Goal: Transaction & Acquisition: Purchase product/service

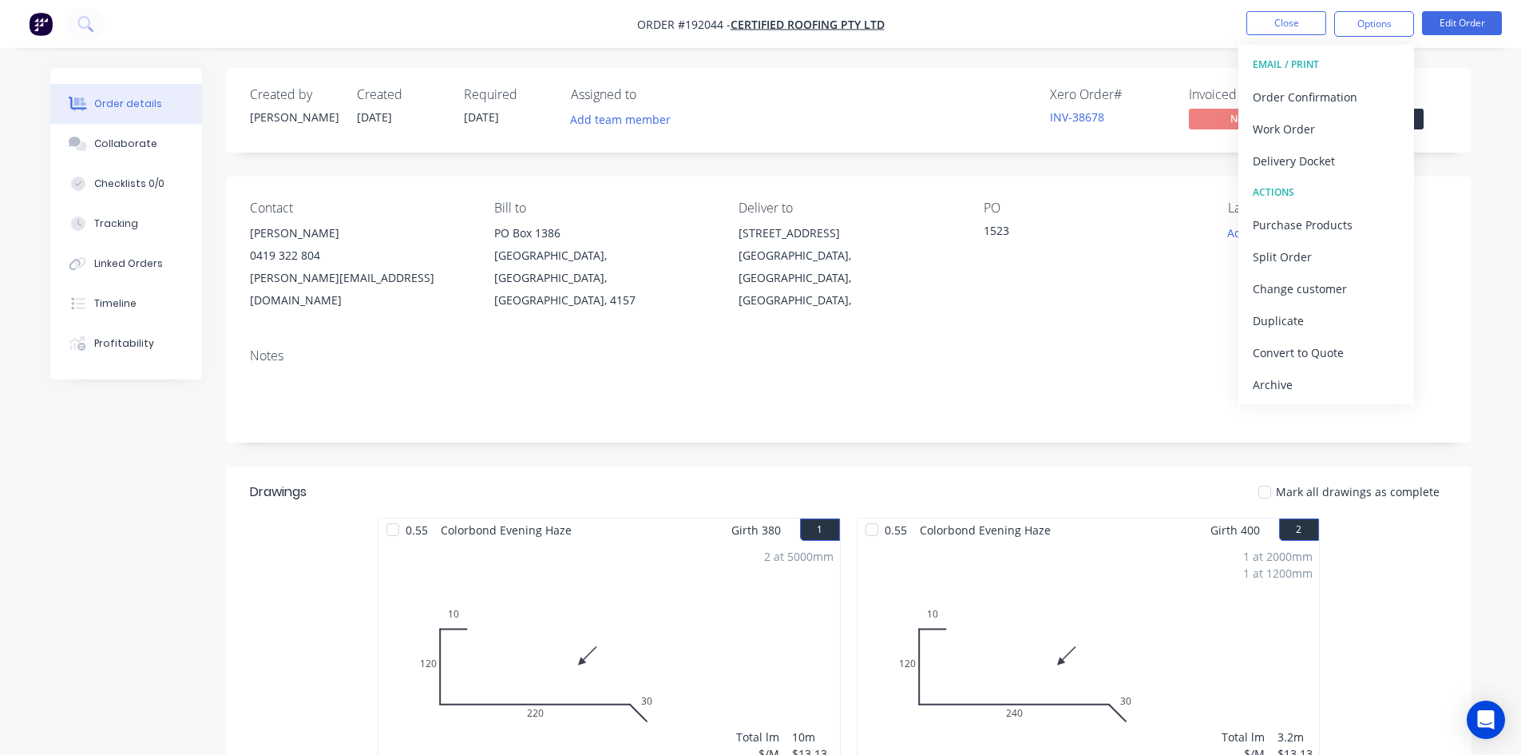
click at [834, 225] on div "631 Greenwattle St" at bounding box center [848, 233] width 219 height 22
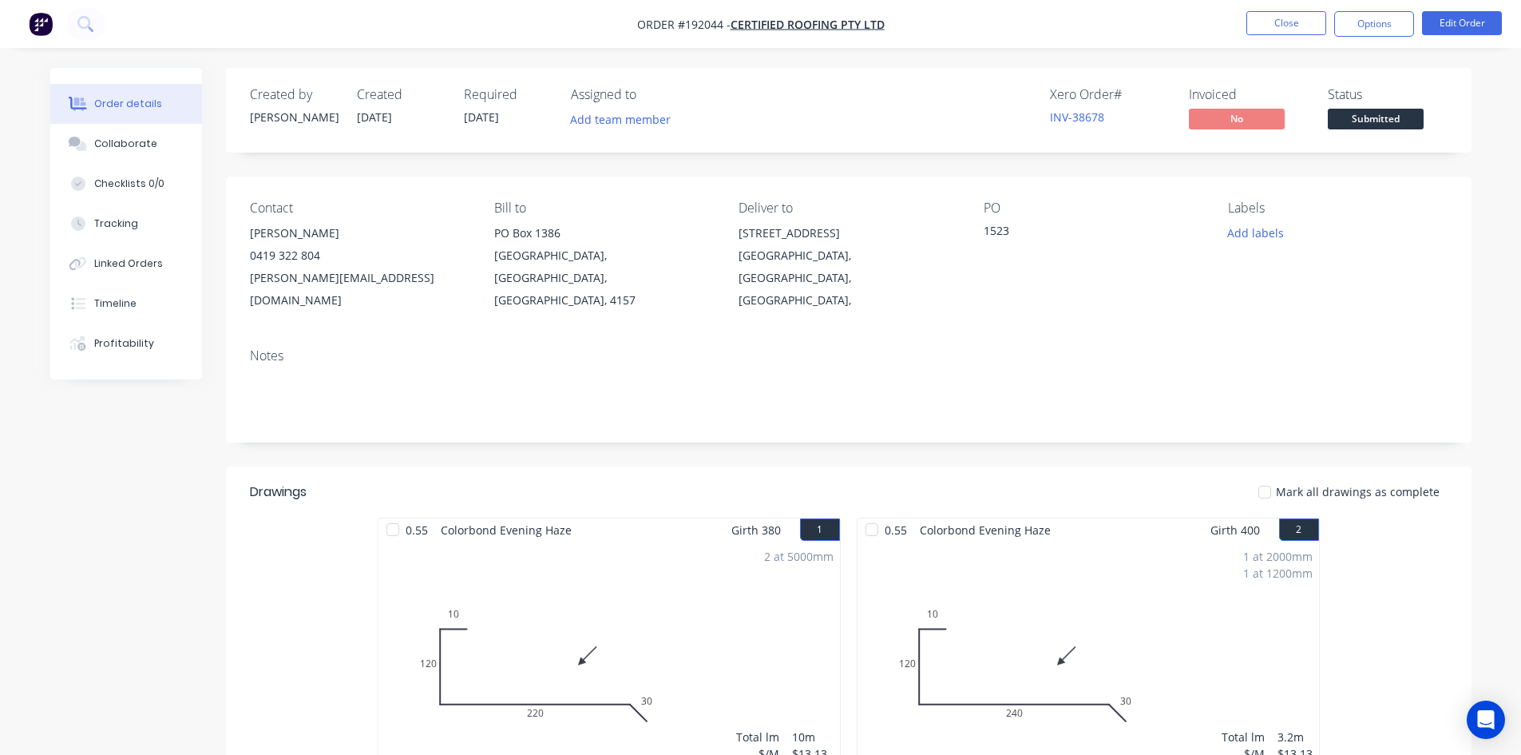
click at [859, 234] on div "631 Greenwattle St" at bounding box center [848, 233] width 219 height 22
click at [1270, 29] on button "Close" at bounding box center [1286, 23] width 80 height 24
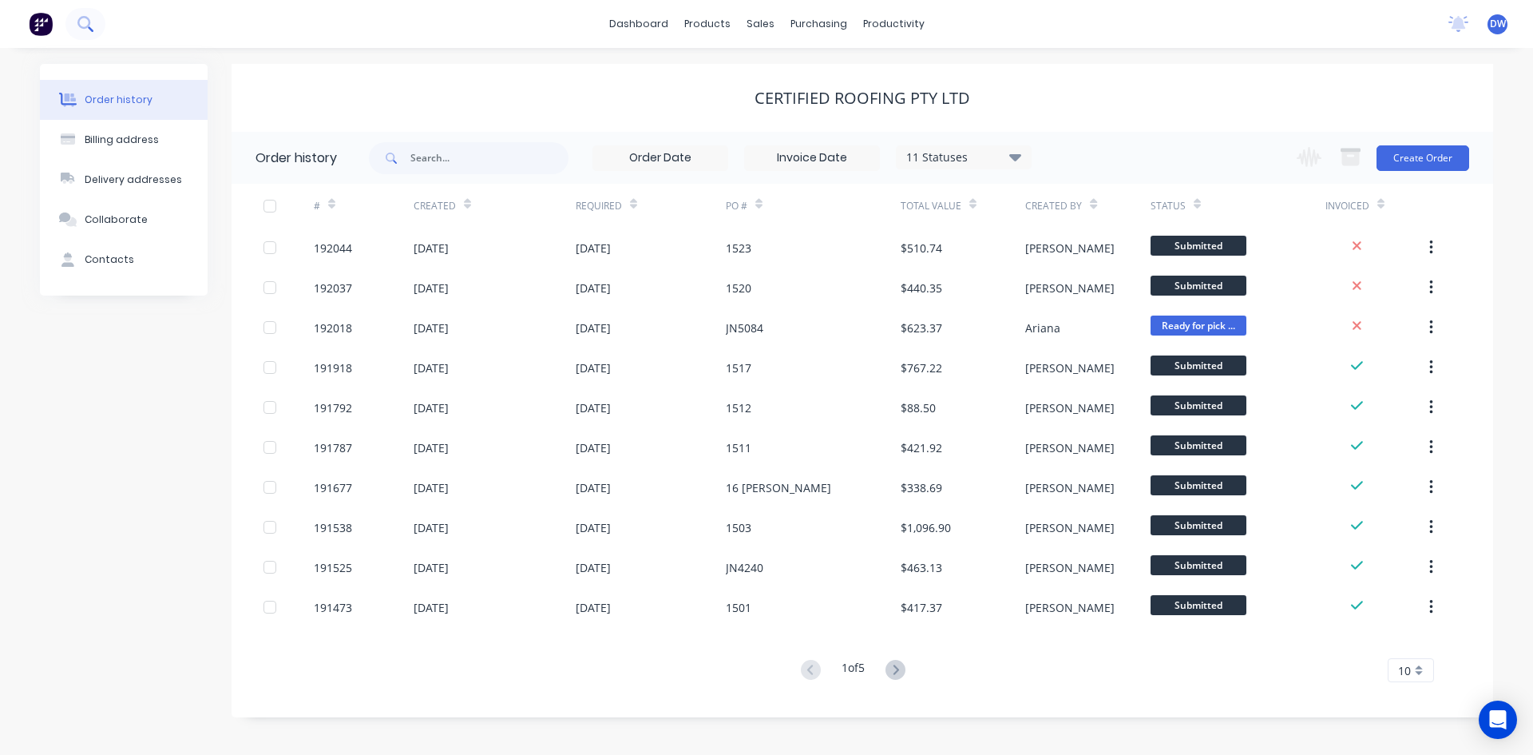
click at [88, 31] on icon at bounding box center [84, 23] width 15 height 15
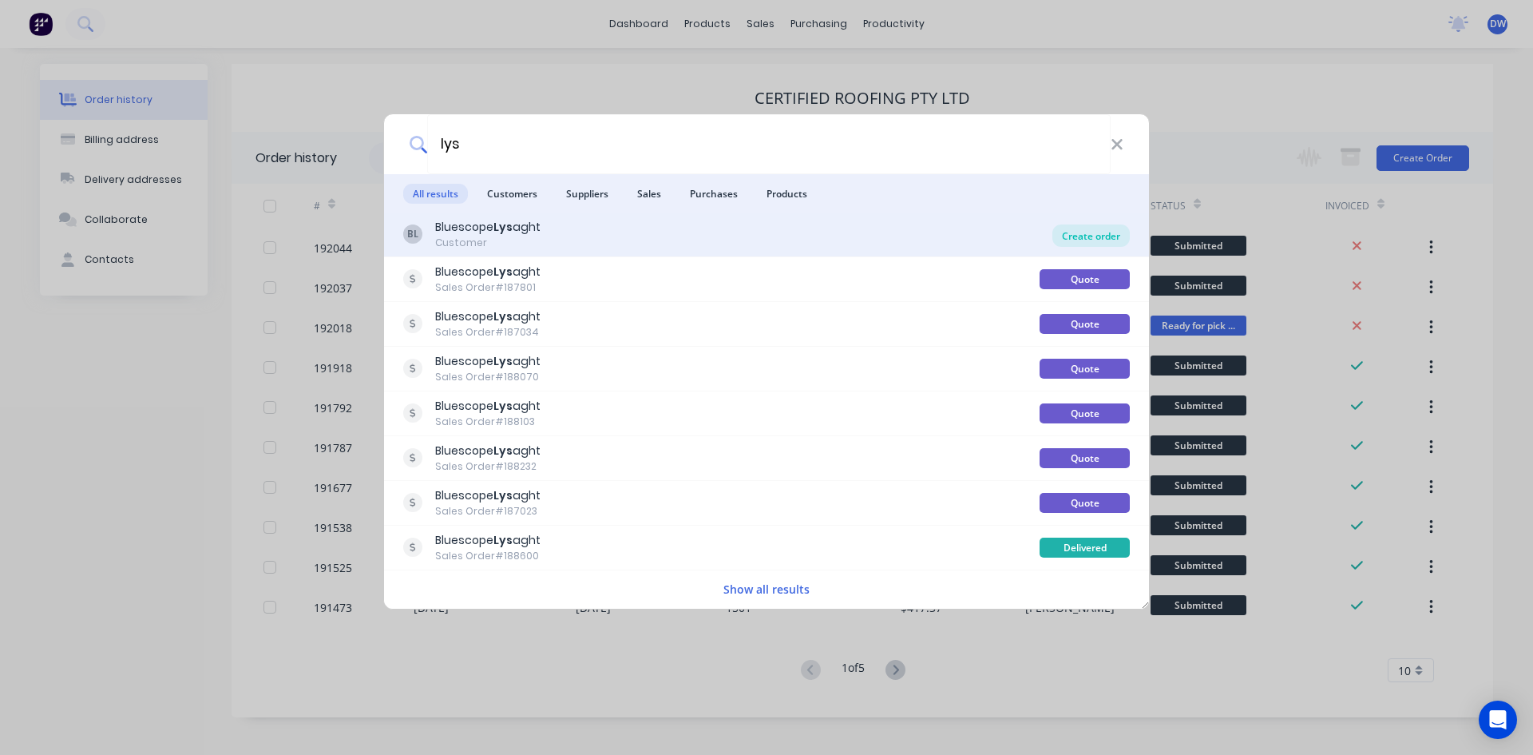
type input "lys"
click at [1058, 234] on div "Create order" at bounding box center [1090, 235] width 77 height 22
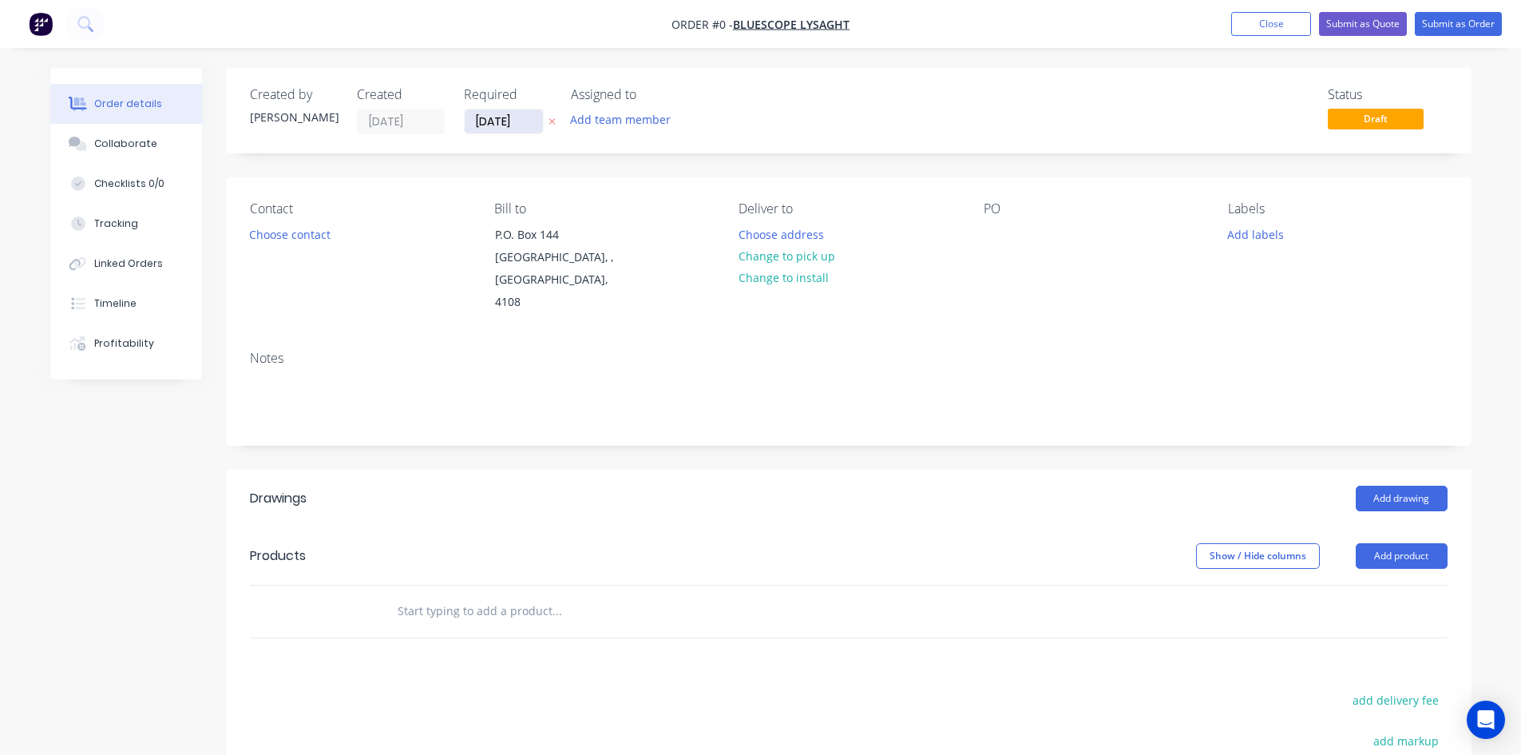
click at [528, 125] on input "08/09/25" at bounding box center [504, 121] width 78 height 24
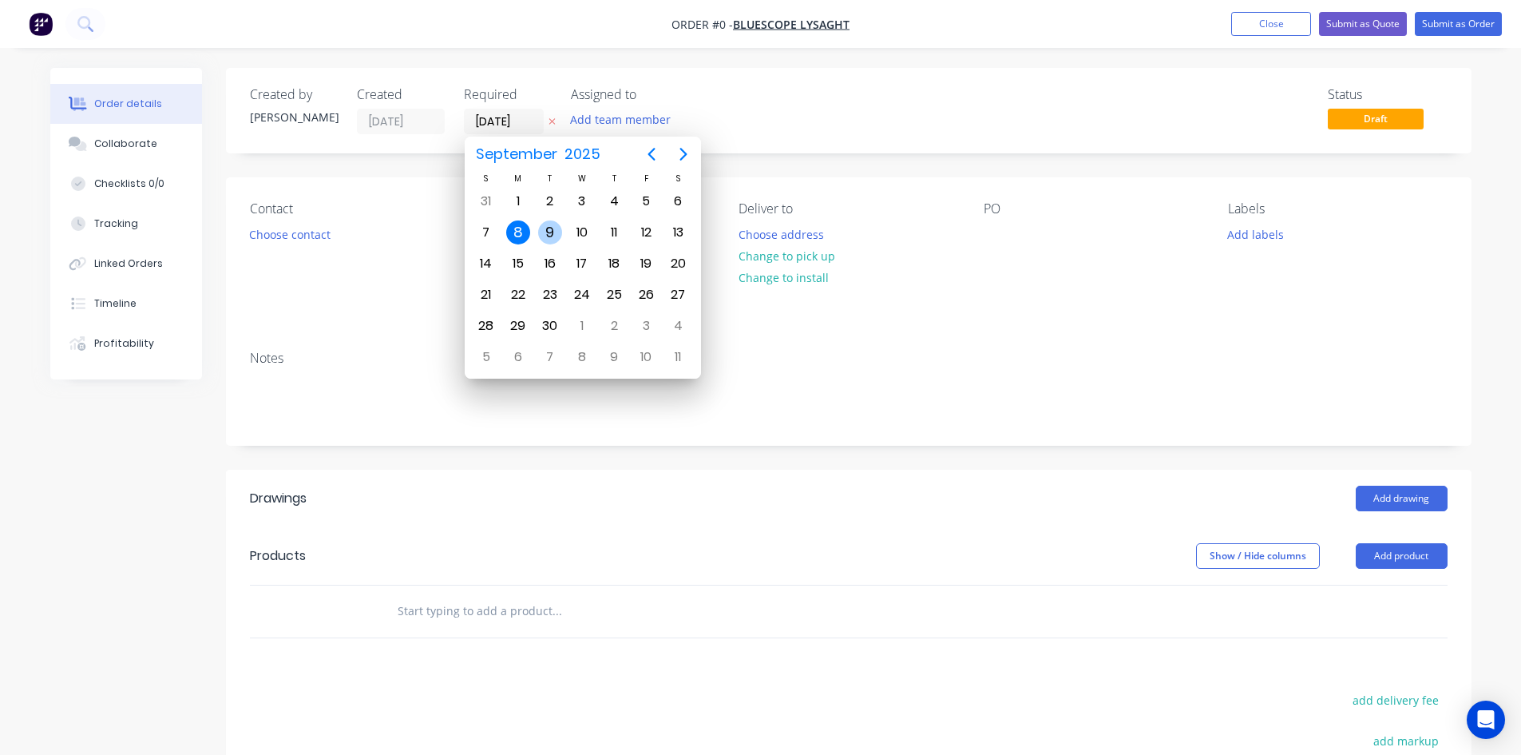
click at [549, 237] on div "9" at bounding box center [550, 232] width 24 height 24
type input "09/09/25"
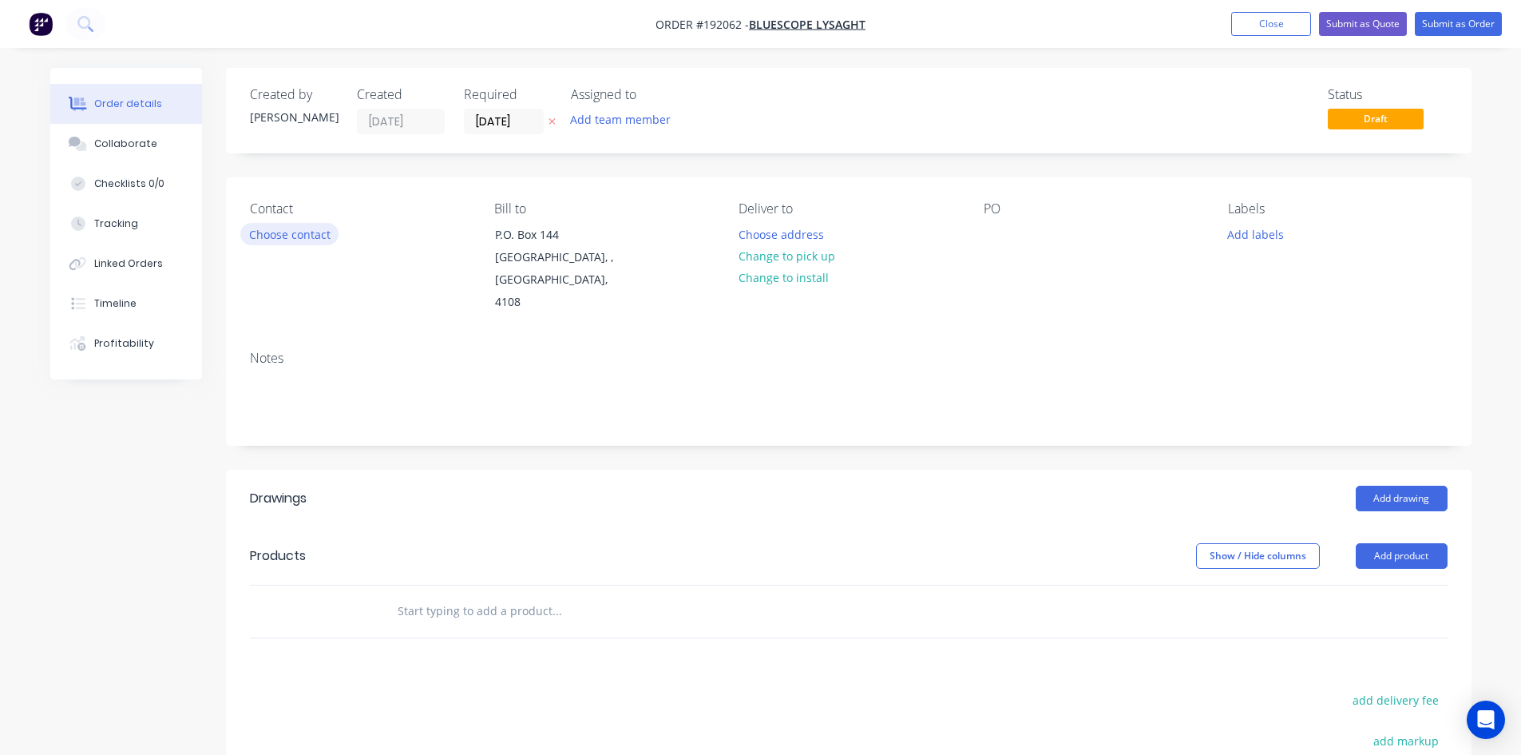
click at [289, 241] on button "Choose contact" at bounding box center [289, 234] width 98 height 22
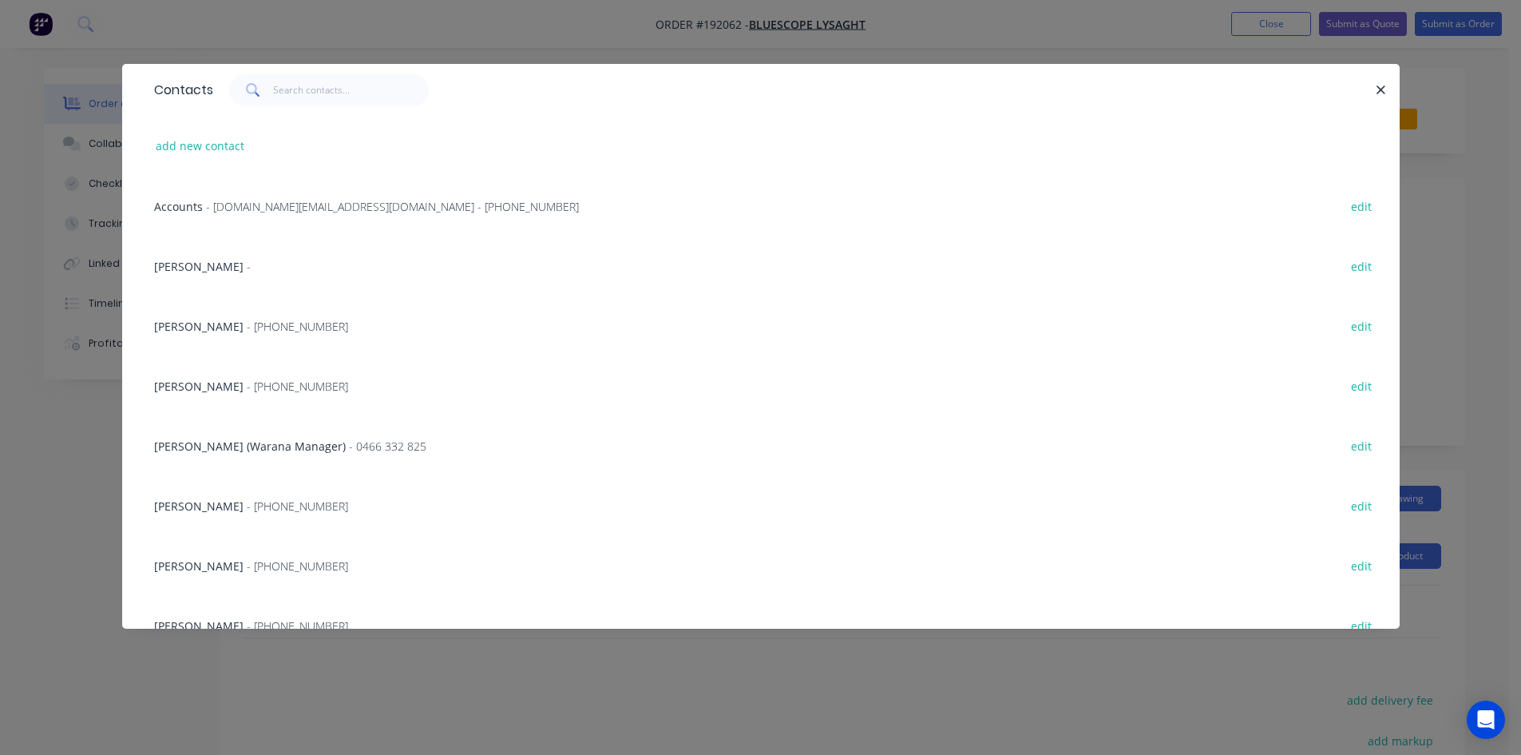
click at [355, 106] on div "Contacts" at bounding box center [761, 90] width 1278 height 52
click at [359, 97] on input "text" at bounding box center [351, 90] width 156 height 32
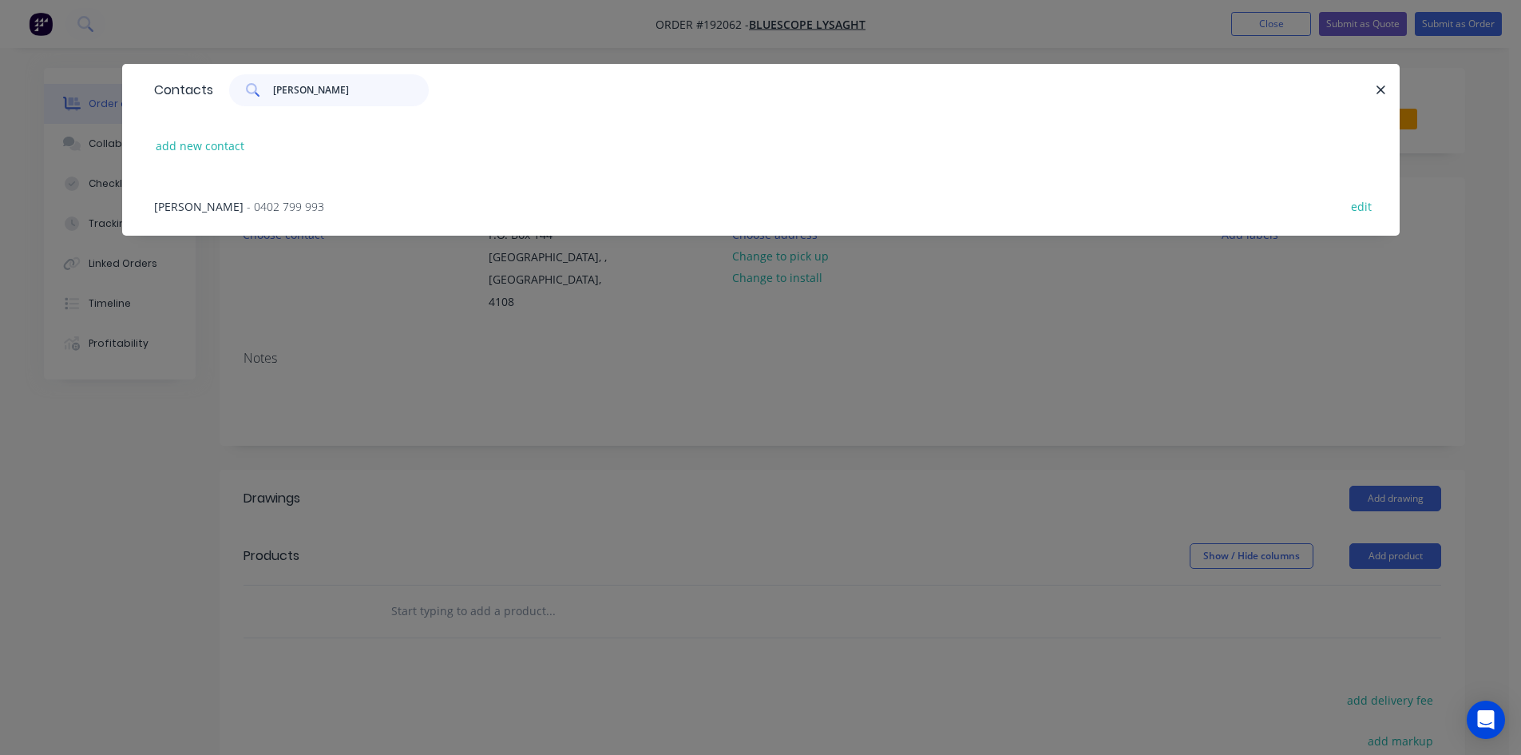
type input "chris"
click at [268, 201] on div "CHRIS - 0402 799 993 edit" at bounding box center [761, 206] width 1230 height 60
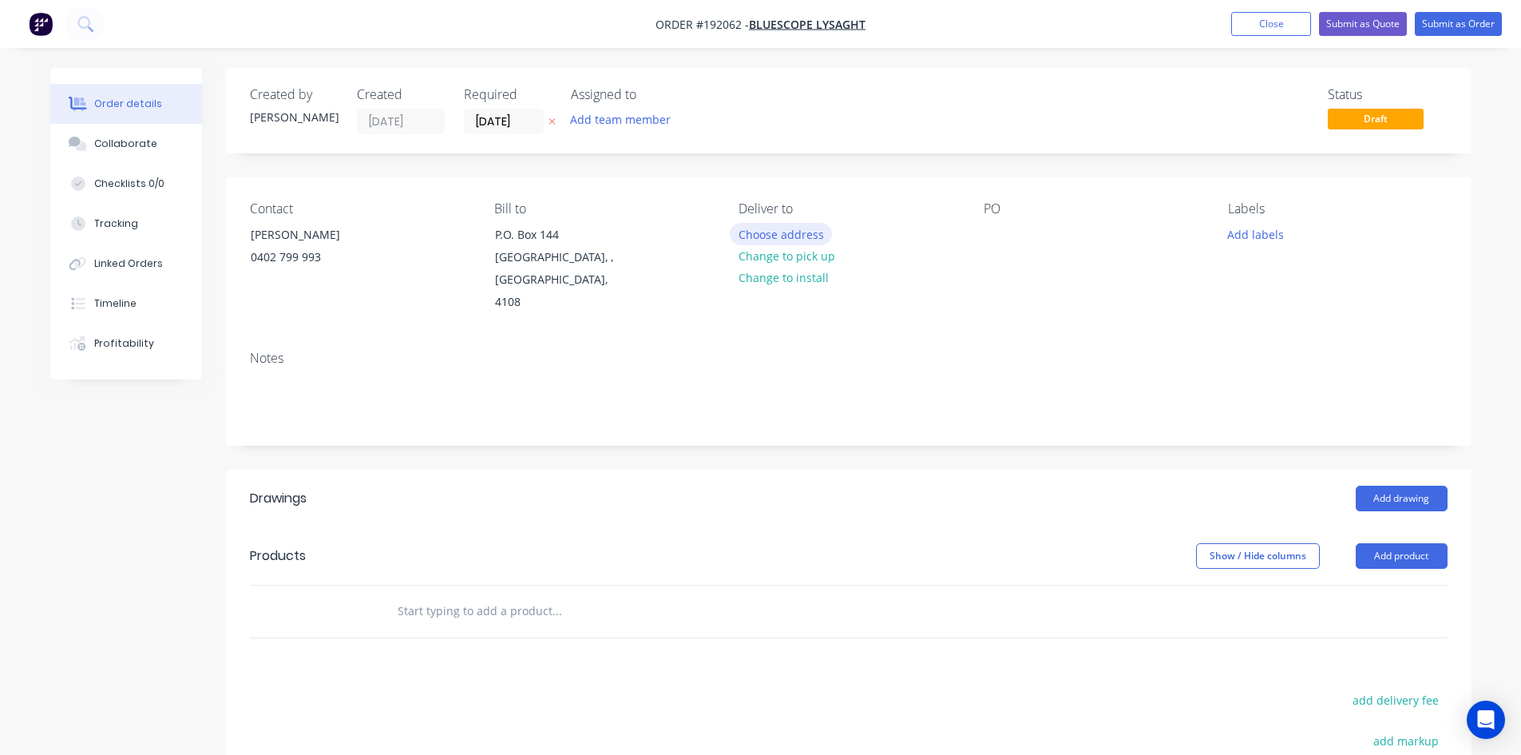
click at [771, 231] on button "Choose address" at bounding box center [781, 234] width 102 height 22
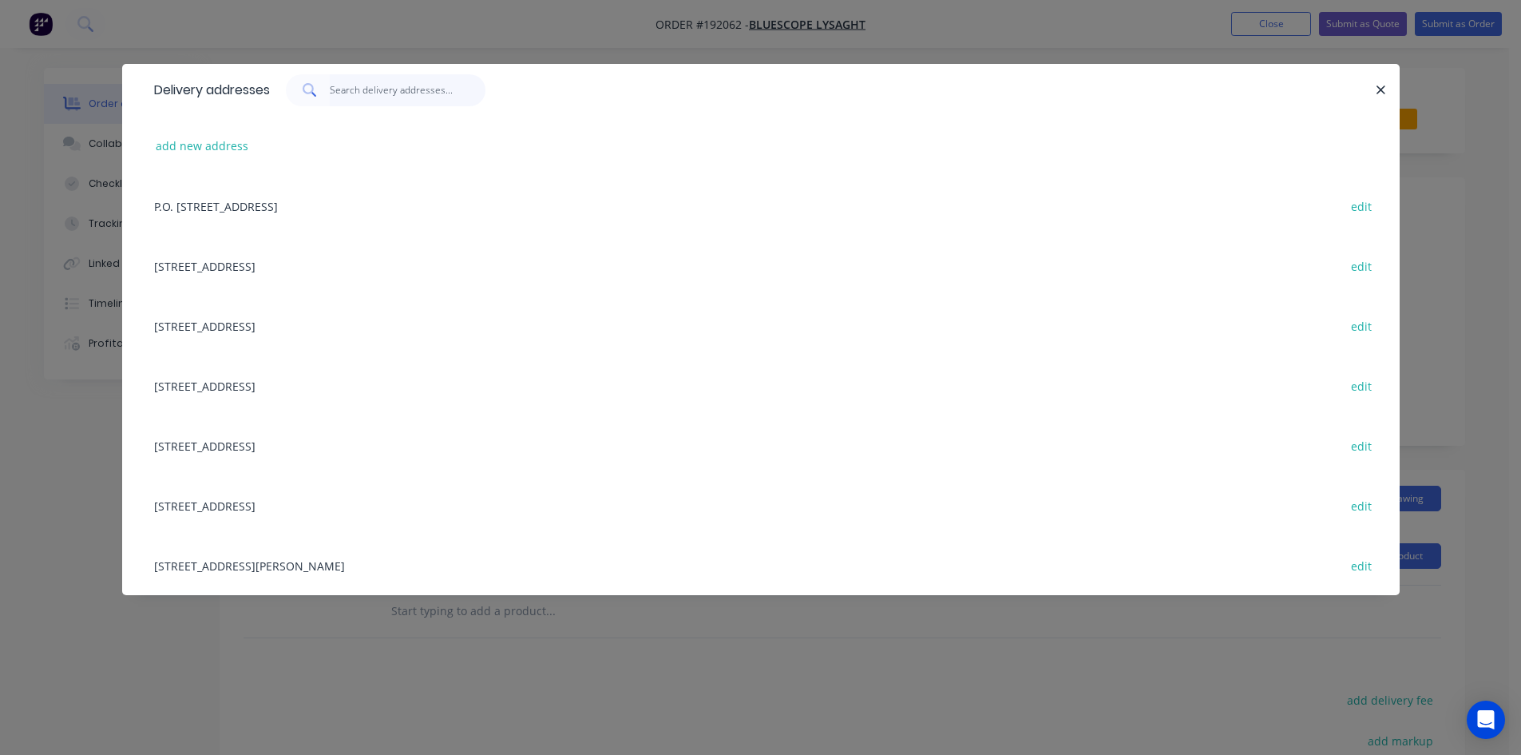
click at [380, 100] on input "text" at bounding box center [408, 90] width 156 height 32
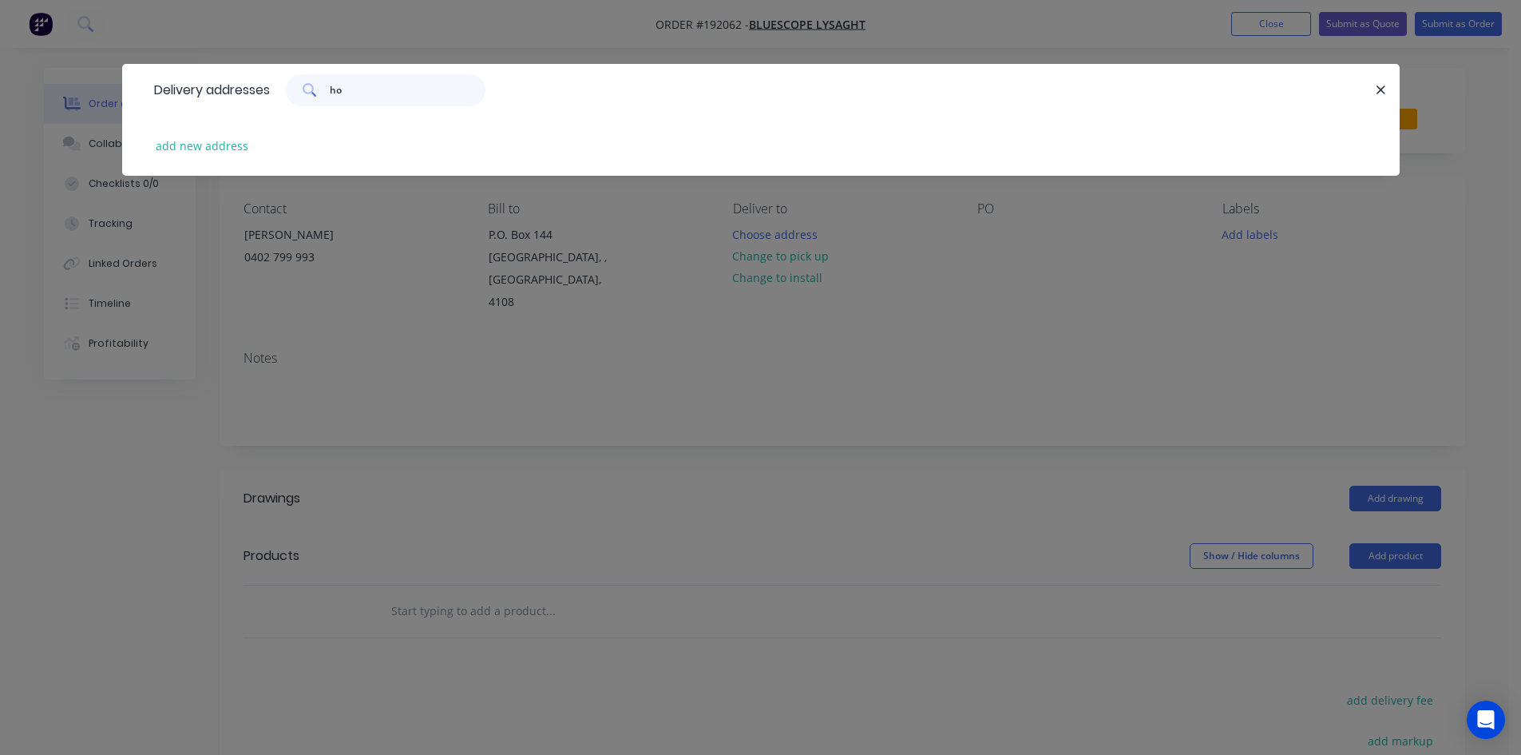
type input "h"
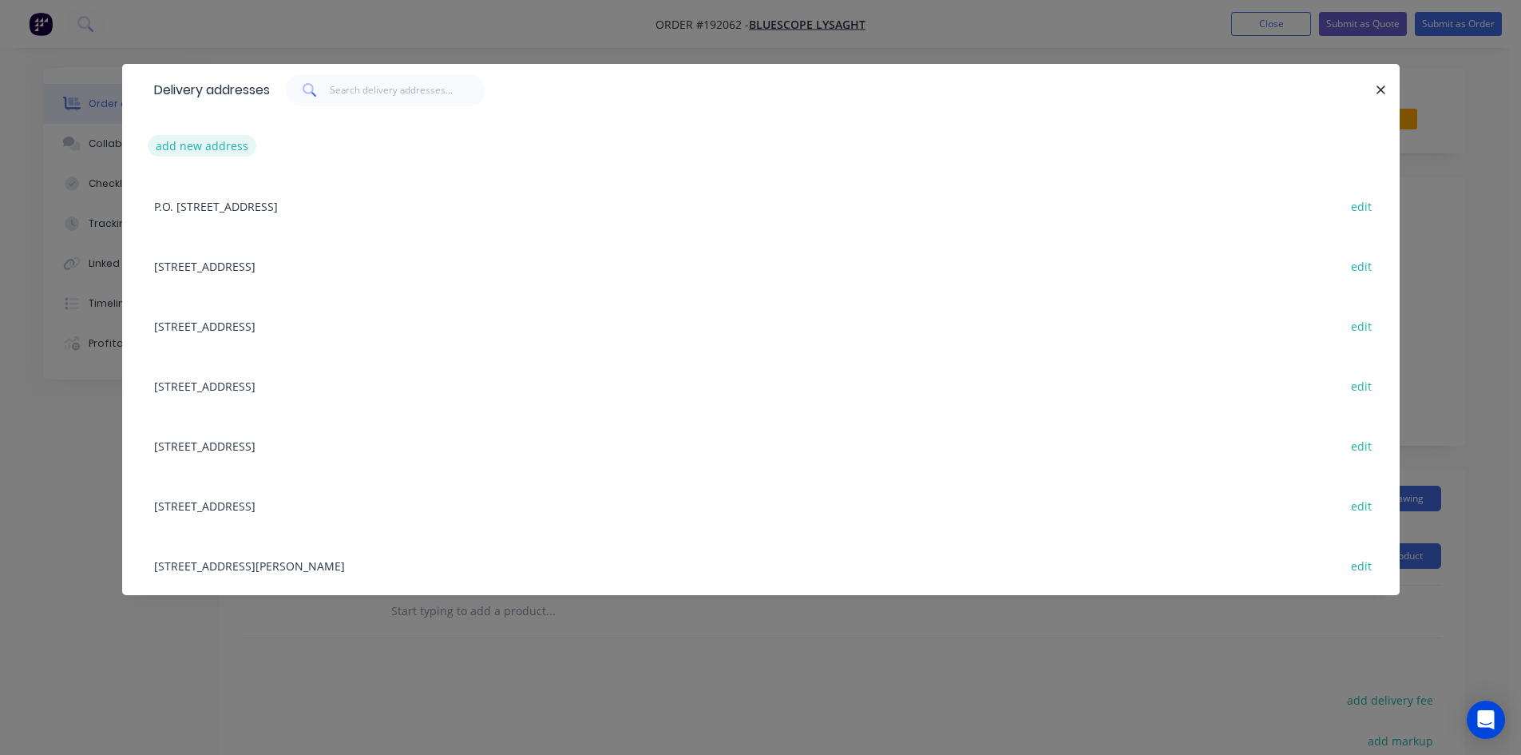
click at [236, 137] on button "add new address" at bounding box center [202, 146] width 109 height 22
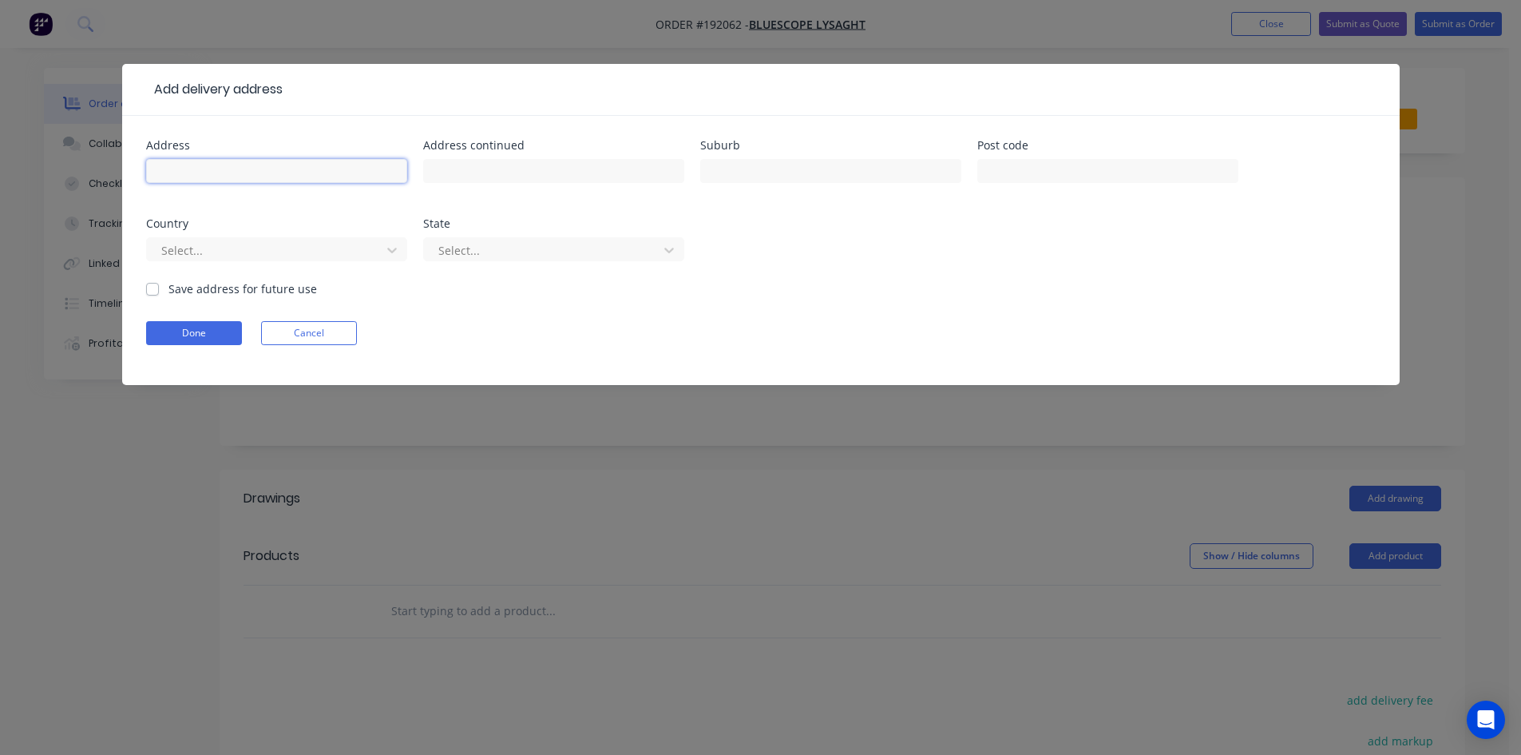
click at [273, 160] on input "text" at bounding box center [276, 171] width 261 height 24
type input "1633 Argyle Crt"
type input "HOPE ISLAND"
type input "a"
type input "q"
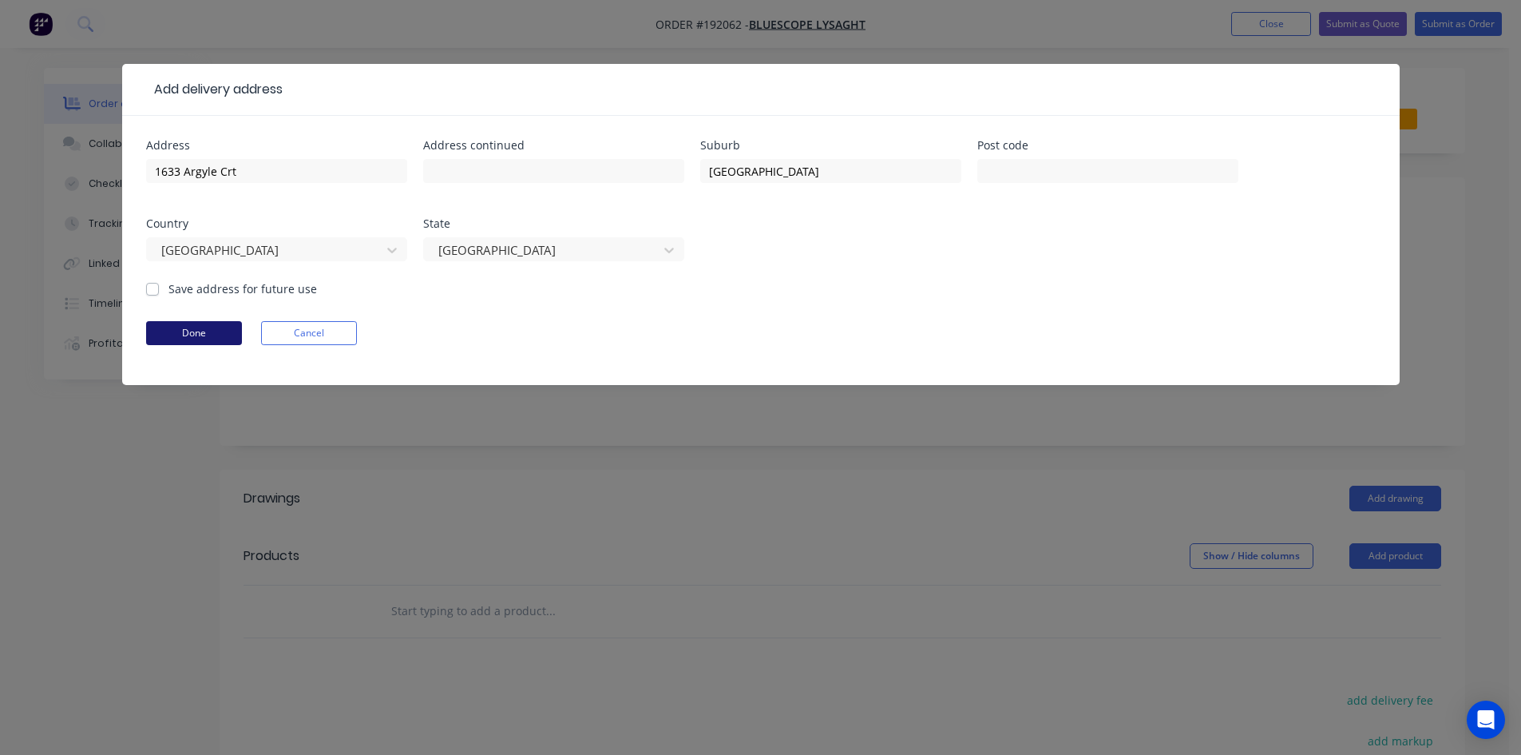
click at [216, 331] on button "Done" at bounding box center [194, 333] width 96 height 24
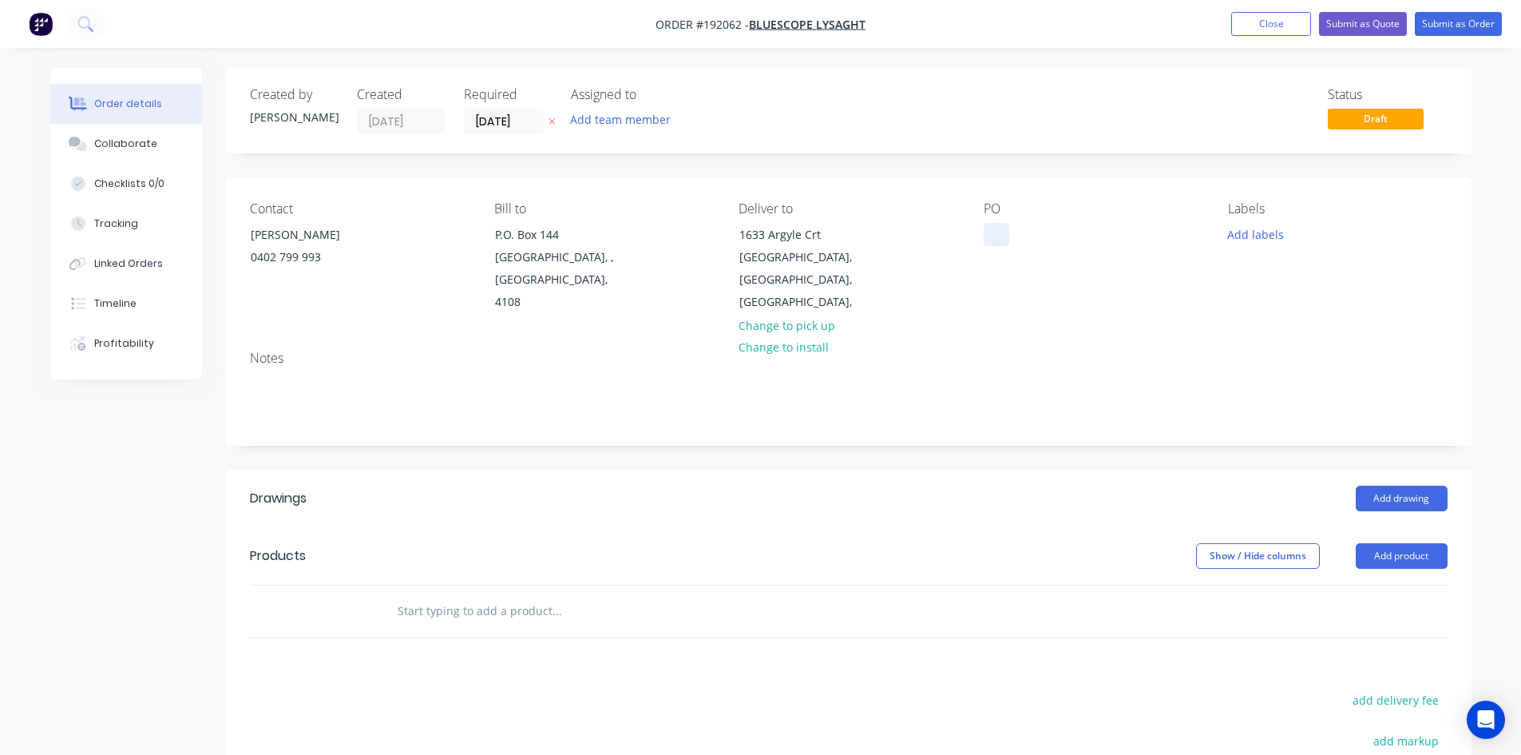
click at [1005, 241] on div at bounding box center [997, 234] width 26 height 23
click at [1480, 720] on icon "Open Intercom Messenger" at bounding box center [1485, 719] width 18 height 21
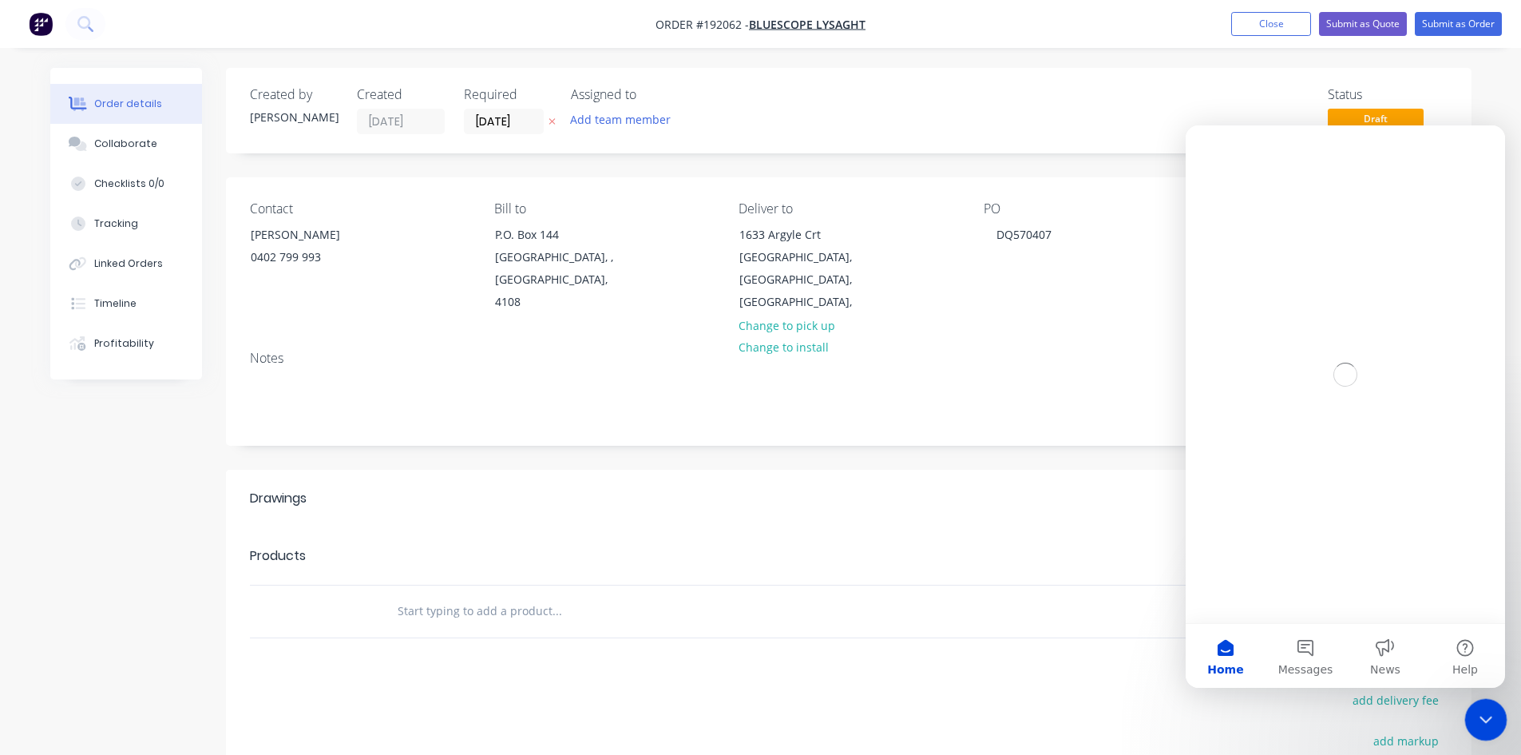
click at [1475, 717] on icon "Close Intercom Messenger" at bounding box center [1483, 716] width 19 height 19
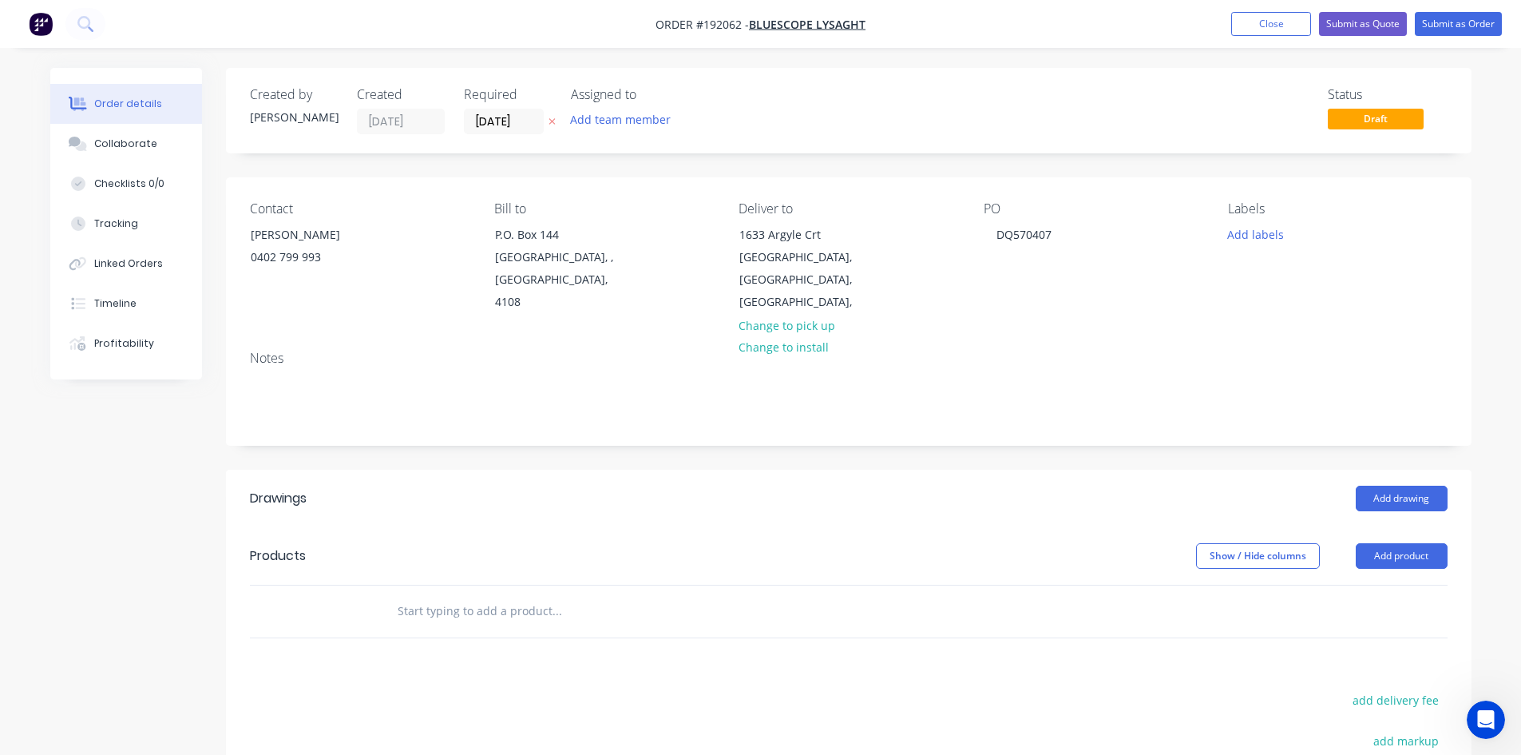
click at [1091, 543] on div "Show / Hide columns Add product" at bounding box center [975, 556] width 943 height 26
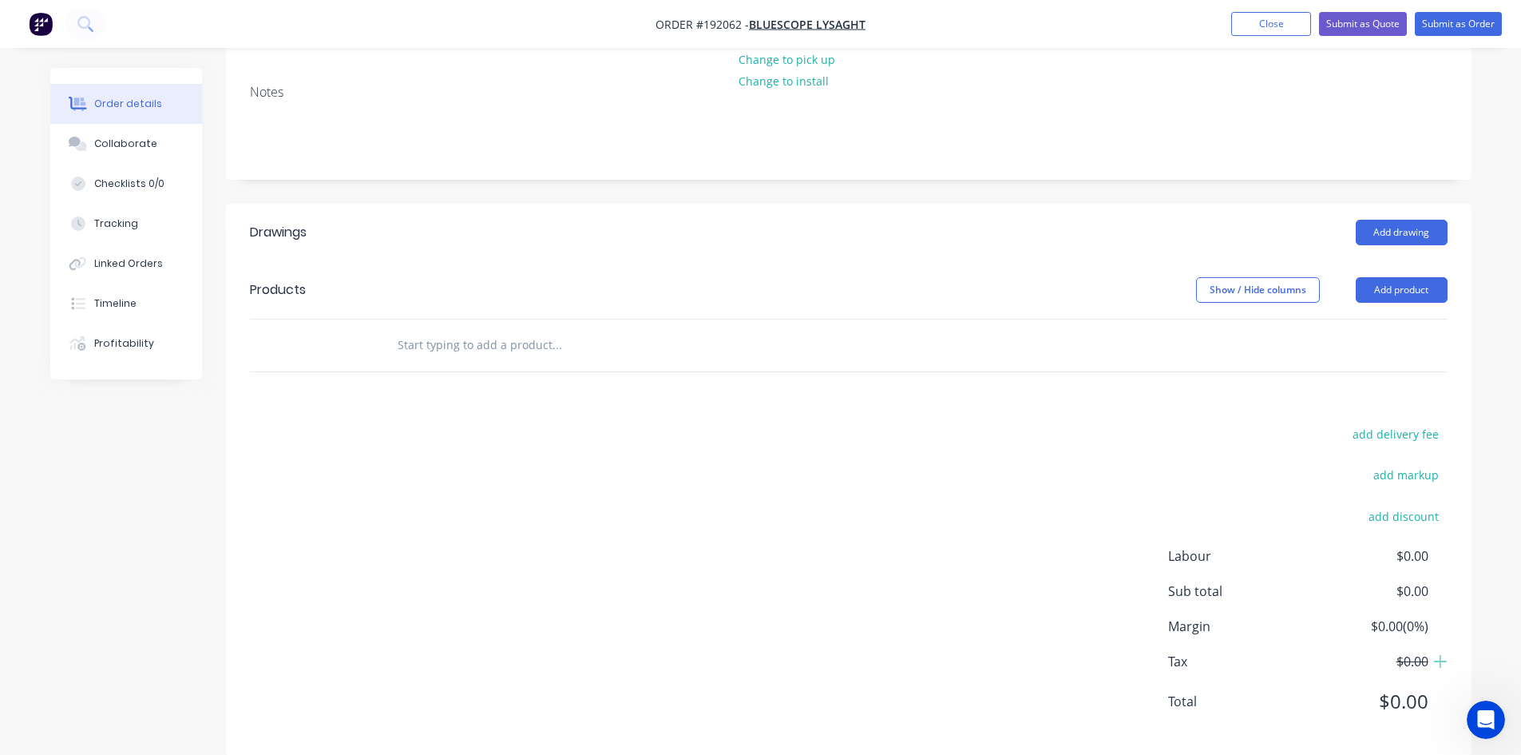
scroll to position [268, 0]
click at [551, 327] on input "text" at bounding box center [556, 343] width 319 height 32
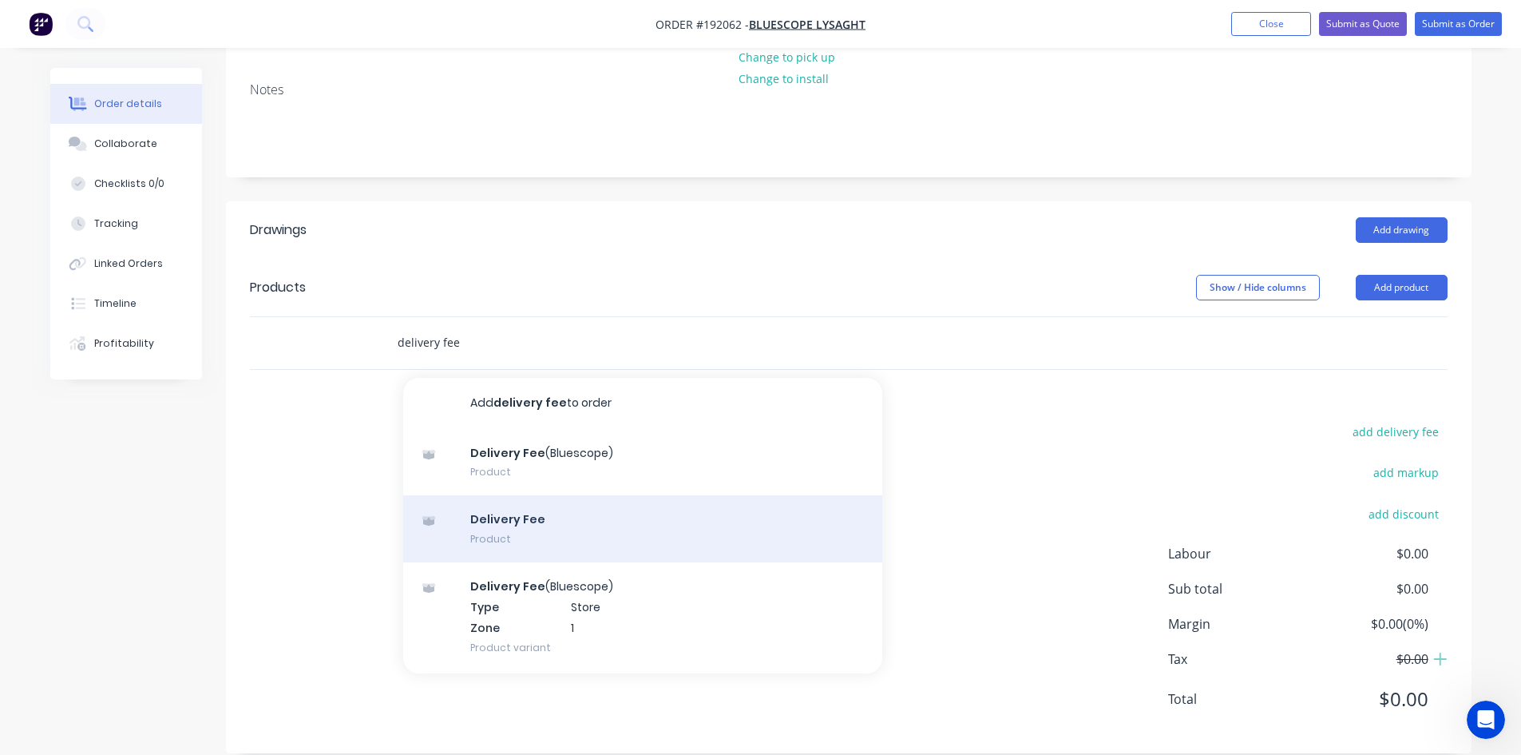
type input "delivery fee"
click at [608, 495] on div "Delivery Fee Product" at bounding box center [642, 528] width 479 height 67
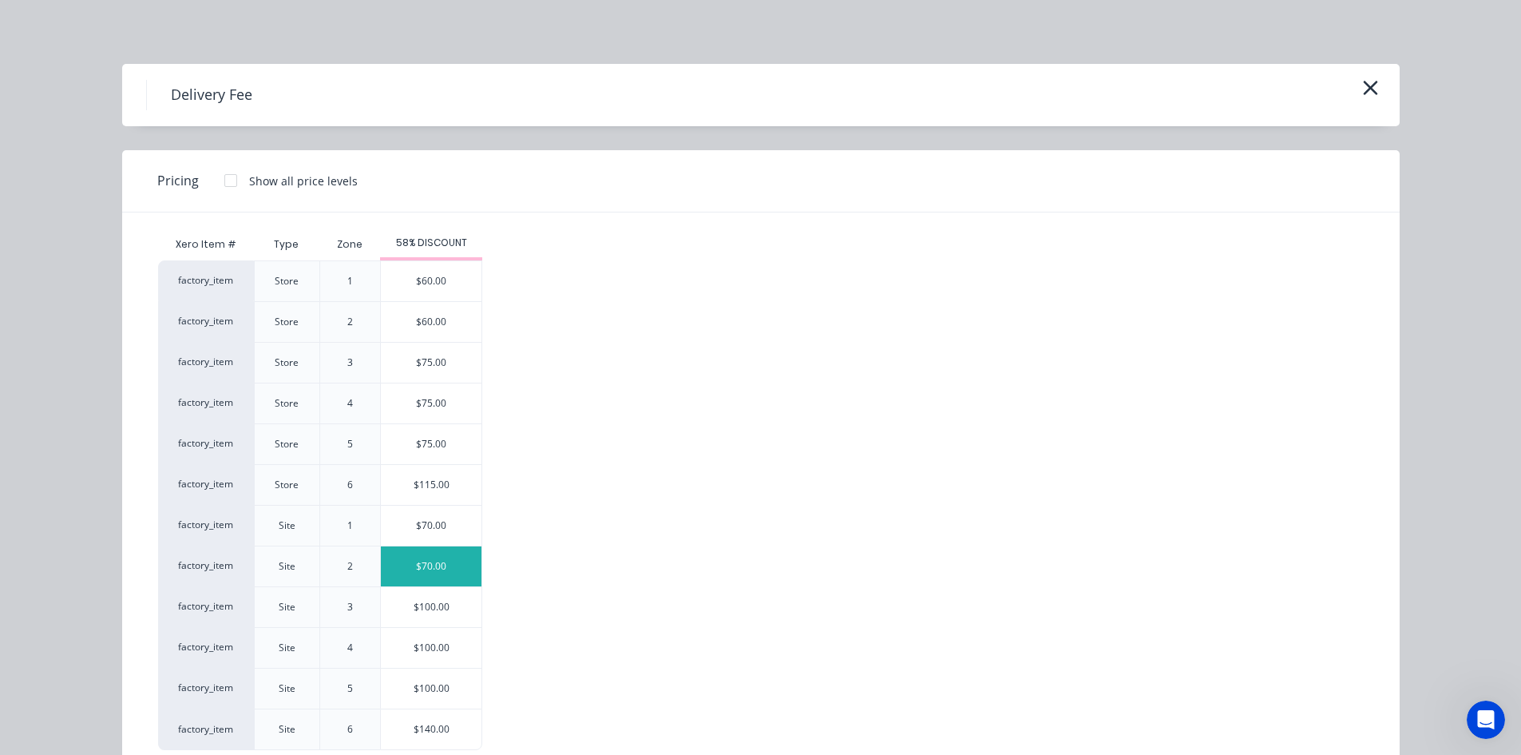
click at [448, 569] on div "$70.00" at bounding box center [431, 566] width 101 height 40
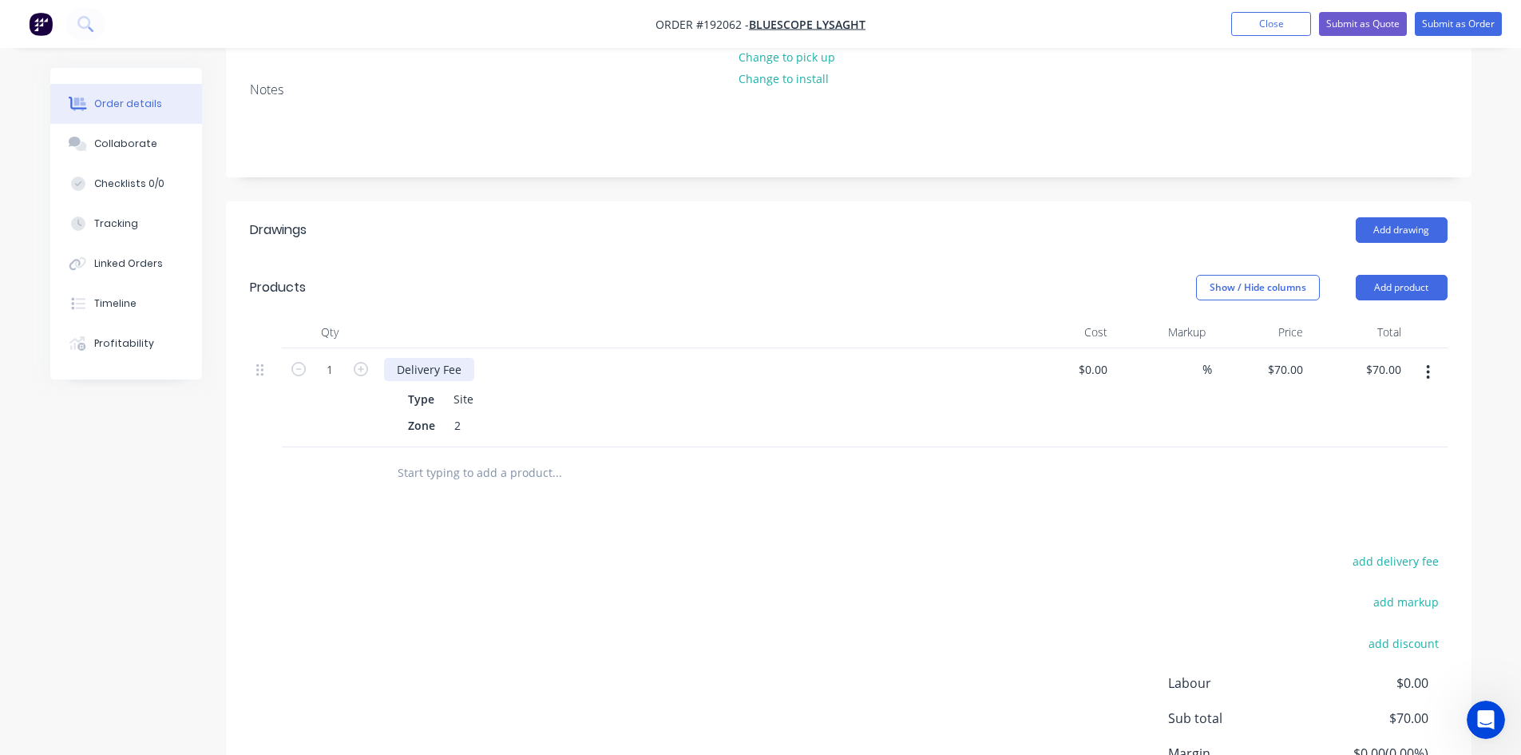
click at [470, 358] on div "Delivery Fee" at bounding box center [429, 369] width 90 height 23
click at [442, 387] on div "Type Site" at bounding box center [694, 398] width 585 height 23
click at [444, 387] on div "Type Site" at bounding box center [694, 398] width 585 height 23
click at [1429, 363] on icon "button" at bounding box center [1428, 372] width 4 height 18
click at [1389, 493] on button "Delete" at bounding box center [1372, 509] width 152 height 32
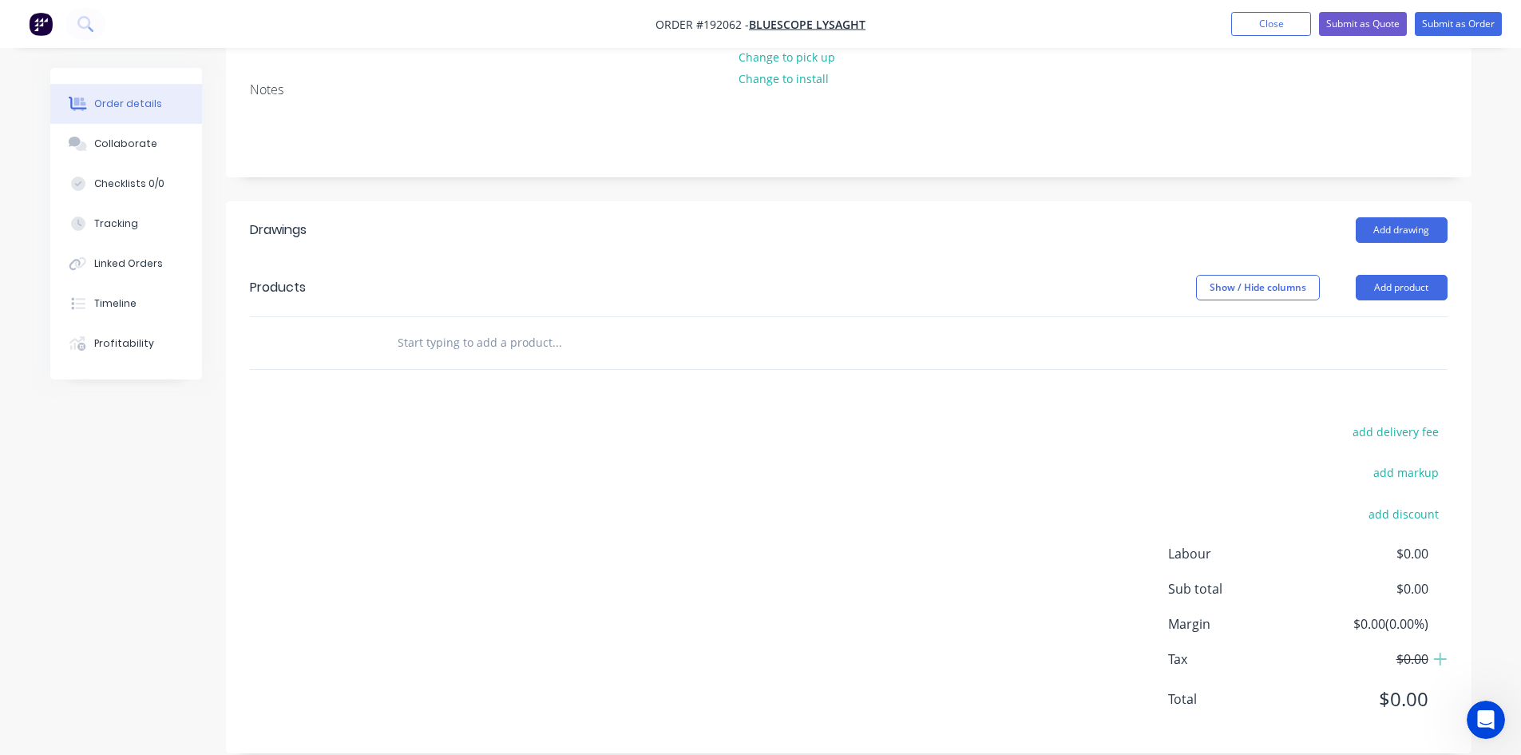
click at [549, 327] on input "text" at bounding box center [556, 343] width 319 height 32
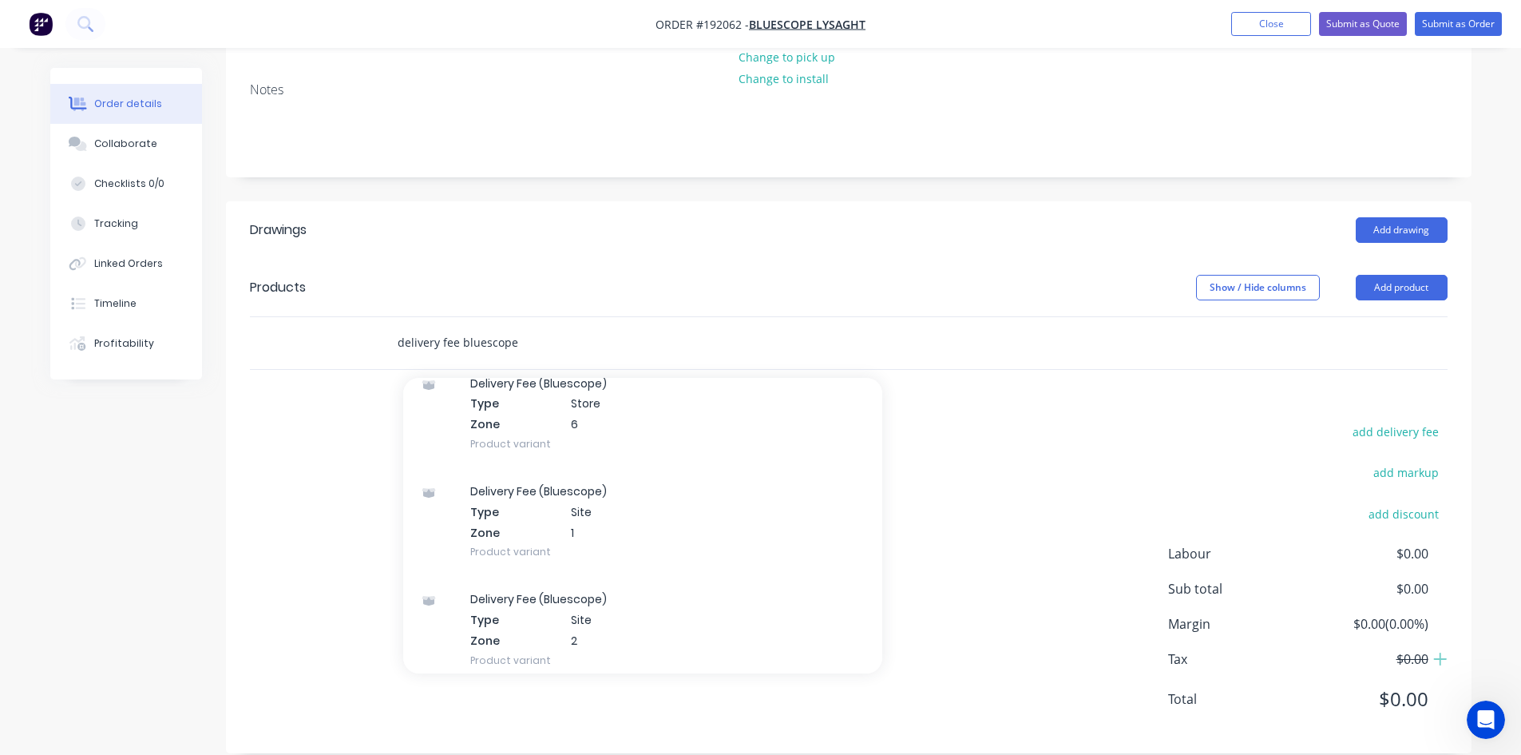
scroll to position [665, 0]
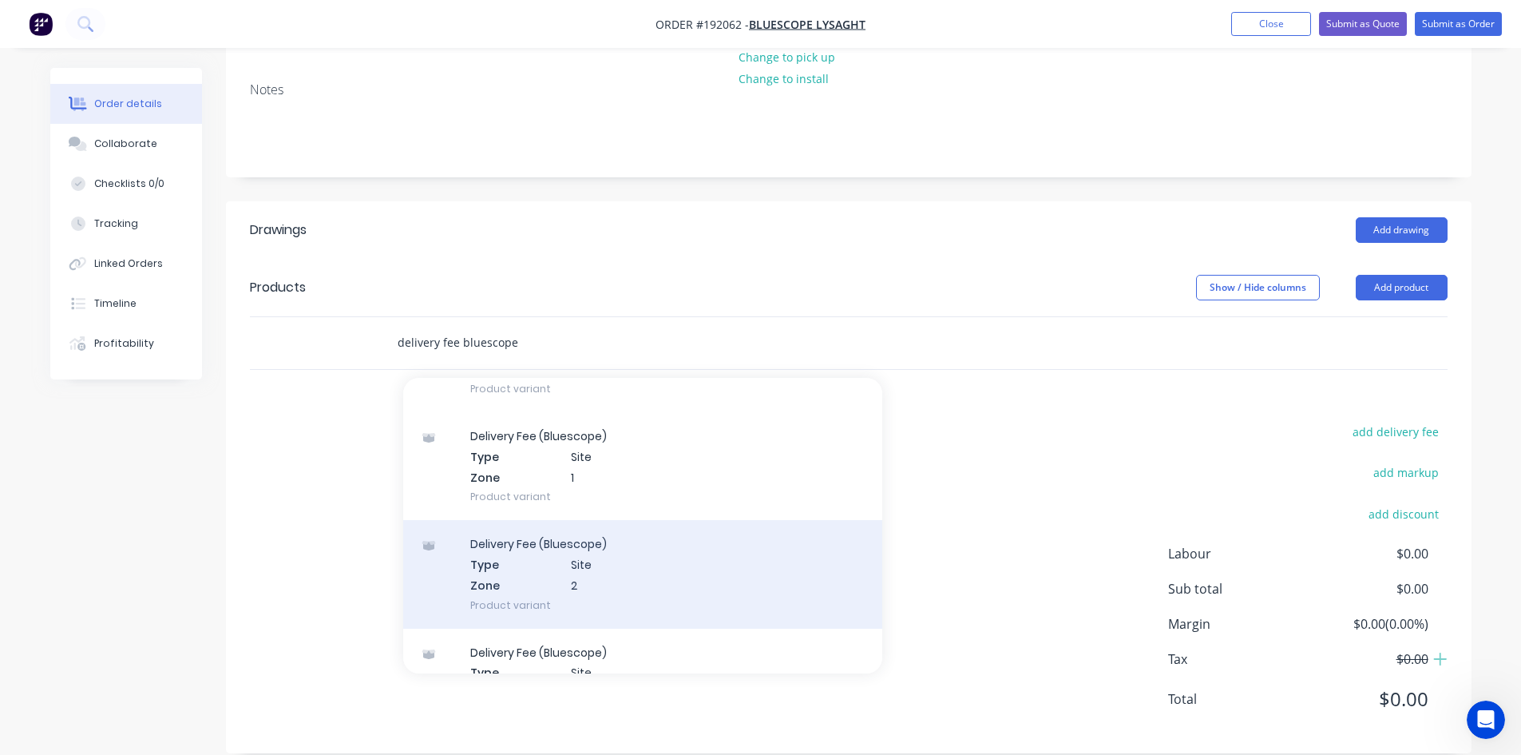
type input "delivery fee bluescope"
click at [640, 553] on div "Delivery Fee (Bluescope) Type Site Zone 2 Product variant" at bounding box center [642, 574] width 479 height 108
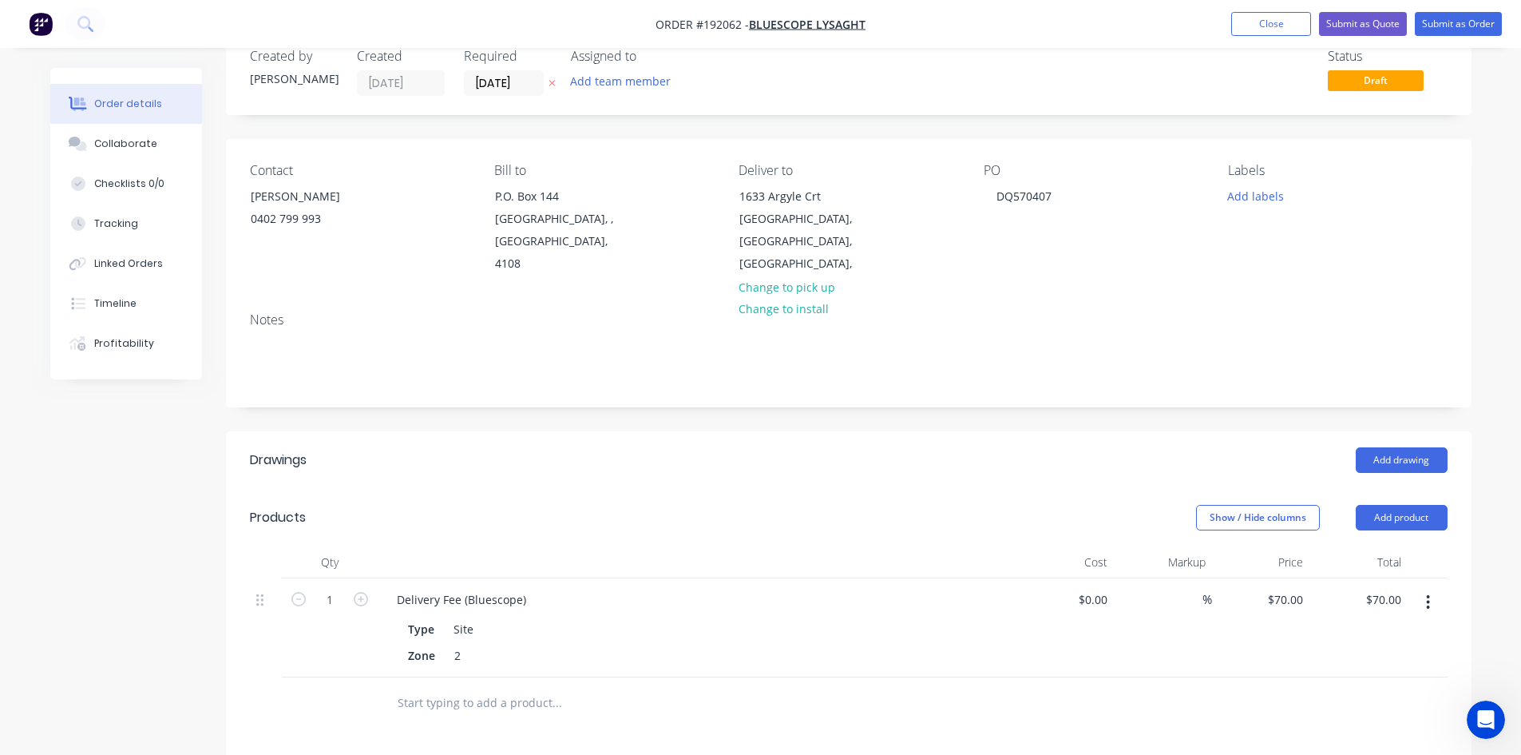
scroll to position [0, 0]
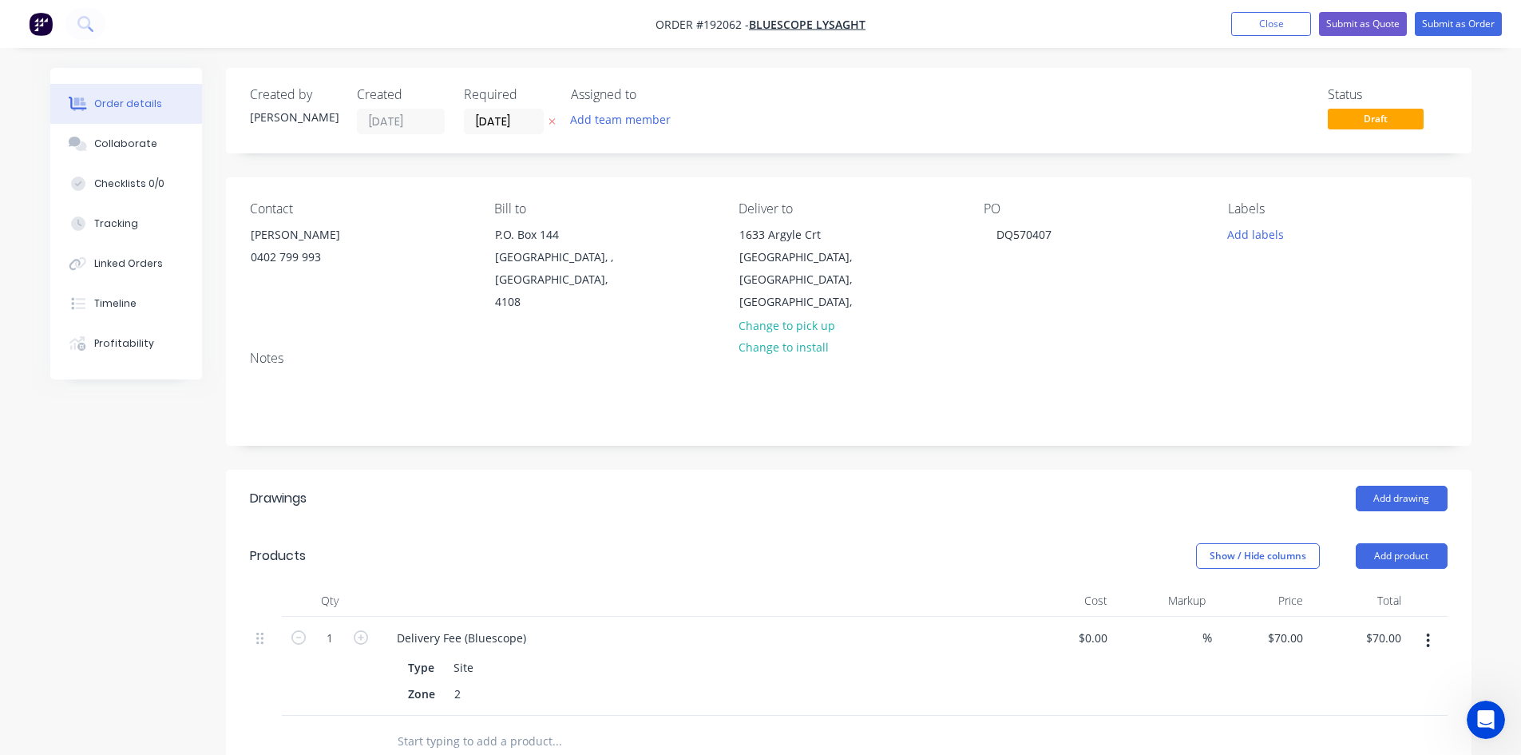
click at [865, 546] on header "Products Show / Hide columns Add product" at bounding box center [849, 555] width 1246 height 57
click at [826, 553] on header "Products Show / Hide columns Add product" at bounding box center [849, 555] width 1246 height 57
drag, startPoint x: 796, startPoint y: 542, endPoint x: 771, endPoint y: 410, distance: 135.0
click at [771, 410] on div "Notes" at bounding box center [849, 391] width 1246 height 107
drag, startPoint x: 1260, startPoint y: 445, endPoint x: 1353, endPoint y: 461, distance: 94.0
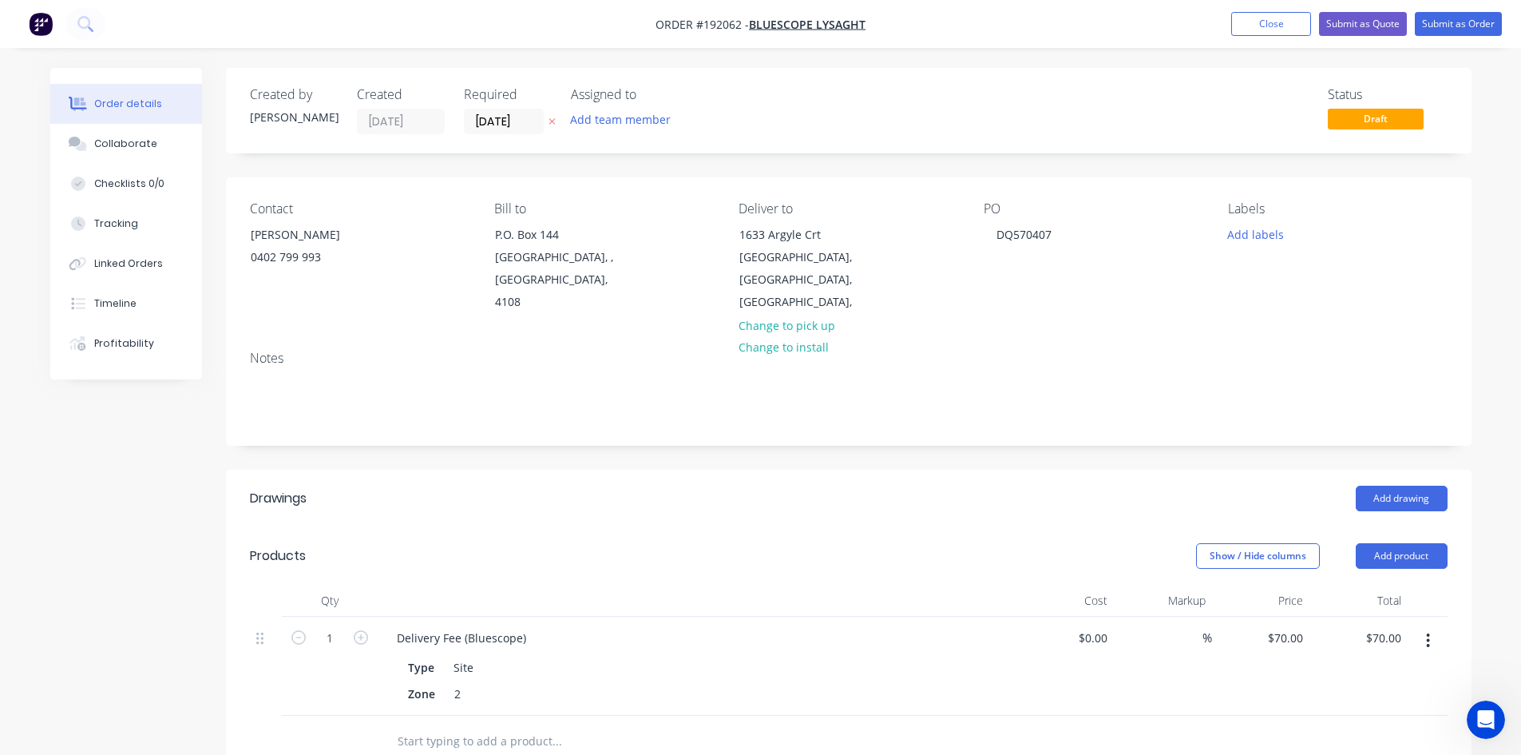
click at [1353, 470] on header "Drawings Add drawing" at bounding box center [849, 498] width 1246 height 57
click at [1403, 485] on button "Add drawing" at bounding box center [1402, 498] width 92 height 26
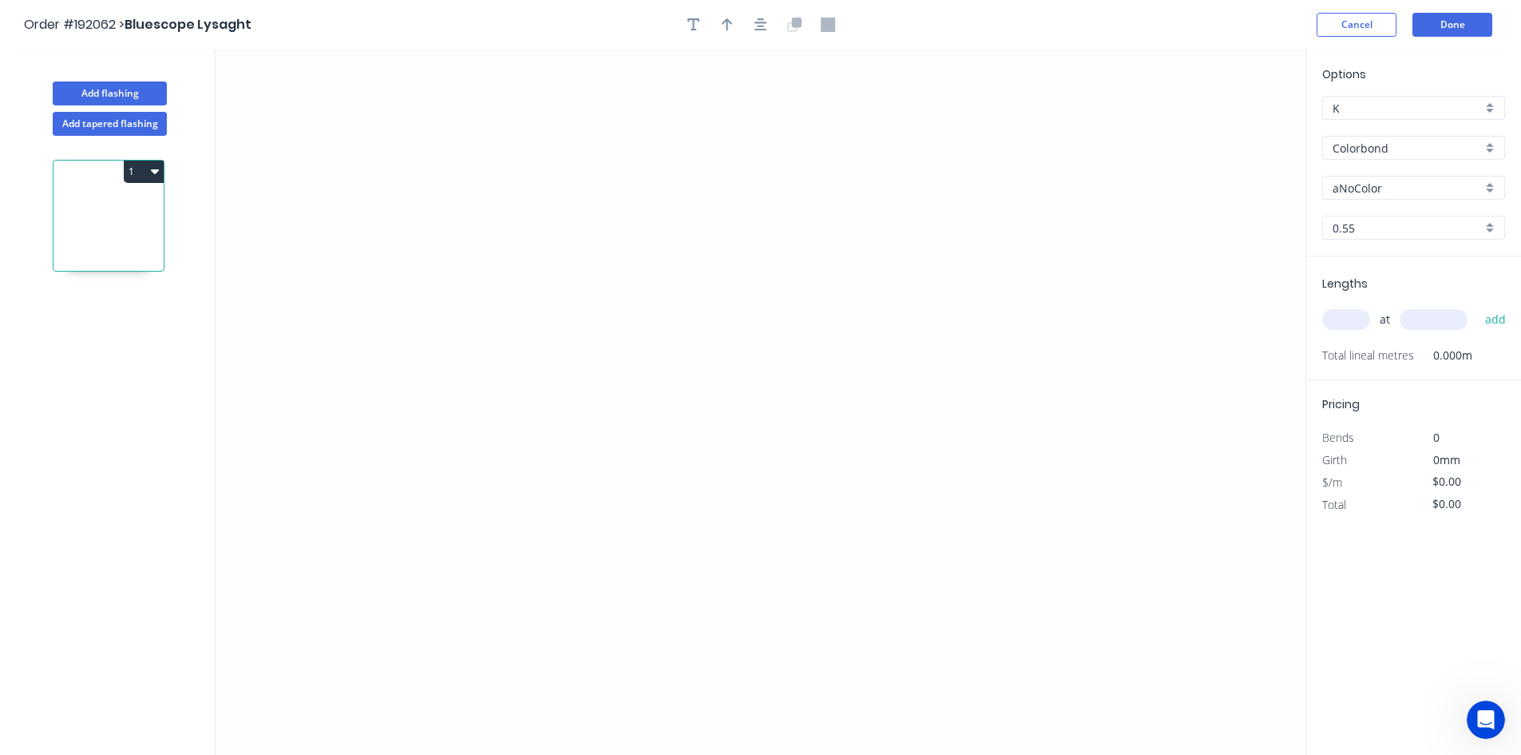
click at [1374, 185] on input "aNoColor" at bounding box center [1407, 188] width 149 height 17
click at [1373, 216] on div "Dover White" at bounding box center [1413, 218] width 181 height 28
type input "Dover White"
click at [1352, 309] on input "text" at bounding box center [1346, 319] width 48 height 21
type input "1"
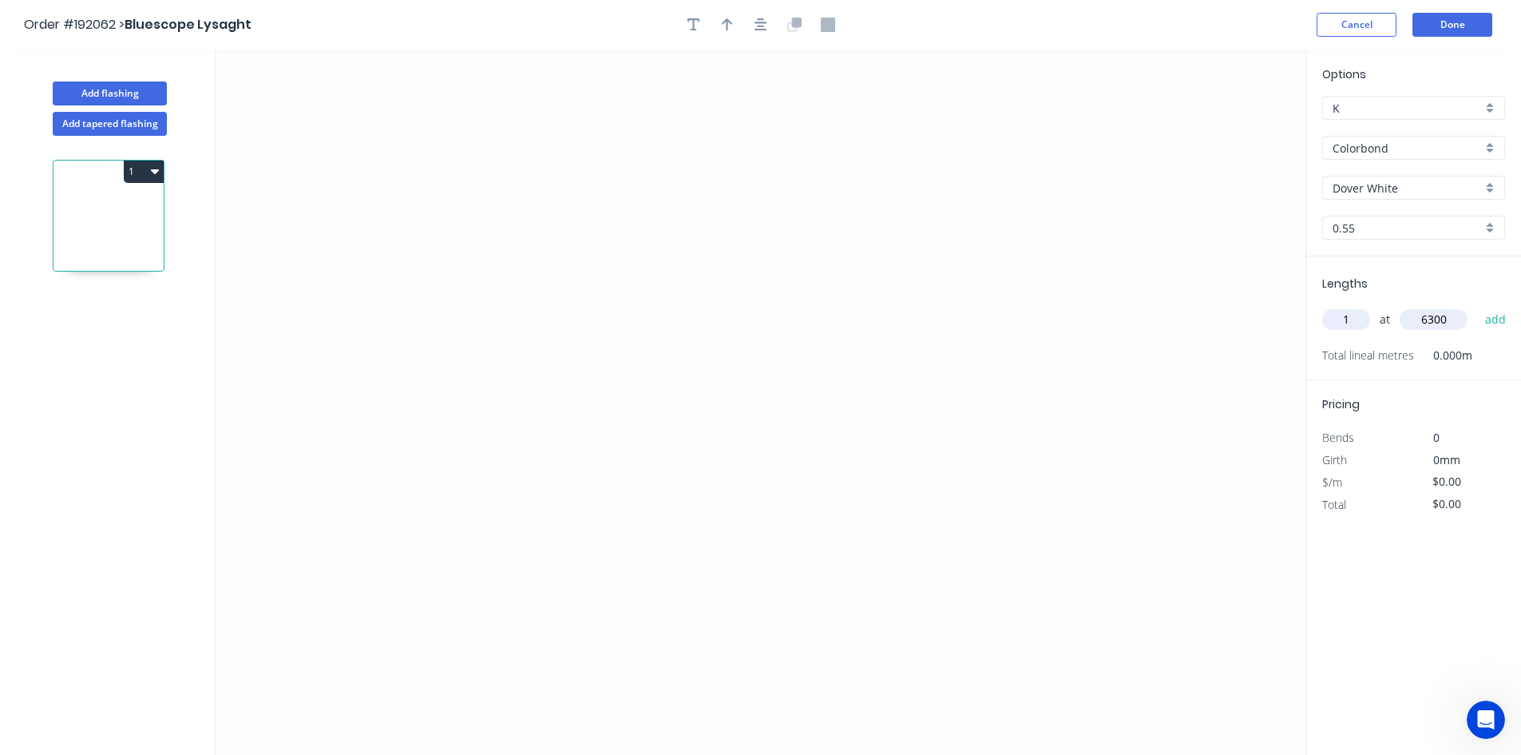
type input "6300"
click at [1477, 306] on button "add" at bounding box center [1496, 319] width 38 height 27
click at [532, 411] on icon "0" at bounding box center [761, 402] width 1090 height 705
click at [493, 461] on icon "0" at bounding box center [761, 402] width 1090 height 705
click at [515, 293] on icon "0 ?" at bounding box center [761, 402] width 1090 height 705
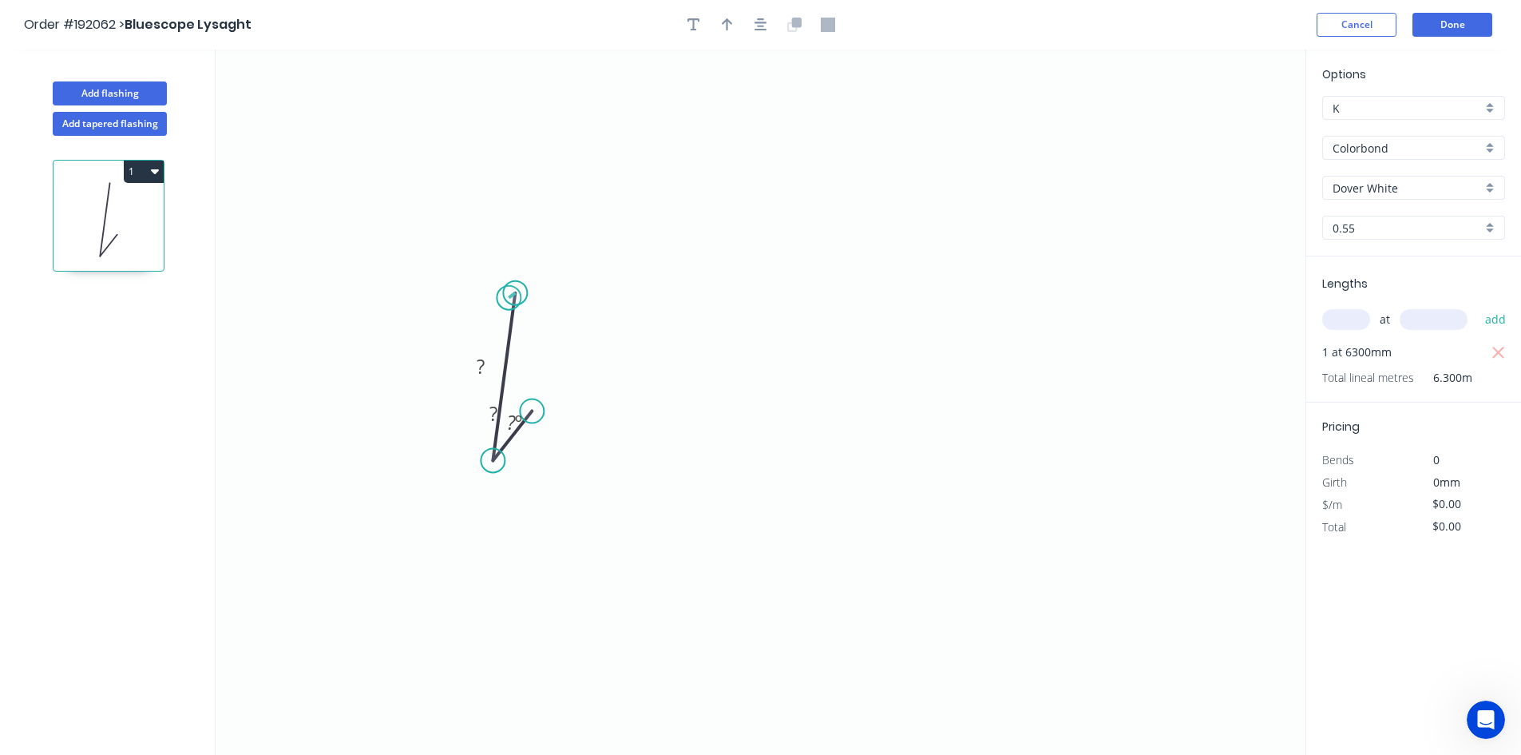
click at [509, 295] on circle at bounding box center [515, 293] width 24 height 24
click at [477, 311] on icon "0 ? ? ? º" at bounding box center [761, 402] width 1090 height 705
drag, startPoint x: 477, startPoint y: 311, endPoint x: 562, endPoint y: 261, distance: 99.2
click at [493, 295] on circle at bounding box center [493, 301] width 24 height 24
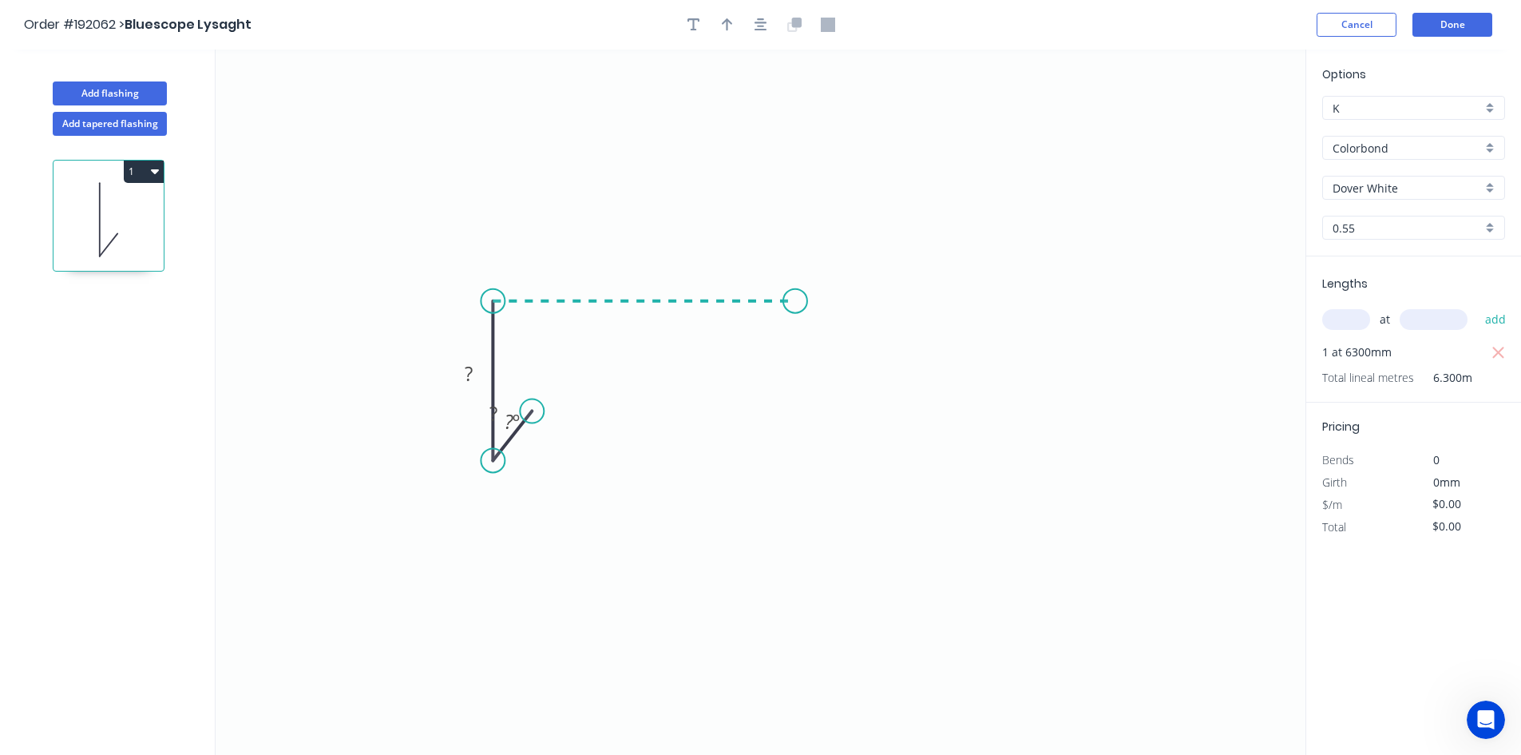
click at [795, 314] on icon "0 ? ? ? º" at bounding box center [761, 402] width 1090 height 705
click at [779, 329] on icon "0 ? ? ? ? º" at bounding box center [761, 402] width 1090 height 705
click at [775, 330] on circle at bounding box center [779, 329] width 24 height 24
click at [771, 330] on circle at bounding box center [779, 329] width 24 height 24
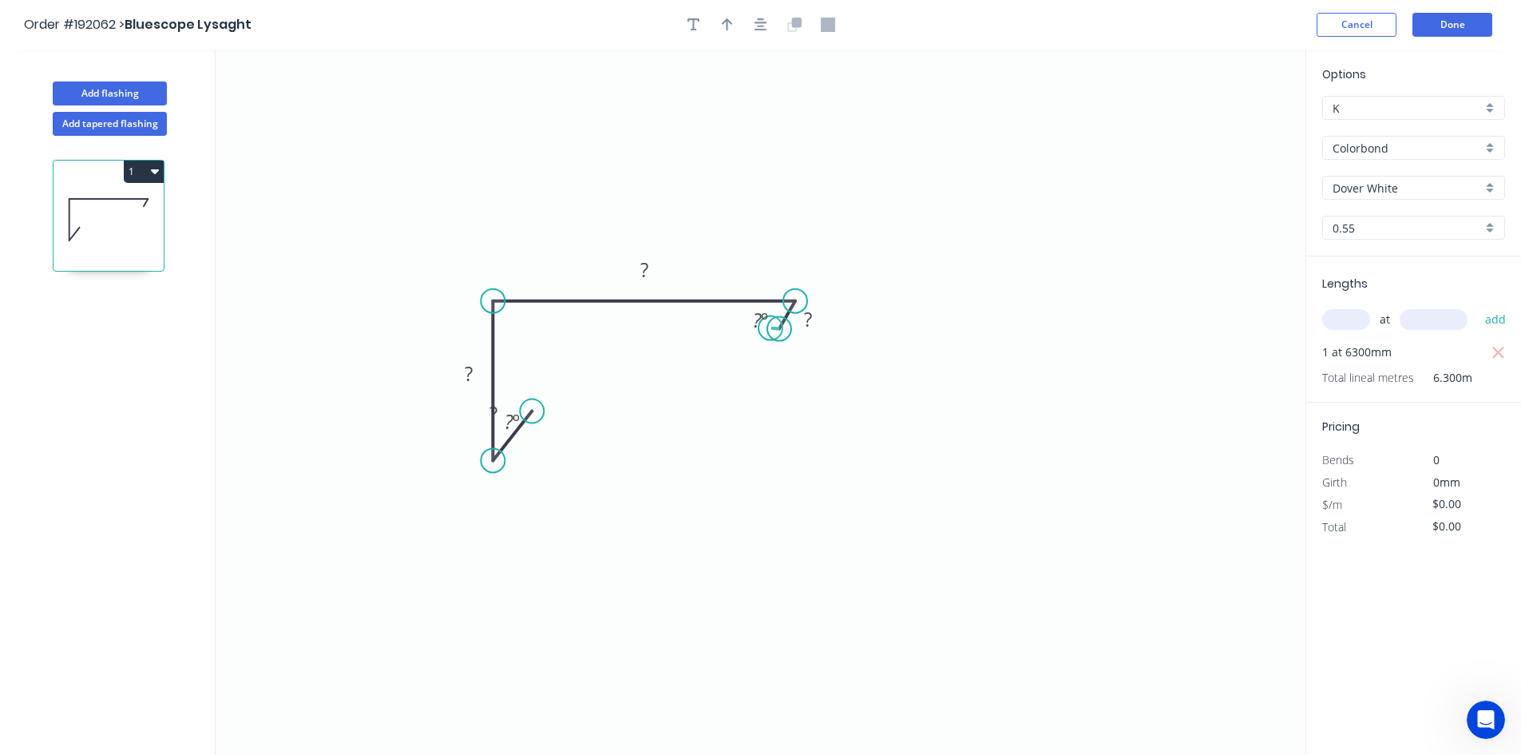
click at [771, 328] on circle at bounding box center [779, 329] width 24 height 24
drag, startPoint x: 771, startPoint y: 328, endPoint x: 783, endPoint y: 445, distance: 117.2
click at [783, 445] on circle at bounding box center [783, 444] width 24 height 24
click at [779, 334] on rect at bounding box center [766, 327] width 32 height 22
drag, startPoint x: 778, startPoint y: 441, endPoint x: 786, endPoint y: 445, distance: 8.9
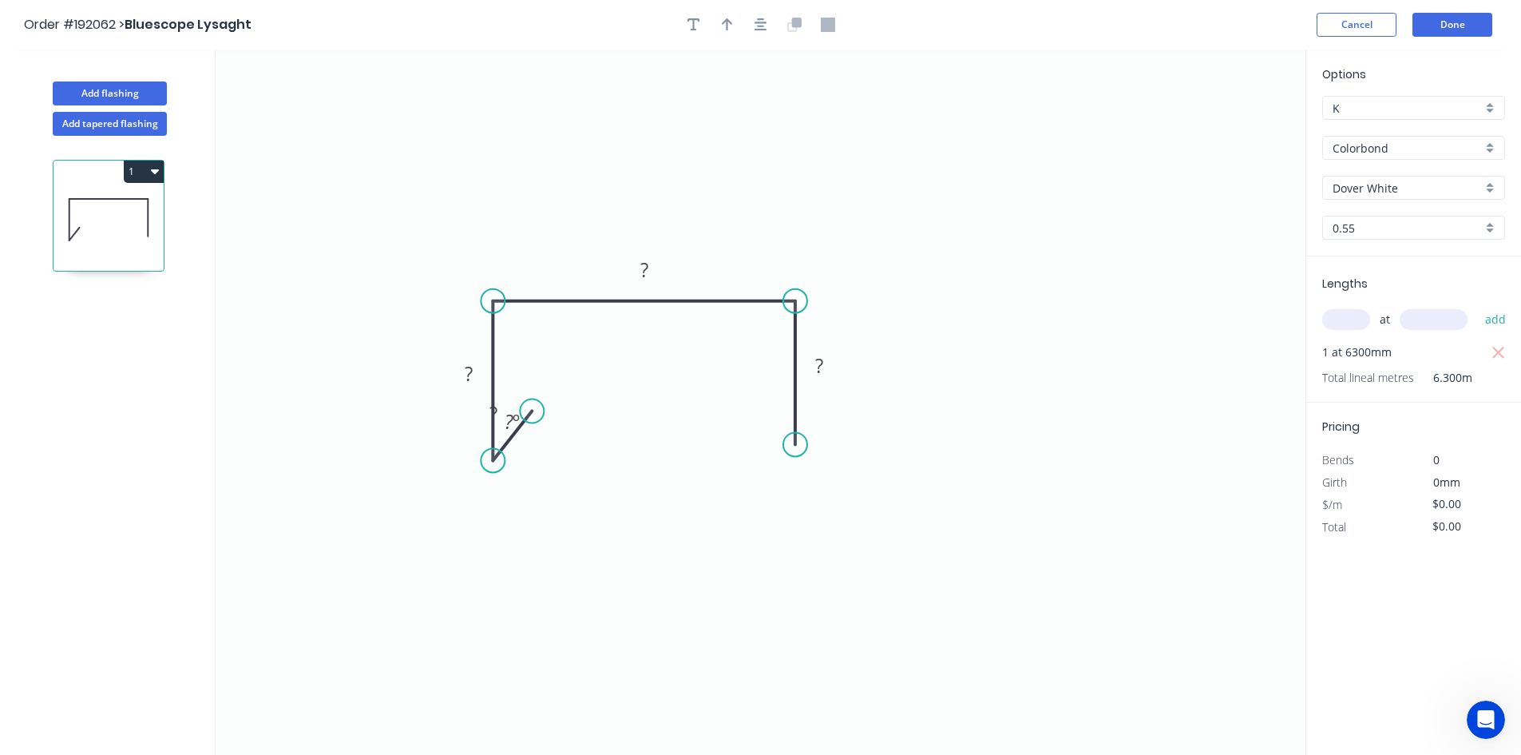
click at [786, 445] on circle at bounding box center [795, 444] width 24 height 24
drag, startPoint x: 775, startPoint y: 394, endPoint x: 700, endPoint y: 394, distance: 74.3
click at [818, 553] on div "Feather" at bounding box center [878, 563] width 161 height 33
click at [779, 415] on tspan "15" at bounding box center [771, 415] width 22 height 26
click at [540, 413] on circle at bounding box center [538, 414] width 24 height 24
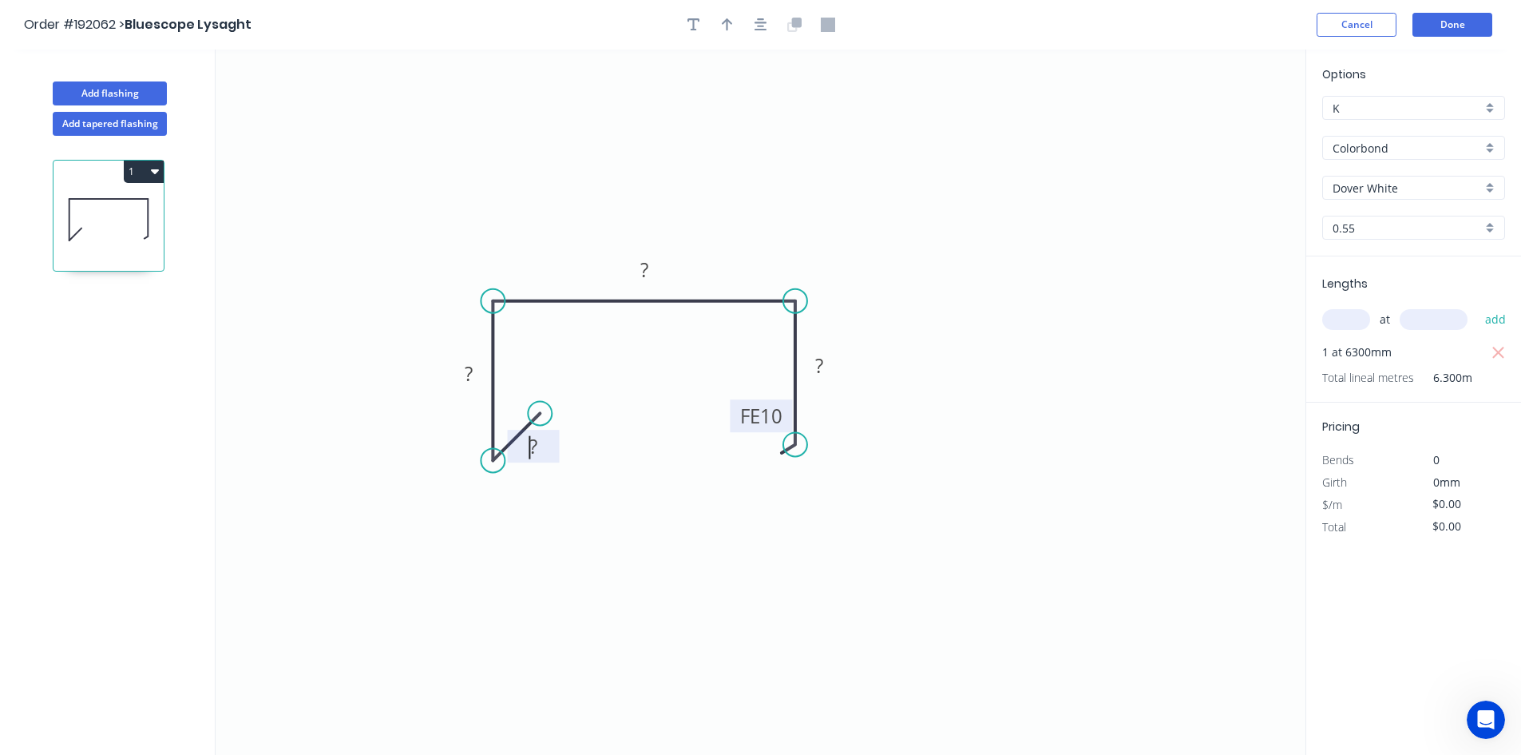
click at [525, 448] on rect at bounding box center [533, 447] width 32 height 22
drag, startPoint x: 524, startPoint y: 450, endPoint x: 519, endPoint y: 438, distance: 12.9
click at [605, 414] on icon "0 ? ? ? FE 10 ?" at bounding box center [761, 402] width 1090 height 705
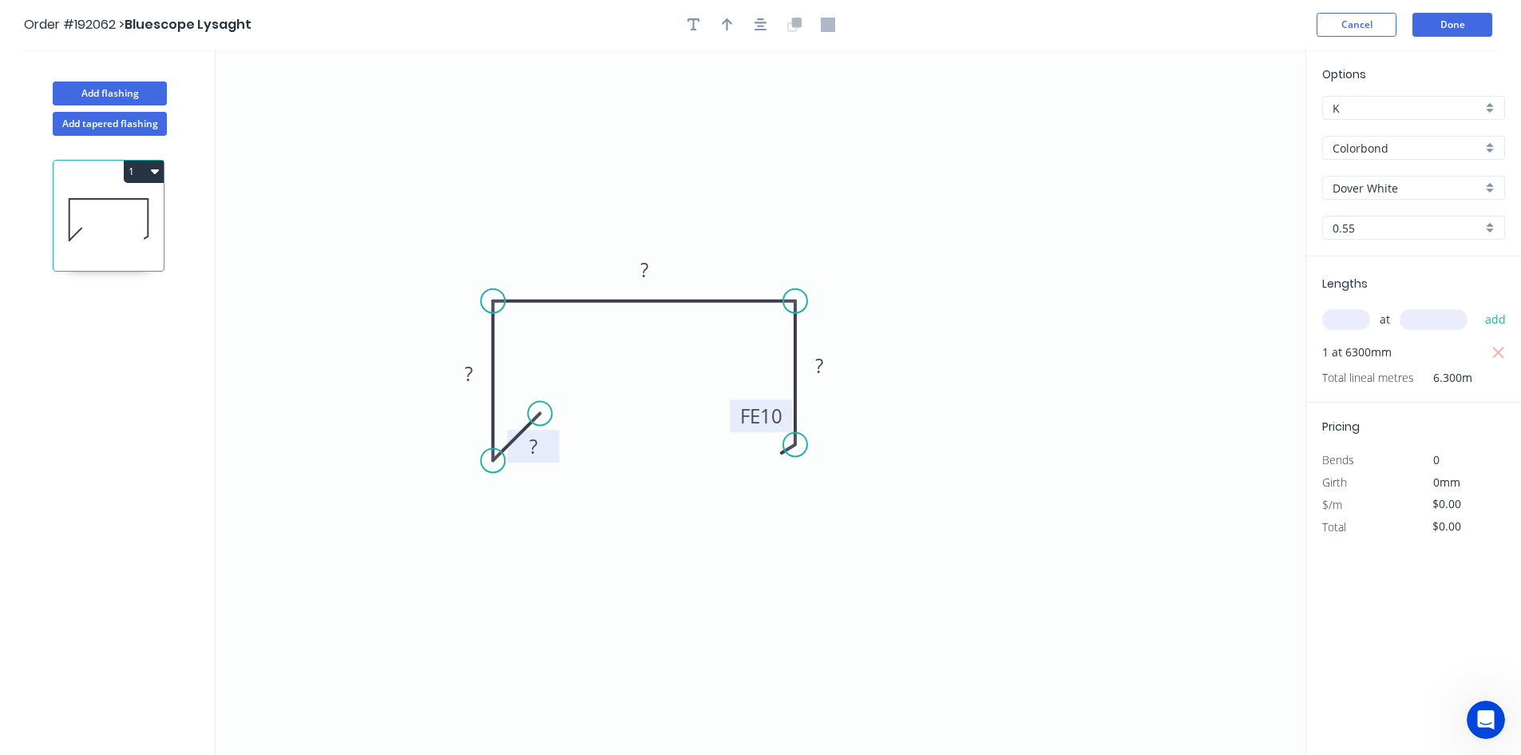
click at [536, 450] on tspan "?" at bounding box center [533, 446] width 8 height 26
drag, startPoint x: 953, startPoint y: 160, endPoint x: 739, endPoint y: 224, distance: 224.1
click at [670, 248] on icon "0 10 85 ? FE 10 ?" at bounding box center [761, 402] width 1090 height 705
click at [668, 260] on rect at bounding box center [644, 269] width 52 height 33
click at [660, 268] on rect at bounding box center [644, 269] width 52 height 33
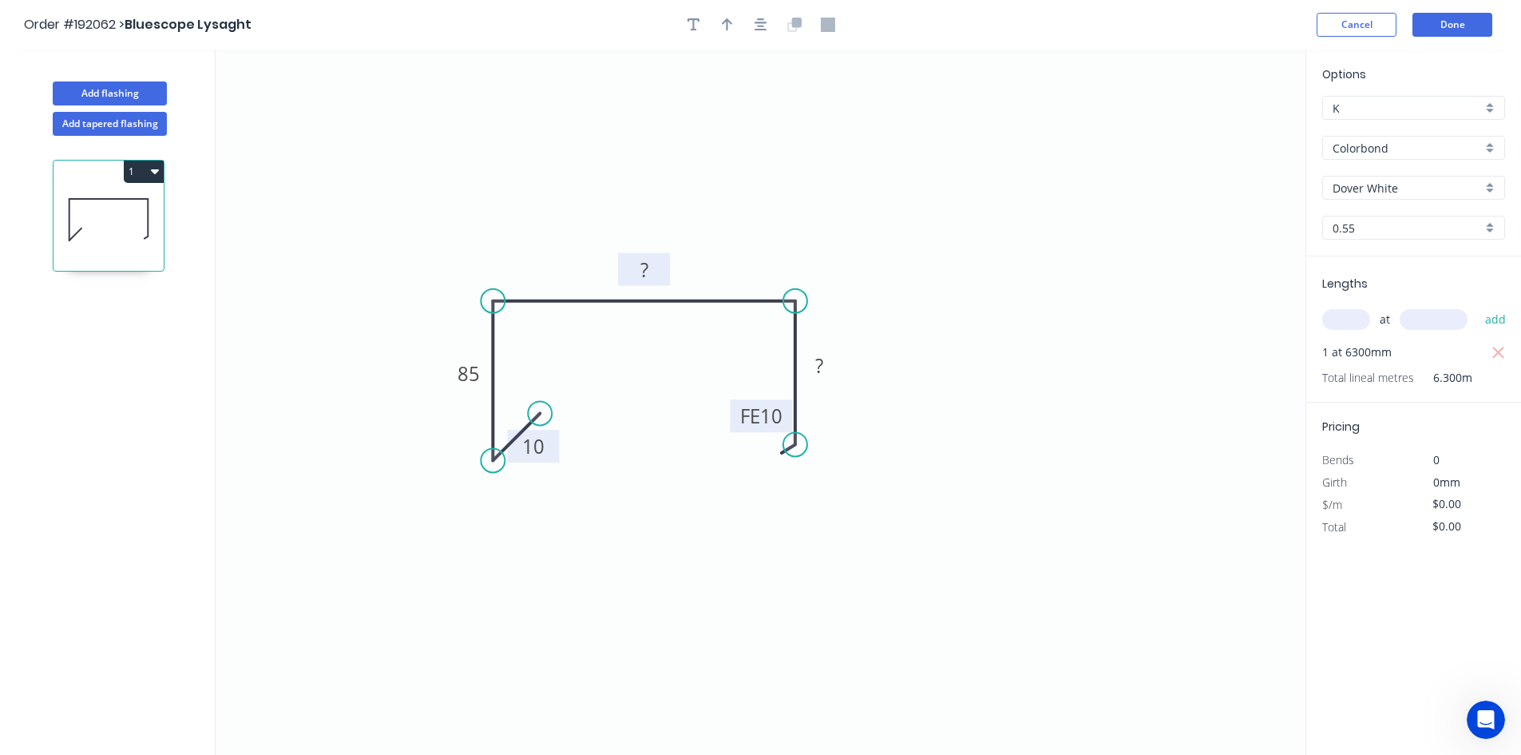
click at [660, 260] on rect at bounding box center [644, 269] width 52 height 33
click at [656, 275] on rect at bounding box center [644, 271] width 32 height 22
click at [821, 383] on icon "0 10 85 252 FE 10 70" at bounding box center [761, 402] width 1090 height 705
type input "$14.50"
type input "$91.35"
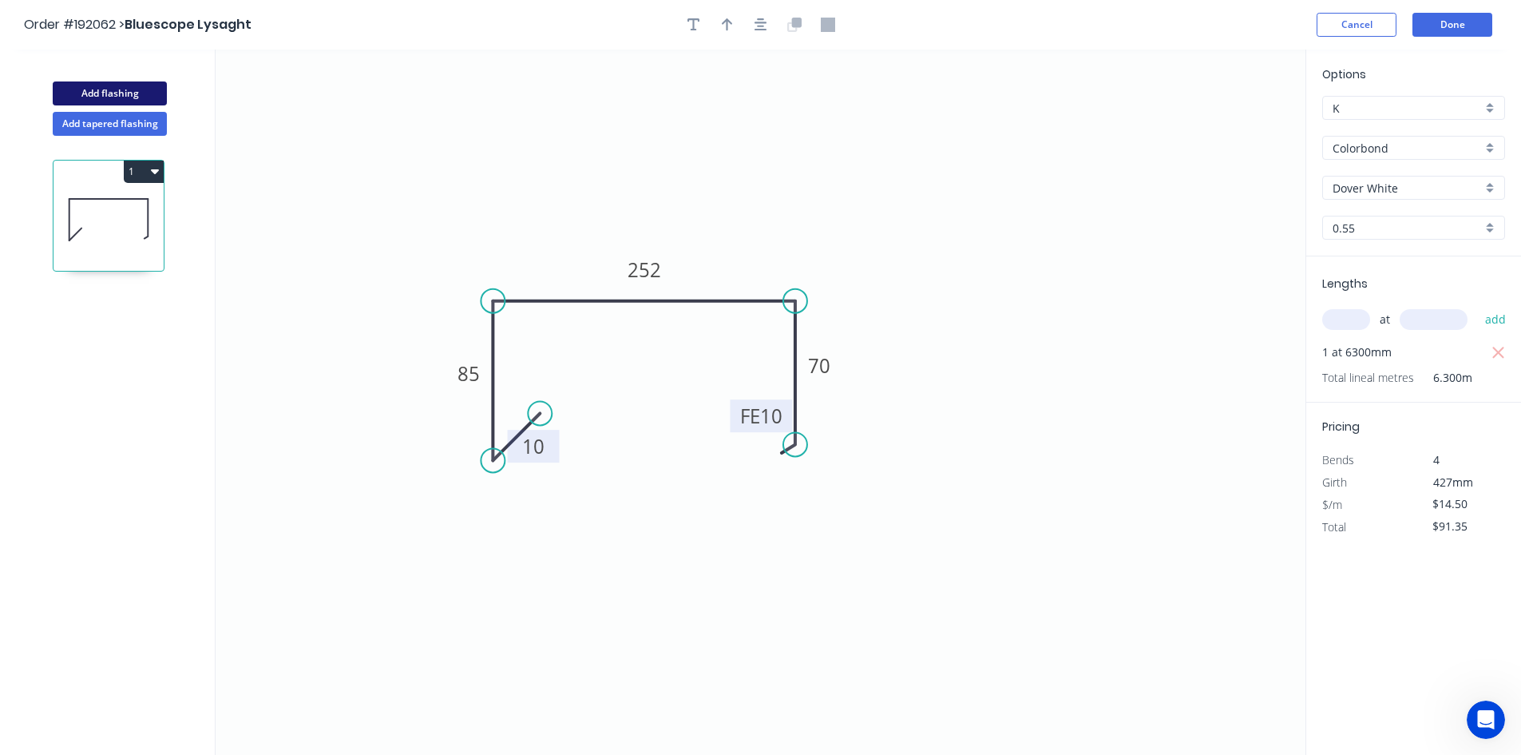
click at [110, 97] on button "Add flashing" at bounding box center [110, 93] width 114 height 24
type input "$0.00"
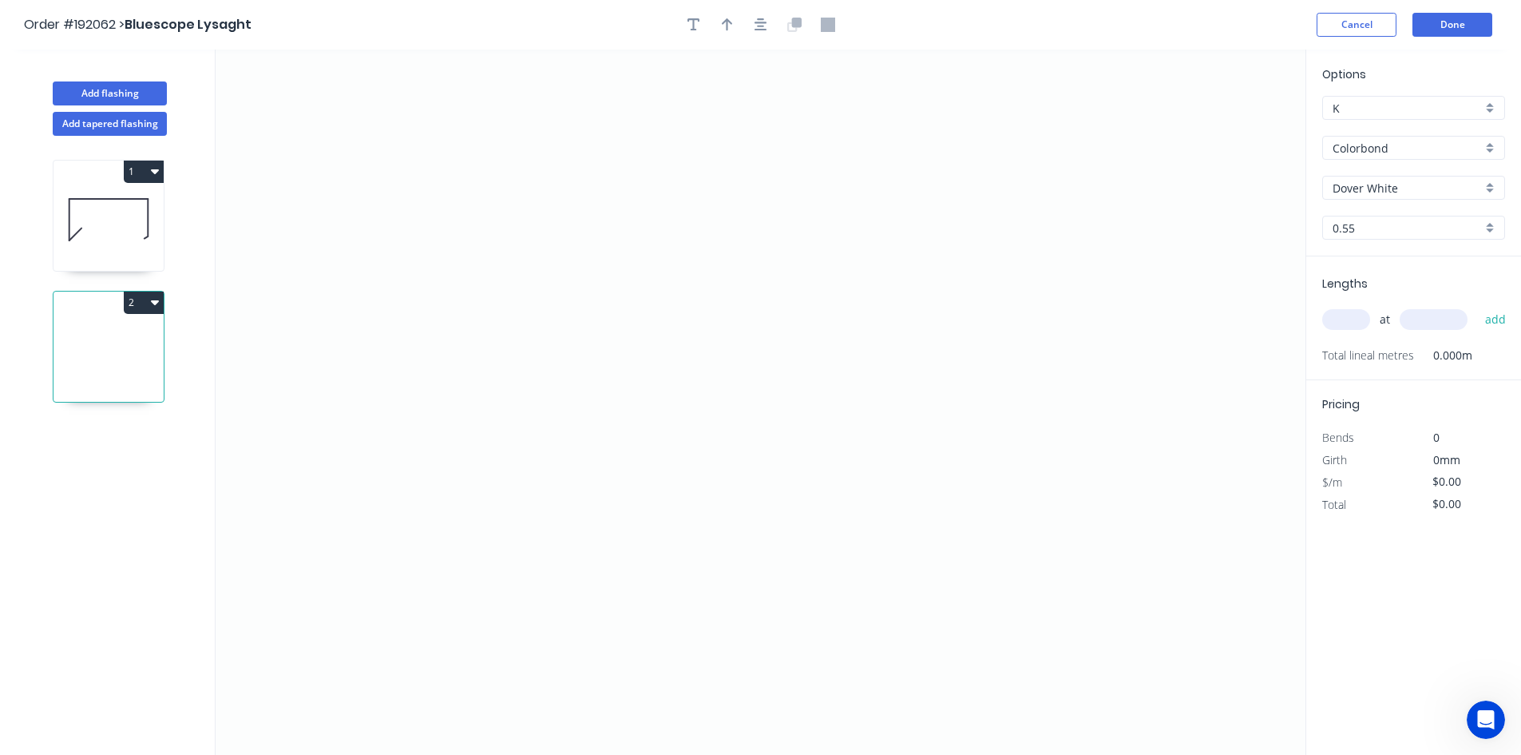
click at [162, 301] on button "2" at bounding box center [144, 302] width 40 height 22
click at [124, 363] on div "Delete" at bounding box center [87, 374] width 123 height 23
type input "$14.50"
type input "$91.35"
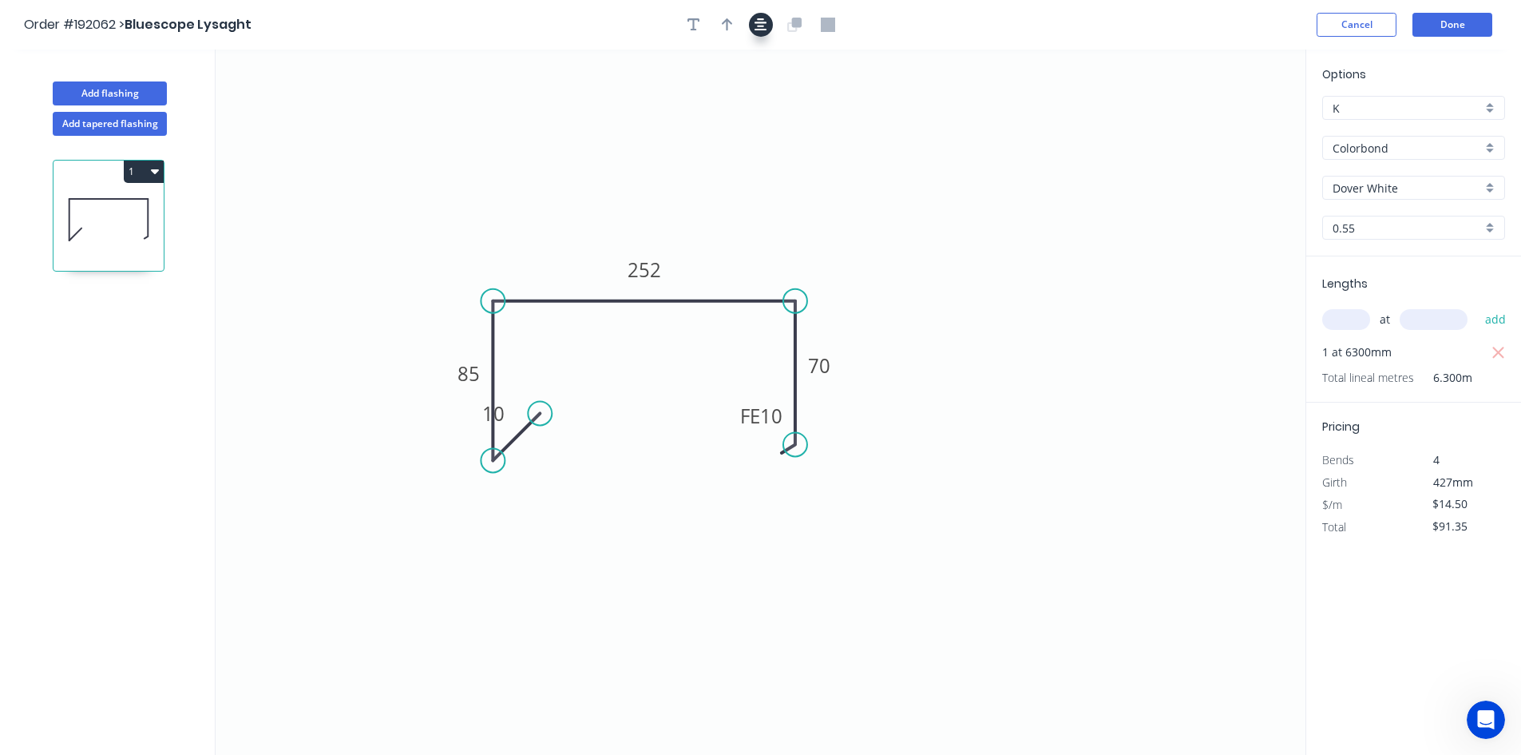
click at [759, 26] on icon "button" at bounding box center [761, 24] width 13 height 13
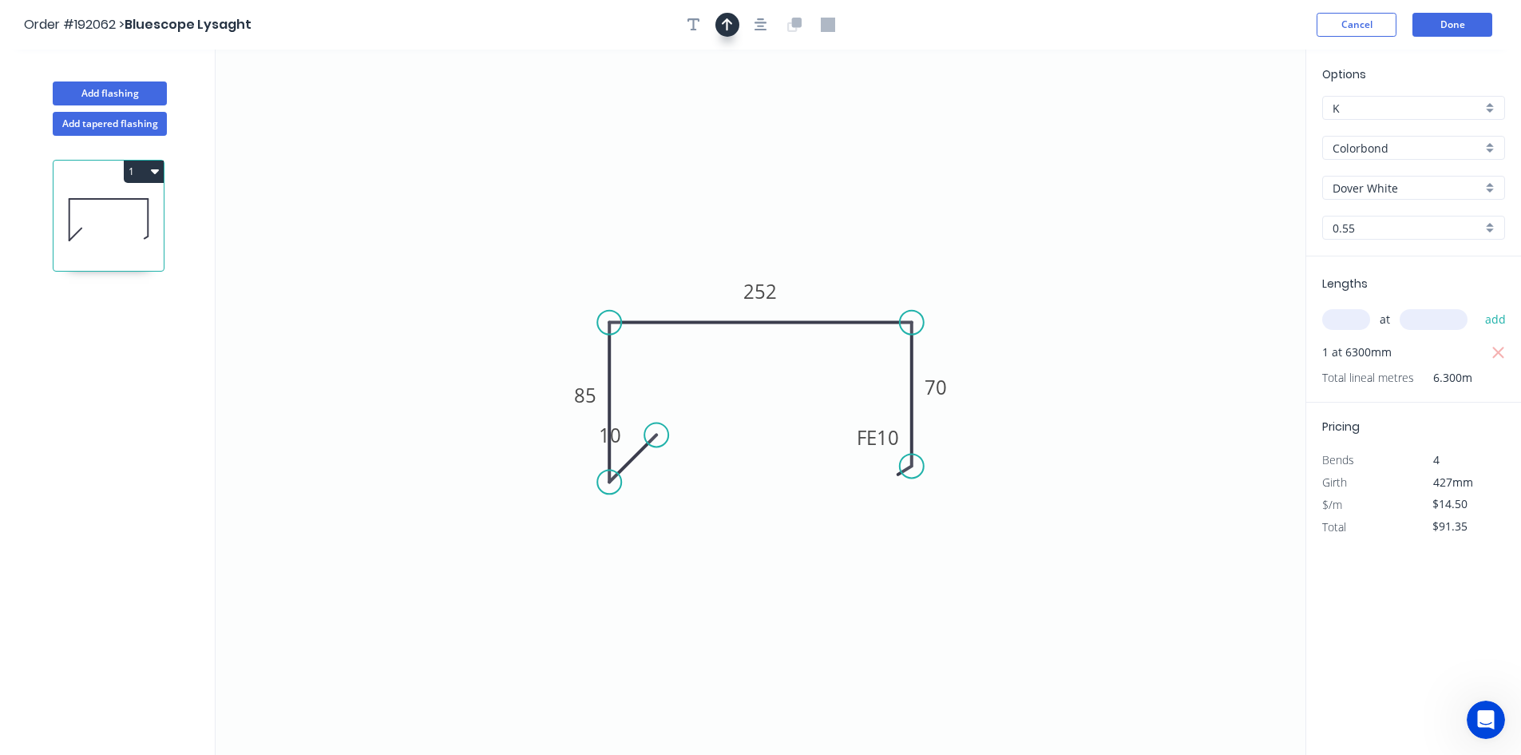
click at [733, 28] on button "button" at bounding box center [727, 25] width 24 height 24
click at [1224, 125] on icon at bounding box center [1223, 106] width 14 height 51
drag, startPoint x: 1224, startPoint y: 125, endPoint x: 878, endPoint y: 240, distance: 365.1
click at [933, 228] on icon at bounding box center [940, 202] width 14 height 51
click at [875, 240] on icon "0 10 85 252 FE 10 70" at bounding box center [761, 402] width 1090 height 705
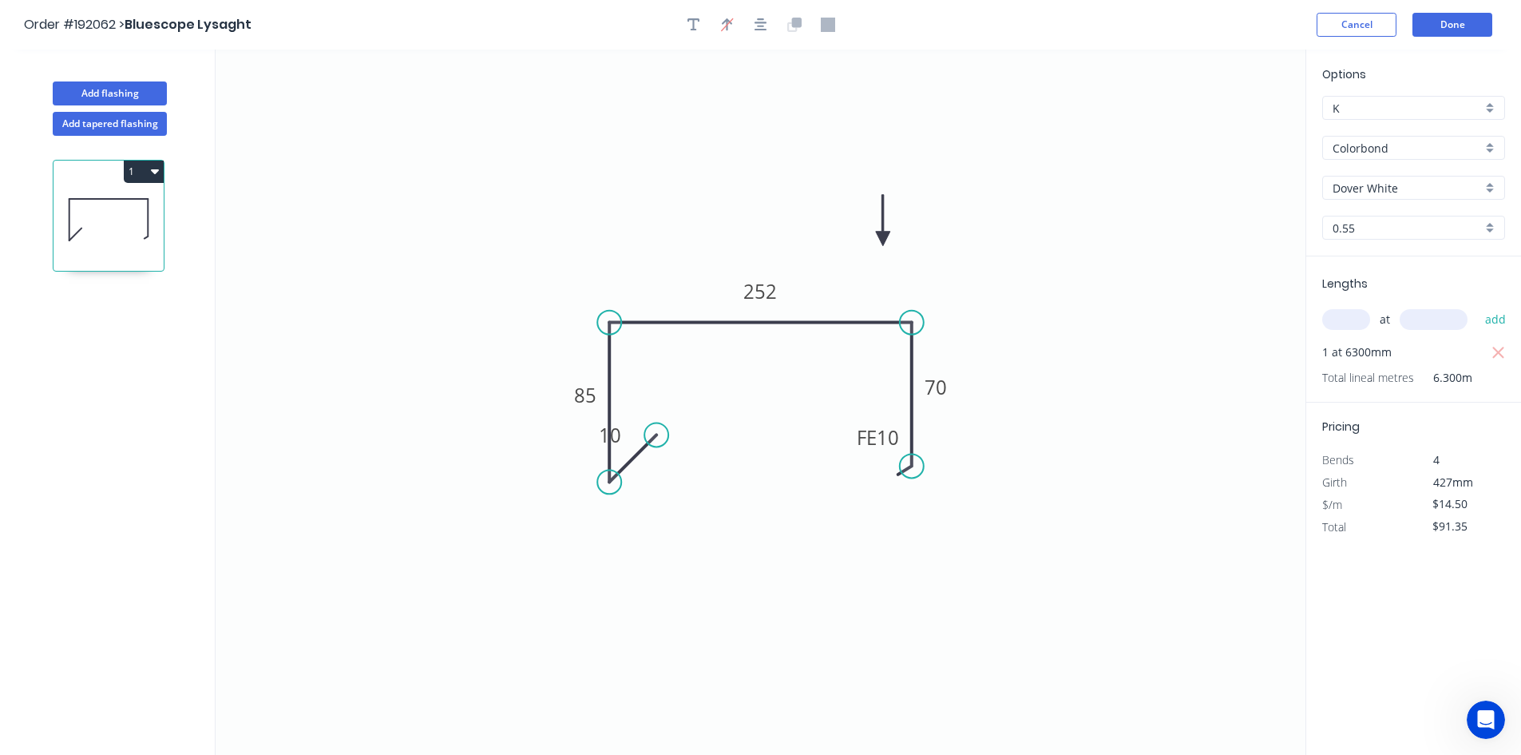
click at [878, 236] on icon at bounding box center [883, 220] width 14 height 51
click at [878, 236] on icon at bounding box center [878, 217] width 14 height 51
drag, startPoint x: 878, startPoint y: 236, endPoint x: 845, endPoint y: 253, distance: 37.9
click at [845, 253] on icon at bounding box center [857, 240] width 46 height 46
drag, startPoint x: 848, startPoint y: 248, endPoint x: 870, endPoint y: 262, distance: 25.5
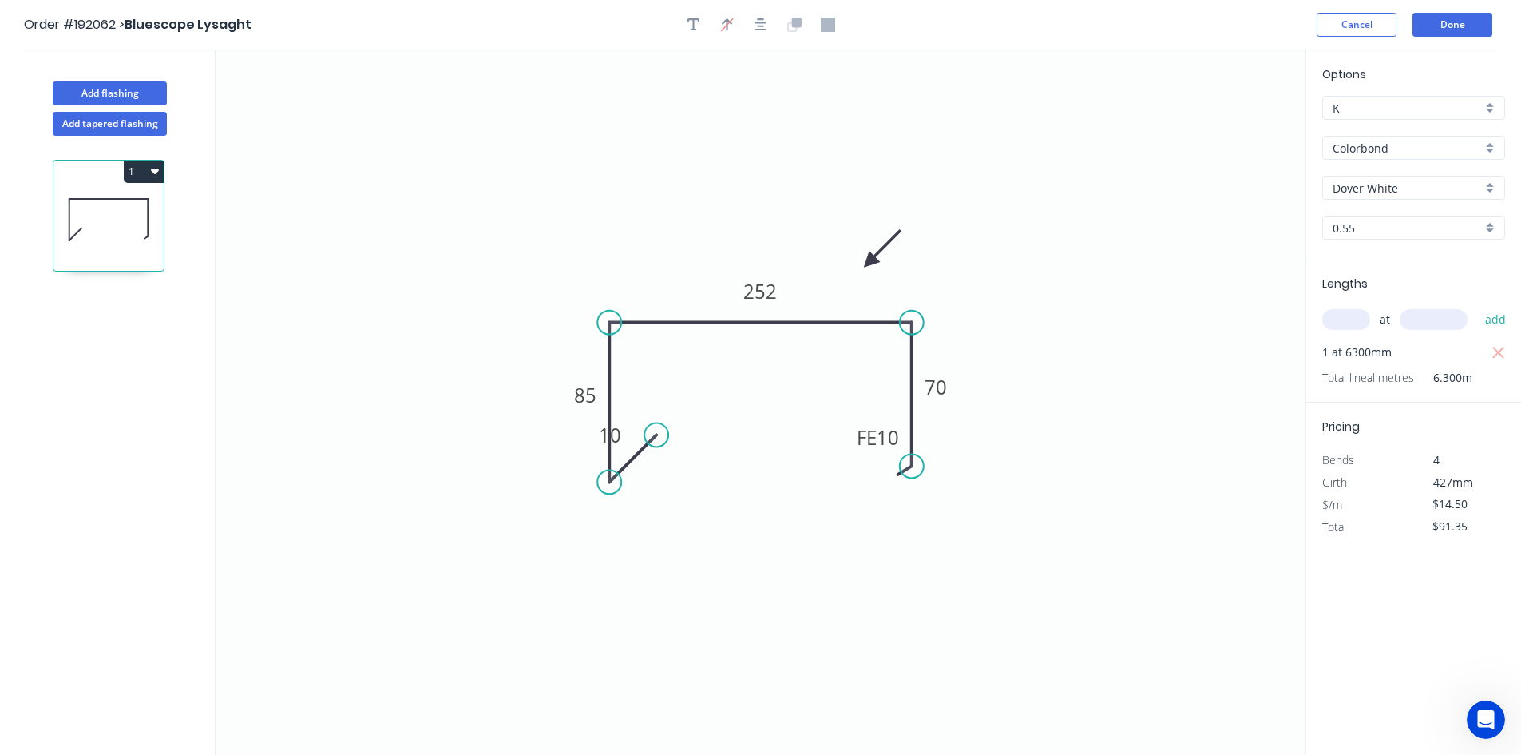
click at [870, 262] on icon at bounding box center [882, 248] width 46 height 46
drag, startPoint x: 631, startPoint y: 443, endPoint x: 806, endPoint y: 507, distance: 186.2
click at [806, 507] on icon "0 10 85 252 FE 10 70" at bounding box center [761, 402] width 1090 height 705
click at [770, 448] on icon "0 10 85 252 FE 10 70" at bounding box center [761, 402] width 1090 height 705
click at [117, 97] on button "Add flashing" at bounding box center [110, 93] width 114 height 24
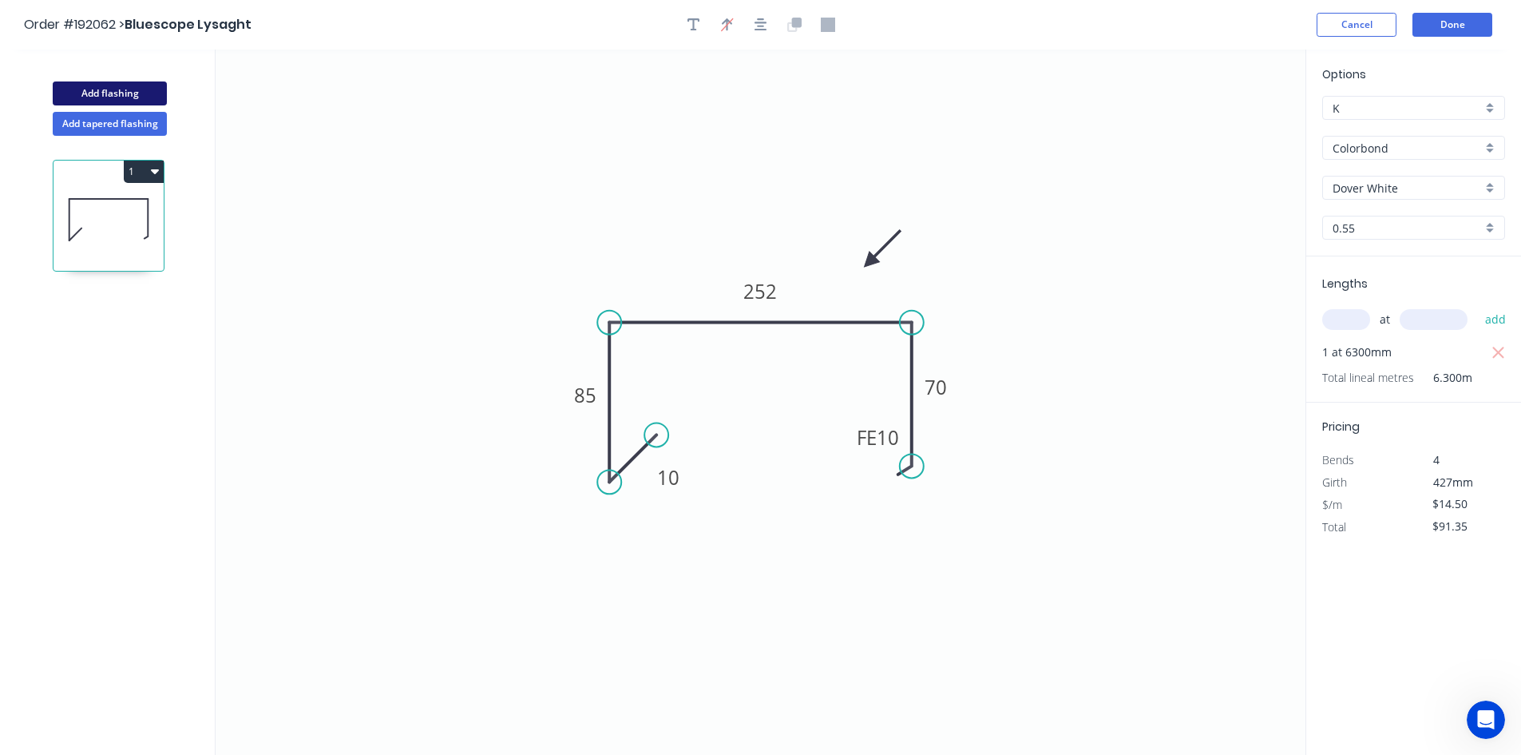
type input "$0.00"
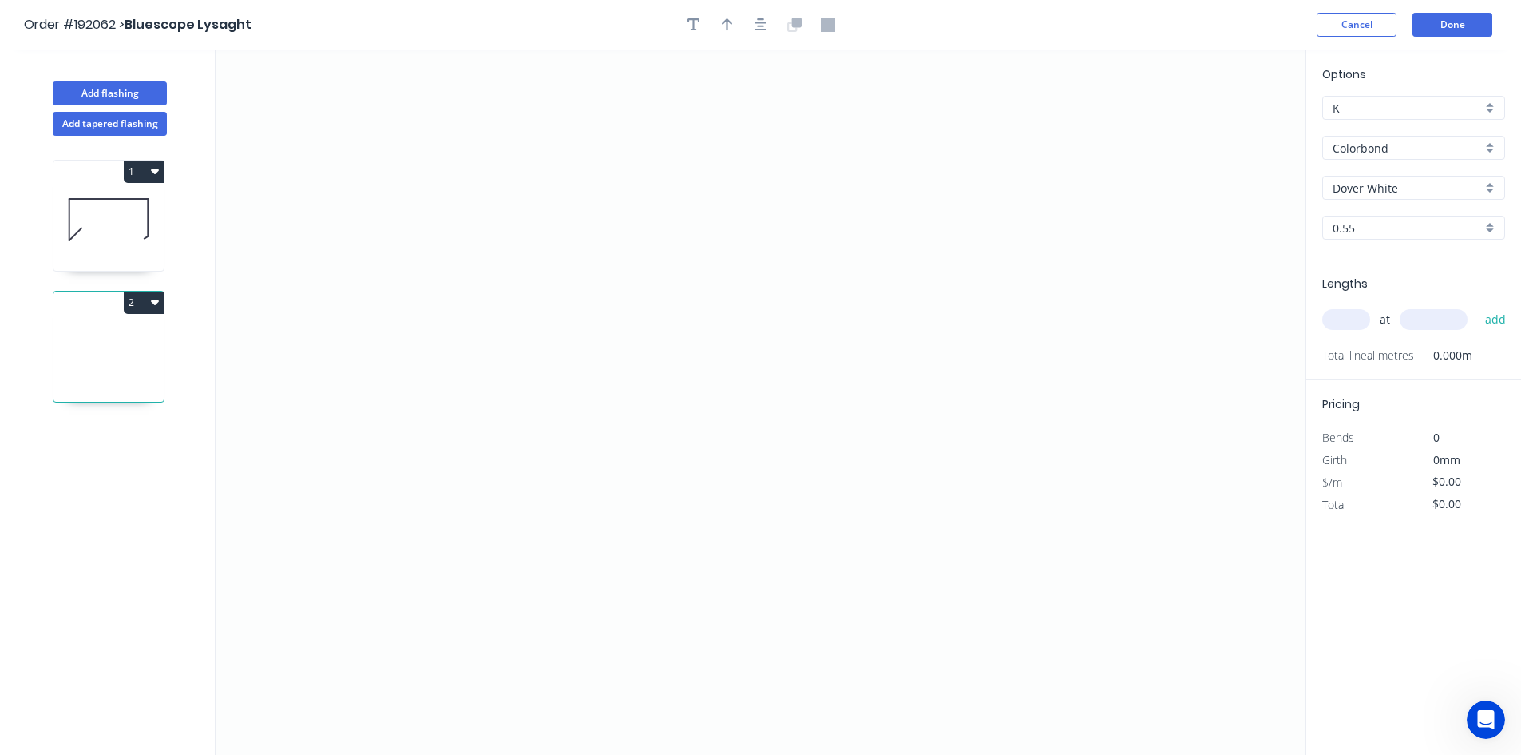
click at [106, 225] on icon at bounding box center [109, 219] width 110 height 102
type input "$14.50"
type input "$91.35"
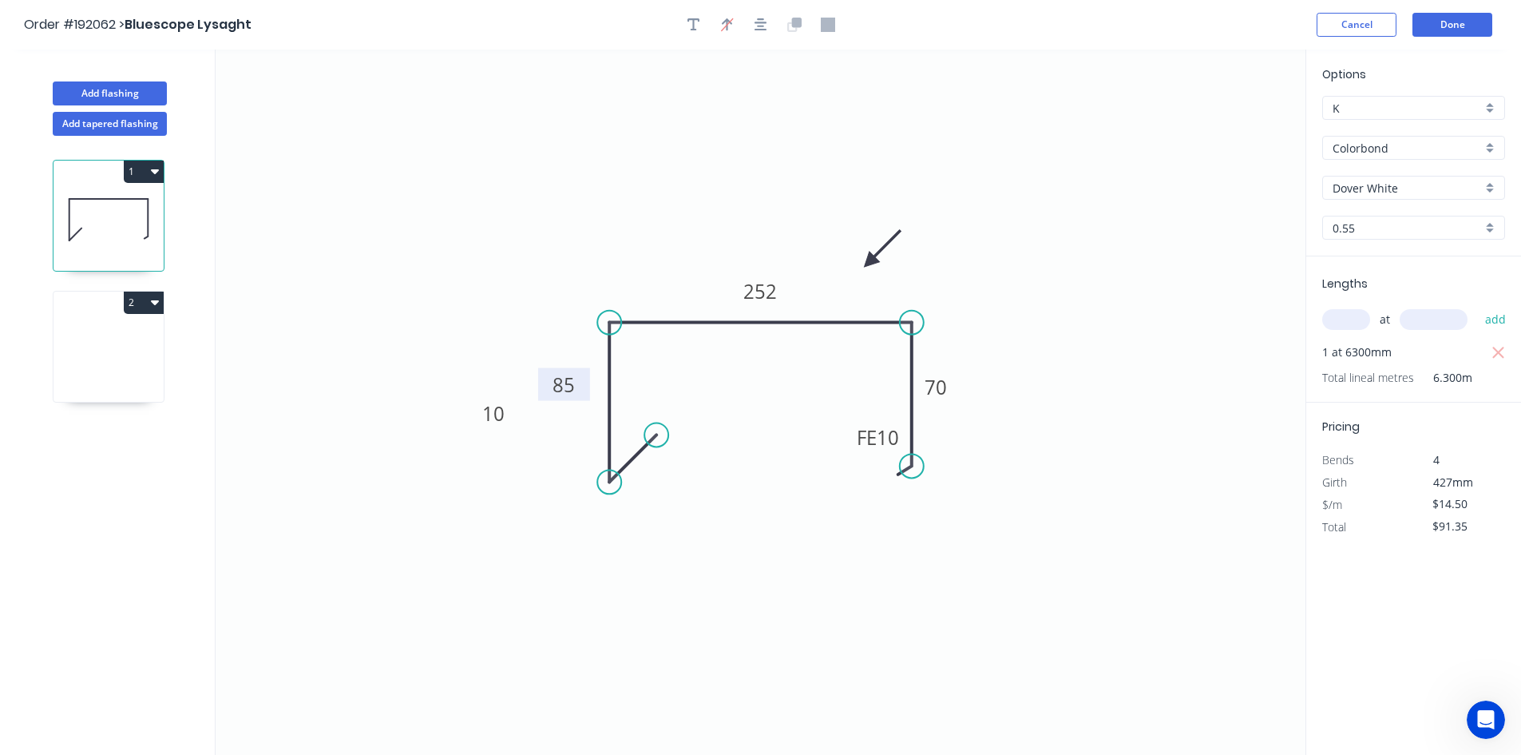
drag, startPoint x: 489, startPoint y: 381, endPoint x: 584, endPoint y: 392, distance: 95.7
click at [584, 392] on rect at bounding box center [564, 384] width 52 height 33
drag, startPoint x: 515, startPoint y: 418, endPoint x: 670, endPoint y: 478, distance: 166.4
click at [670, 478] on rect at bounding box center [649, 474] width 52 height 33
click at [107, 359] on icon at bounding box center [109, 350] width 110 height 102
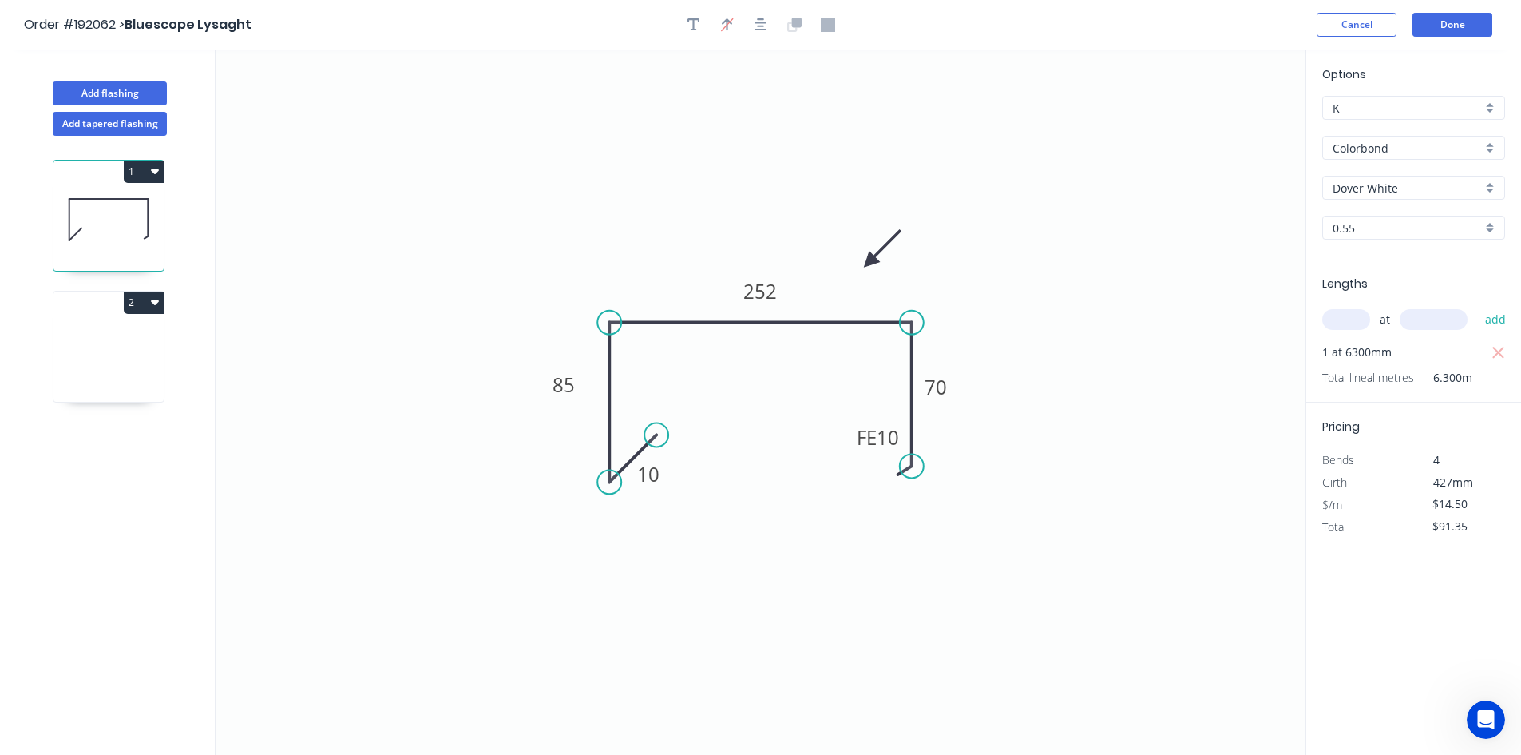
type input "$0.00"
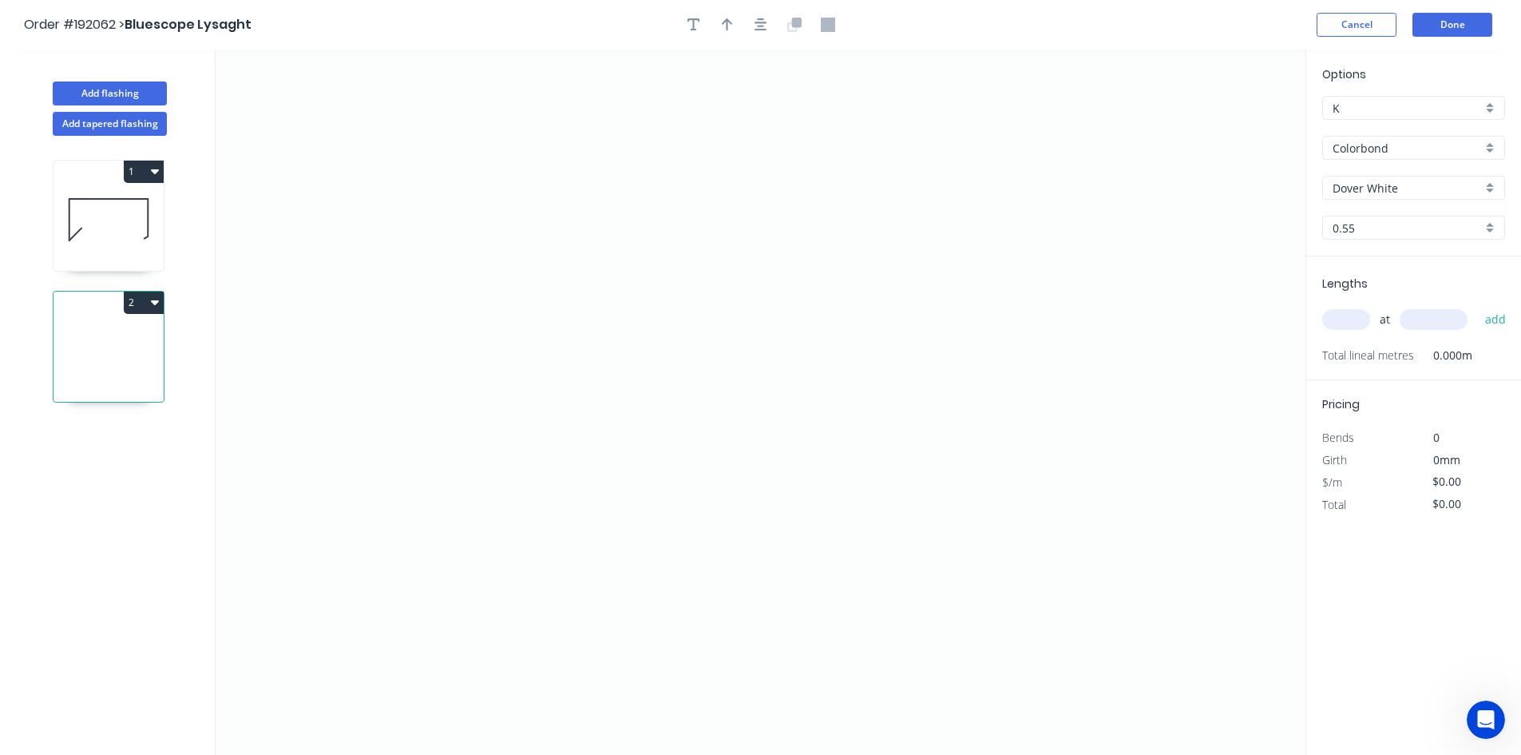
click at [91, 242] on icon at bounding box center [109, 219] width 110 height 102
type input "$14.50"
type input "$91.35"
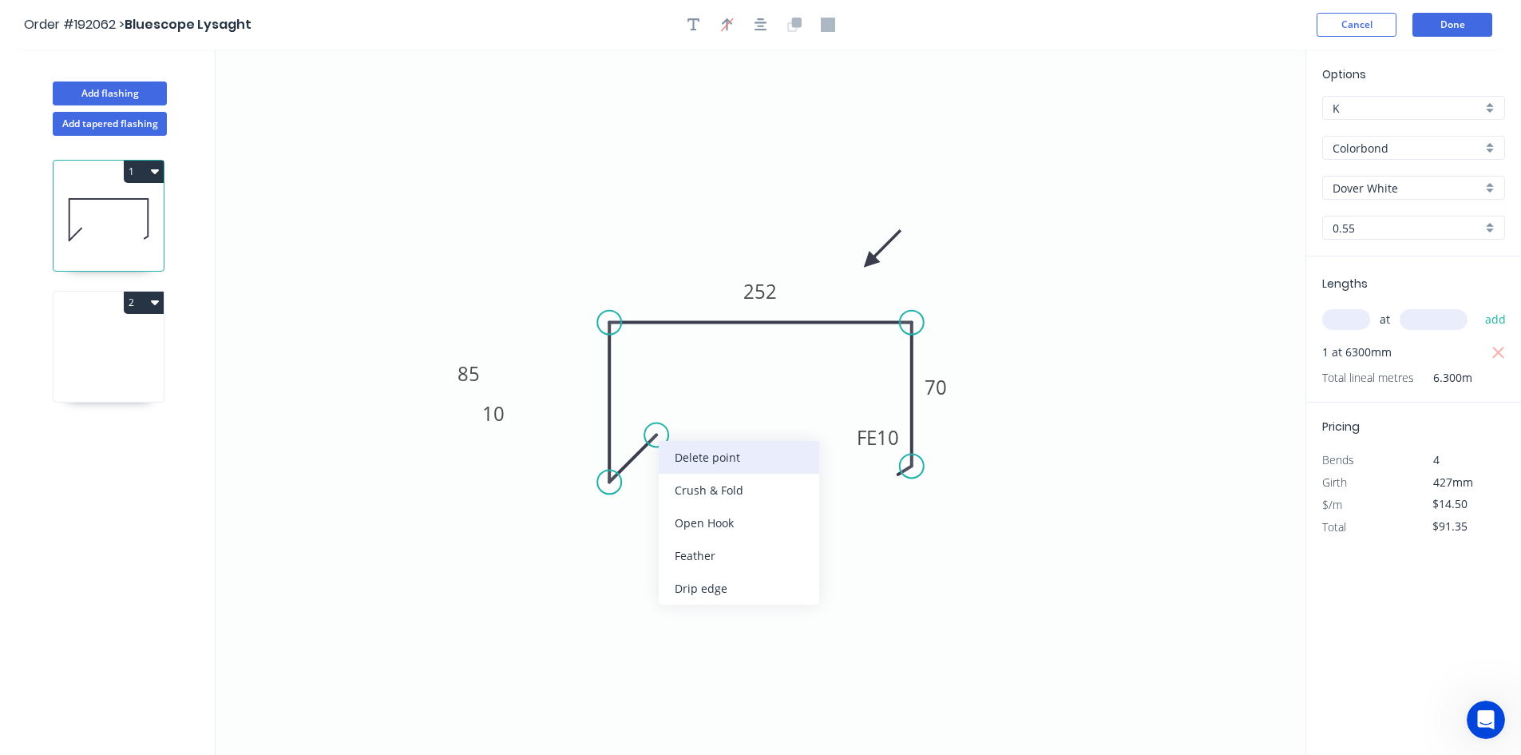
click at [677, 451] on div "Delete point" at bounding box center [739, 457] width 161 height 33
type input "$0.00"
click at [631, 493] on div "Delete point" at bounding box center [692, 497] width 161 height 33
click at [607, 327] on circle at bounding box center [609, 323] width 24 height 24
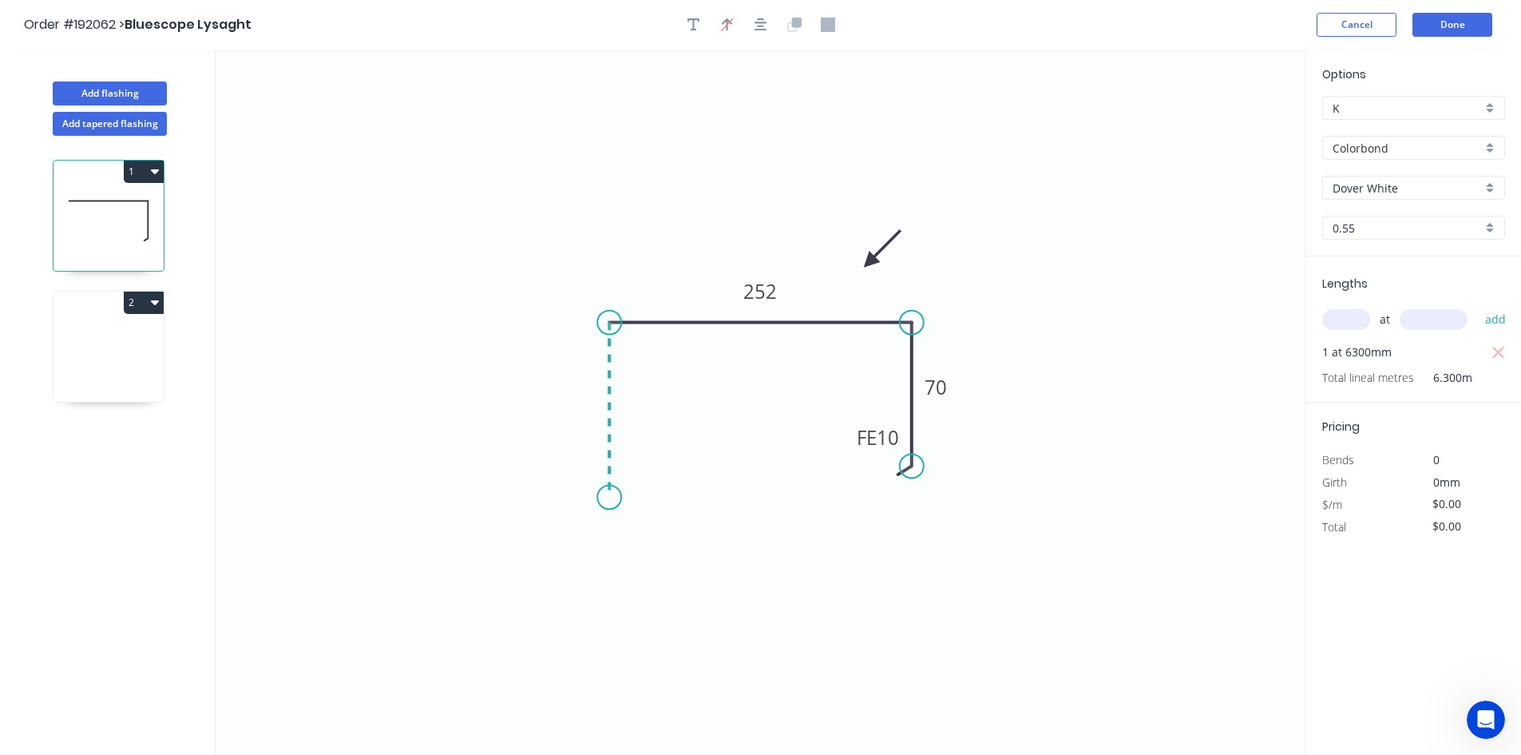
click at [608, 497] on icon "0 252 FE 10 70" at bounding box center [761, 402] width 1090 height 705
type input "$11.94"
type input "$75.22"
click at [651, 458] on icon "0 ? 252 FE 10 70" at bounding box center [761, 402] width 1090 height 705
type input "$0.00"
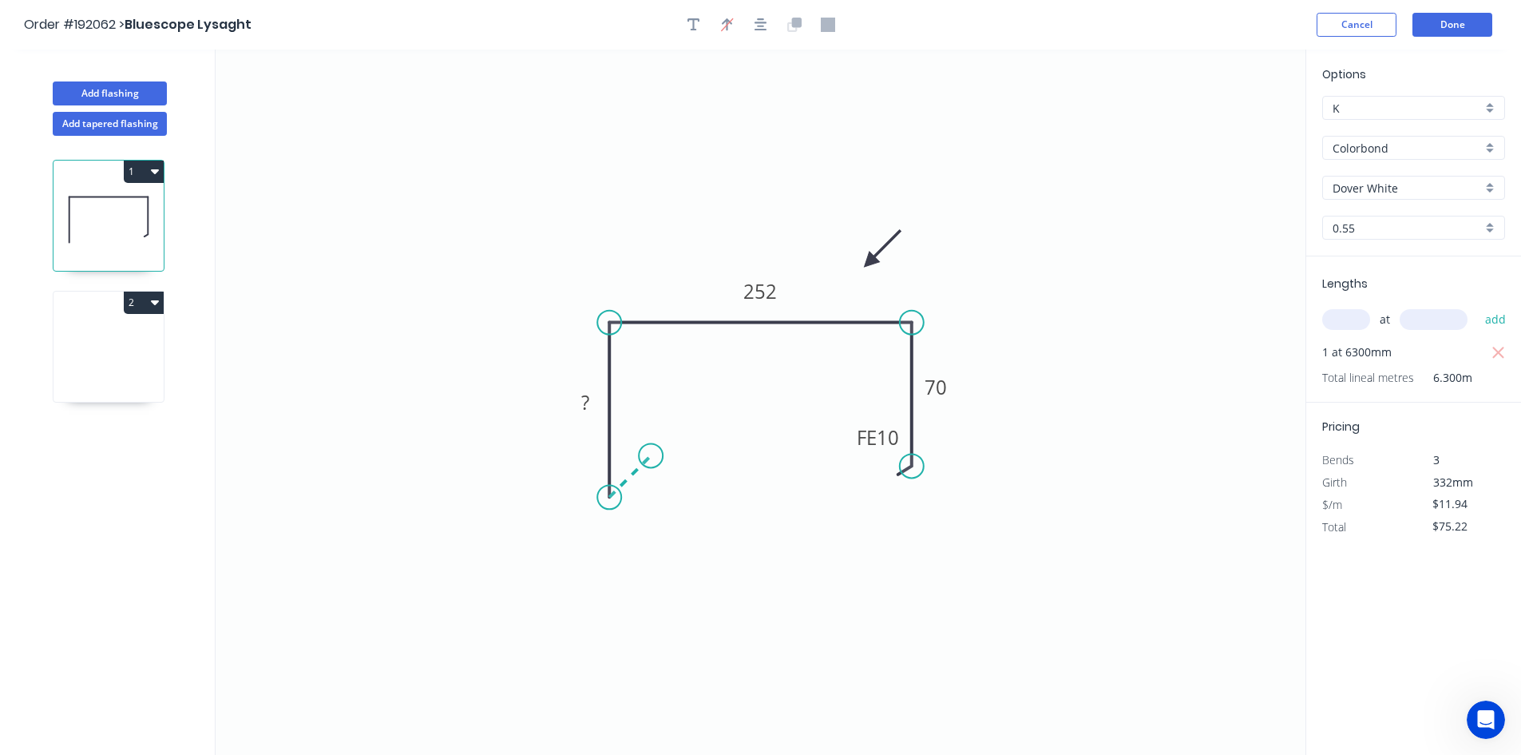
type input "$0.00"
click at [651, 458] on circle at bounding box center [651, 455] width 24 height 24
click at [652, 494] on rect at bounding box center [647, 487] width 32 height 22
type input "$14.50"
click at [160, 300] on button "2" at bounding box center [144, 302] width 40 height 22
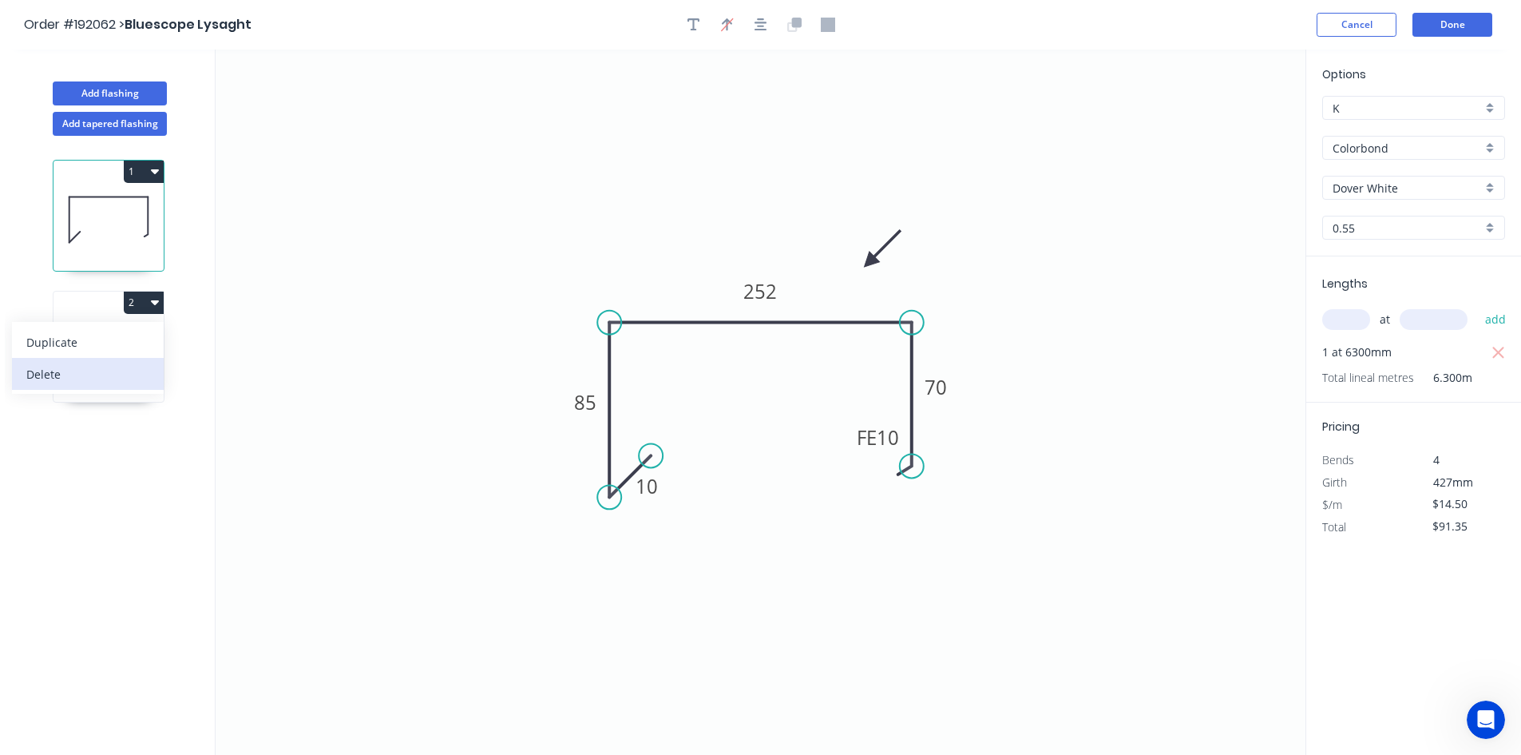
click at [134, 363] on div "Delete" at bounding box center [87, 374] width 123 height 23
click at [156, 182] on button "1" at bounding box center [144, 172] width 40 height 22
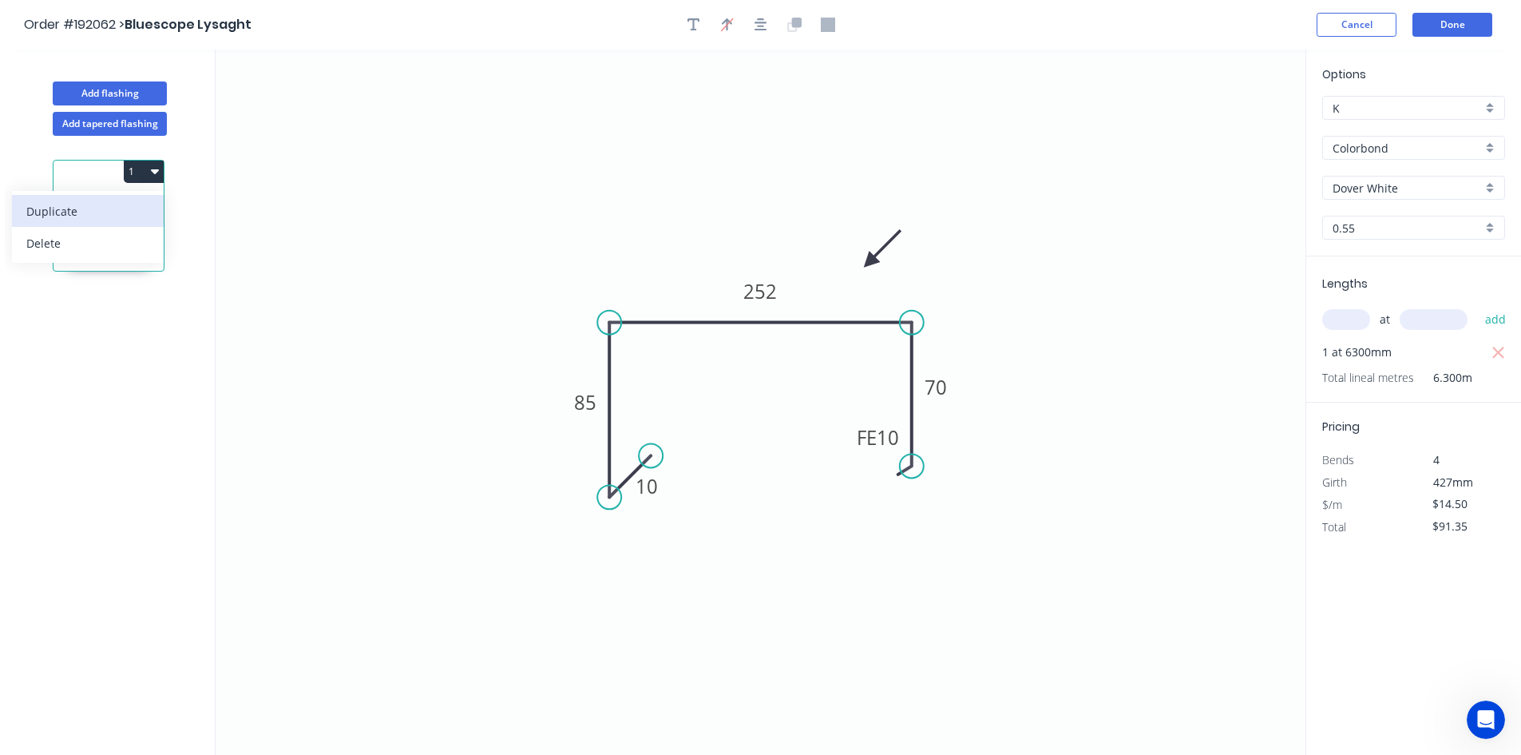
click at [145, 208] on div "Duplicate" at bounding box center [87, 211] width 123 height 23
type input "$0.00"
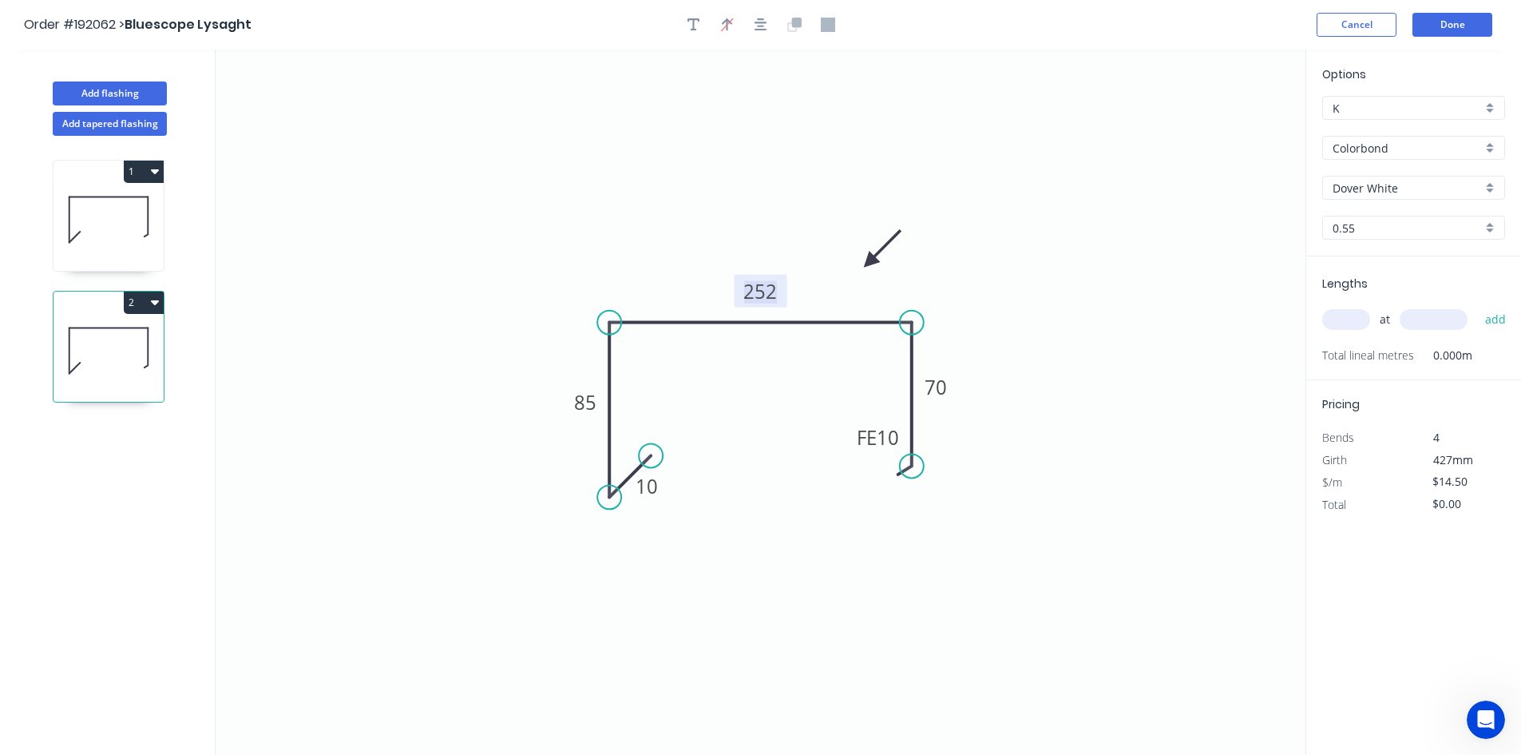
click at [751, 295] on tspan "252" at bounding box center [761, 291] width 34 height 26
click at [902, 470] on icon "0 10 85 275 FE 10 30" at bounding box center [761, 402] width 1090 height 705
drag, startPoint x: 914, startPoint y: 463, endPoint x: 914, endPoint y: 418, distance: 44.7
click at [914, 418] on circle at bounding box center [914, 418] width 24 height 24
click at [755, 24] on icon "button" at bounding box center [761, 25] width 13 height 14
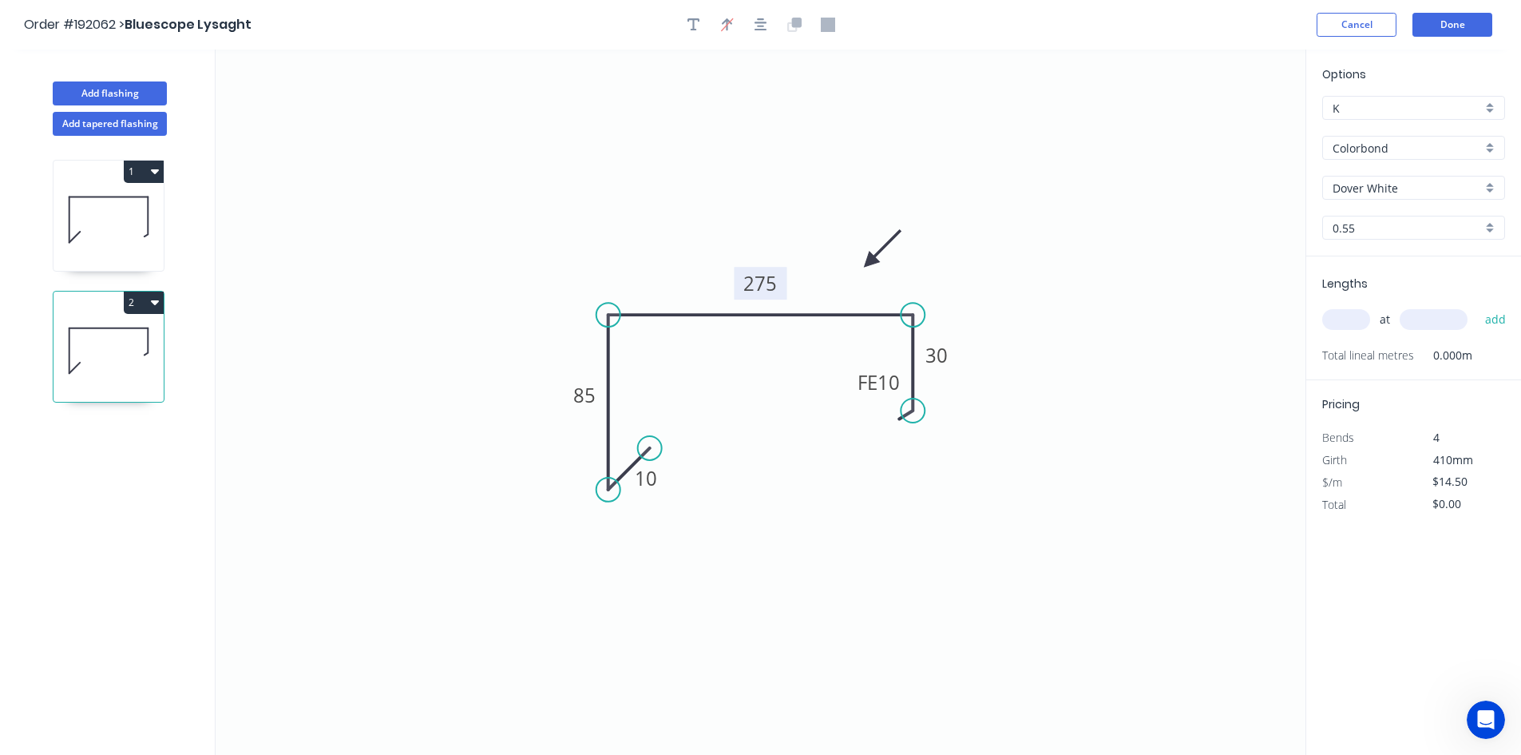
click at [1341, 315] on input "text" at bounding box center [1346, 319] width 48 height 21
type input "1"
type input "4500"
click at [1477, 306] on button "add" at bounding box center [1496, 319] width 38 height 27
click at [117, 235] on icon at bounding box center [109, 219] width 110 height 102
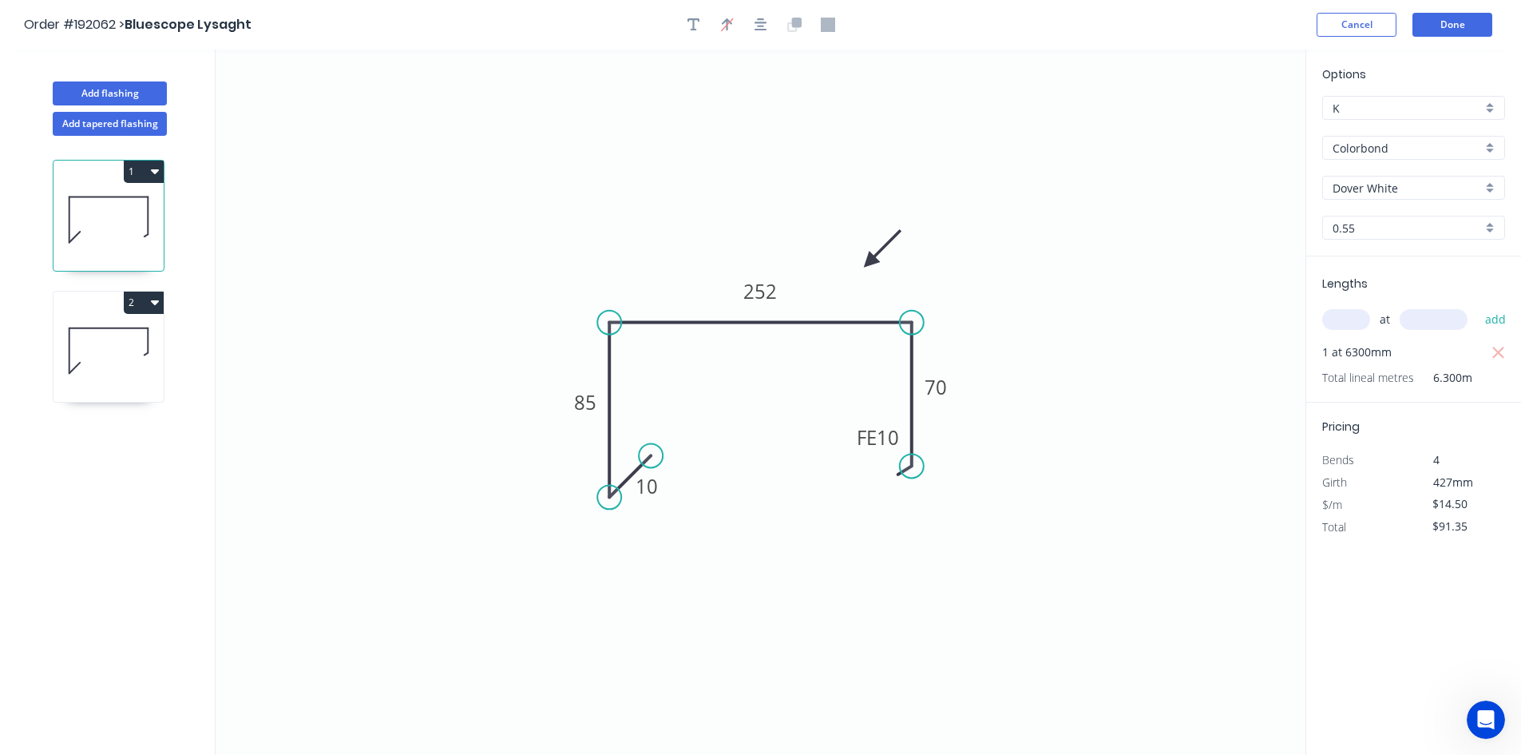
click at [123, 387] on icon at bounding box center [109, 350] width 110 height 102
type input "$65.25"
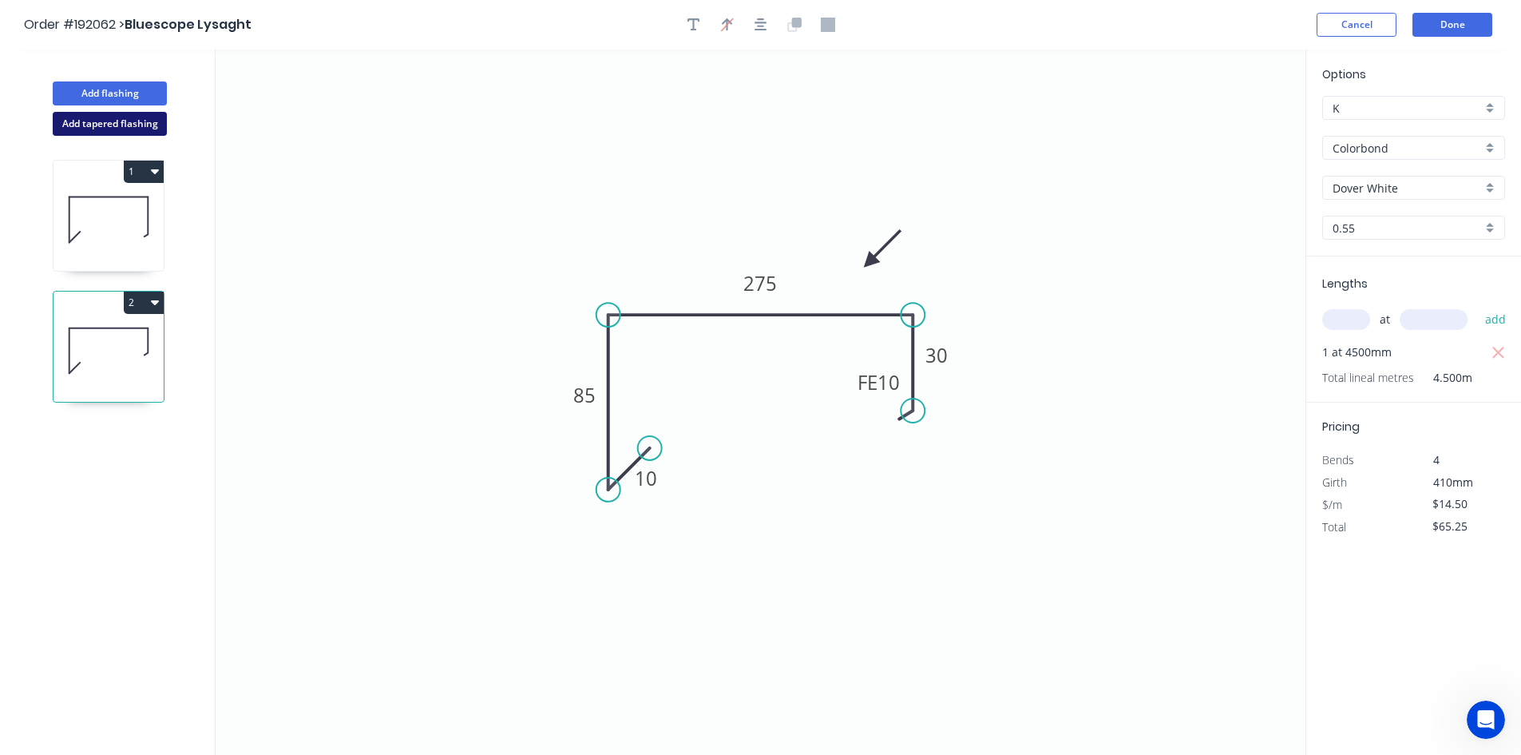
click at [149, 123] on button "Add tapered flashing" at bounding box center [110, 124] width 114 height 24
type input "$0.00"
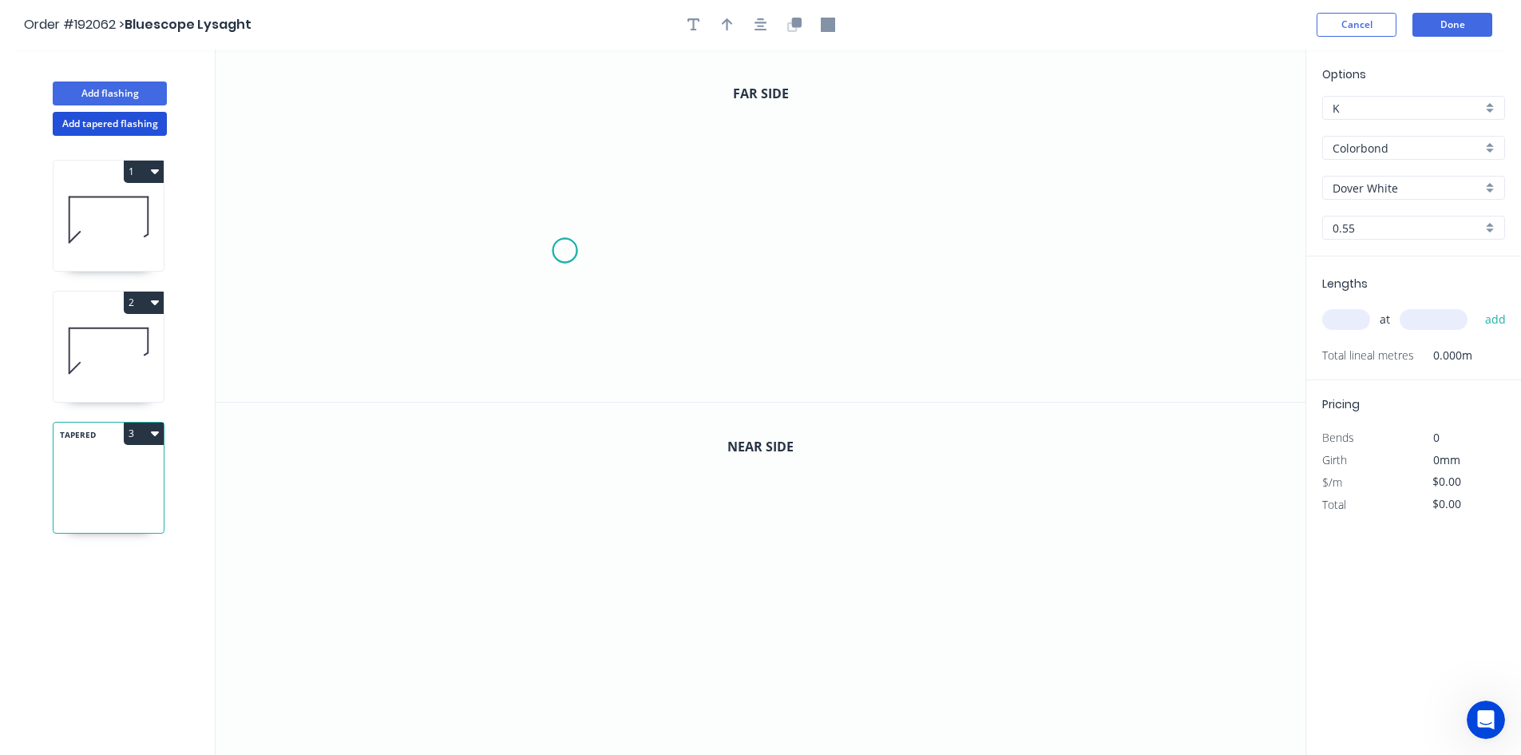
click at [565, 251] on icon "0" at bounding box center [761, 226] width 1090 height 352
click at [517, 287] on icon "0" at bounding box center [761, 226] width 1090 height 352
click at [508, 120] on icon "0 ?" at bounding box center [761, 226] width 1090 height 352
click at [899, 109] on icon "0 ? ? ? º" at bounding box center [761, 226] width 1090 height 352
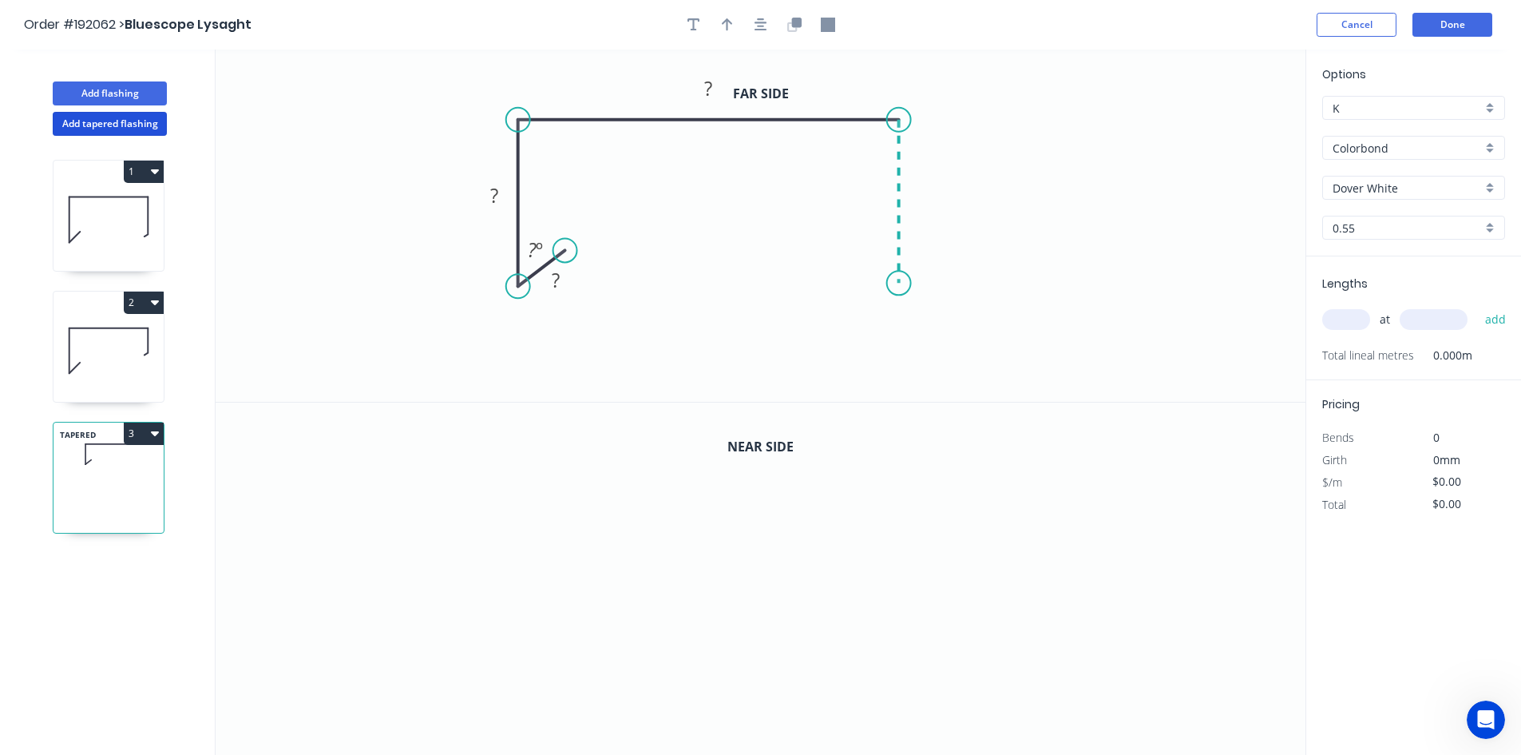
click at [908, 283] on icon "0 ? ? ? ? º" at bounding box center [761, 226] width 1090 height 352
click at [908, 283] on circle at bounding box center [899, 283] width 24 height 24
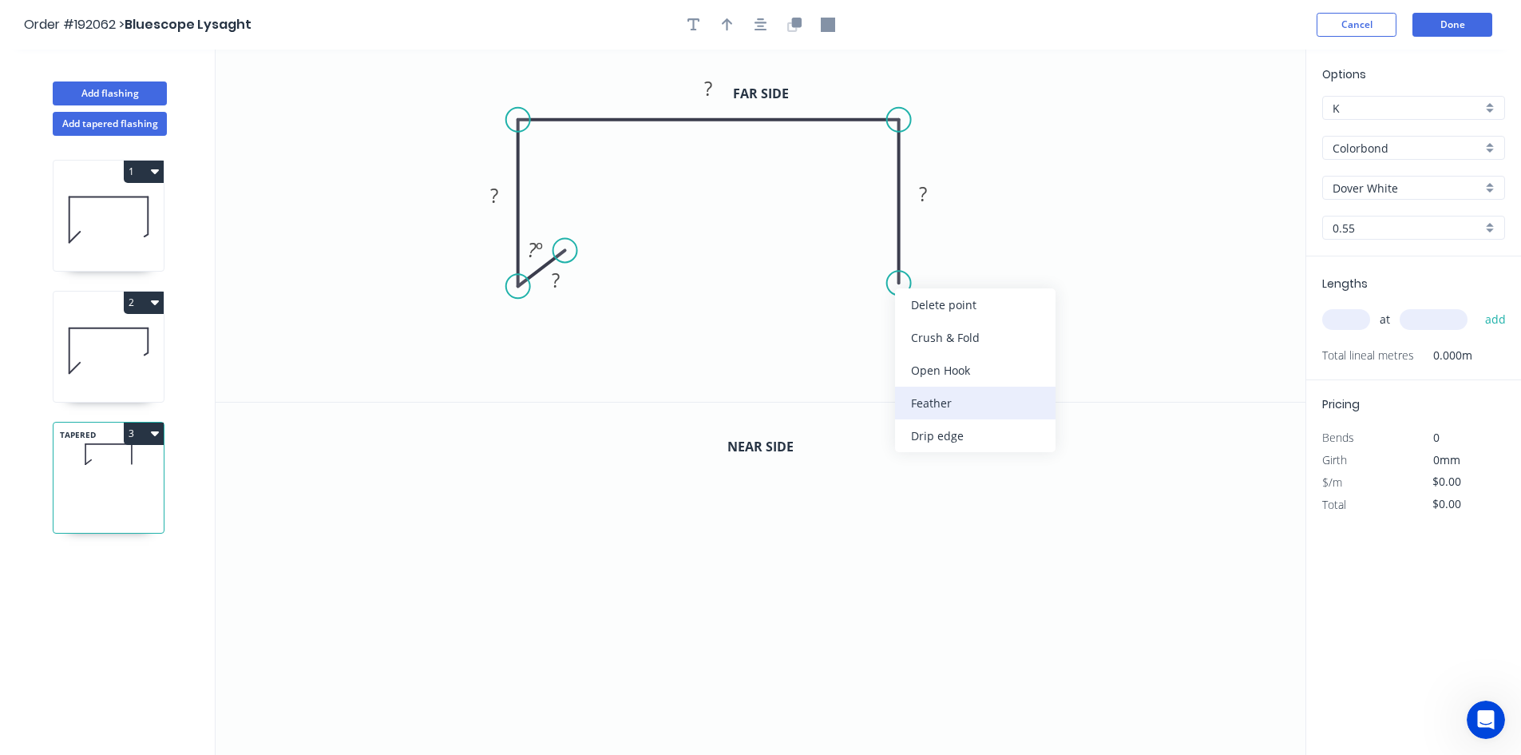
click at [929, 400] on div "Feather" at bounding box center [975, 402] width 161 height 33
click at [930, 287] on tspan "FE" at bounding box center [922, 296] width 20 height 26
click at [933, 297] on tspan "15" at bounding box center [943, 296] width 22 height 26
click at [933, 298] on tspan "15" at bounding box center [943, 296] width 22 height 26
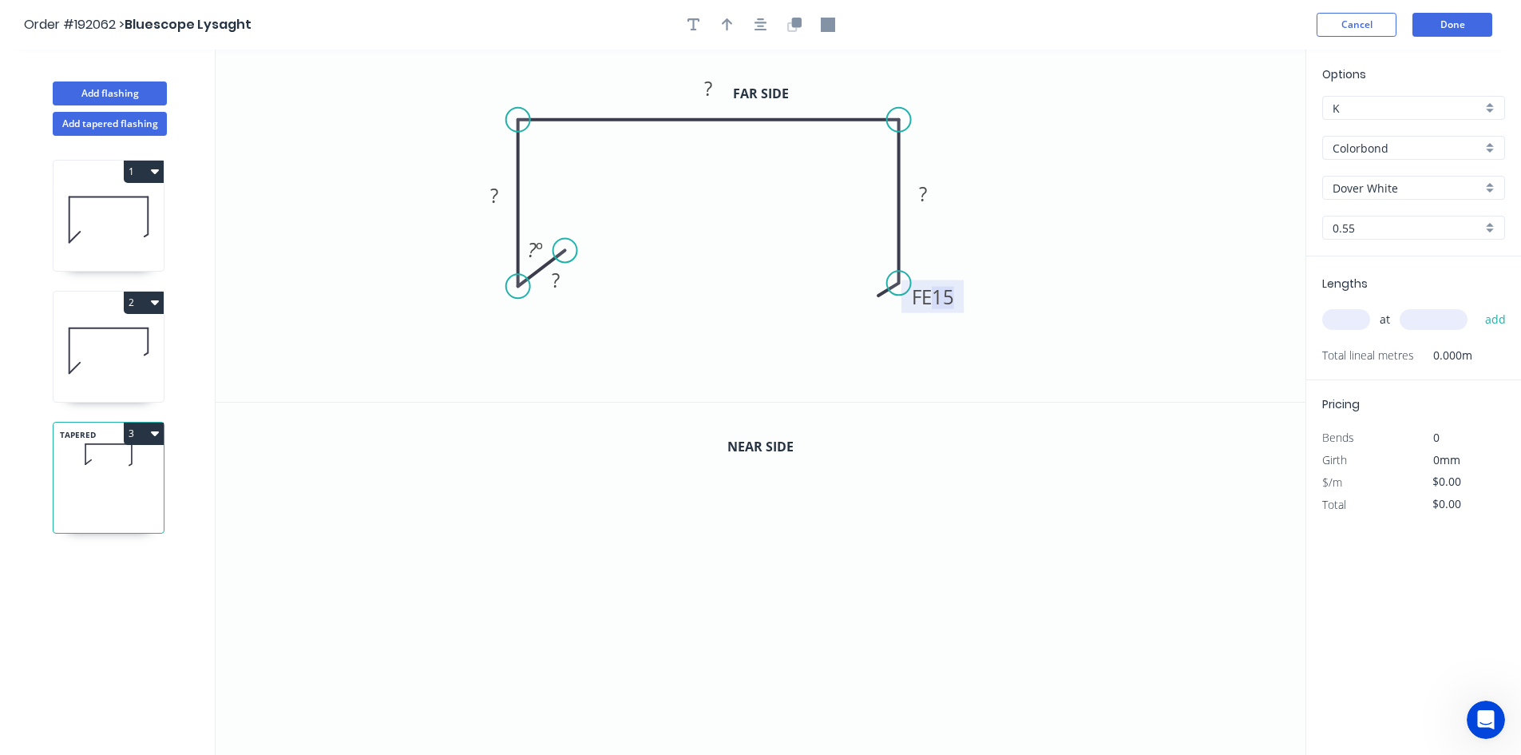
drag, startPoint x: 934, startPoint y: 299, endPoint x: 996, endPoint y: 300, distance: 61.5
click at [996, 300] on icon "0 ? ? ? FE 15 ? ? º" at bounding box center [761, 226] width 1090 height 352
click at [957, 295] on rect at bounding box center [933, 296] width 62 height 33
click at [953, 294] on tspan "15" at bounding box center [943, 296] width 22 height 26
click at [565, 244] on circle at bounding box center [565, 239] width 24 height 24
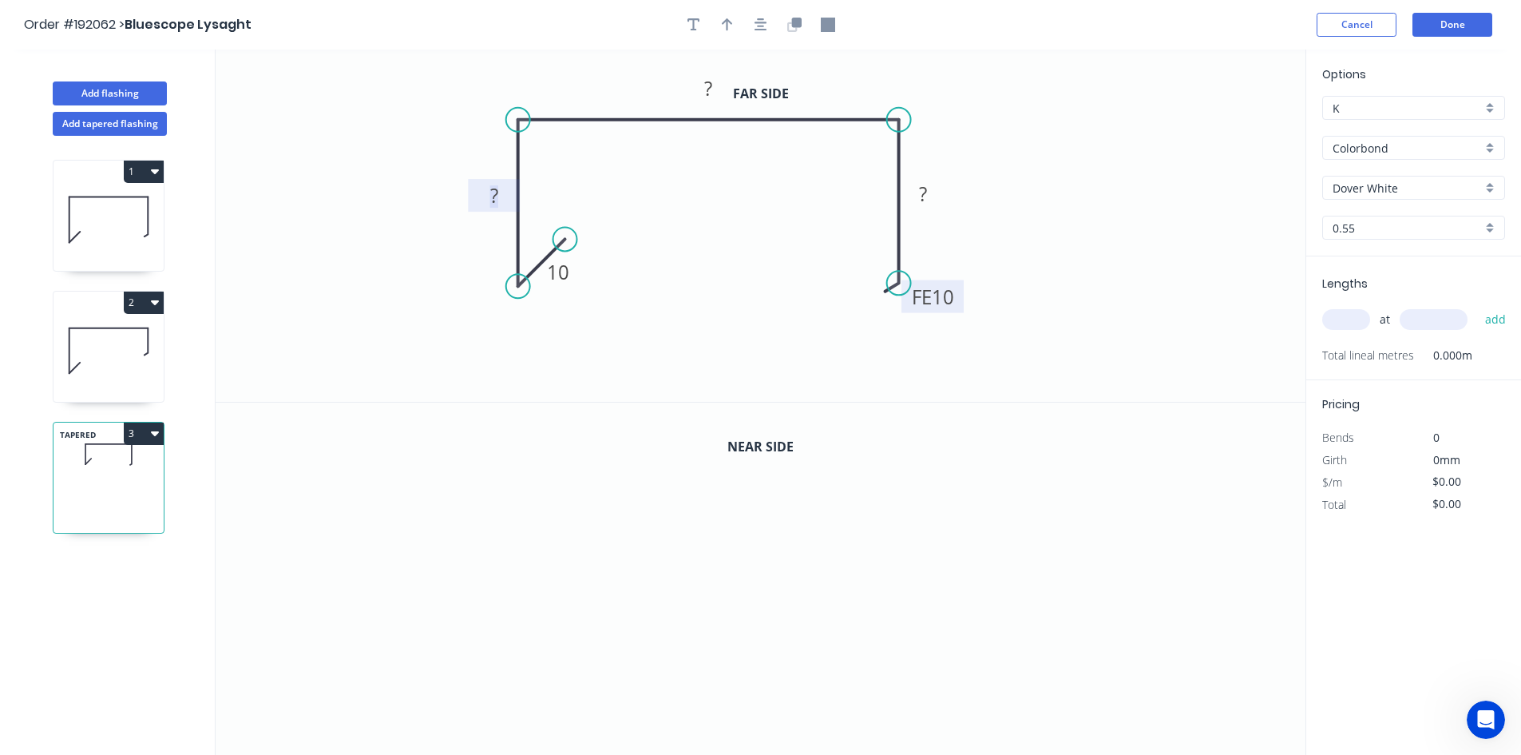
click at [503, 198] on rect at bounding box center [494, 196] width 32 height 22
drag, startPoint x: 565, startPoint y: 240, endPoint x: 551, endPoint y: 249, distance: 17.3
click at [551, 249] on circle at bounding box center [552, 252] width 24 height 24
click at [771, 23] on button "button" at bounding box center [761, 25] width 24 height 24
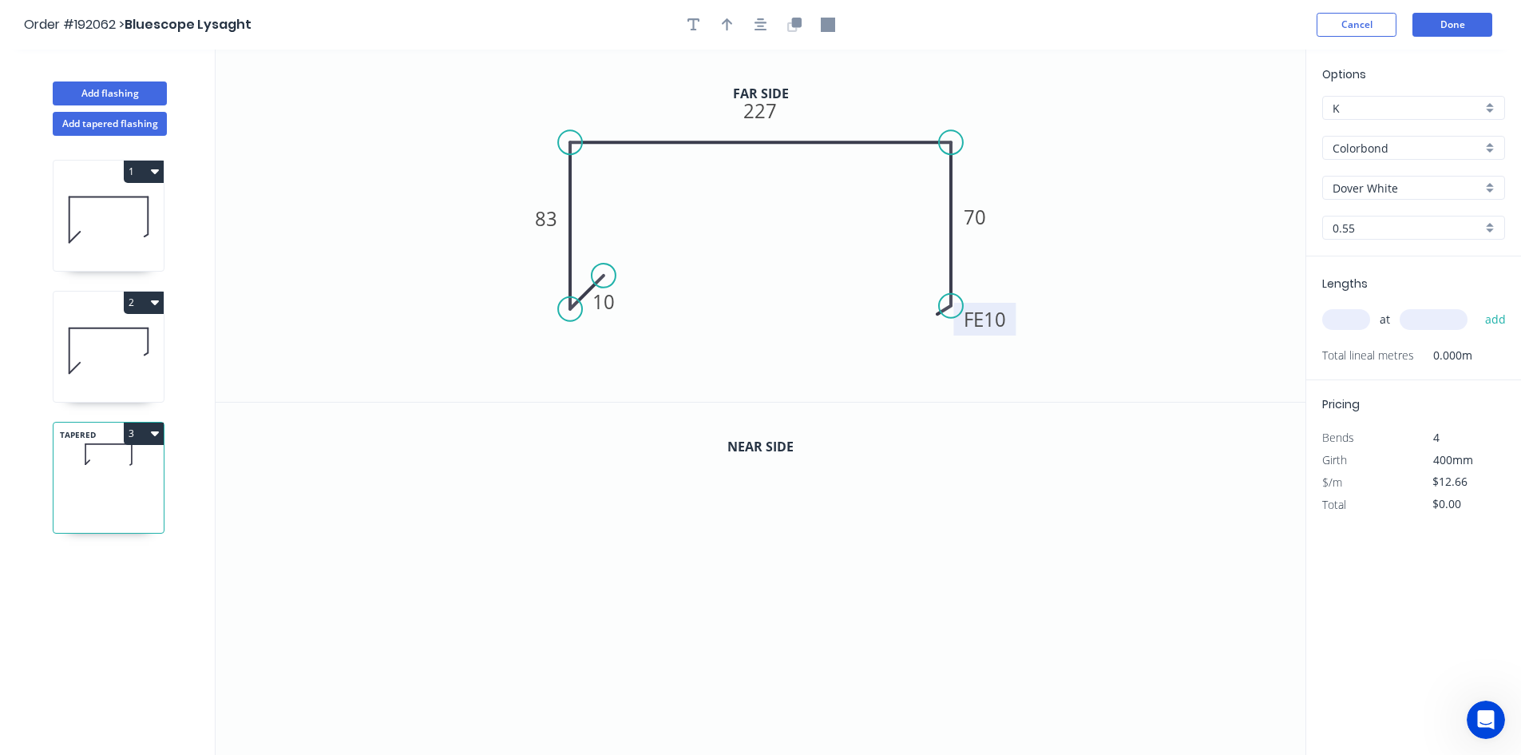
click at [739, 23] on div at bounding box center [761, 25] width 168 height 24
click at [730, 30] on icon "button" at bounding box center [727, 25] width 11 height 14
click at [1222, 132] on icon "0 10 83 227 FE 10 70" at bounding box center [761, 226] width 1090 height 352
click at [1222, 133] on icon "0 10 83 227 FE 10 70" at bounding box center [761, 226] width 1090 height 352
drag, startPoint x: 1222, startPoint y: 126, endPoint x: 841, endPoint y: 109, distance: 381.3
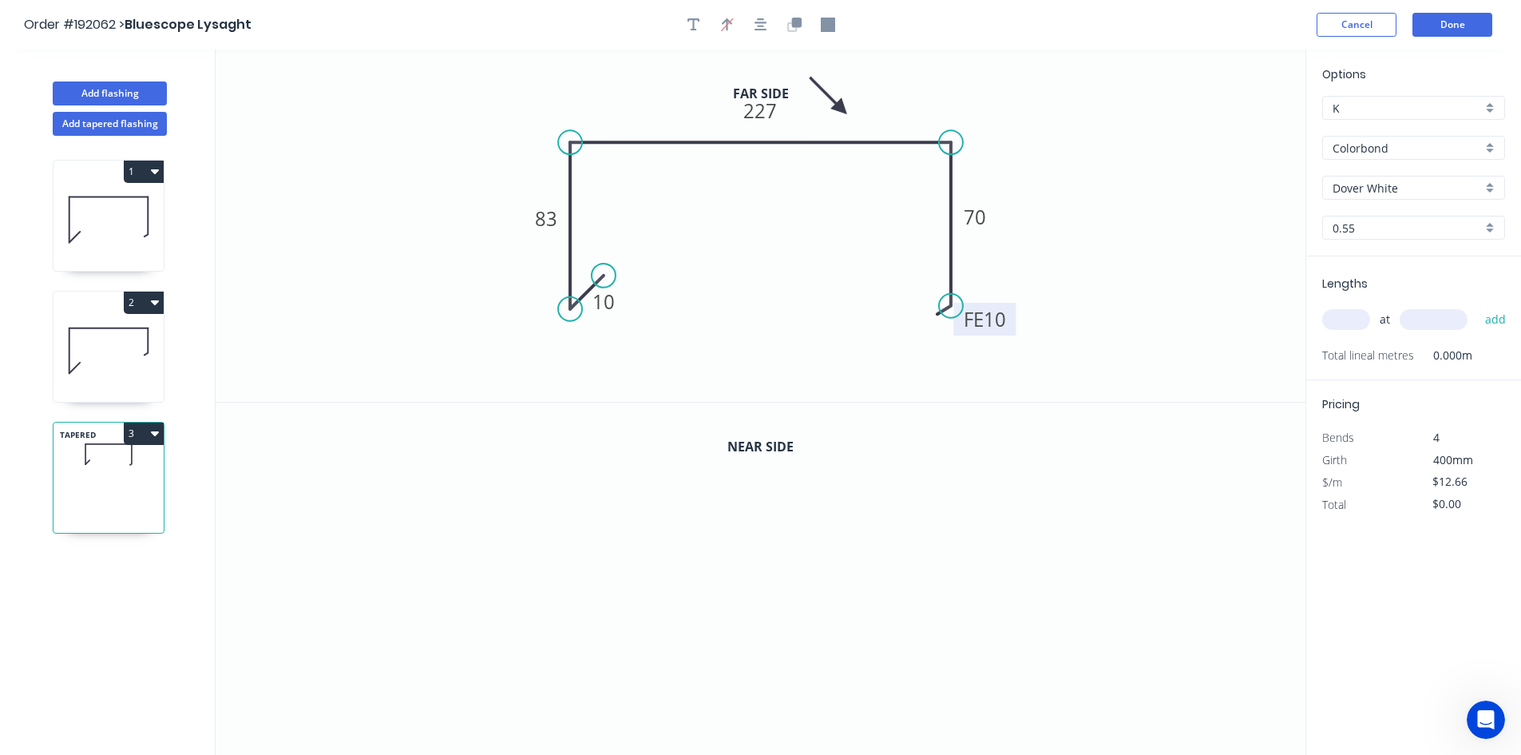
click at [841, 109] on icon at bounding box center [829, 96] width 46 height 46
click at [795, 29] on icon "button" at bounding box center [792, 27] width 10 height 10
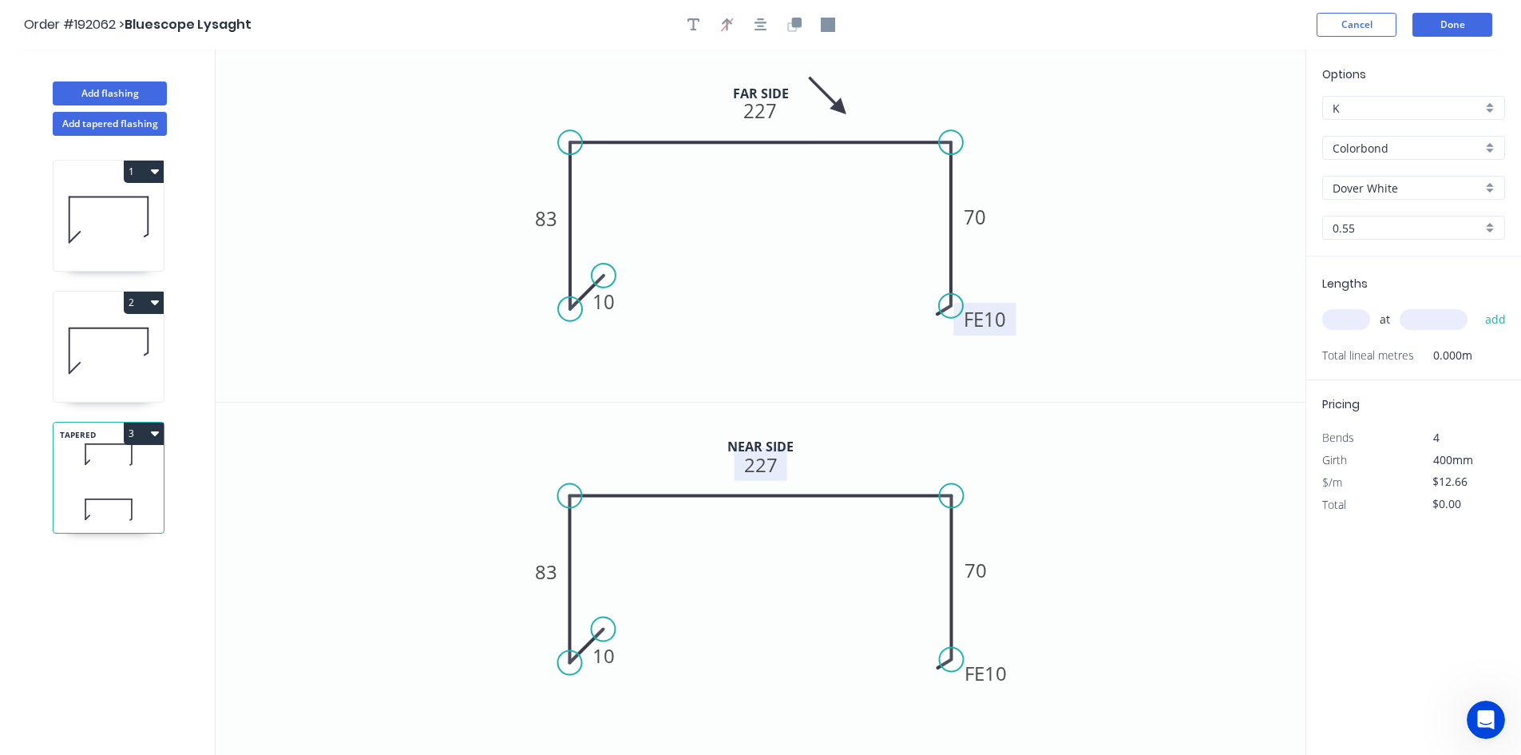
click at [779, 470] on rect at bounding box center [760, 464] width 53 height 33
click at [775, 468] on tspan "227" at bounding box center [761, 464] width 34 height 26
click at [857, 459] on icon "0 10 83 218 FE 10 70" at bounding box center [761, 578] width 1090 height 353
type input "$14.10"
click at [1342, 322] on input "text" at bounding box center [1346, 319] width 48 height 21
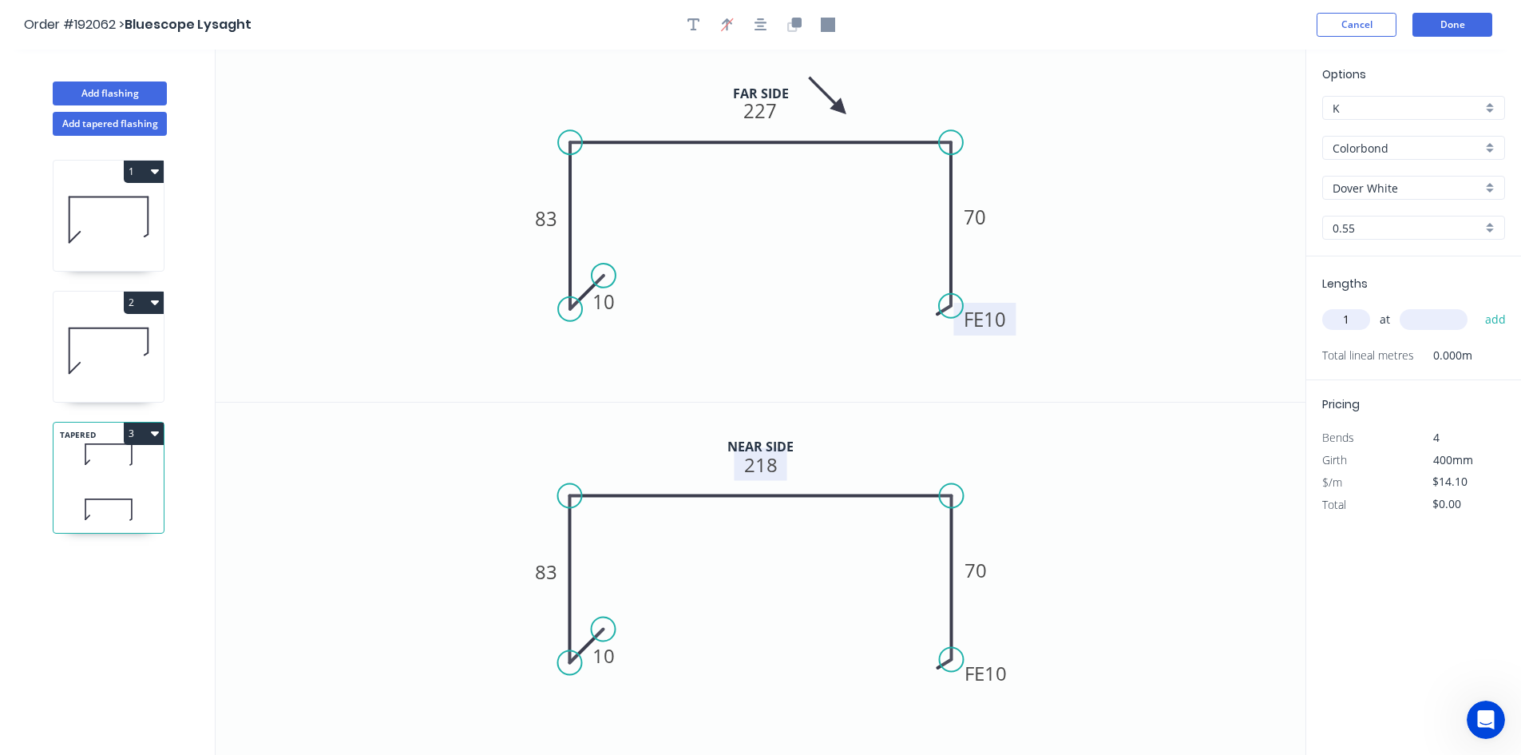
type input "1"
type input "5200"
click at [1477, 306] on button "add" at bounding box center [1496, 319] width 38 height 27
type input "$73.32"
click at [133, 378] on icon at bounding box center [109, 350] width 110 height 102
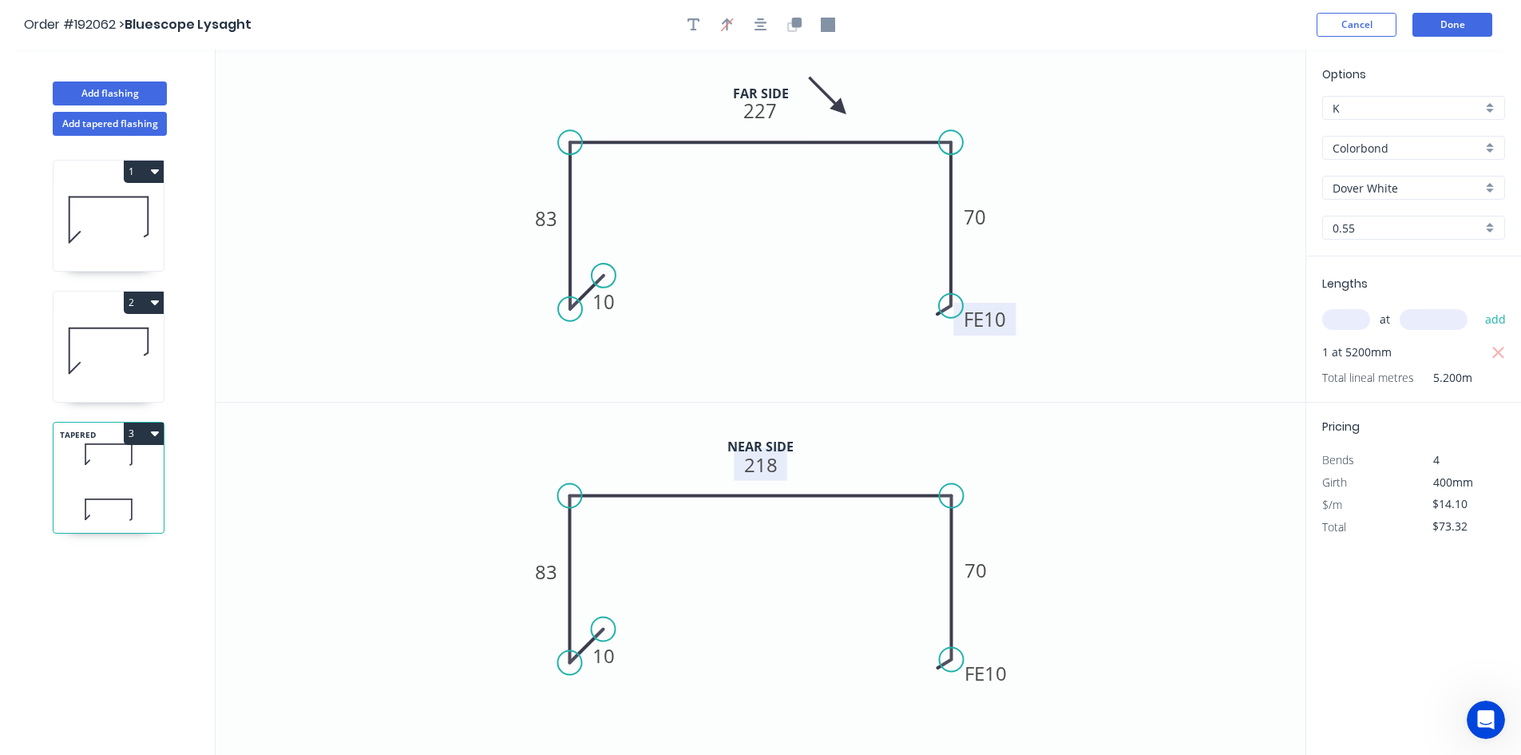
type input "$14.50"
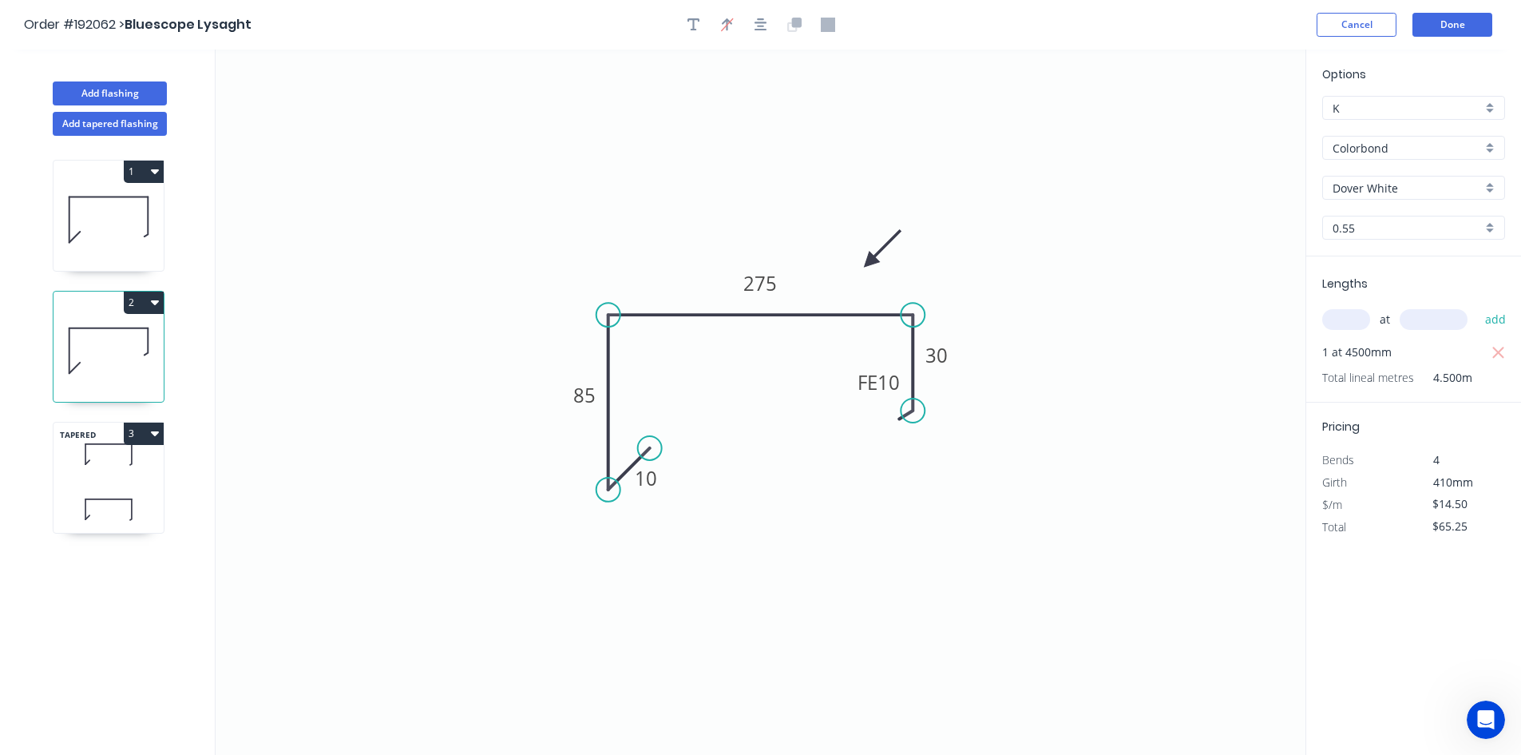
click at [113, 240] on icon at bounding box center [109, 219] width 110 height 102
type input "$91.35"
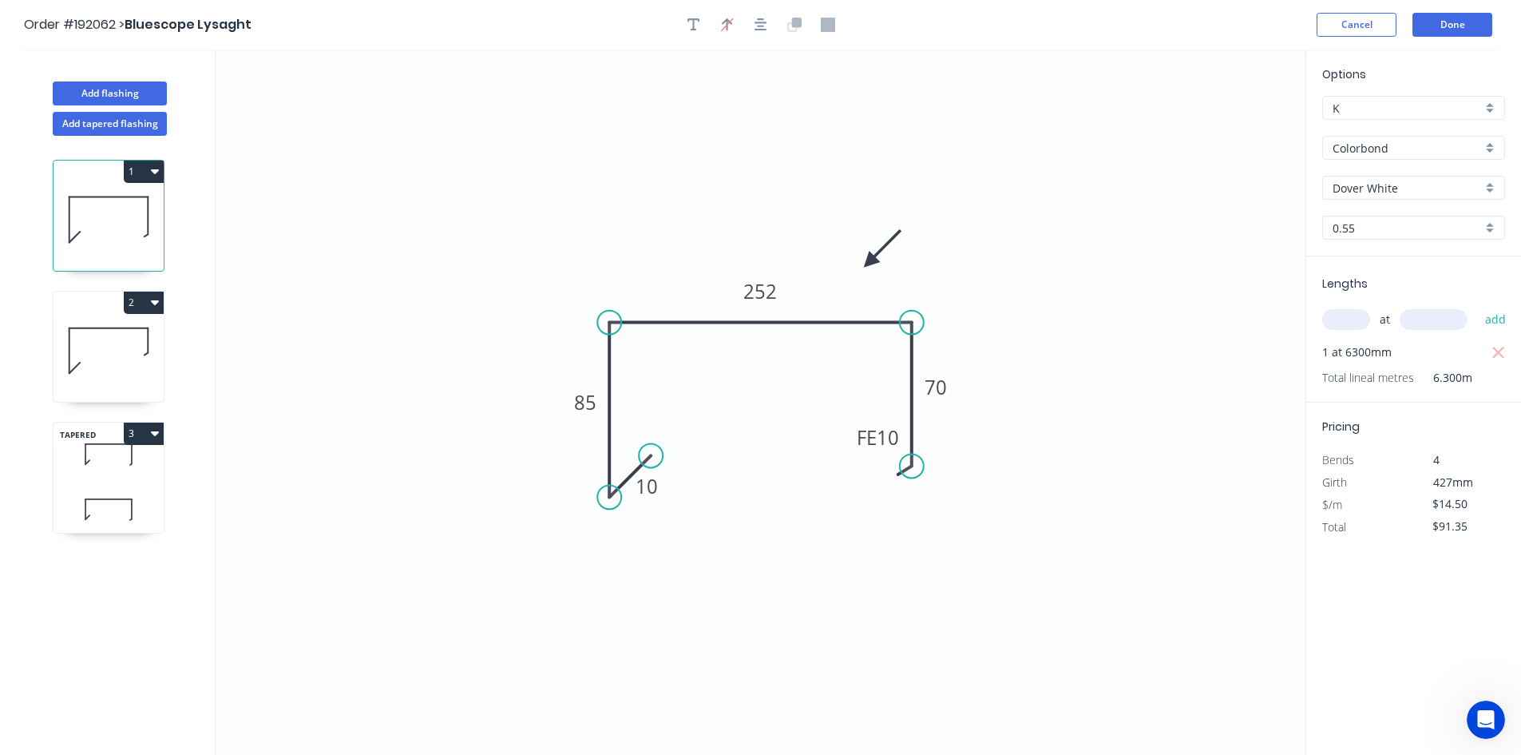
click at [129, 482] on div "TAPERED 3" at bounding box center [109, 478] width 112 height 112
type input "$14.10"
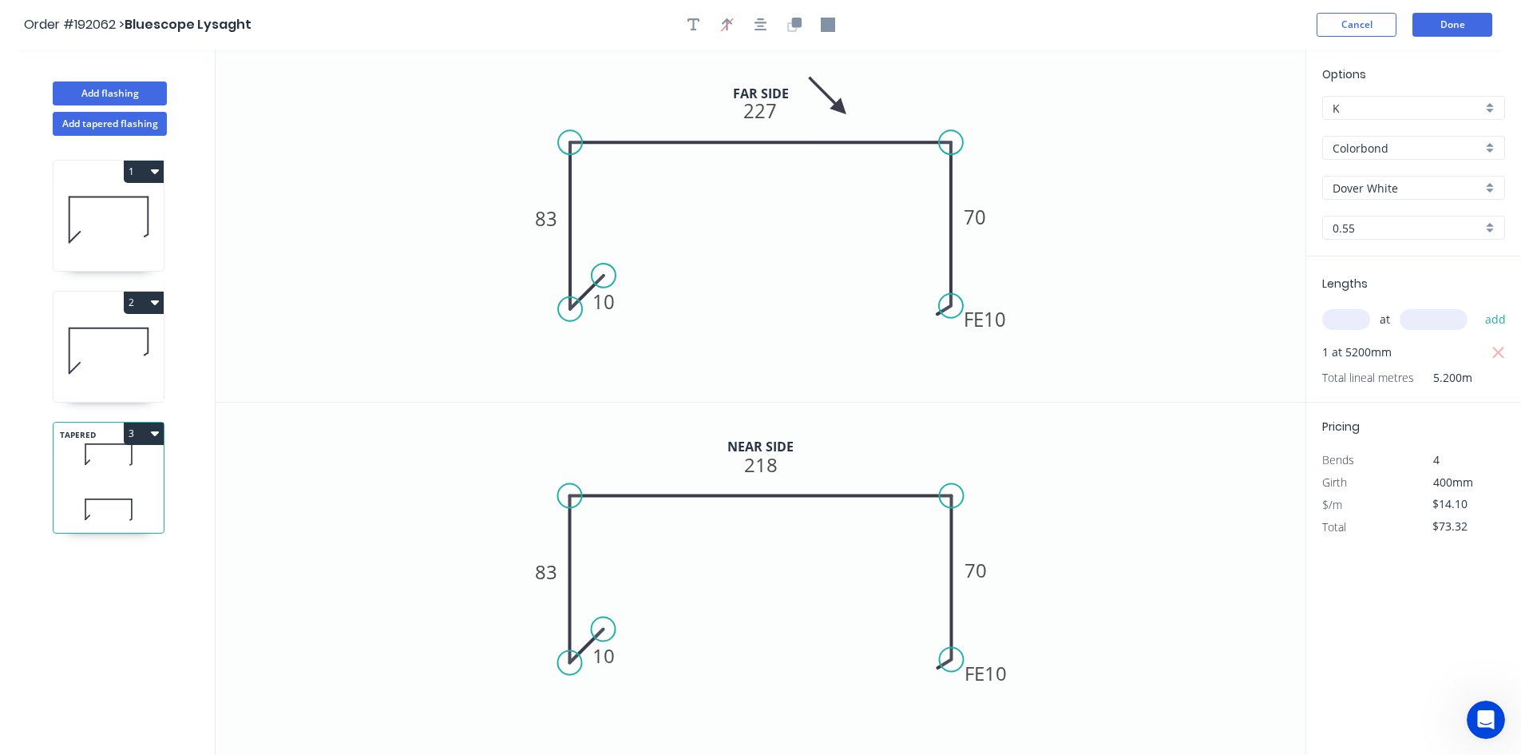
click at [157, 433] on icon "button" at bounding box center [155, 432] width 8 height 13
click at [144, 464] on div "Duplicate" at bounding box center [87, 473] width 123 height 23
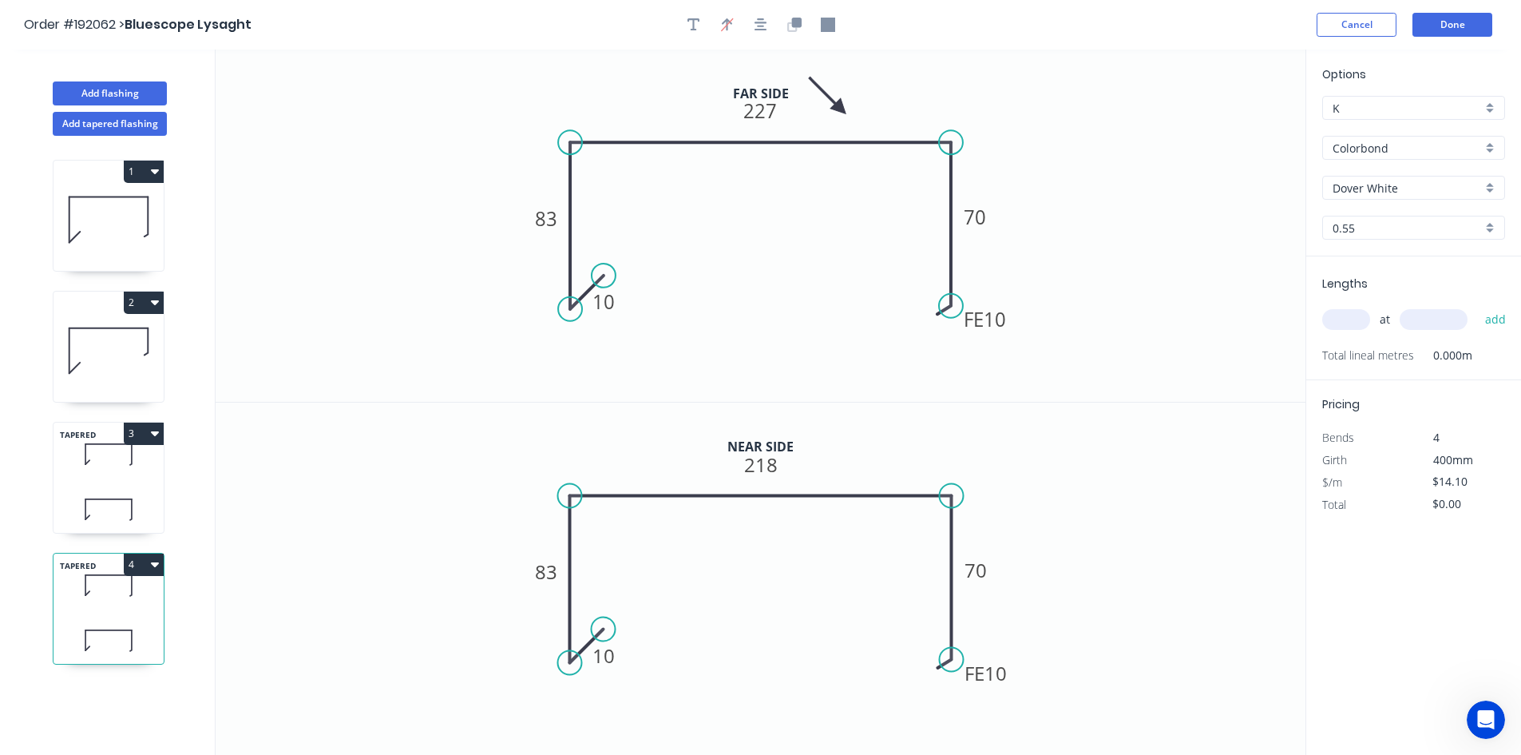
click at [135, 508] on icon at bounding box center [109, 508] width 110 height 47
click at [129, 594] on icon at bounding box center [109, 584] width 110 height 47
type input "$0.00"
click at [763, 114] on tspan "227" at bounding box center [761, 110] width 34 height 26
type input "$15.94"
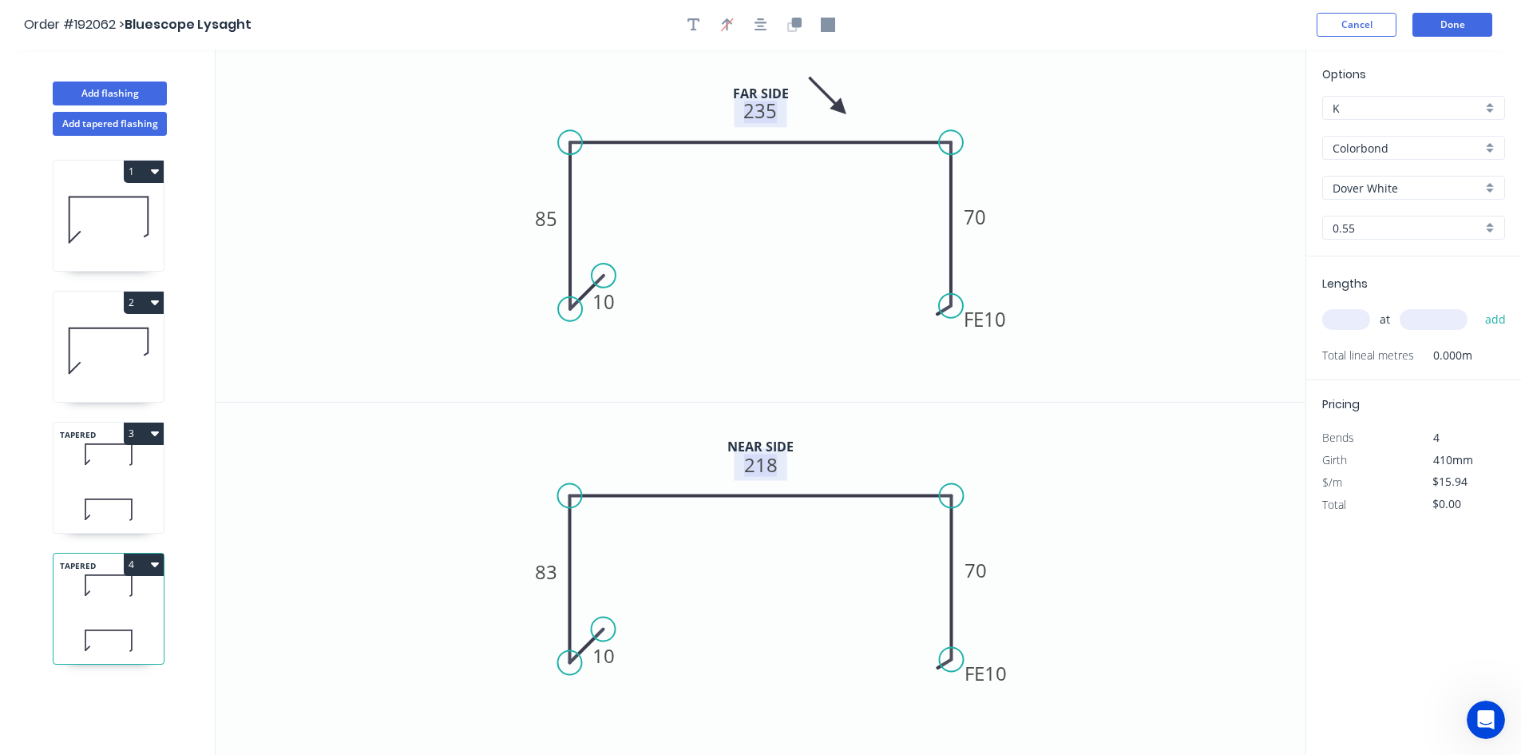
click at [747, 458] on tspan "218" at bounding box center [761, 464] width 34 height 26
click at [1353, 320] on input "text" at bounding box center [1346, 319] width 48 height 21
type input "1"
type input "5300"
click at [1477, 306] on button "add" at bounding box center [1496, 319] width 38 height 27
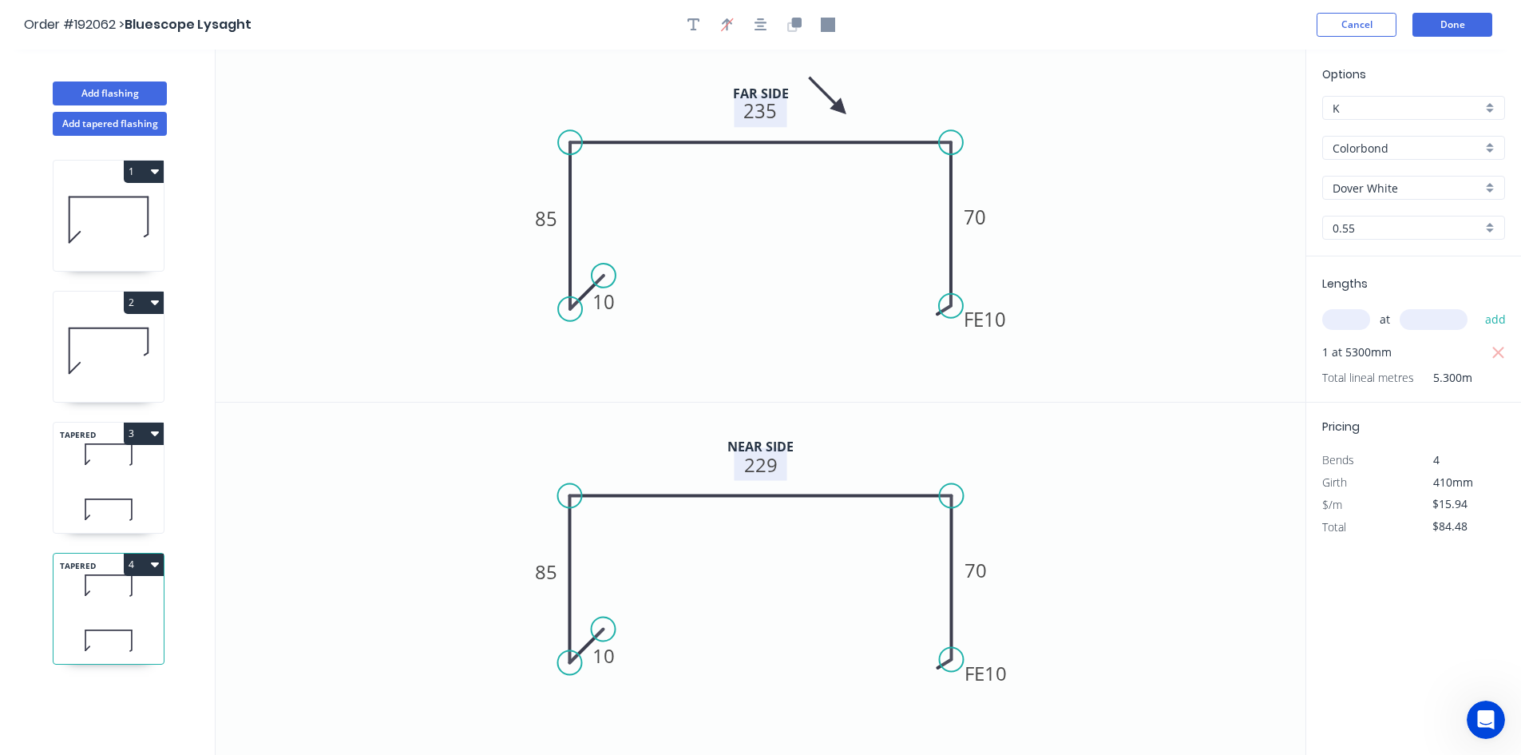
click at [1108, 545] on icon "0 10 85 229 FE 10 70" at bounding box center [761, 578] width 1090 height 353
click at [1097, 559] on icon "0 10 85 229 FE 10 70" at bounding box center [761, 578] width 1090 height 353
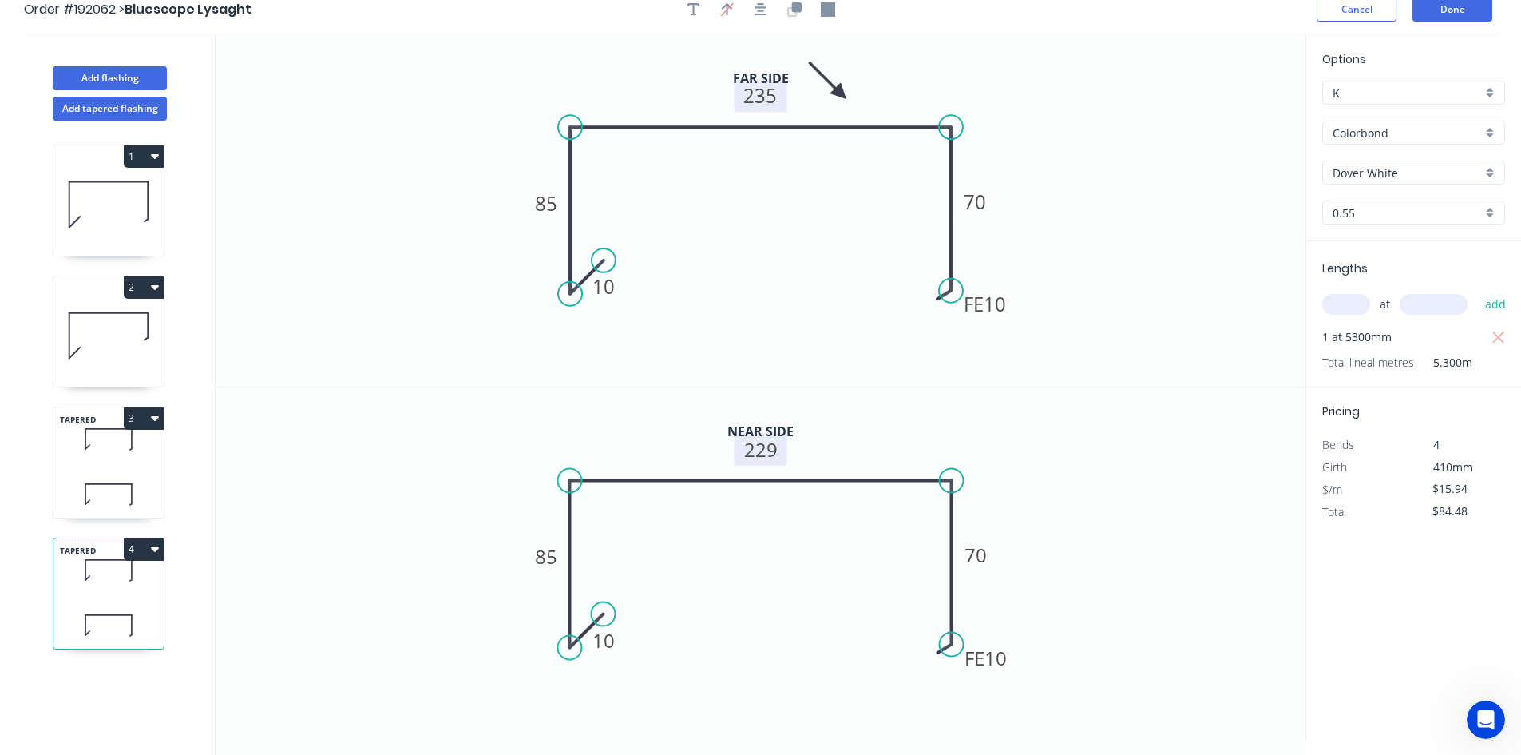
scroll to position [30, 0]
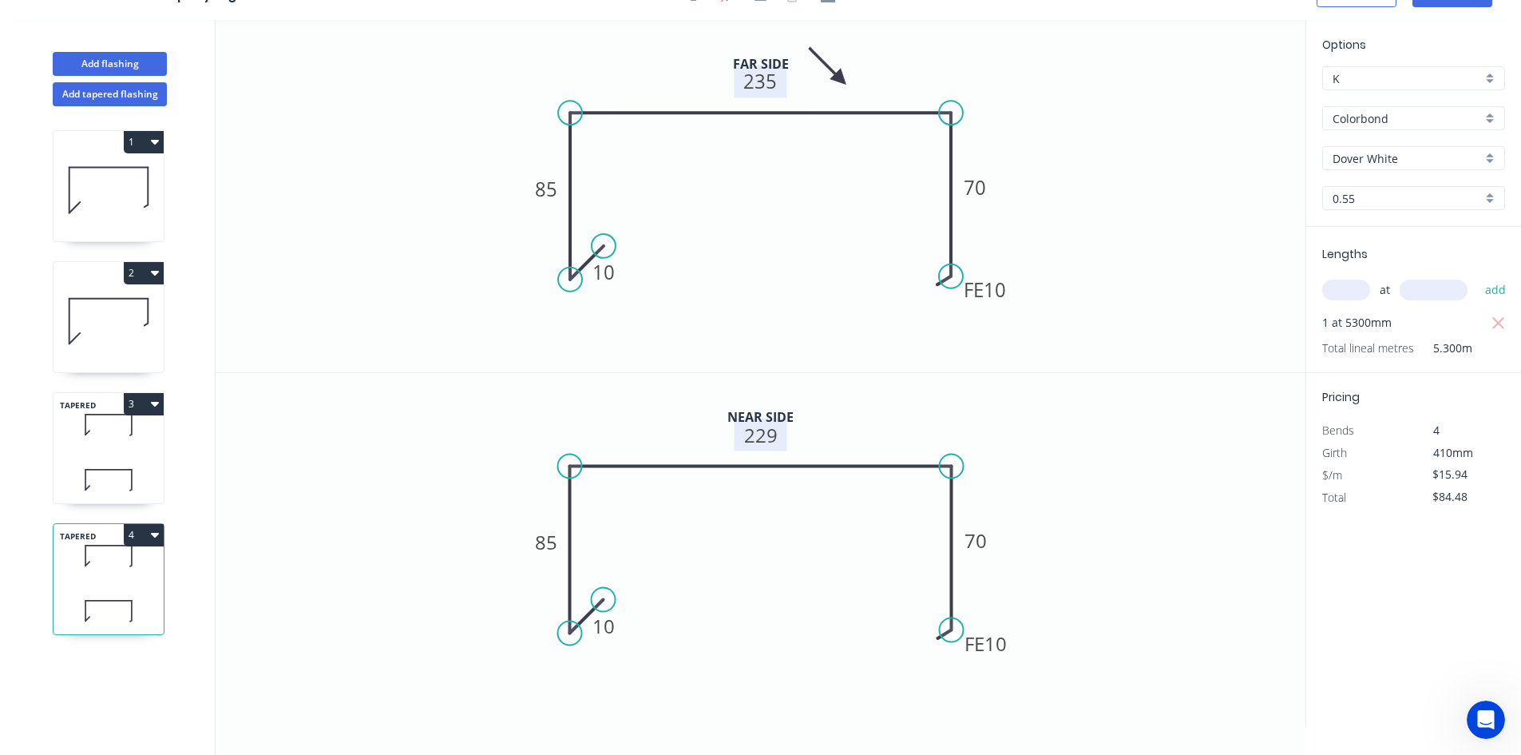
click at [161, 533] on button "4" at bounding box center [144, 535] width 40 height 22
click at [141, 558] on button "Duplicate" at bounding box center [88, 574] width 152 height 32
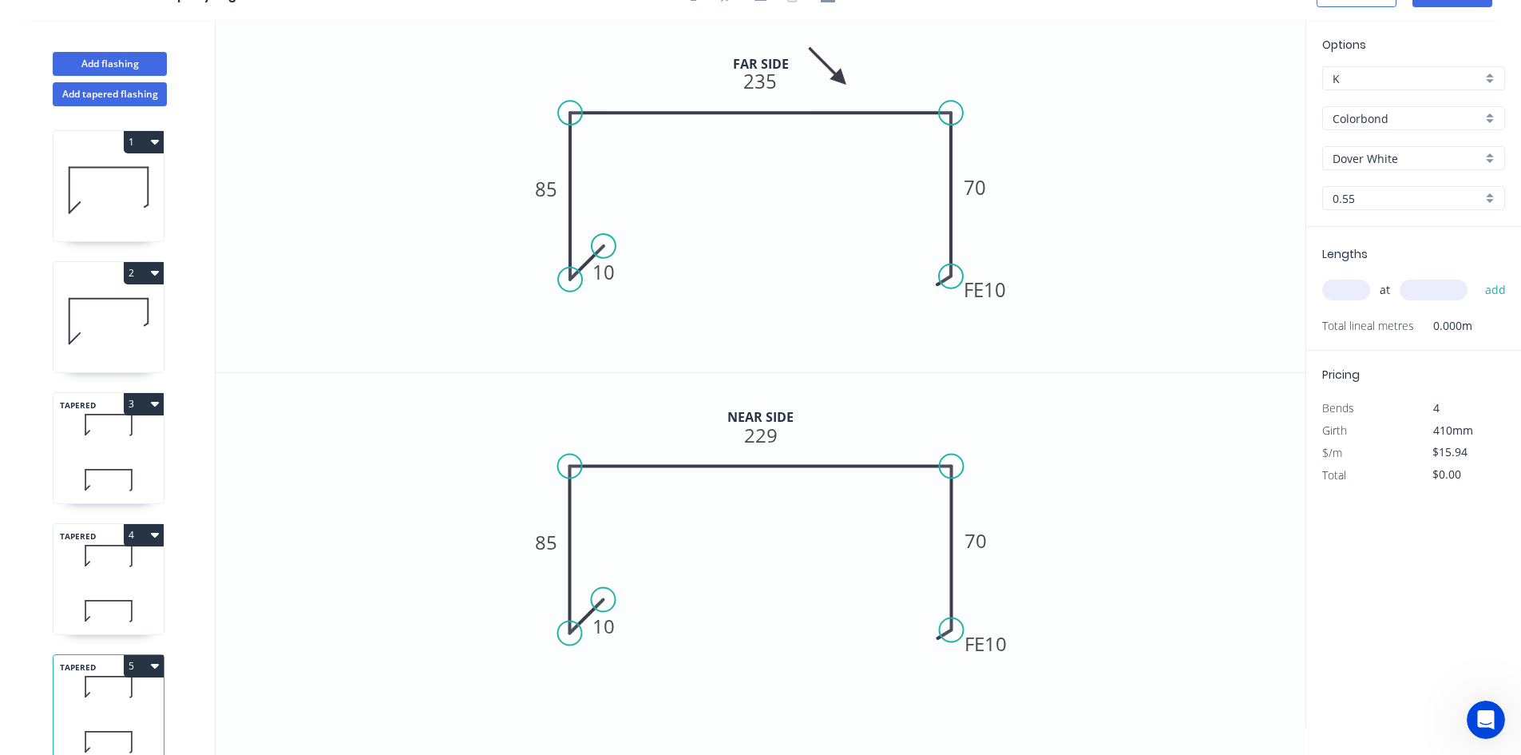
scroll to position [42, 0]
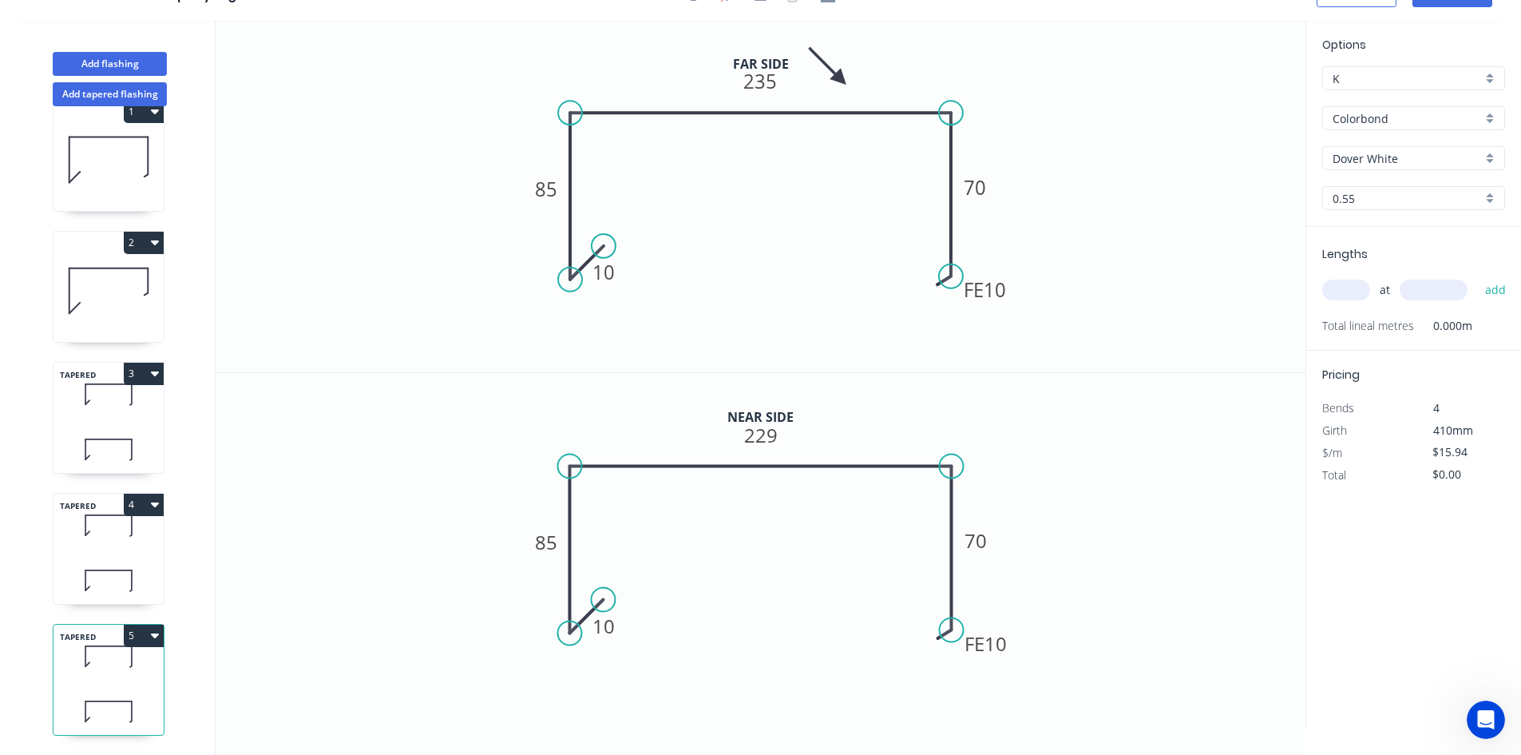
click at [145, 641] on icon at bounding box center [109, 655] width 110 height 47
drag, startPoint x: 604, startPoint y: 347, endPoint x: 586, endPoint y: 344, distance: 18.5
click at [778, 89] on rect at bounding box center [760, 81] width 53 height 33
click at [765, 70] on tspan "235" at bounding box center [761, 81] width 34 height 26
click at [753, 441] on tspan "229" at bounding box center [761, 435] width 34 height 26
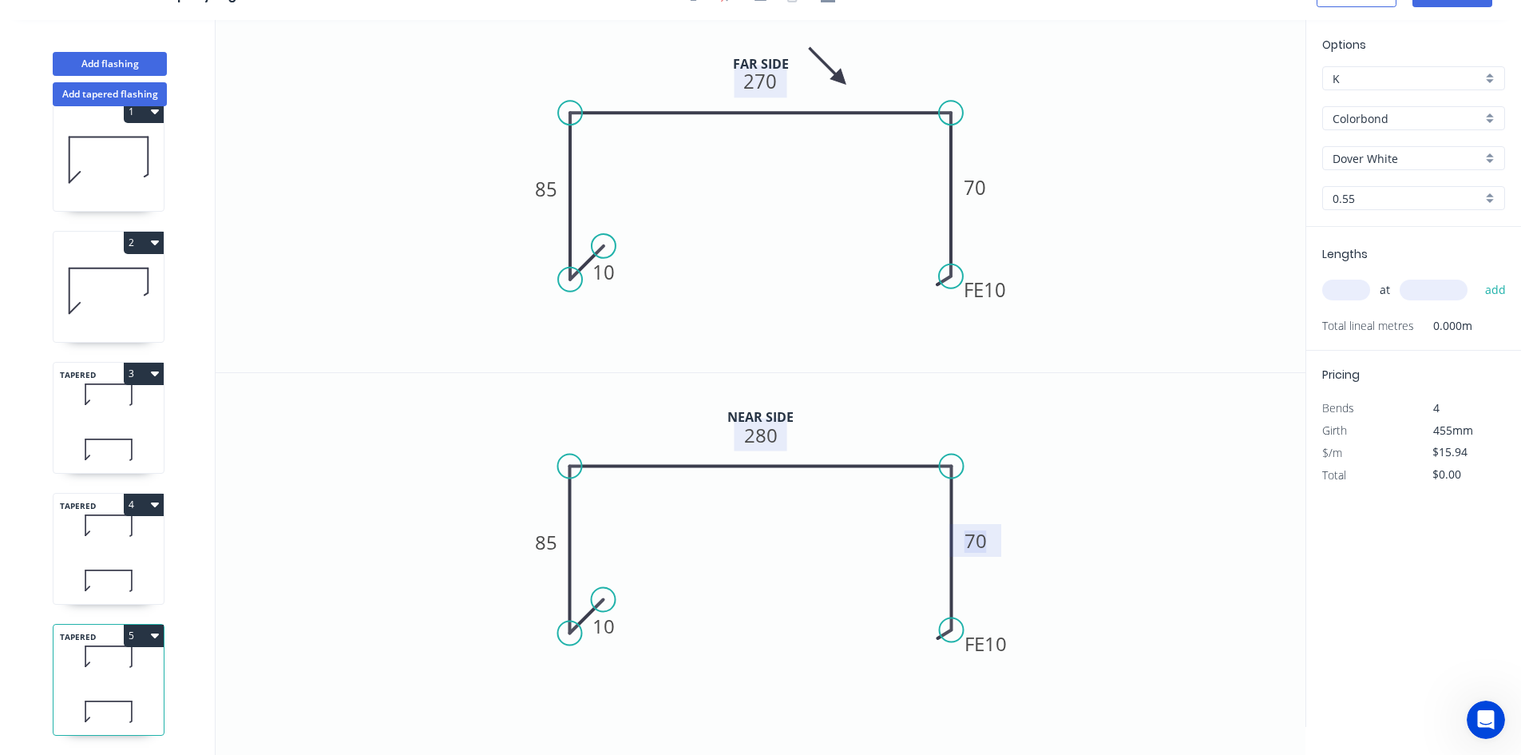
click at [110, 557] on icon at bounding box center [109, 580] width 110 height 47
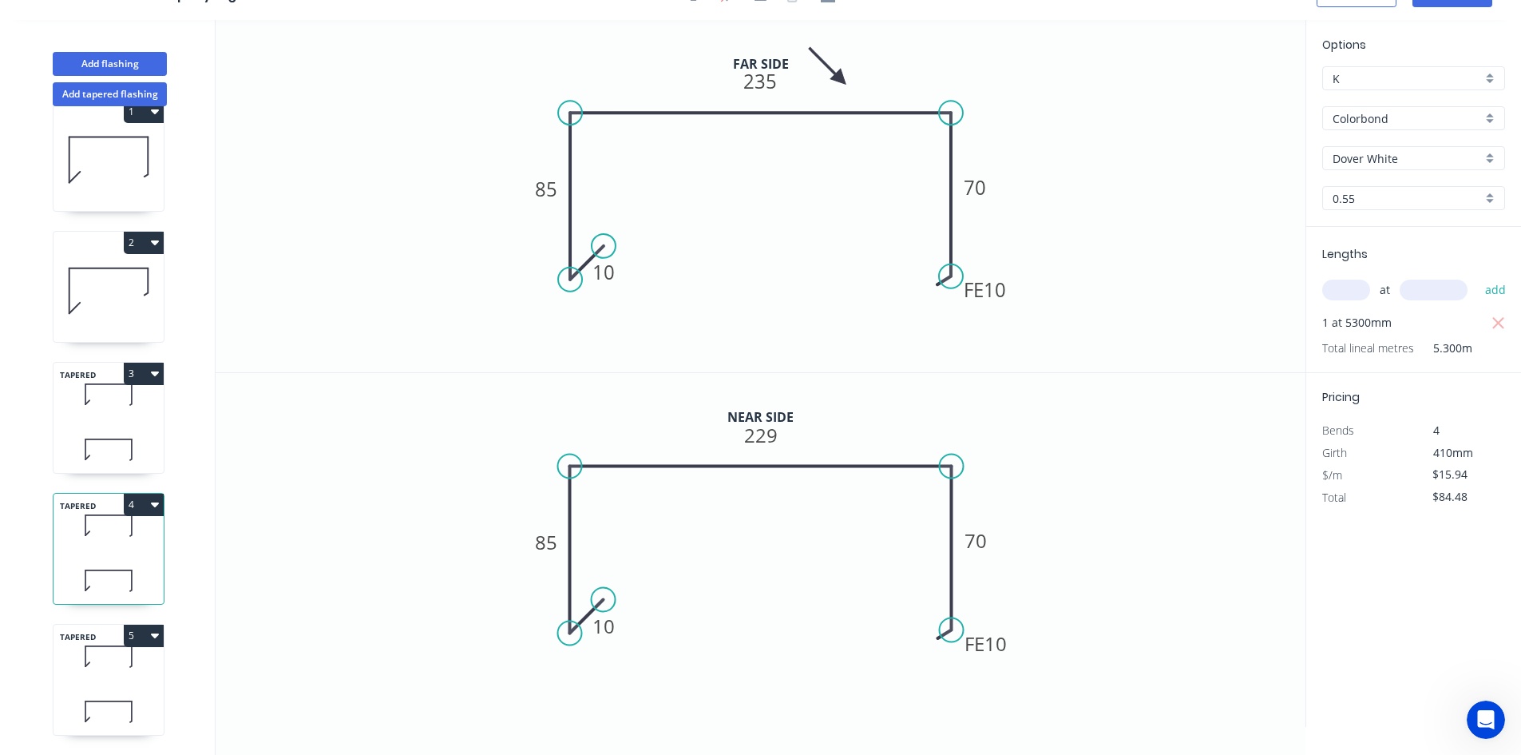
click at [130, 666] on icon at bounding box center [109, 655] width 110 height 47
click at [103, 557] on icon at bounding box center [109, 580] width 110 height 47
click at [100, 648] on icon at bounding box center [109, 655] width 110 height 47
type input "$0.00"
click at [1340, 283] on input "text" at bounding box center [1346, 289] width 48 height 21
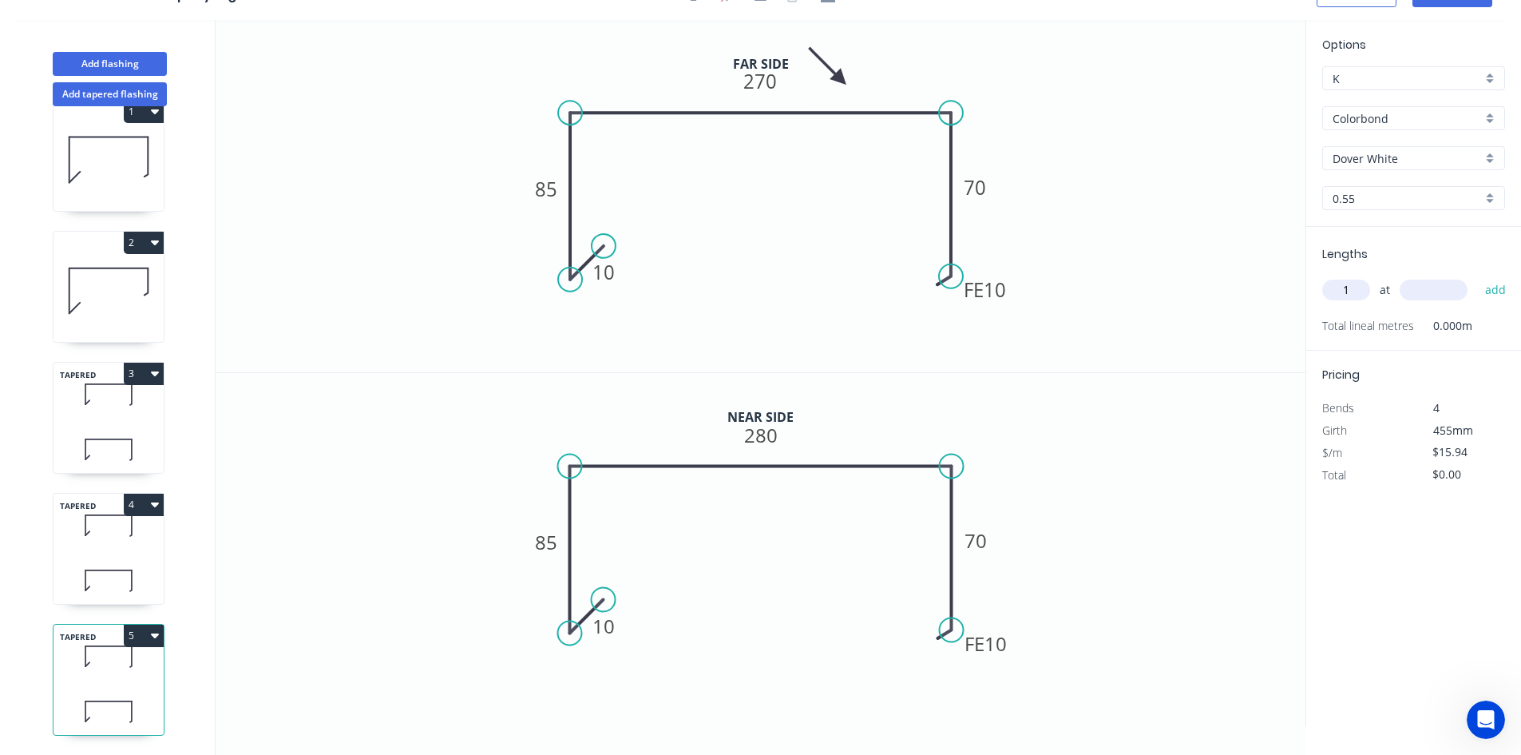
type input "1"
type input "7300"
click at [1477, 276] on button "add" at bounding box center [1496, 289] width 38 height 27
click at [137, 557] on icon at bounding box center [109, 580] width 110 height 47
click at [111, 640] on icon at bounding box center [109, 655] width 110 height 47
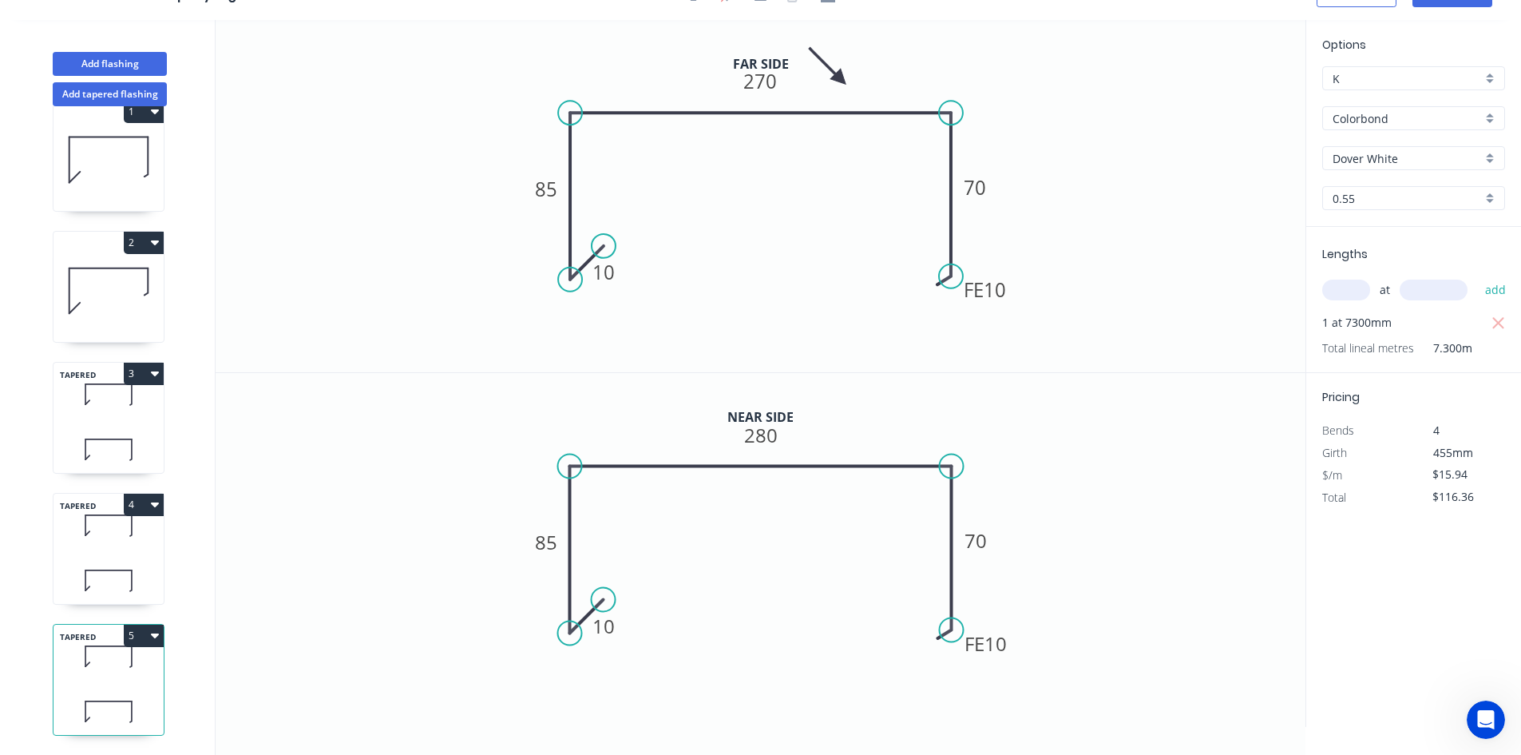
click at [139, 626] on button "5" at bounding box center [144, 635] width 40 height 22
click at [116, 664] on div "Duplicate" at bounding box center [87, 675] width 123 height 23
type input "$0.00"
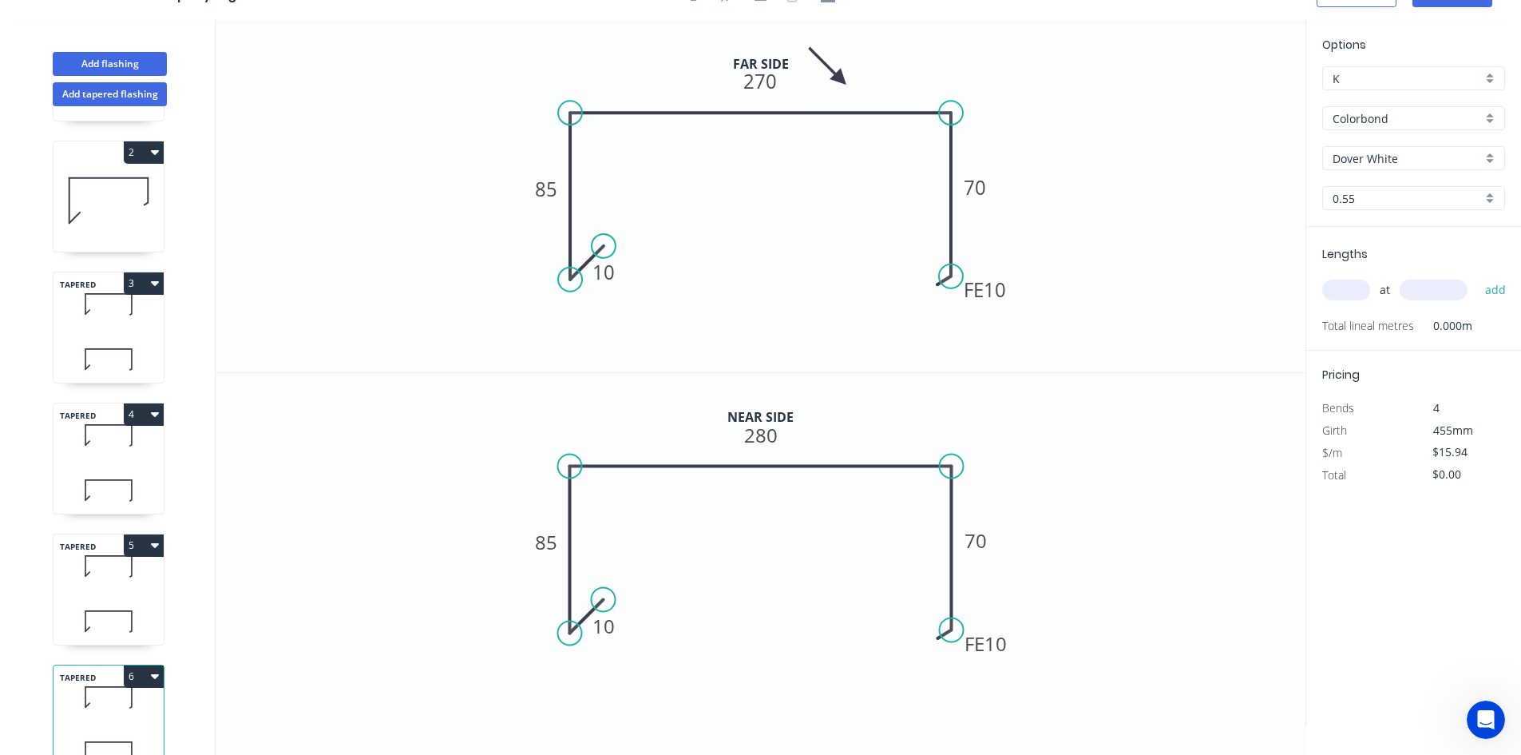
scroll to position [173, 0]
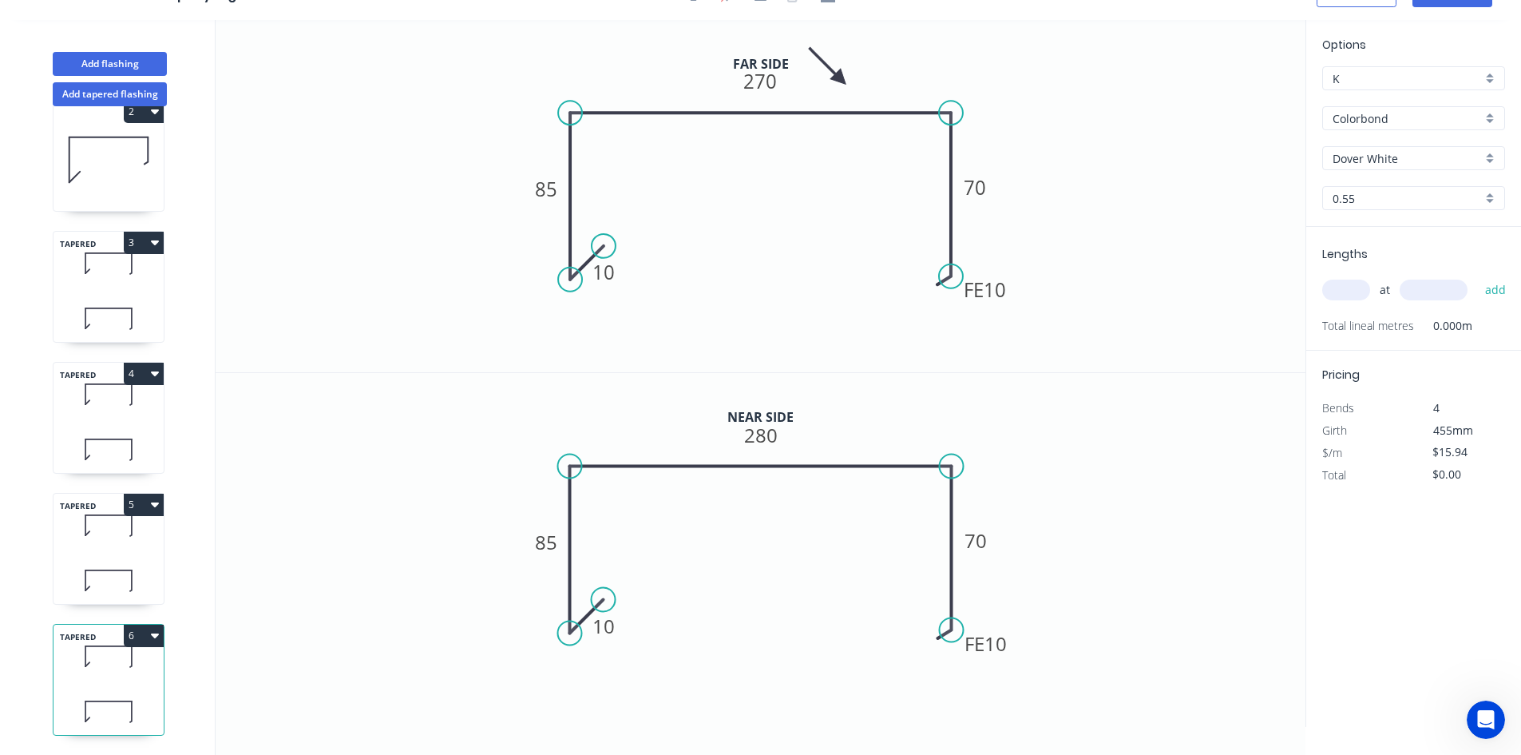
click at [121, 659] on icon at bounding box center [109, 655] width 110 height 47
click at [750, 434] on tspan "280" at bounding box center [761, 435] width 34 height 26
click at [751, 438] on tspan "280" at bounding box center [761, 435] width 34 height 26
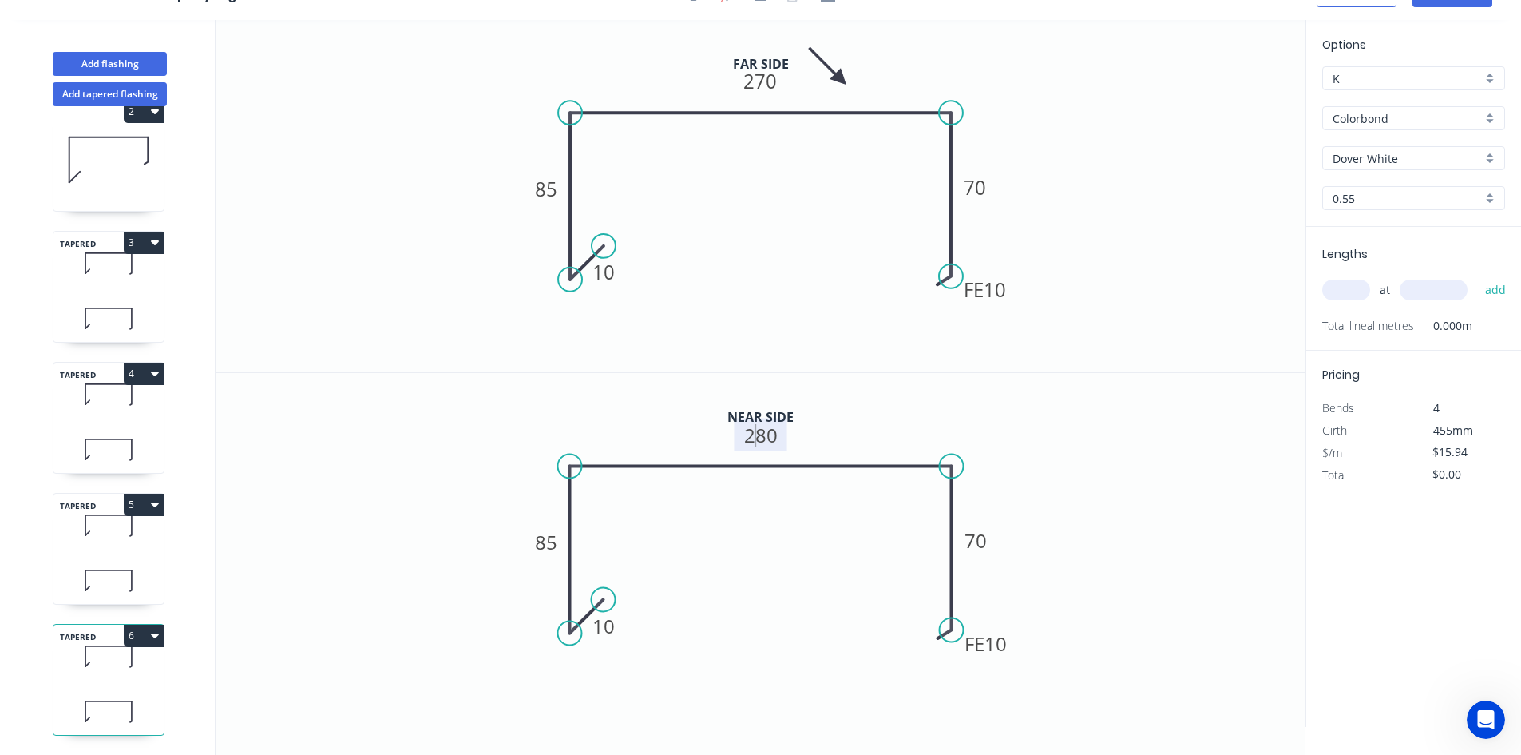
click at [751, 438] on tspan "280" at bounding box center [761, 435] width 34 height 26
click at [773, 88] on tspan "270" at bounding box center [761, 81] width 34 height 26
type input "$15.94"
click at [1336, 287] on input "text" at bounding box center [1346, 289] width 48 height 21
type input "1"
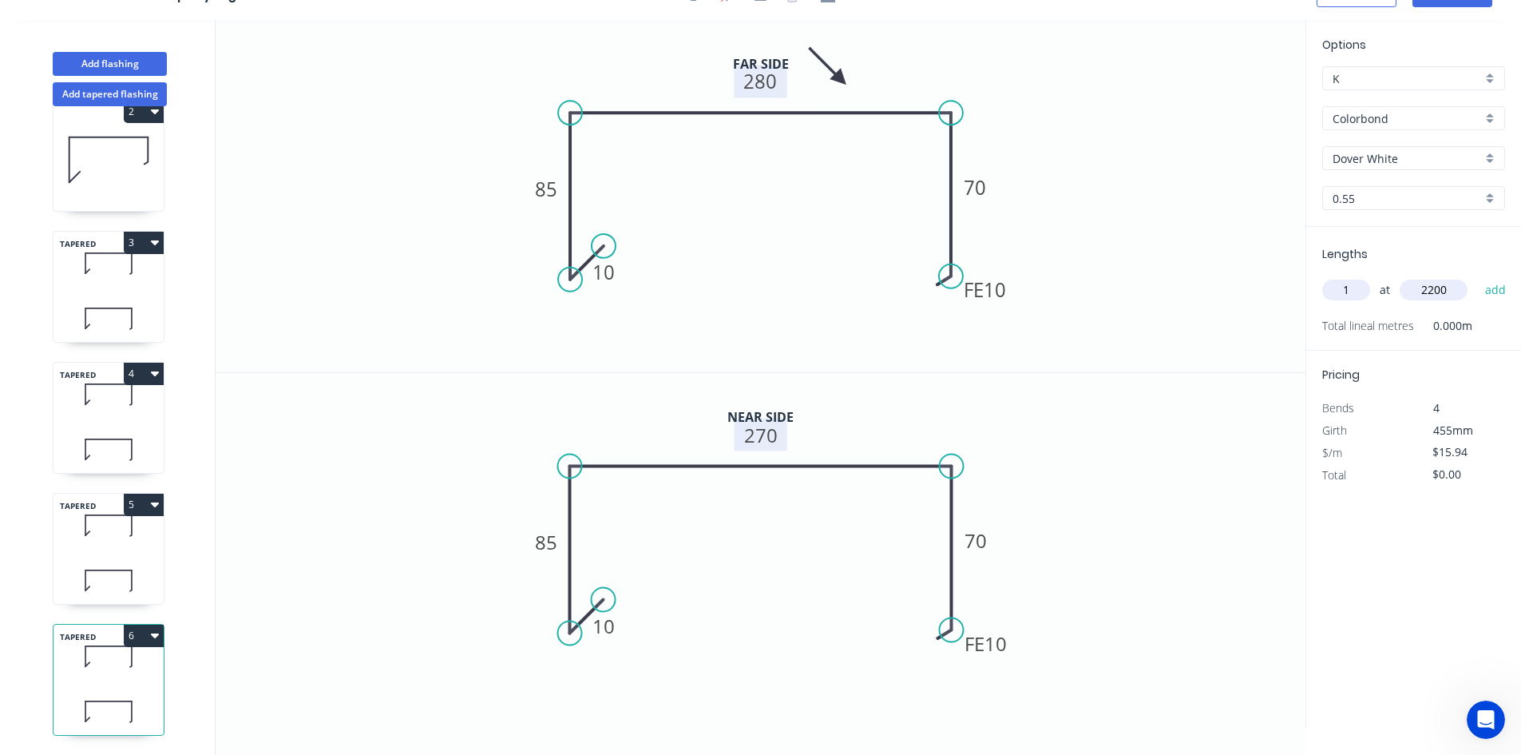
type input "2200"
click at [1477, 276] on button "add" at bounding box center [1496, 289] width 38 height 27
type input "$35.07"
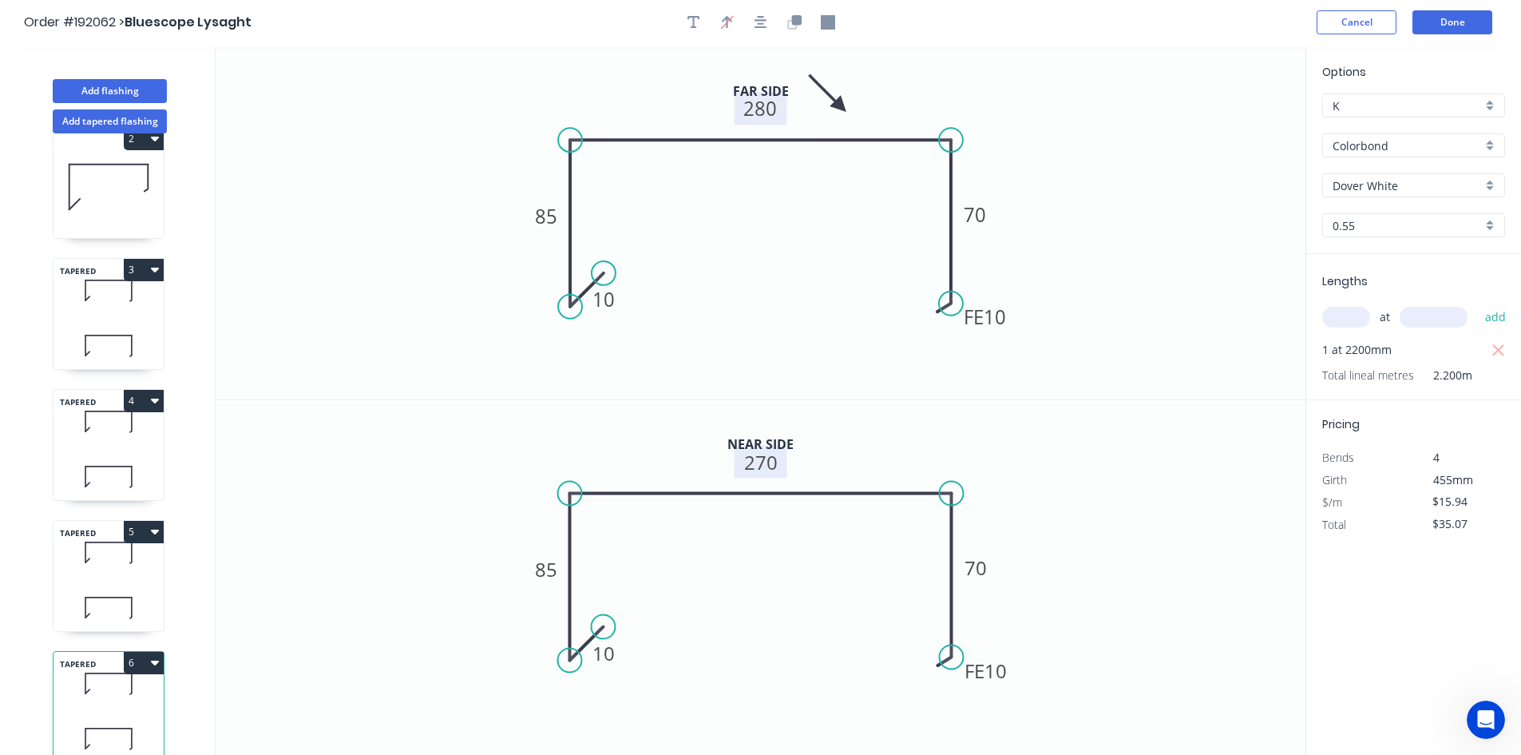
scroll to position [30, 0]
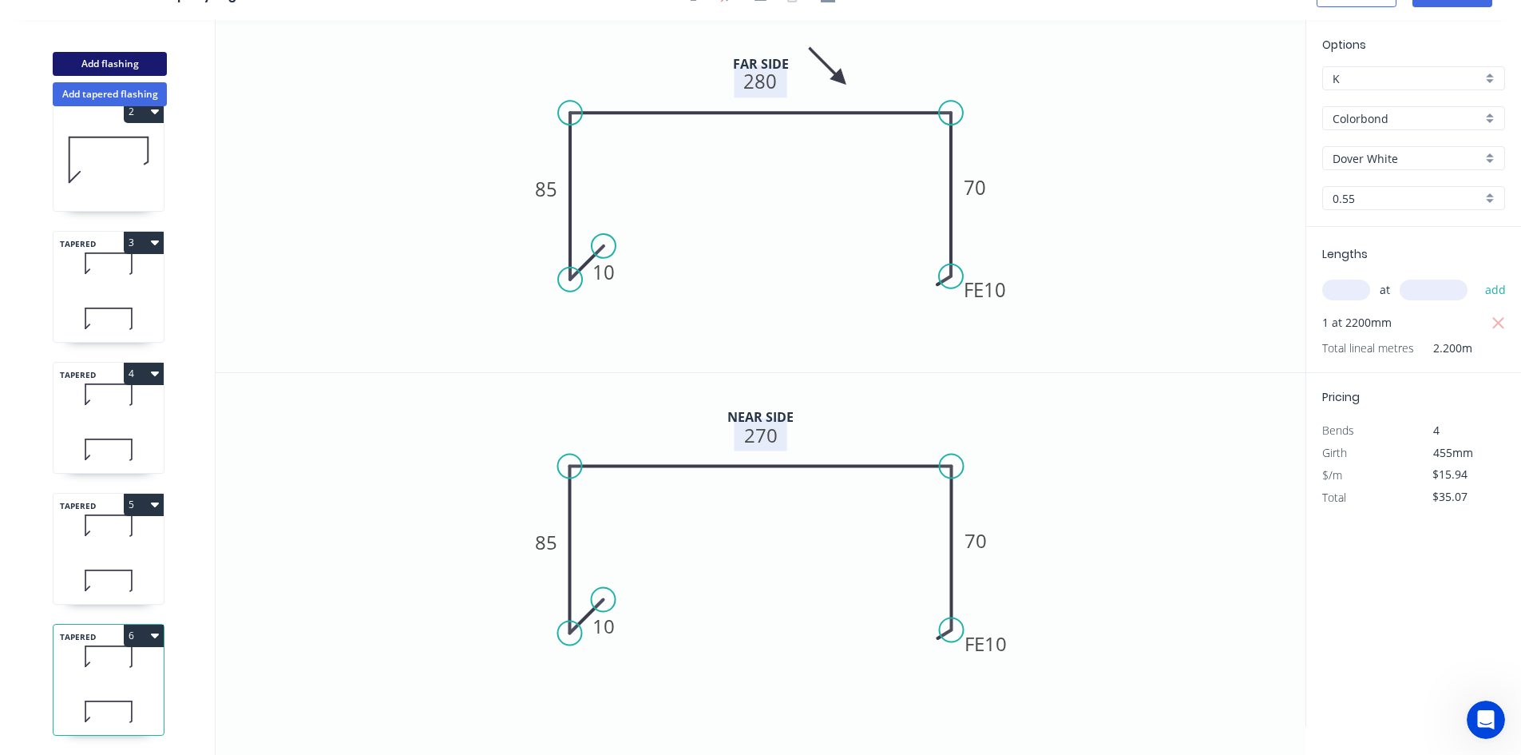
click at [150, 54] on button "Add flashing" at bounding box center [110, 64] width 114 height 24
type input "$0.00"
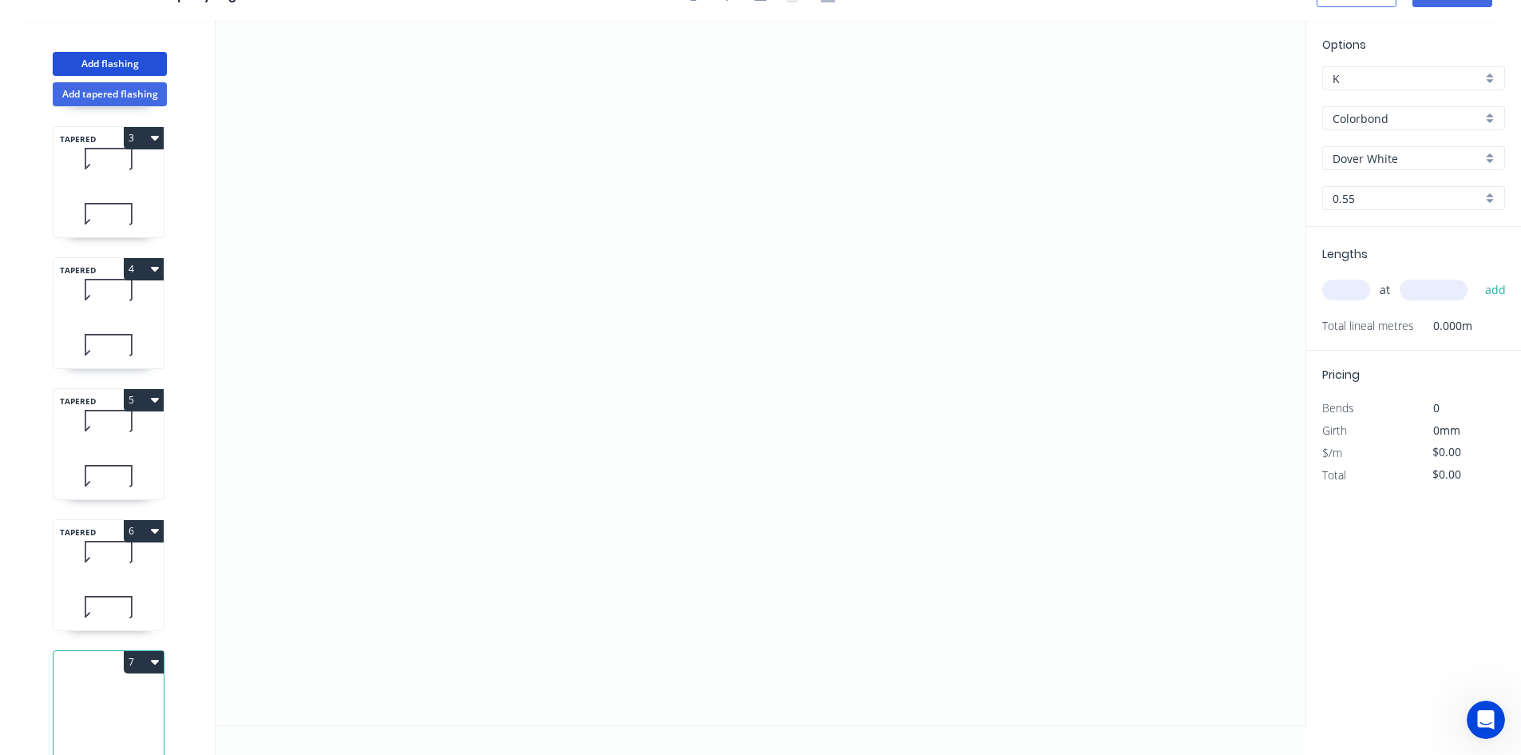
scroll to position [304, 0]
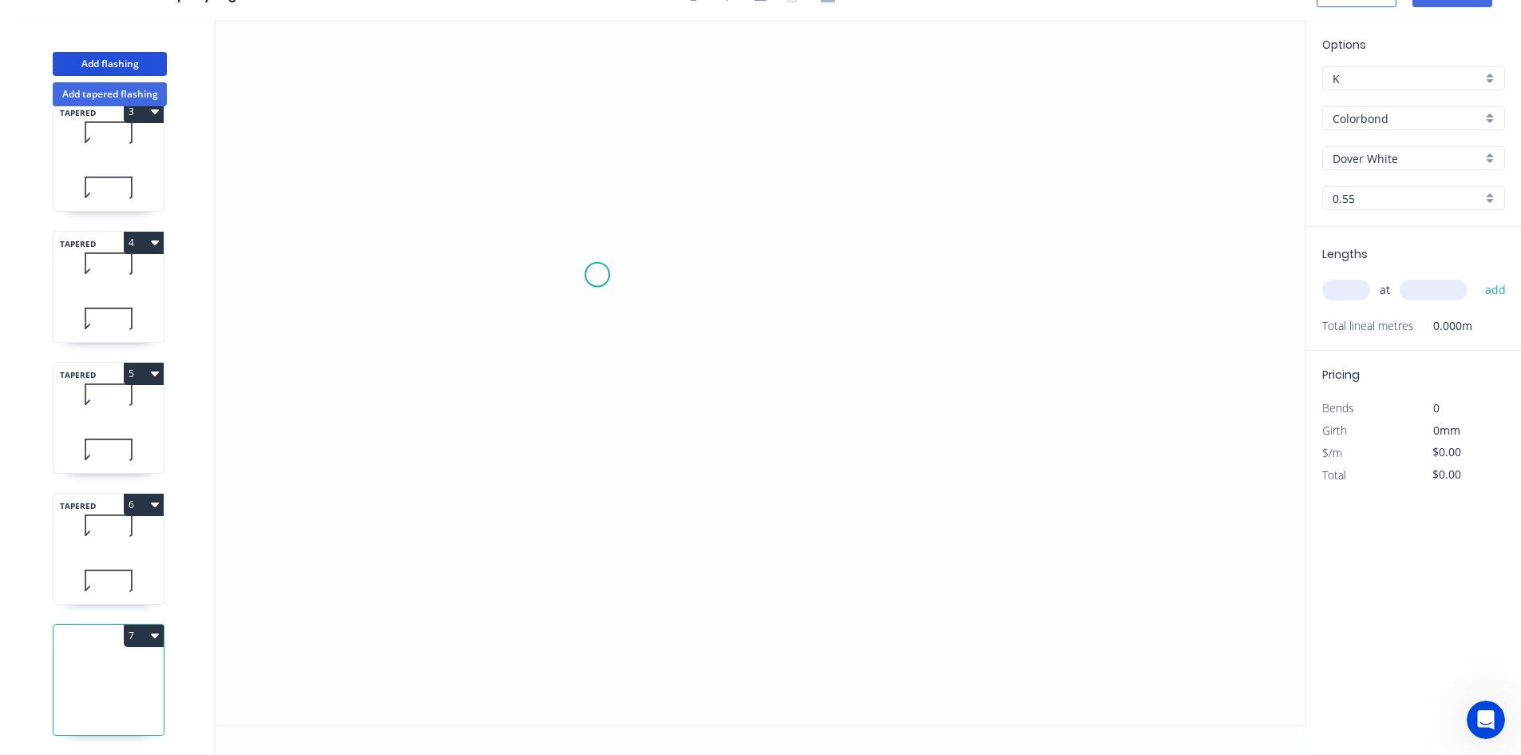
click at [594, 275] on icon "0" at bounding box center [761, 372] width 1090 height 705
click at [884, 269] on icon "0" at bounding box center [761, 372] width 1090 height 705
click at [882, 513] on icon "0 ?" at bounding box center [761, 372] width 1090 height 705
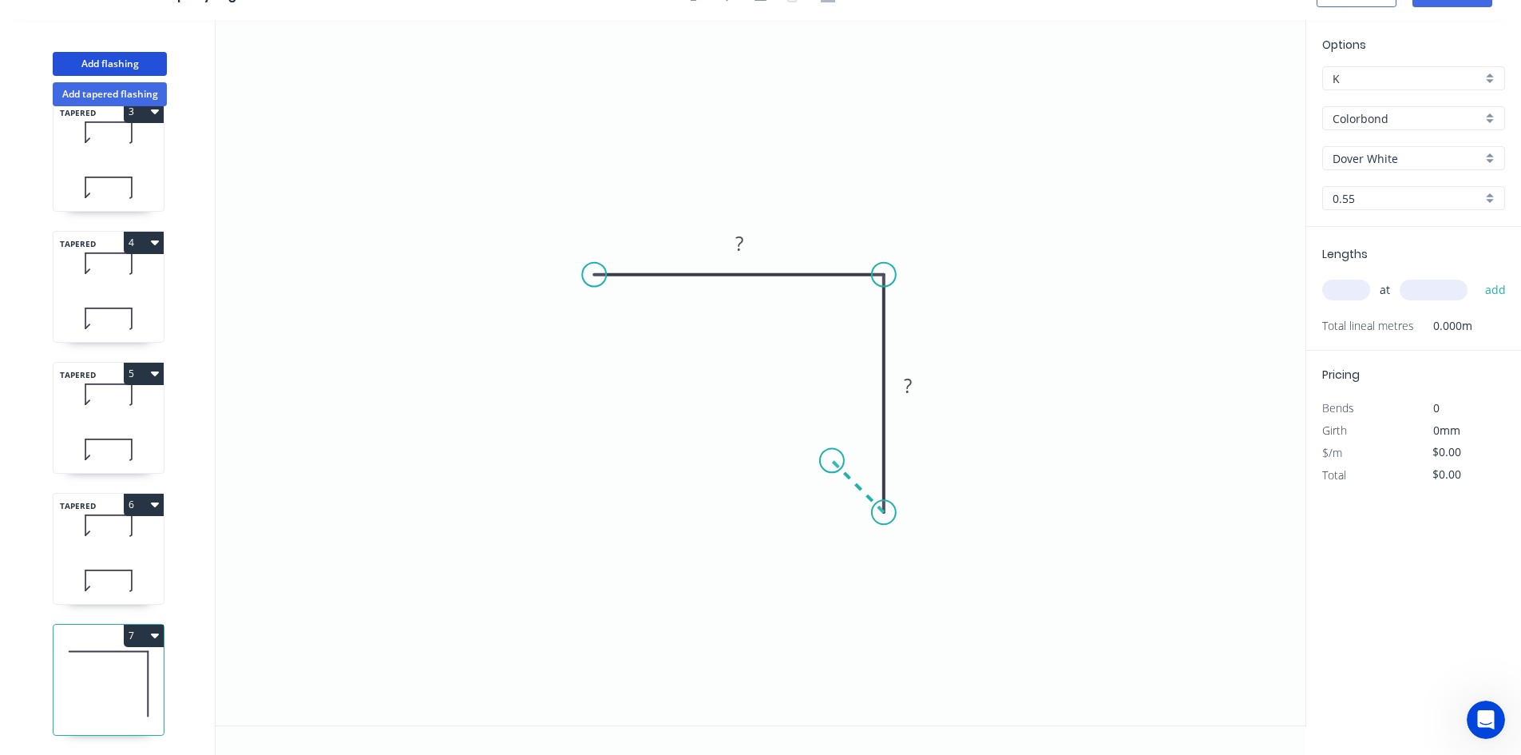
click at [832, 462] on icon at bounding box center [858, 486] width 52 height 52
click at [832, 462] on circle at bounding box center [832, 460] width 24 height 24
click at [838, 498] on tspan "?" at bounding box center [841, 495] width 8 height 26
type input "$7.53"
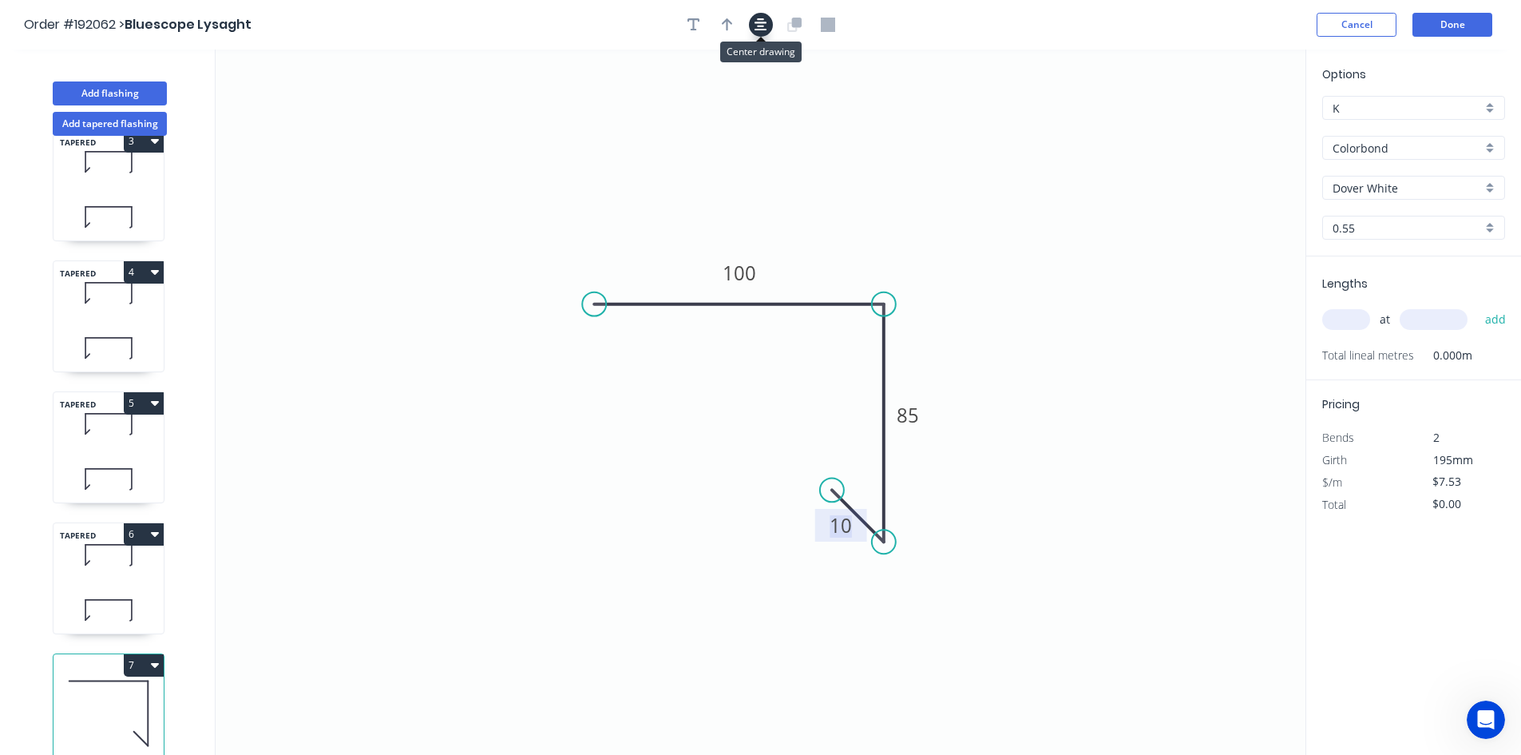
click at [768, 27] on button "button" at bounding box center [761, 25] width 24 height 24
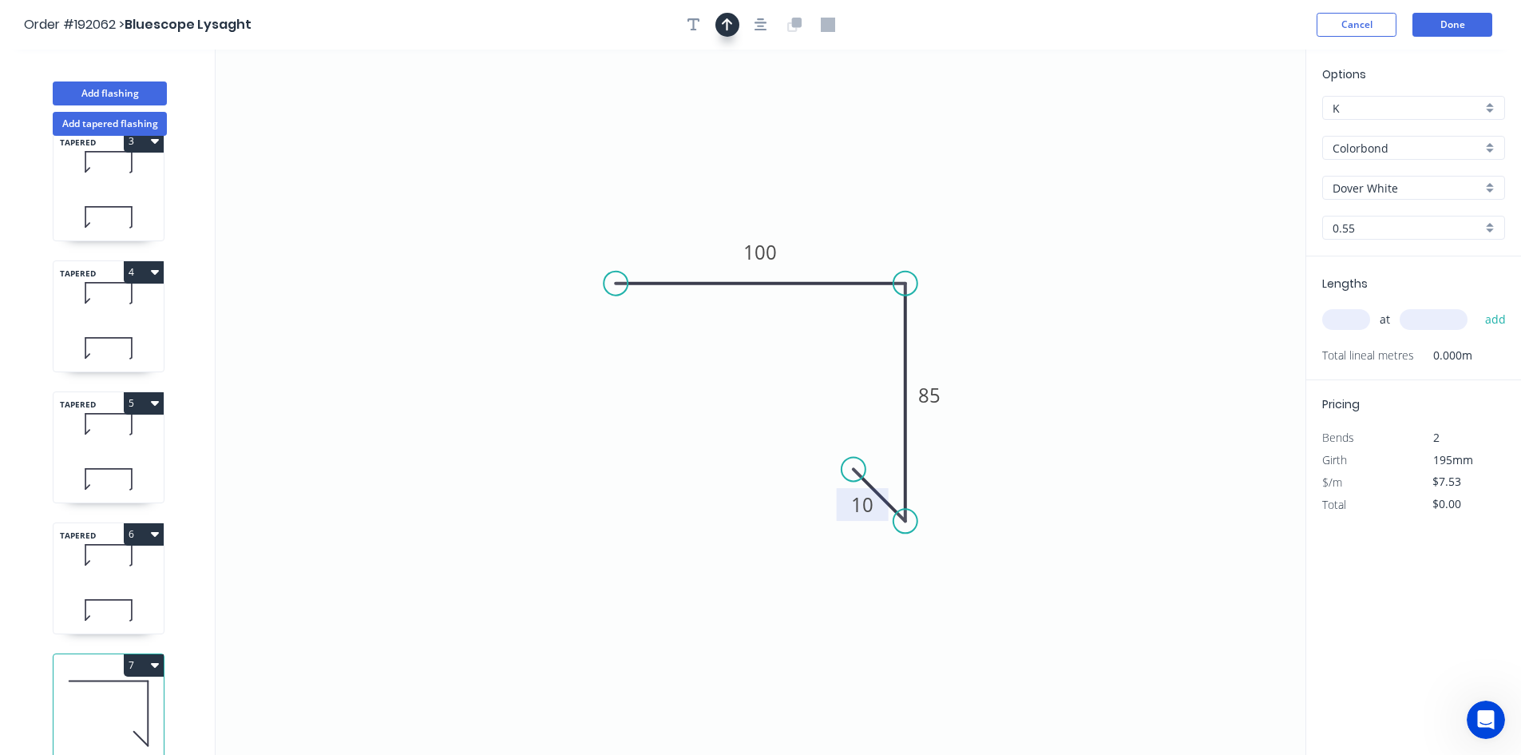
click at [736, 22] on button "button" at bounding box center [727, 25] width 24 height 24
drag, startPoint x: 1230, startPoint y: 129, endPoint x: 1213, endPoint y: 141, distance: 21.1
click at [1213, 141] on icon "0 100 85 10" at bounding box center [761, 402] width 1090 height 705
drag, startPoint x: 1216, startPoint y: 125, endPoint x: 1211, endPoint y: 134, distance: 11.1
click at [1211, 134] on icon "0 100 85 10" at bounding box center [761, 402] width 1090 height 705
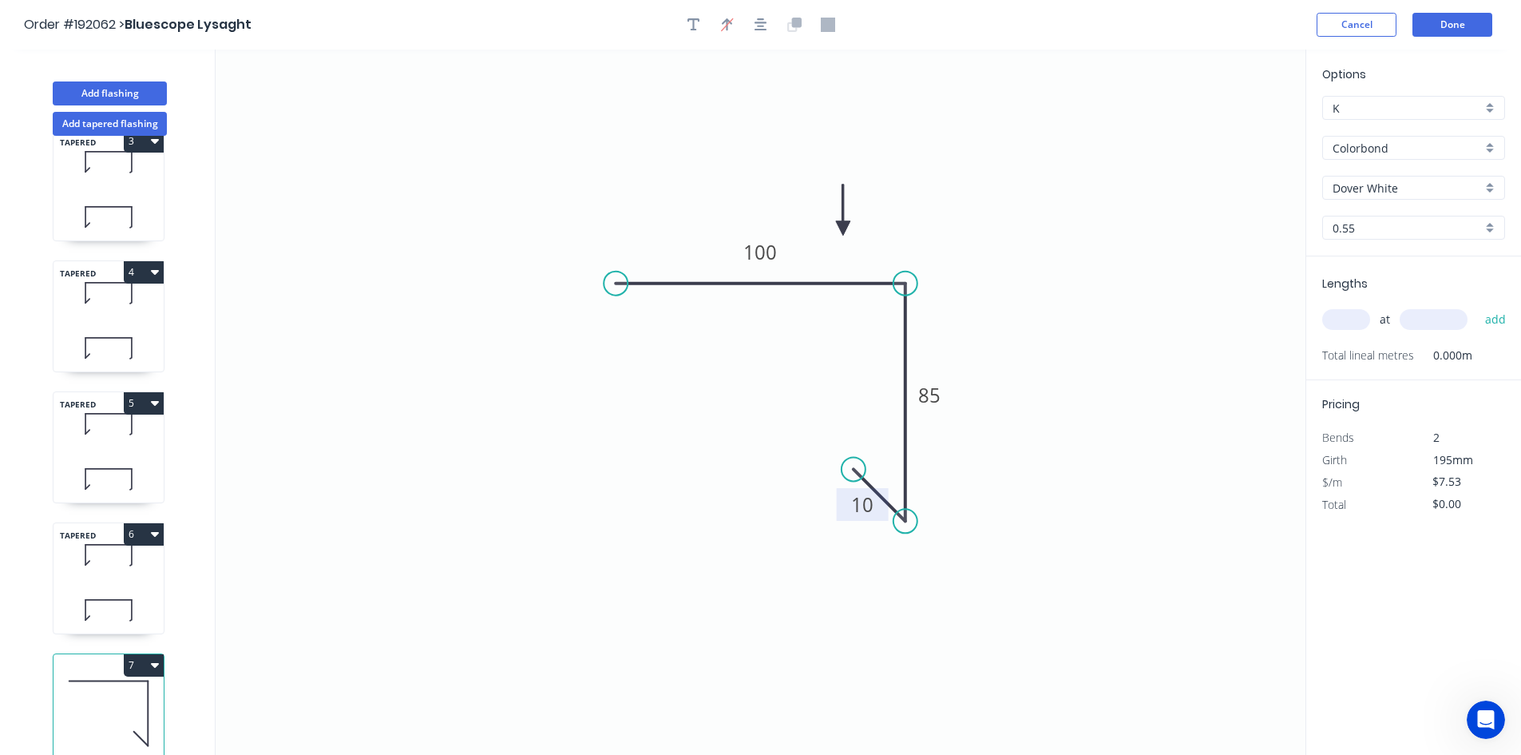
drag, startPoint x: 1222, startPoint y: 127, endPoint x: 843, endPoint y: 228, distance: 391.8
click at [843, 228] on icon at bounding box center [843, 209] width 14 height 51
drag, startPoint x: 1215, startPoint y: 269, endPoint x: 971, endPoint y: 309, distance: 247.6
click at [1365, 323] on input "text" at bounding box center [1346, 319] width 48 height 21
type input "1"
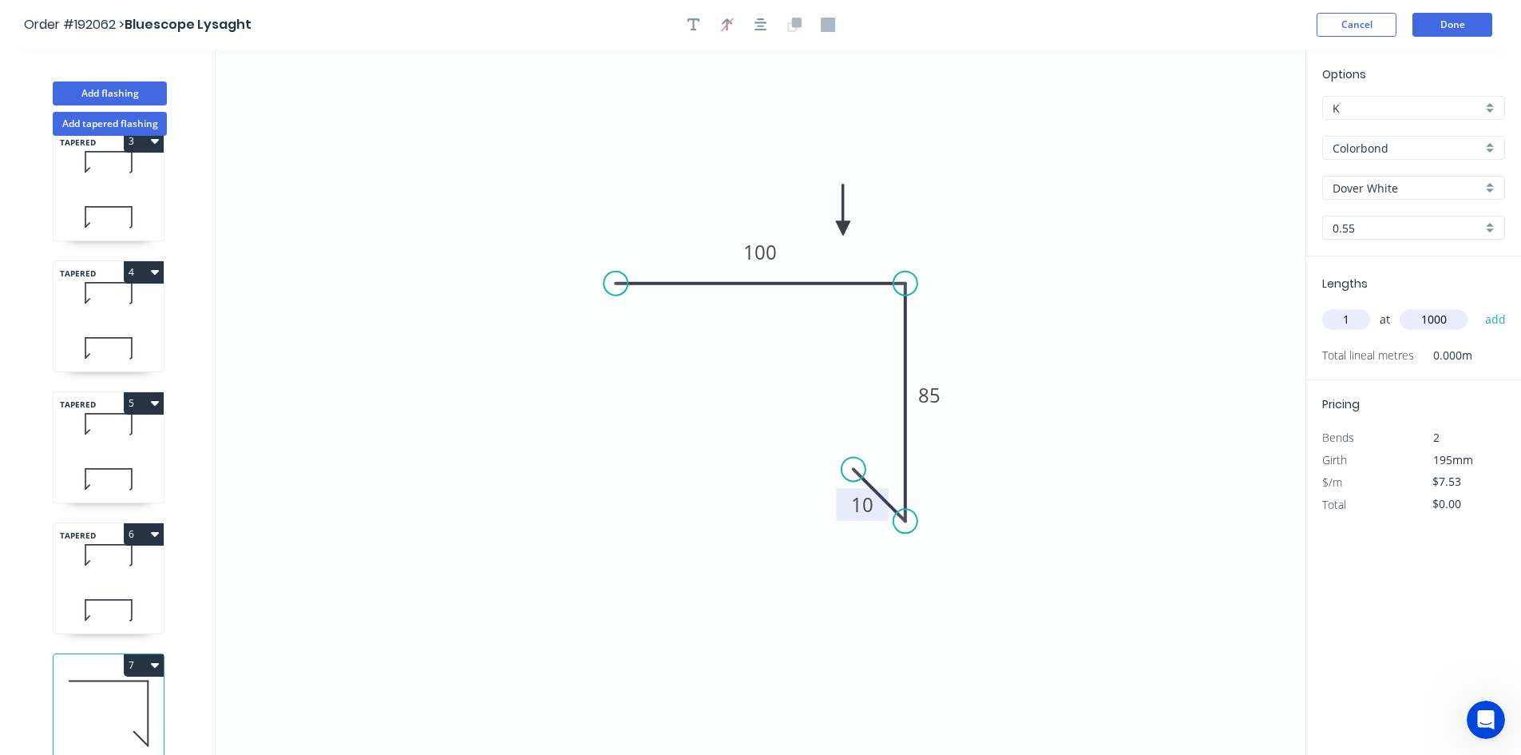
type input "1000"
click at [1477, 306] on button "add" at bounding box center [1496, 319] width 38 height 27
type input "$7.53"
click at [131, 97] on button "Add flashing" at bounding box center [110, 93] width 114 height 24
type input "$0.00"
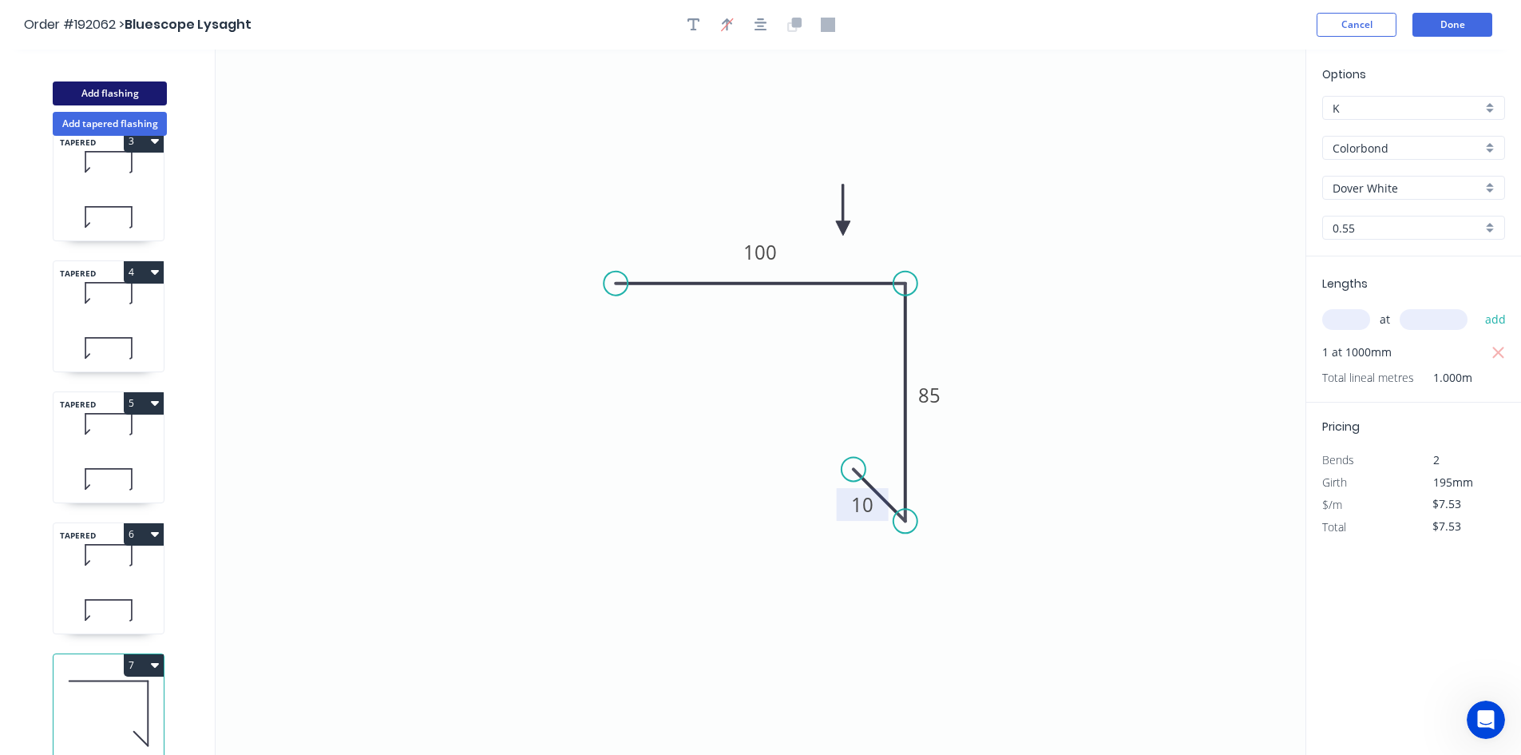
type input "$0.00"
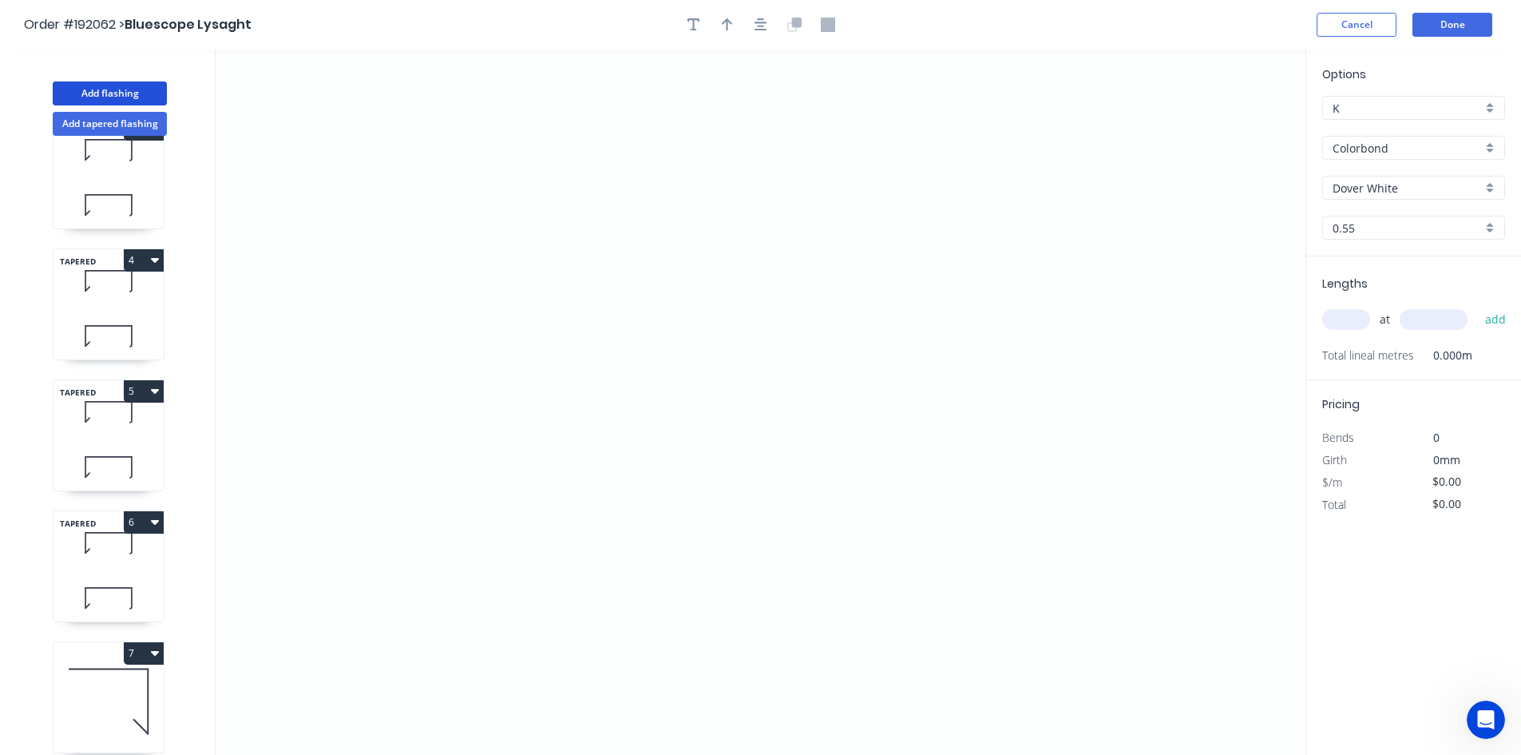
scroll to position [435, 0]
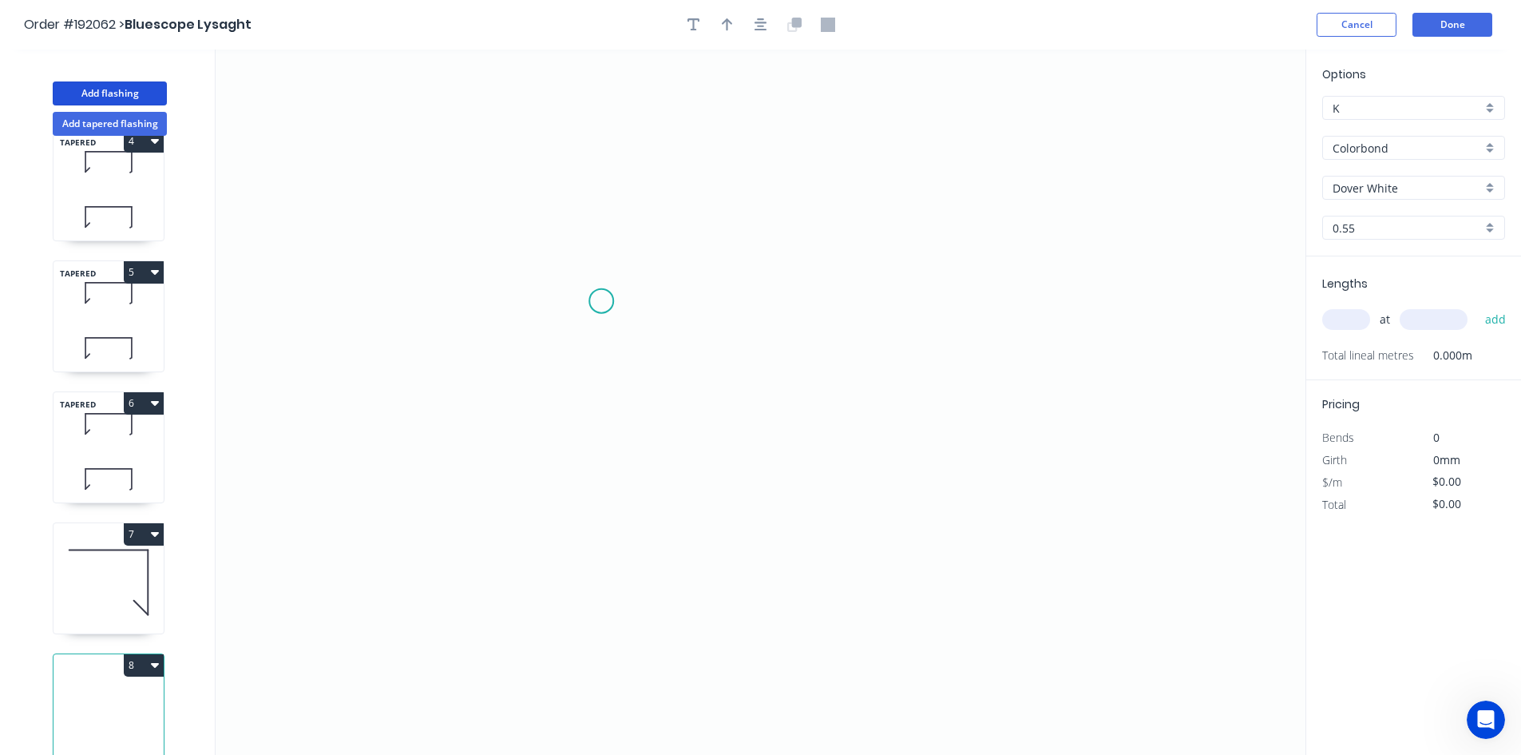
click at [601, 301] on icon "0" at bounding box center [761, 402] width 1090 height 705
click at [826, 295] on icon "0" at bounding box center [761, 402] width 1090 height 705
click at [820, 536] on icon "0 ?" at bounding box center [761, 402] width 1090 height 705
click at [820, 536] on circle at bounding box center [826, 535] width 24 height 24
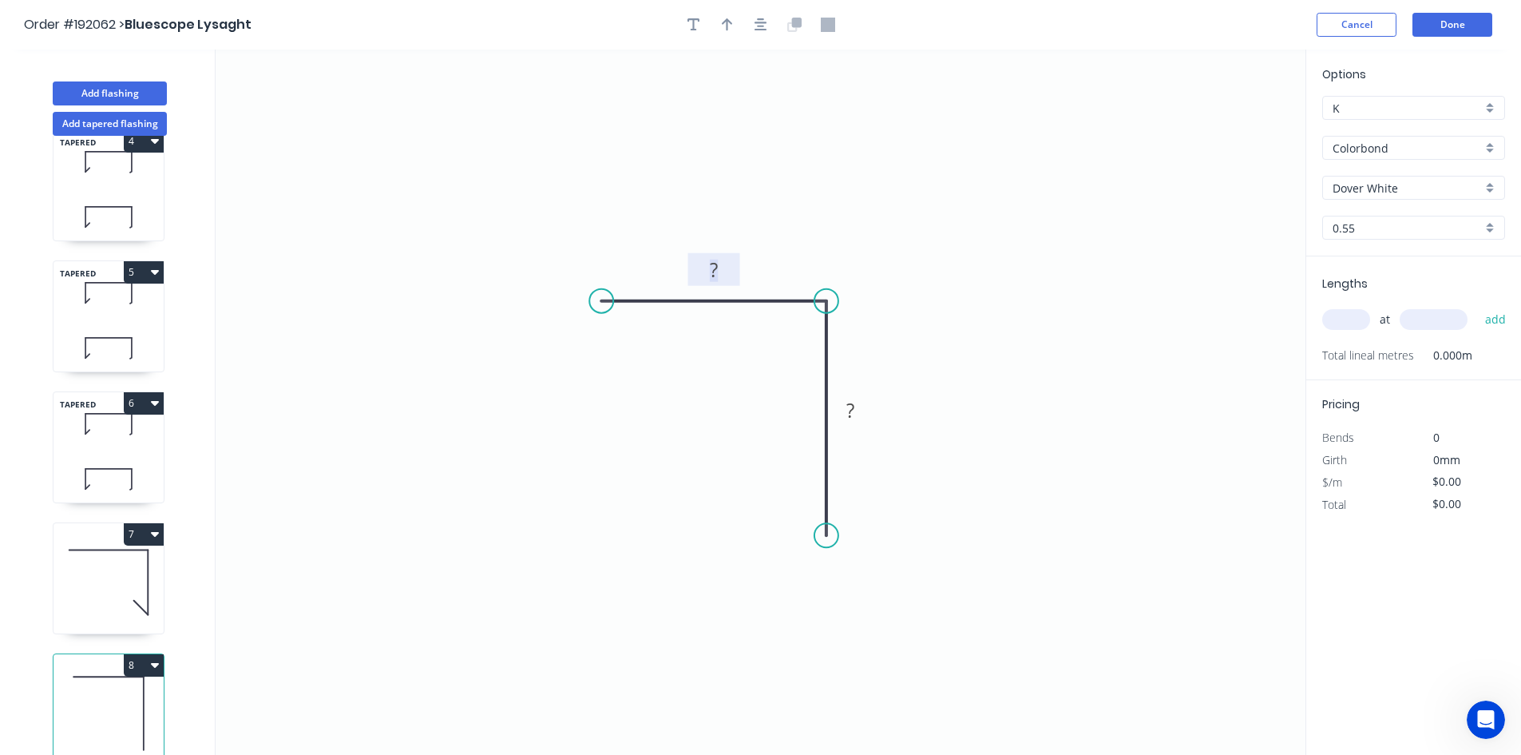
click at [721, 271] on rect at bounding box center [714, 271] width 32 height 22
type input "$4.97"
click at [1335, 307] on div "at add" at bounding box center [1415, 319] width 186 height 27
click at [1335, 316] on input "text" at bounding box center [1346, 319] width 48 height 21
type input "1"
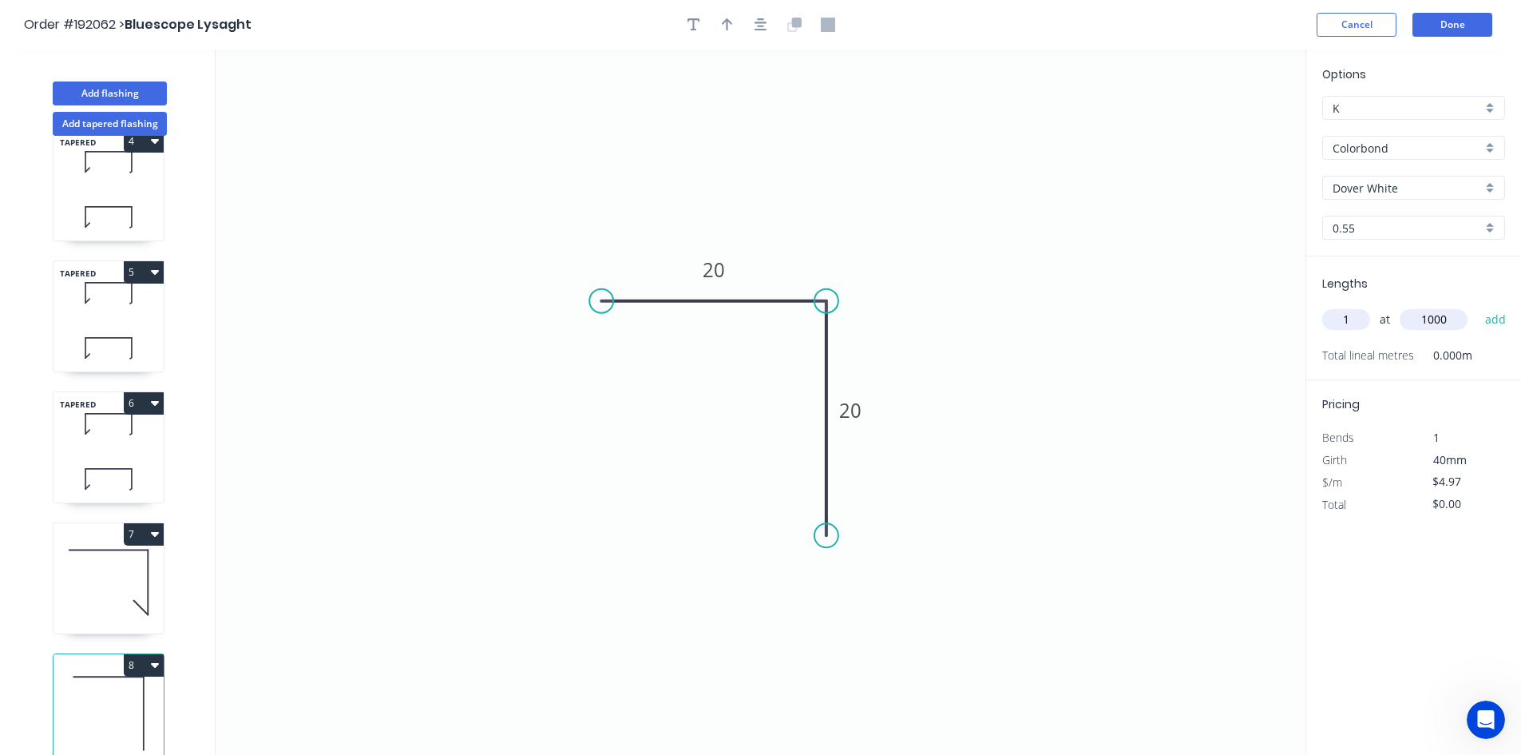
type input "1000"
click at [1477, 306] on button "add" at bounding box center [1496, 319] width 38 height 27
type input "$4.97"
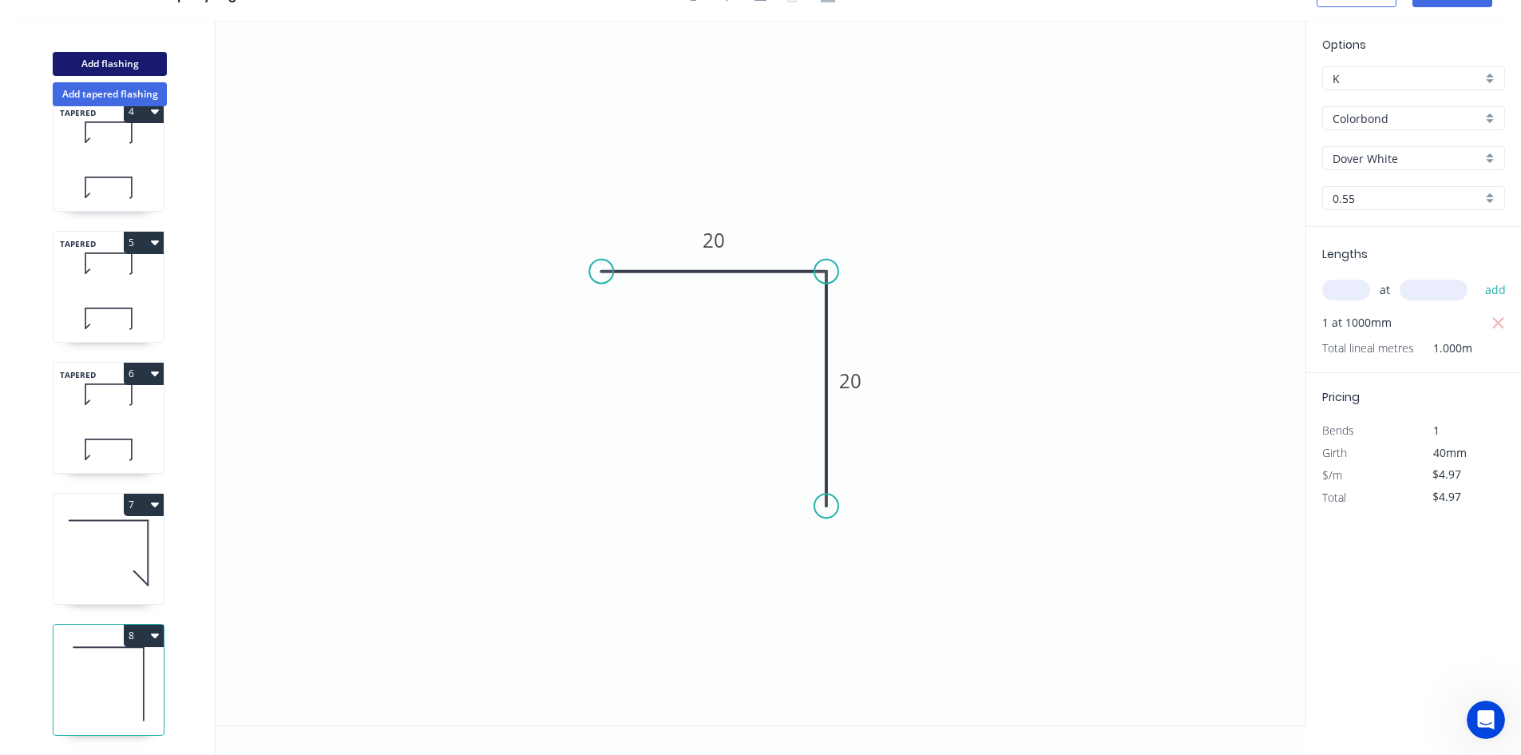
click at [147, 65] on button "Add flashing" at bounding box center [110, 64] width 114 height 24
type input "$0.00"
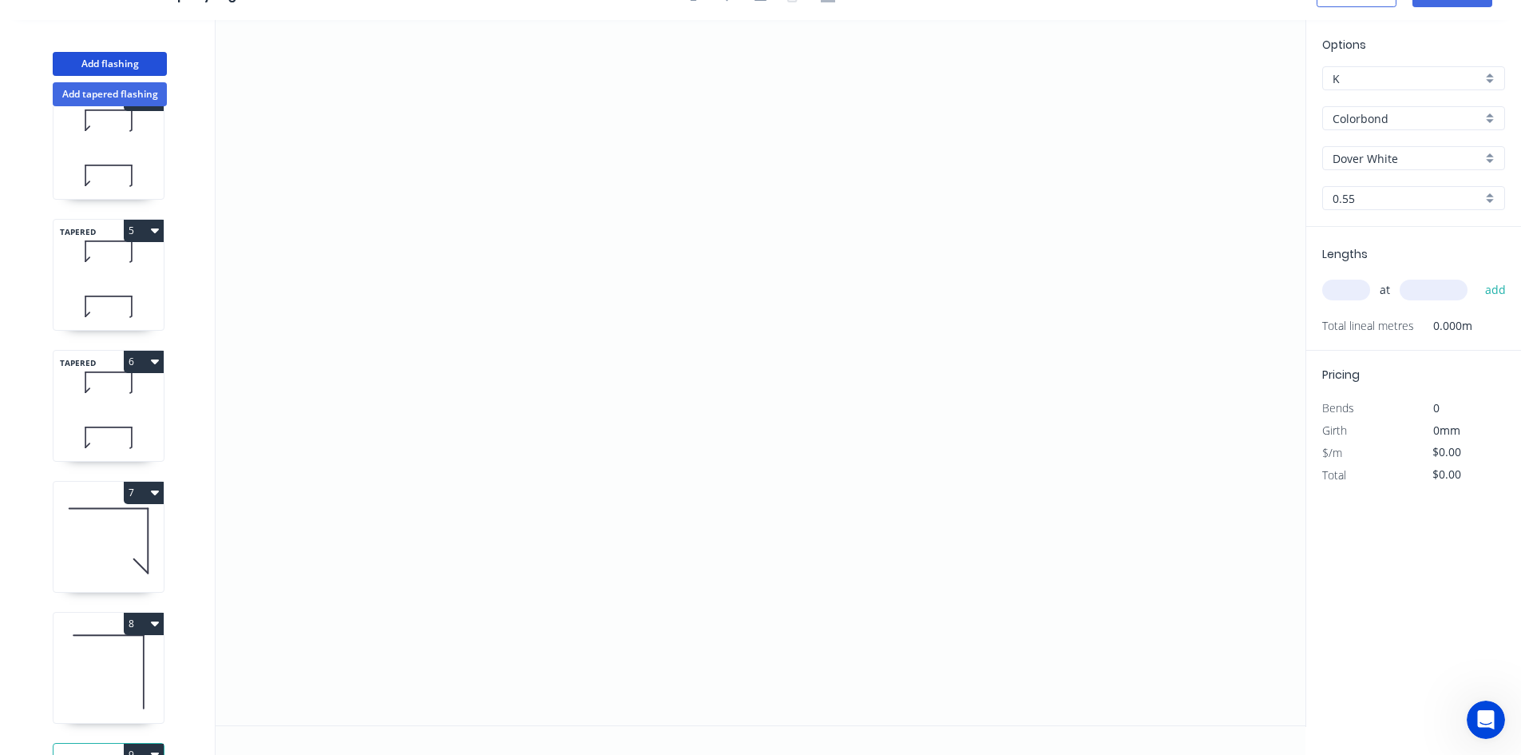
scroll to position [566, 0]
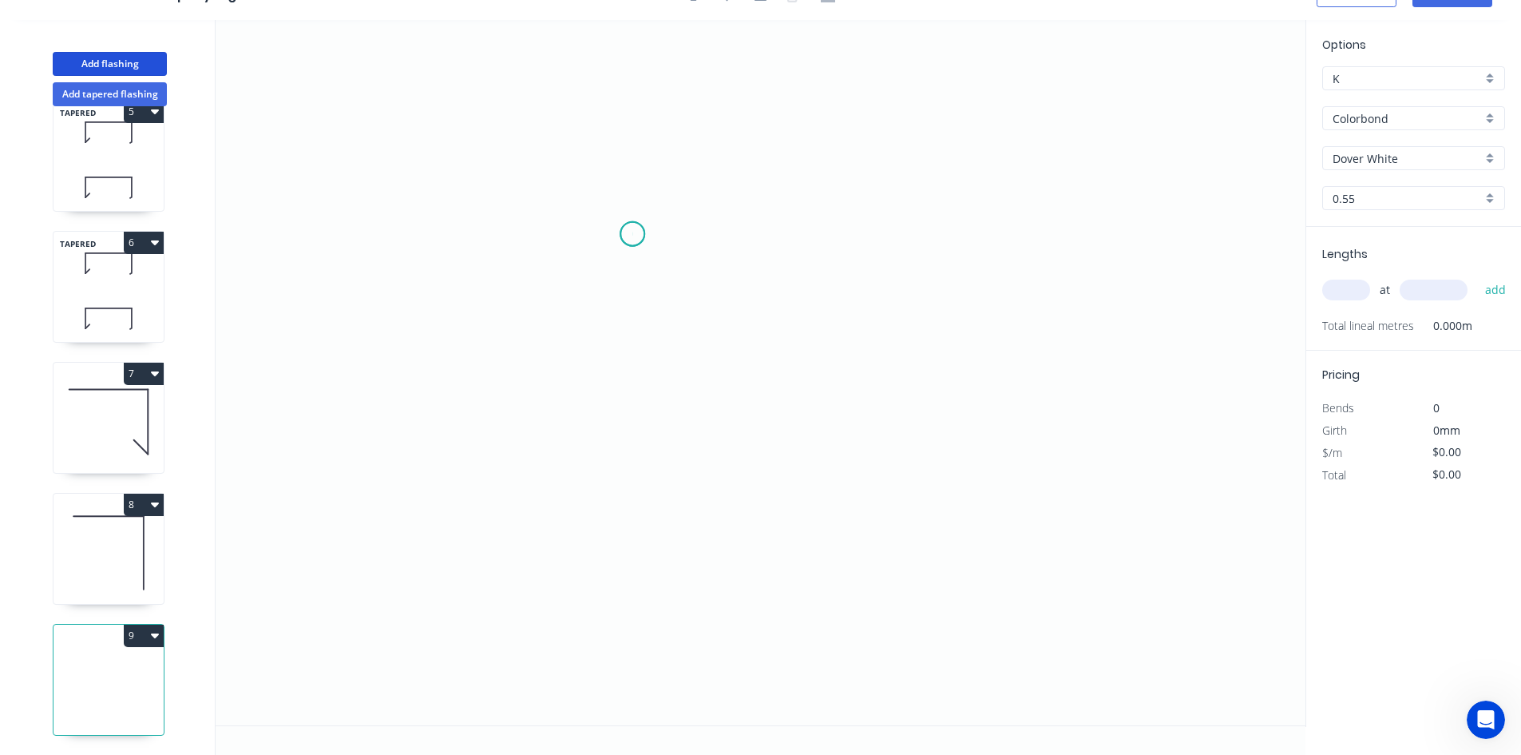
click at [632, 234] on icon "0" at bounding box center [761, 372] width 1090 height 705
click at [723, 232] on icon "0" at bounding box center [761, 372] width 1090 height 705
click at [721, 432] on icon "0 ?" at bounding box center [761, 372] width 1090 height 705
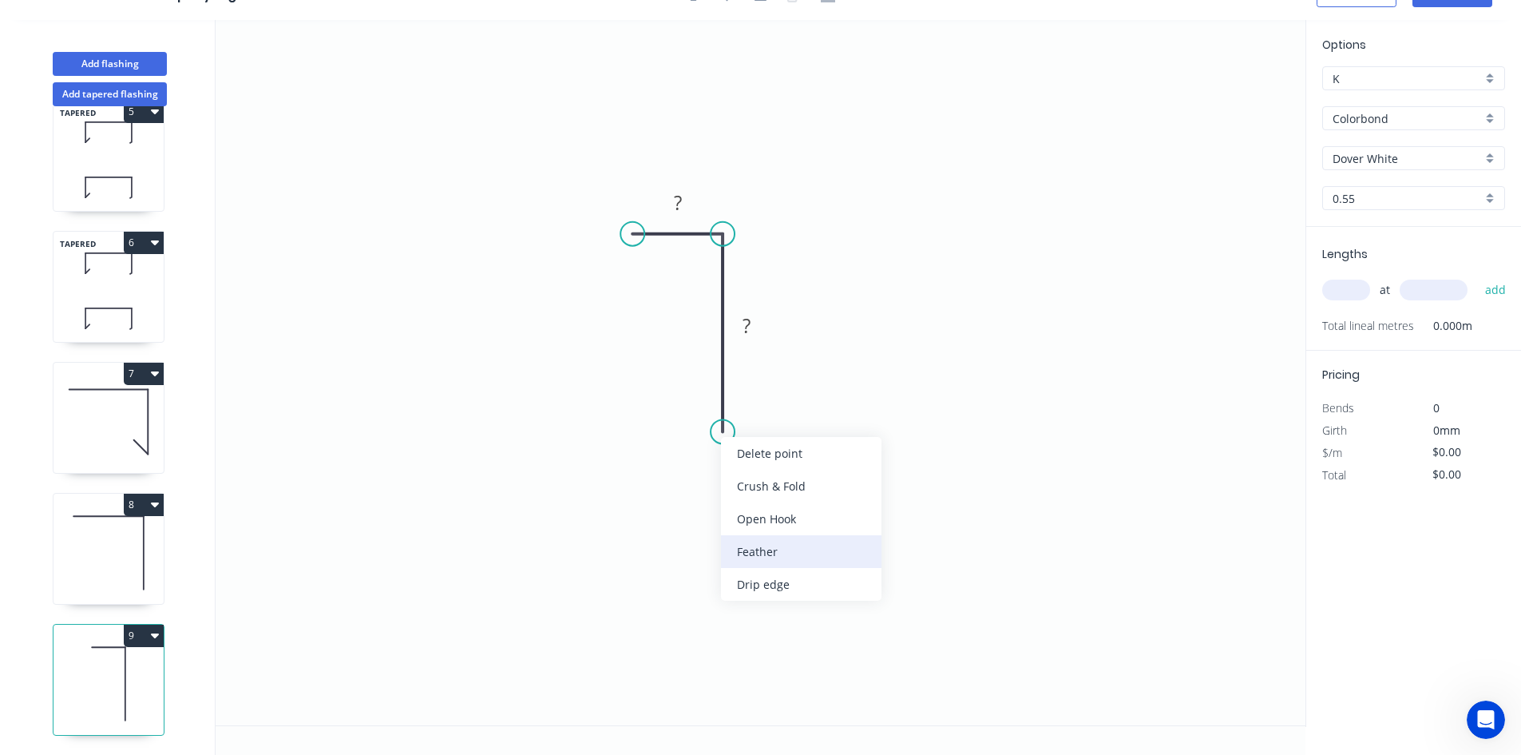
click at [767, 539] on div "Feather" at bounding box center [801, 551] width 161 height 33
click at [712, 402] on rect at bounding box center [689, 402] width 62 height 33
click at [715, 400] on rect at bounding box center [689, 402] width 62 height 33
click at [706, 402] on tspan "15" at bounding box center [699, 403] width 22 height 26
type input "$5.69"
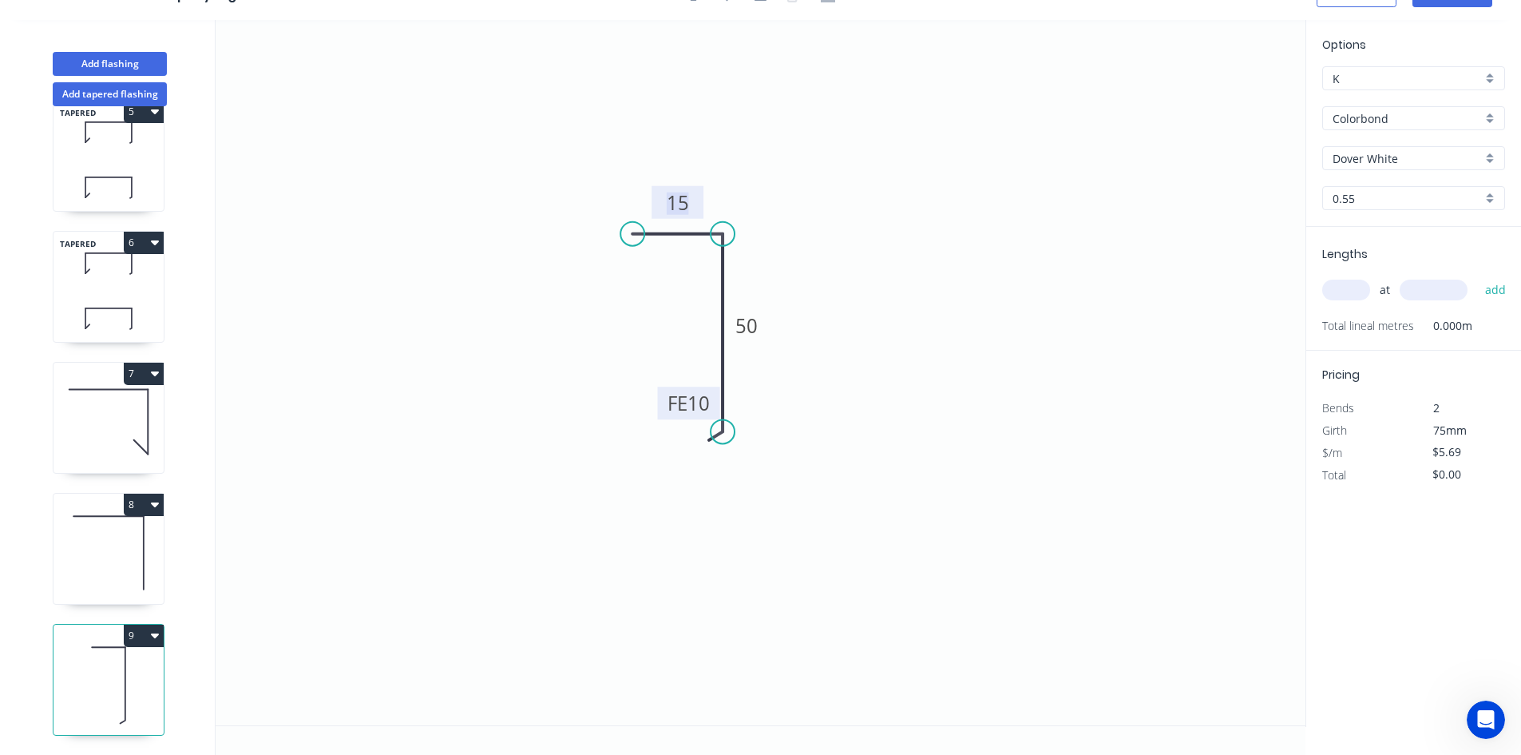
click at [1348, 283] on input "text" at bounding box center [1346, 289] width 48 height 21
type input "1"
type input "1000"
click at [1477, 276] on button "add" at bounding box center [1496, 289] width 38 height 27
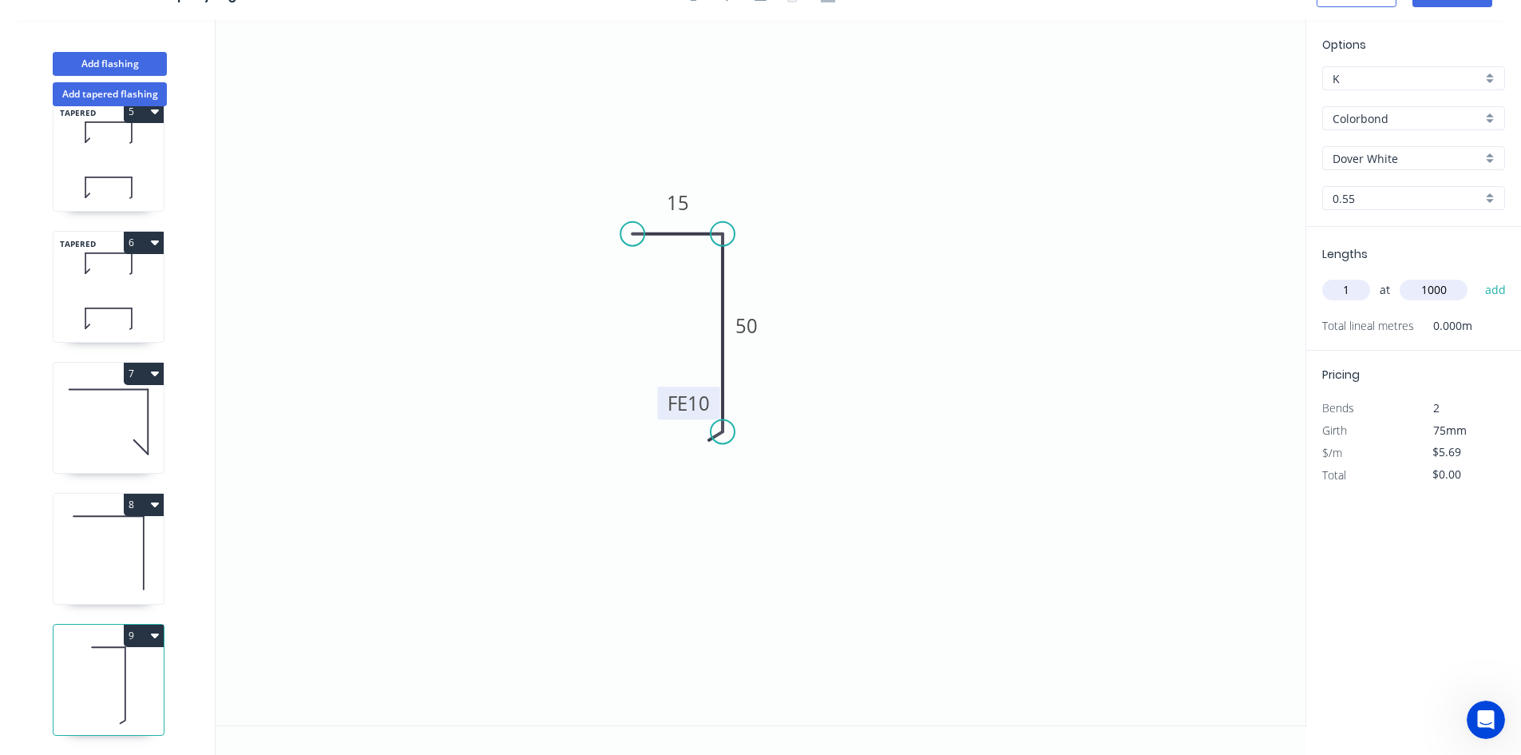
type input "$5.69"
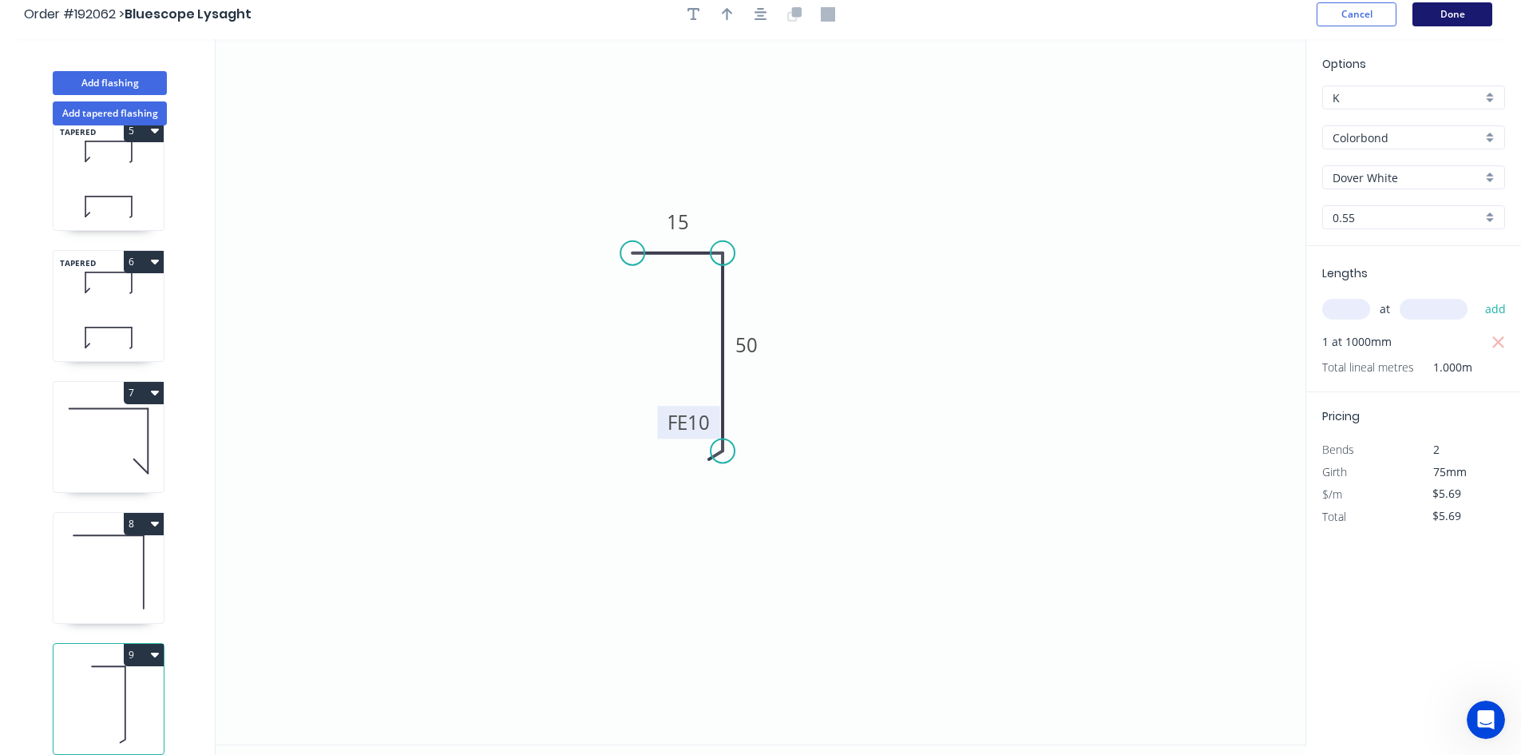
scroll to position [0, 0]
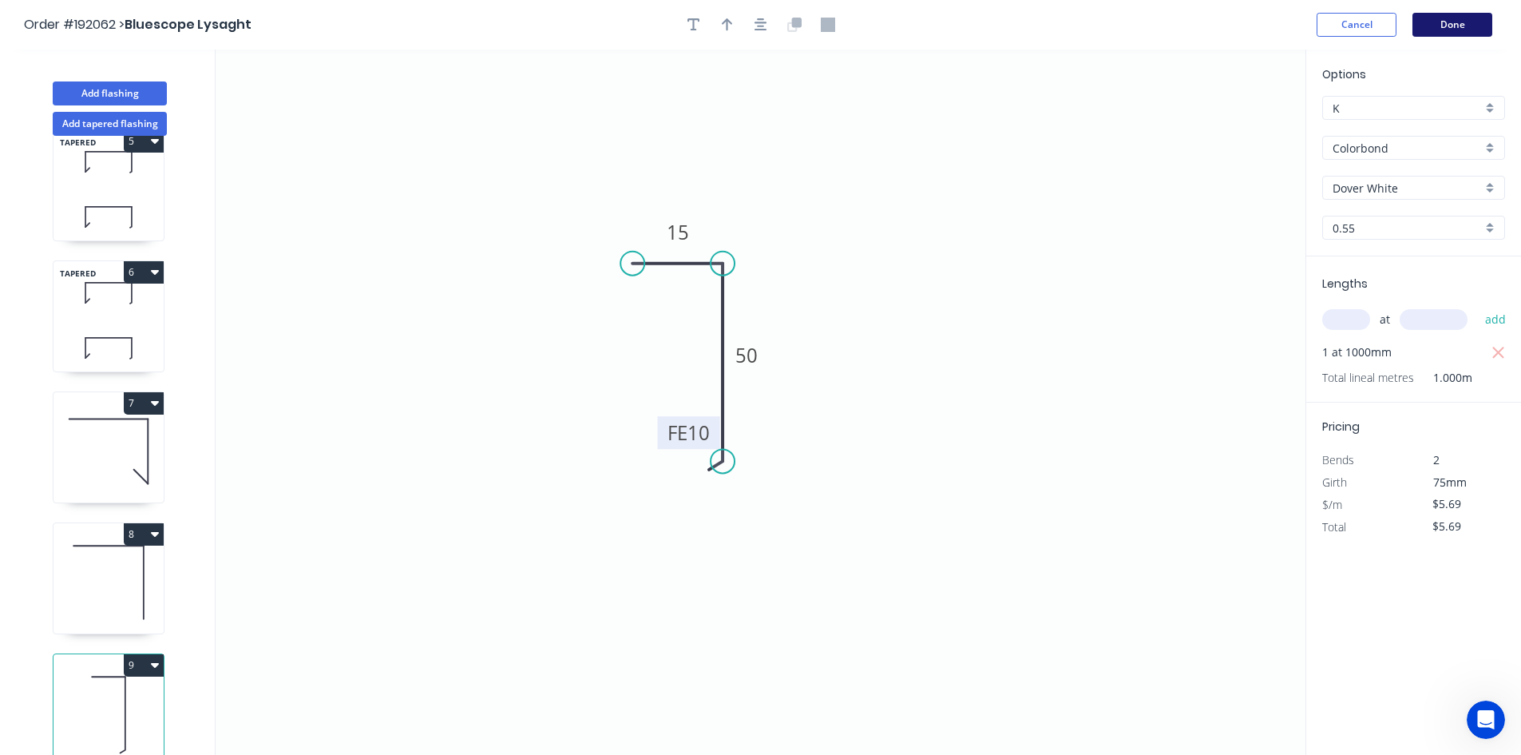
click at [1475, 26] on button "Done" at bounding box center [1453, 25] width 80 height 24
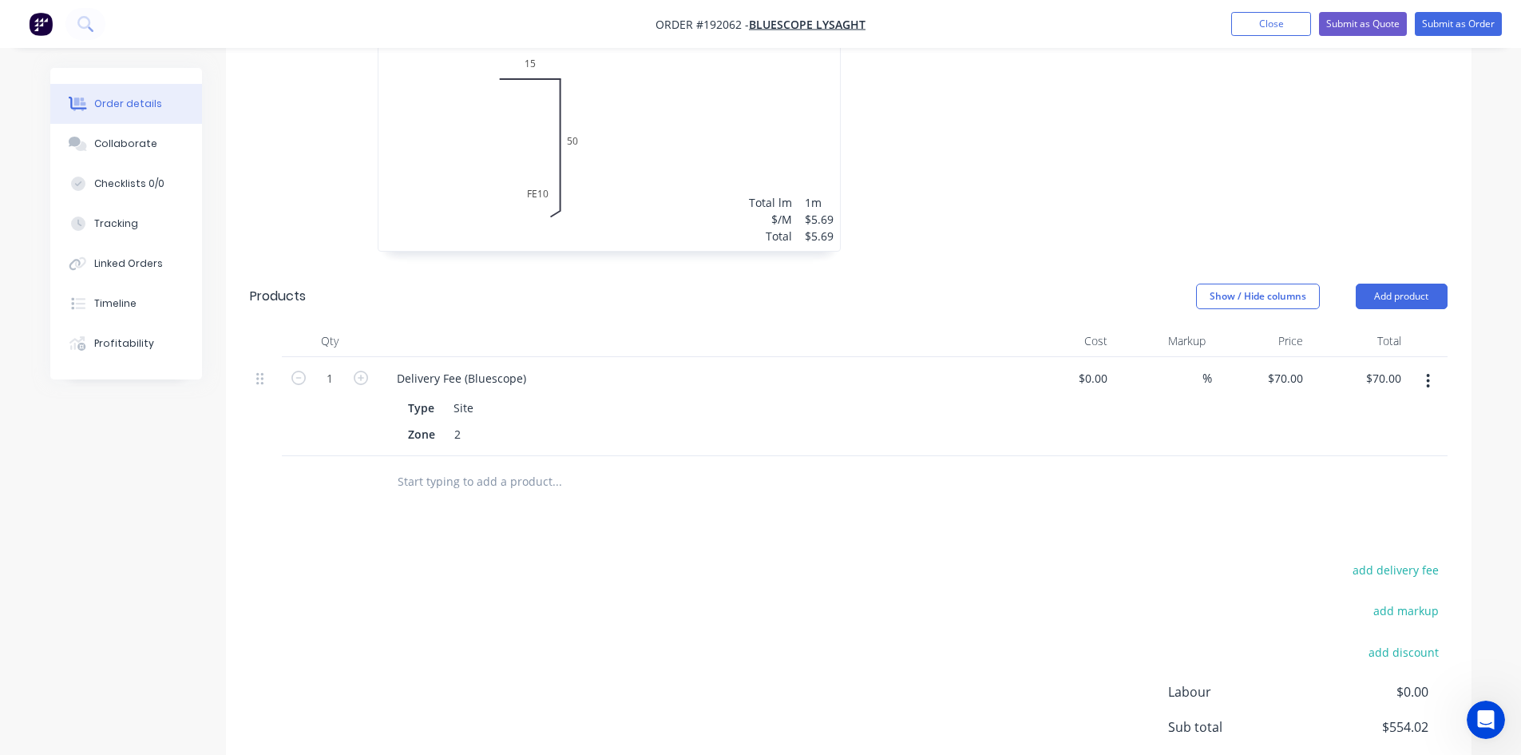
scroll to position [2384, 0]
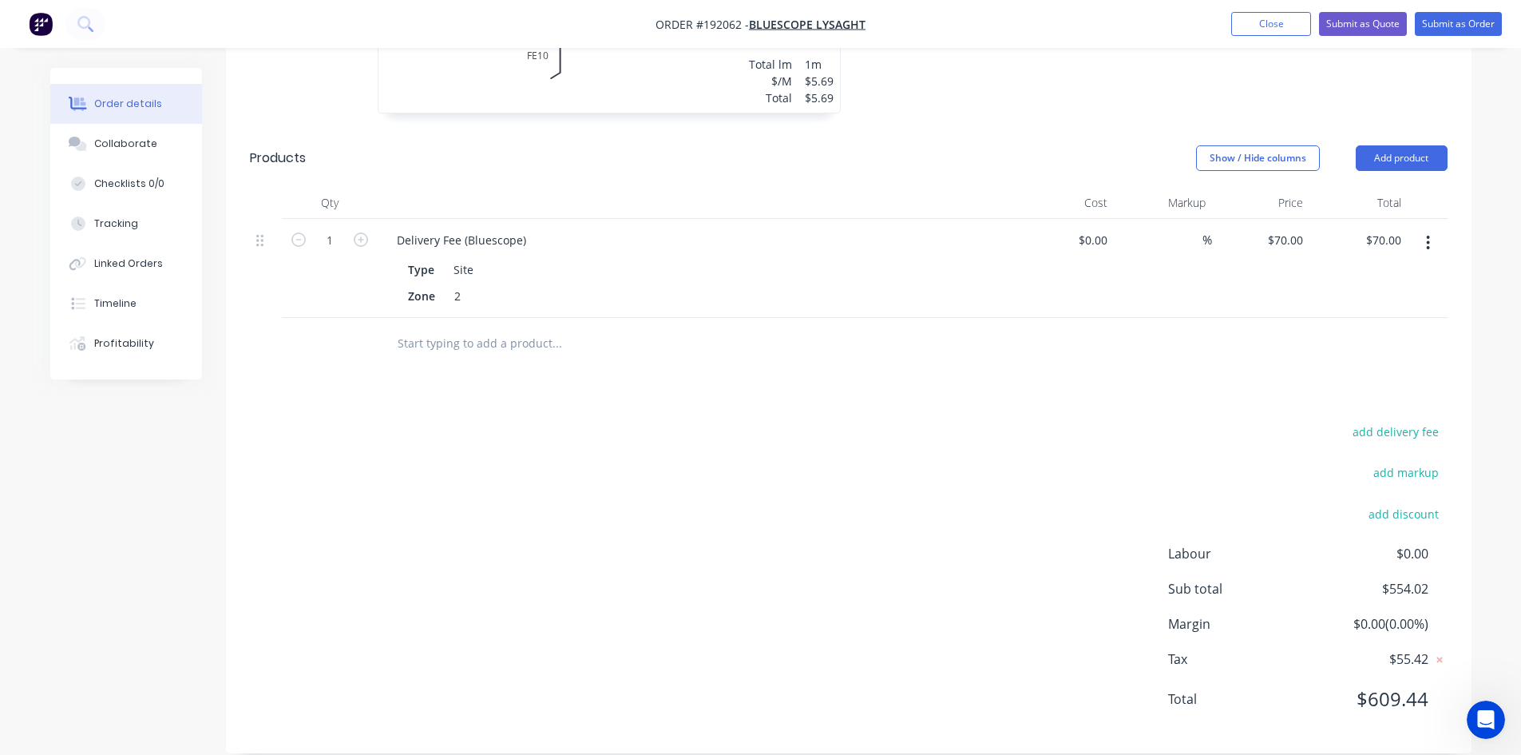
click at [1322, 11] on nav "Order #192062 - Bluescope Lysaght Add product Close Submit as Quote Submit as O…" at bounding box center [760, 24] width 1521 height 48
click at [1329, 129] on header "Products Show / Hide columns Add product" at bounding box center [849, 157] width 1246 height 57
click at [1441, 26] on button "Submit as Order" at bounding box center [1458, 24] width 87 height 24
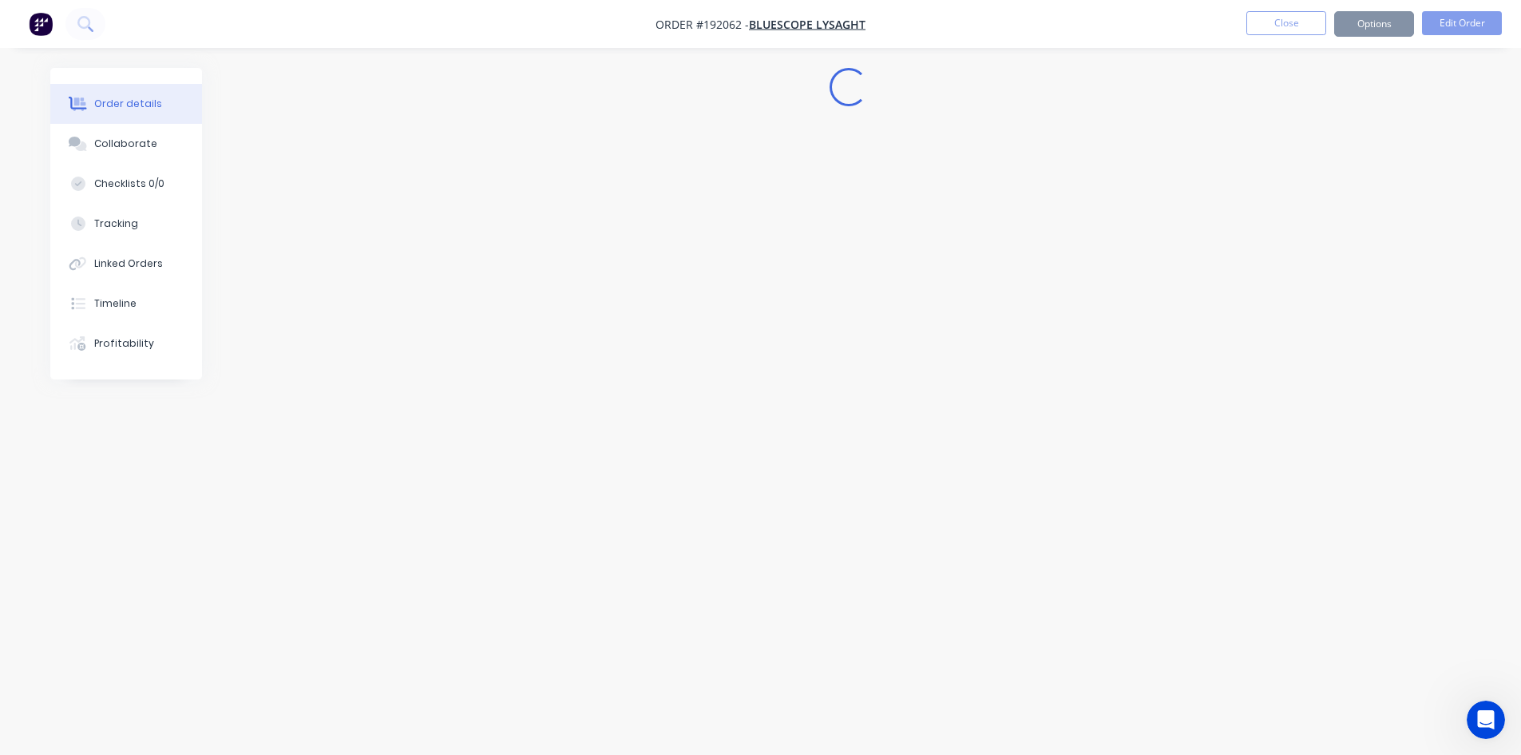
scroll to position [0, 0]
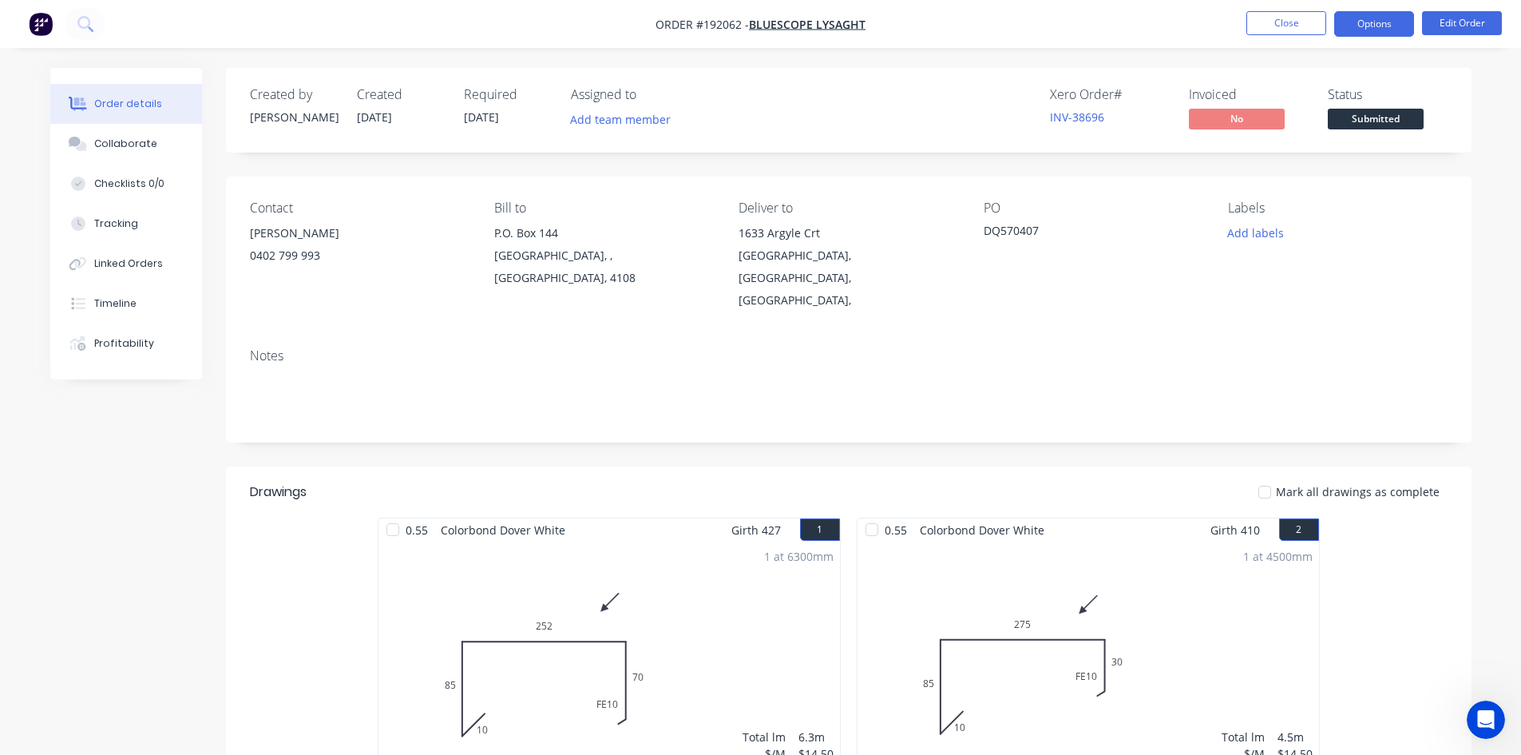
click at [1381, 26] on button "Options" at bounding box center [1374, 24] width 80 height 26
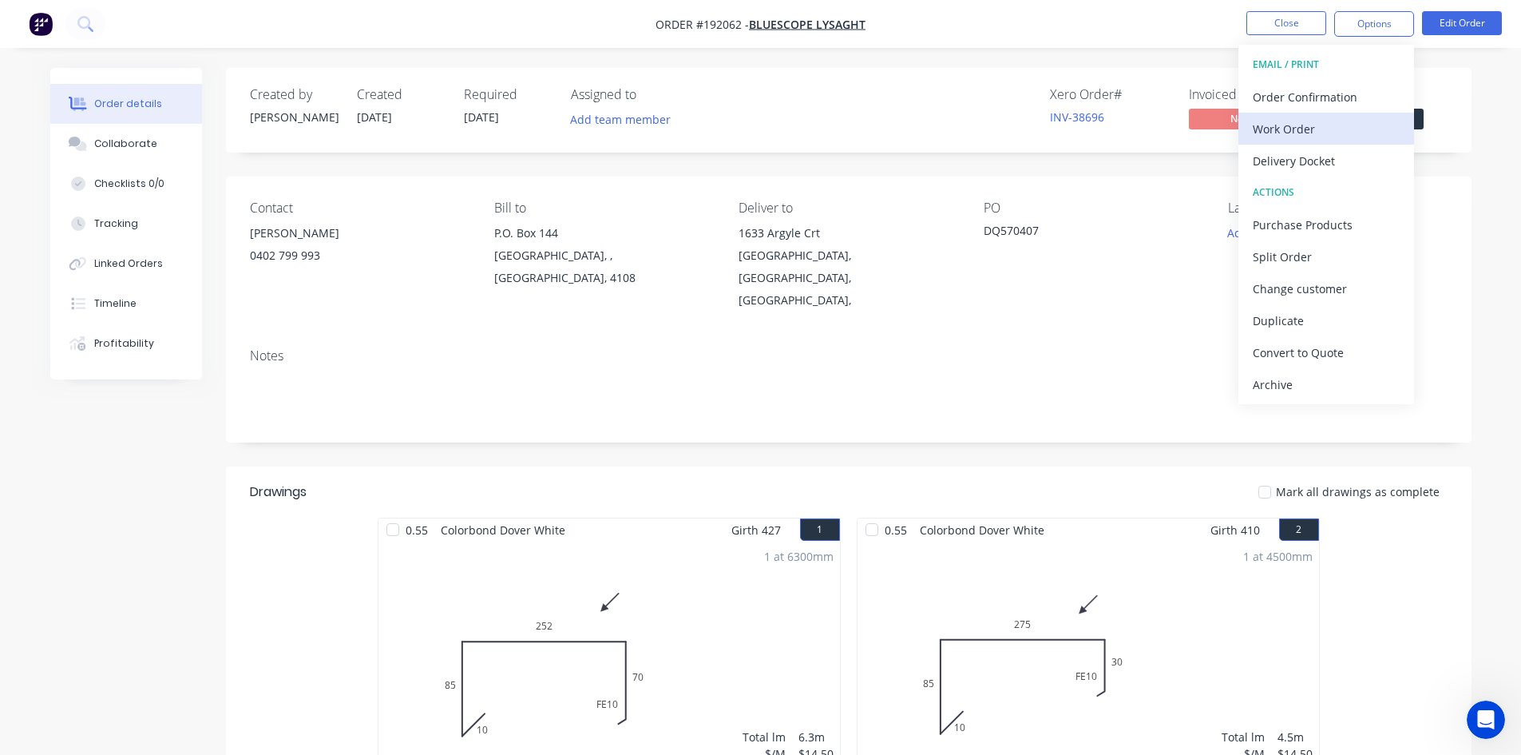
click at [1334, 137] on div "Work Order" at bounding box center [1326, 128] width 147 height 23
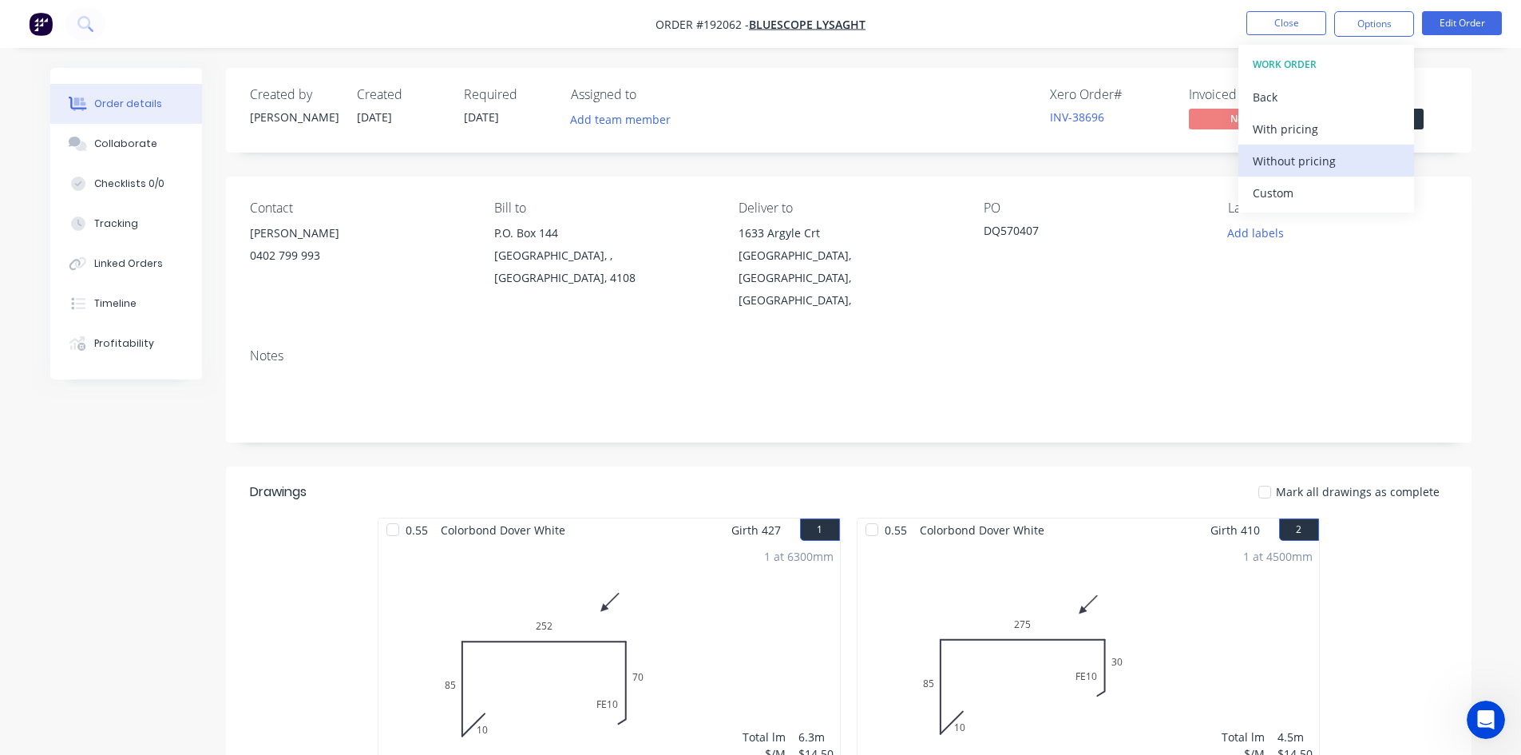
click at [1316, 164] on div "Without pricing" at bounding box center [1326, 160] width 147 height 23
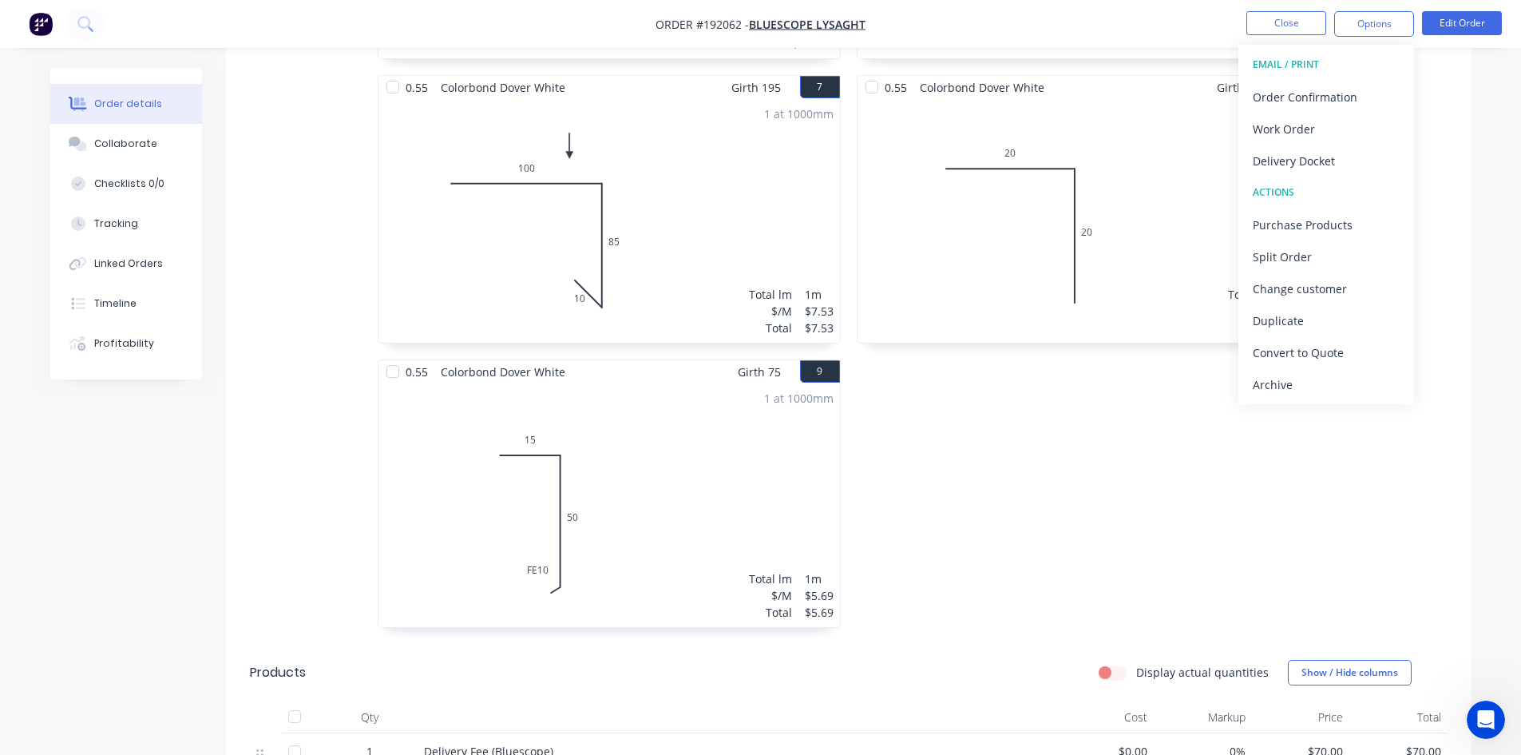
scroll to position [1645, 0]
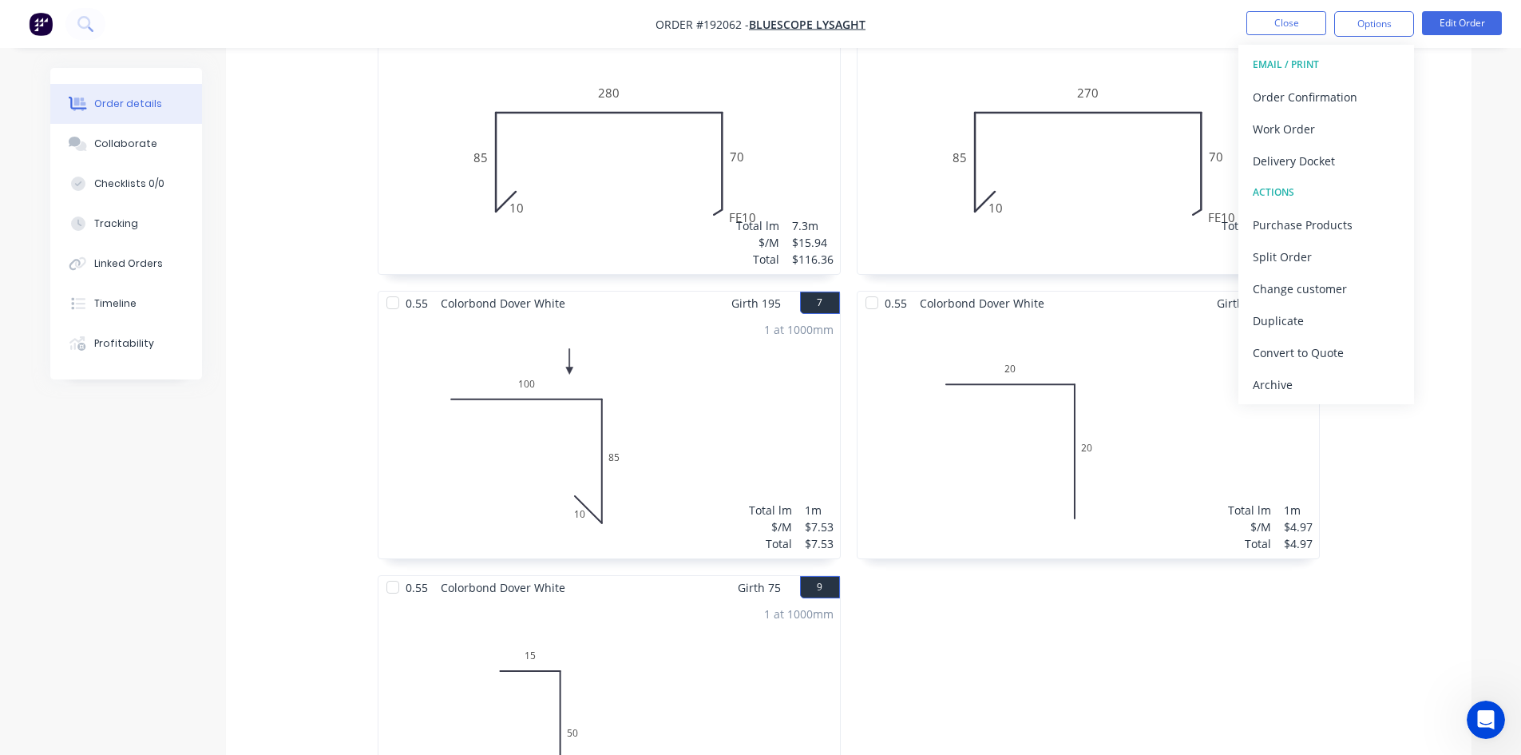
click at [1026, 404] on div "1 at 1000mm Total lm $/M Total 1m $4.97 $4.97" at bounding box center [1089, 437] width 462 height 244
click at [1040, 387] on div "1 at 1000mm Total lm $/M Total 1m $4.97 $4.97" at bounding box center [1089, 437] width 462 height 244
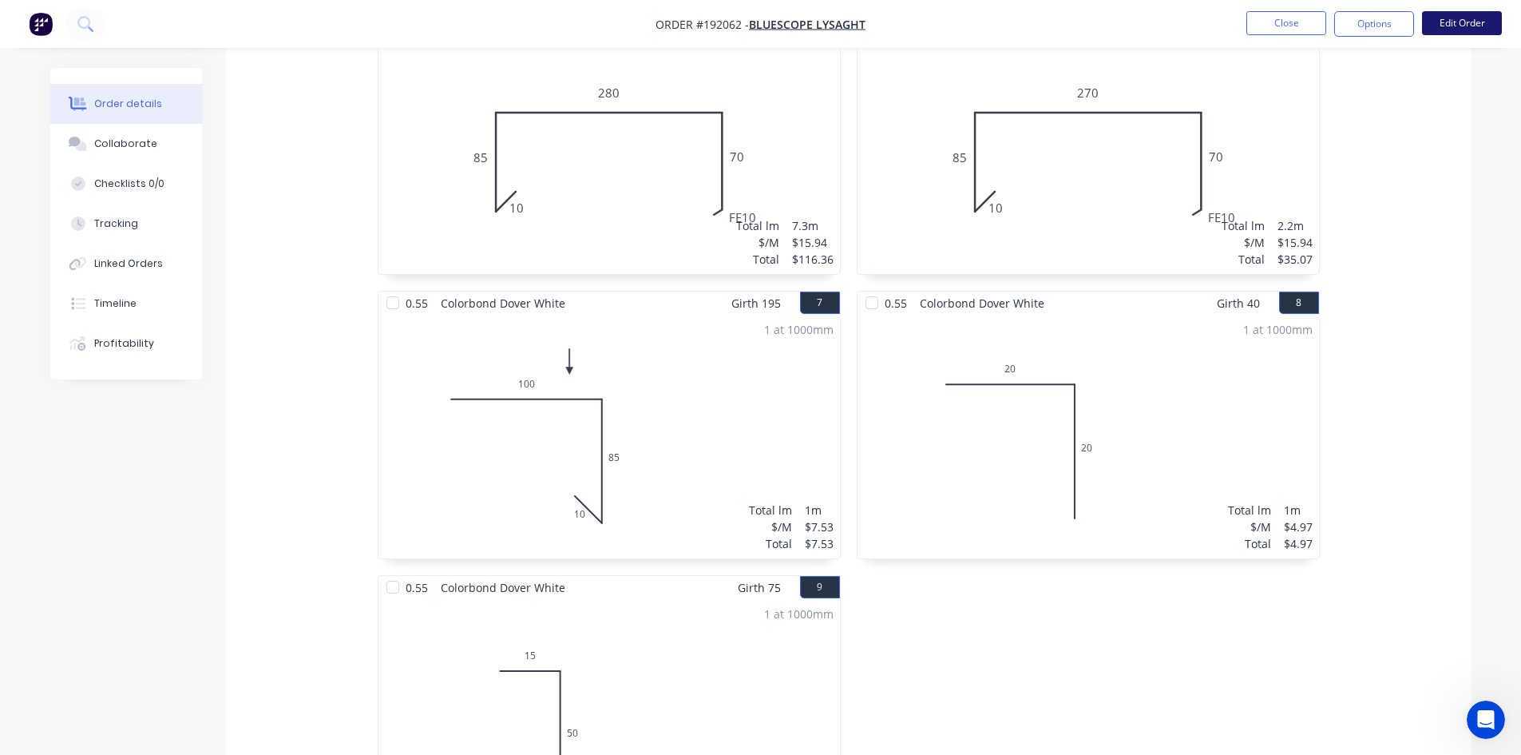
click at [1445, 24] on button "Edit Order" at bounding box center [1462, 23] width 80 height 24
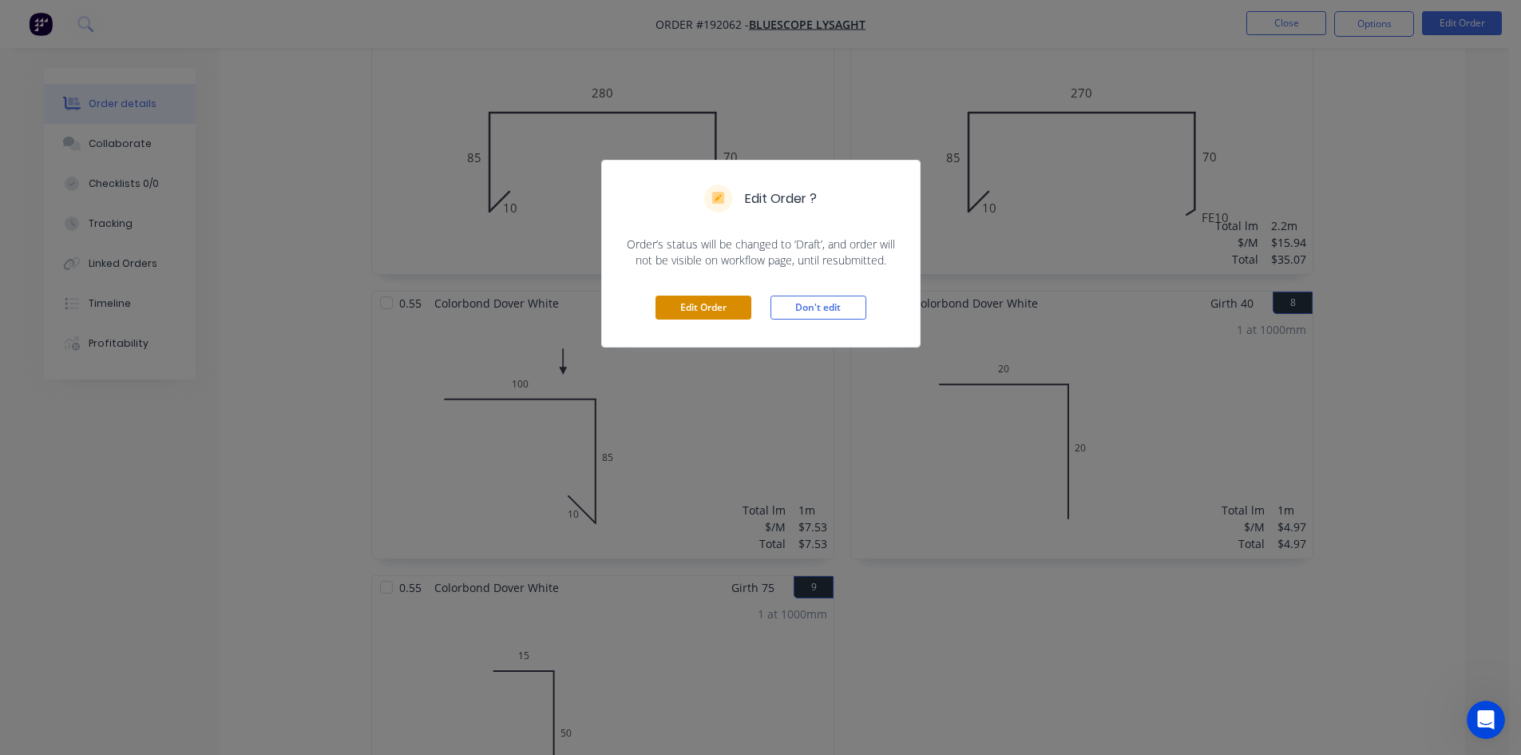
click at [739, 319] on button "Edit Order" at bounding box center [704, 307] width 96 height 24
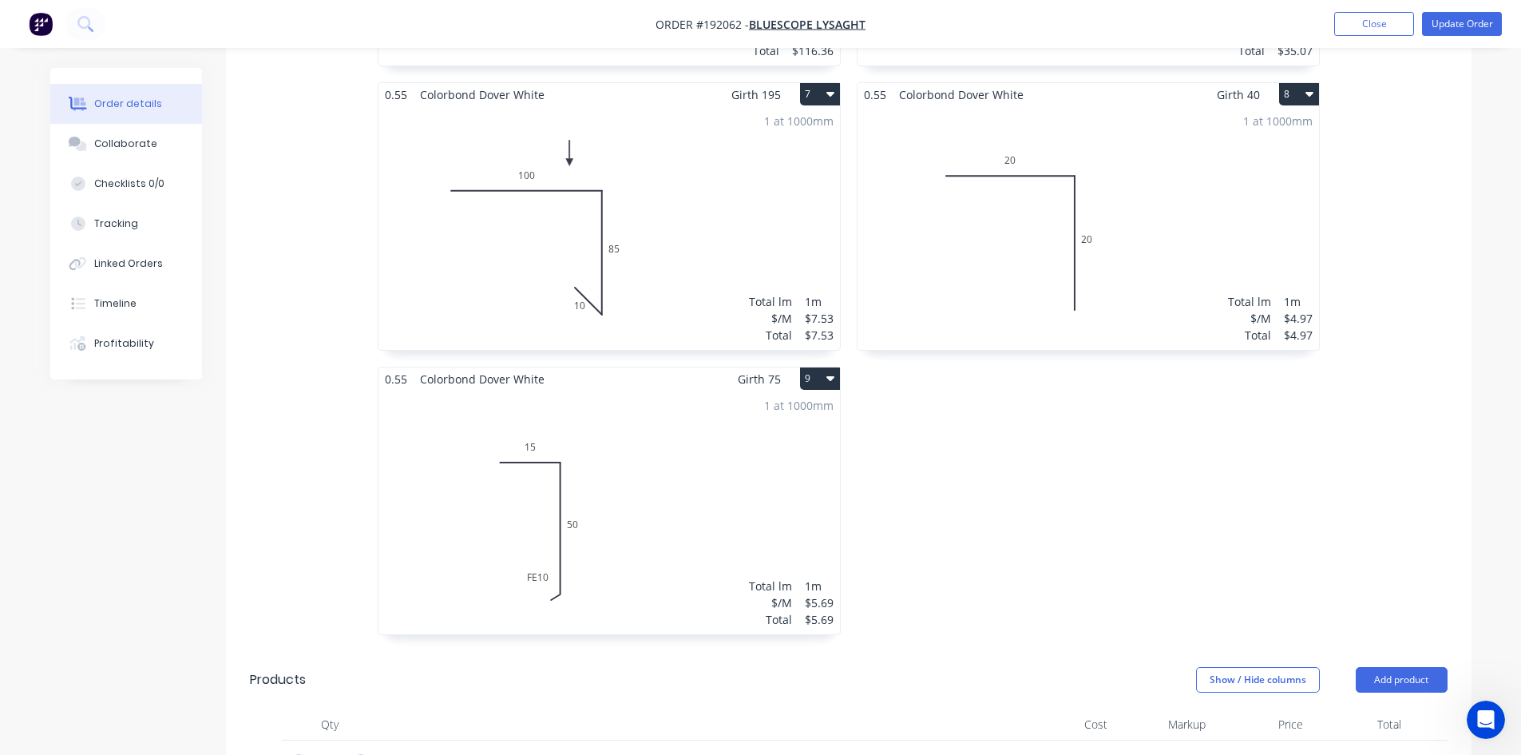
click at [1089, 255] on div "1 at 1000mm Total lm $/M Total 1m $4.97 $4.97" at bounding box center [1089, 228] width 462 height 244
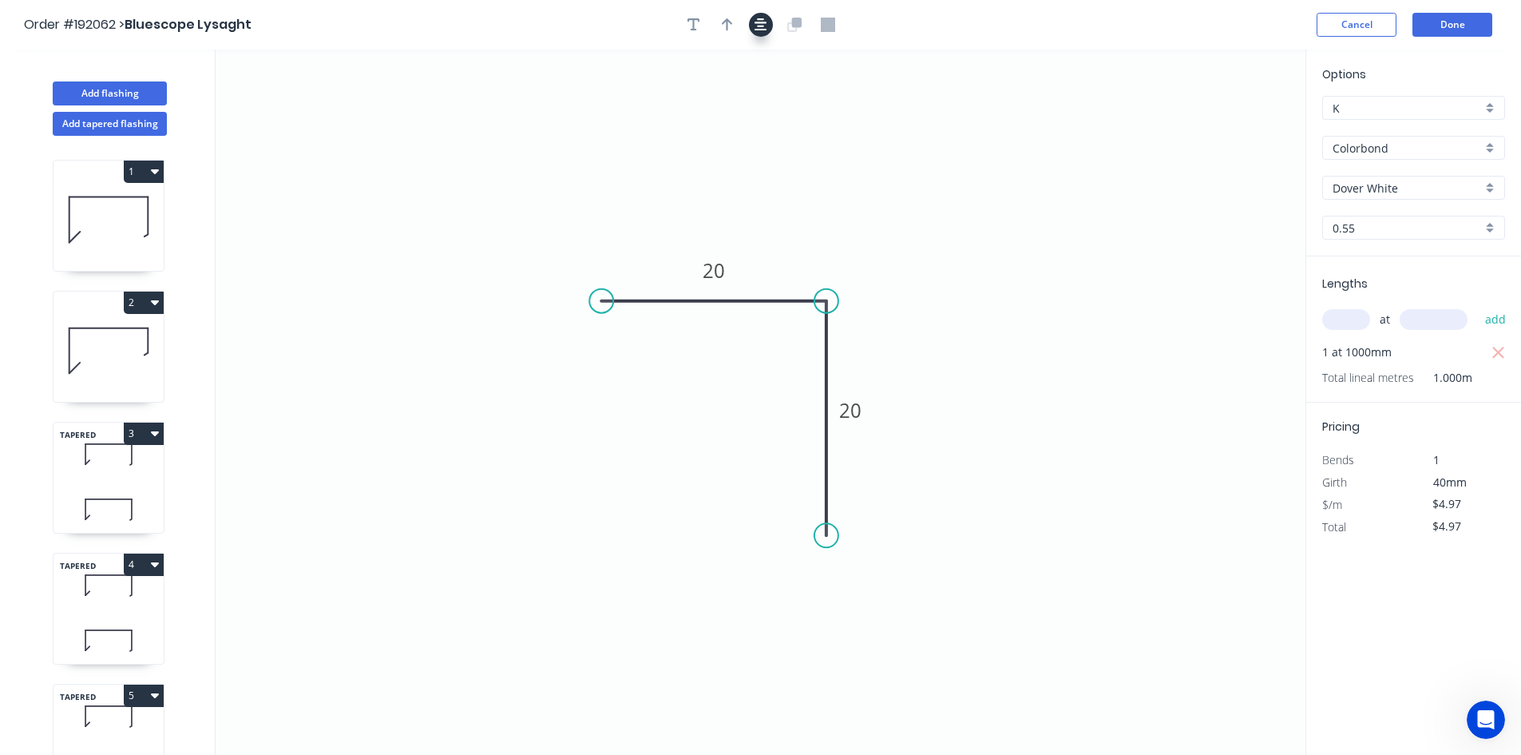
click at [767, 26] on icon "button" at bounding box center [761, 25] width 13 height 14
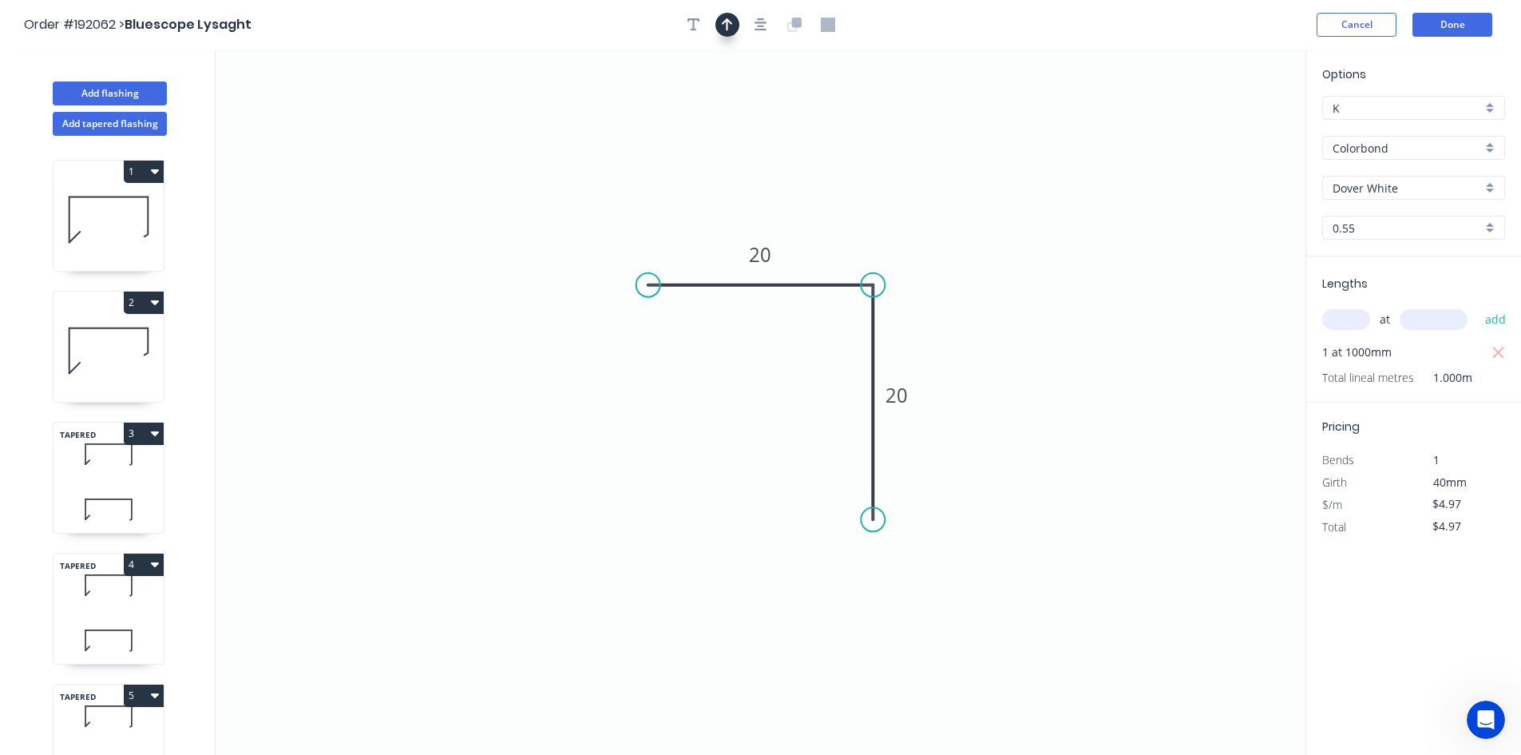
click at [728, 27] on icon "button" at bounding box center [727, 25] width 11 height 14
click at [1227, 125] on icon at bounding box center [1225, 110] width 14 height 51
drag, startPoint x: 1227, startPoint y: 125, endPoint x: 870, endPoint y: 240, distance: 375.2
click at [870, 240] on icon at bounding box center [882, 227] width 46 height 46
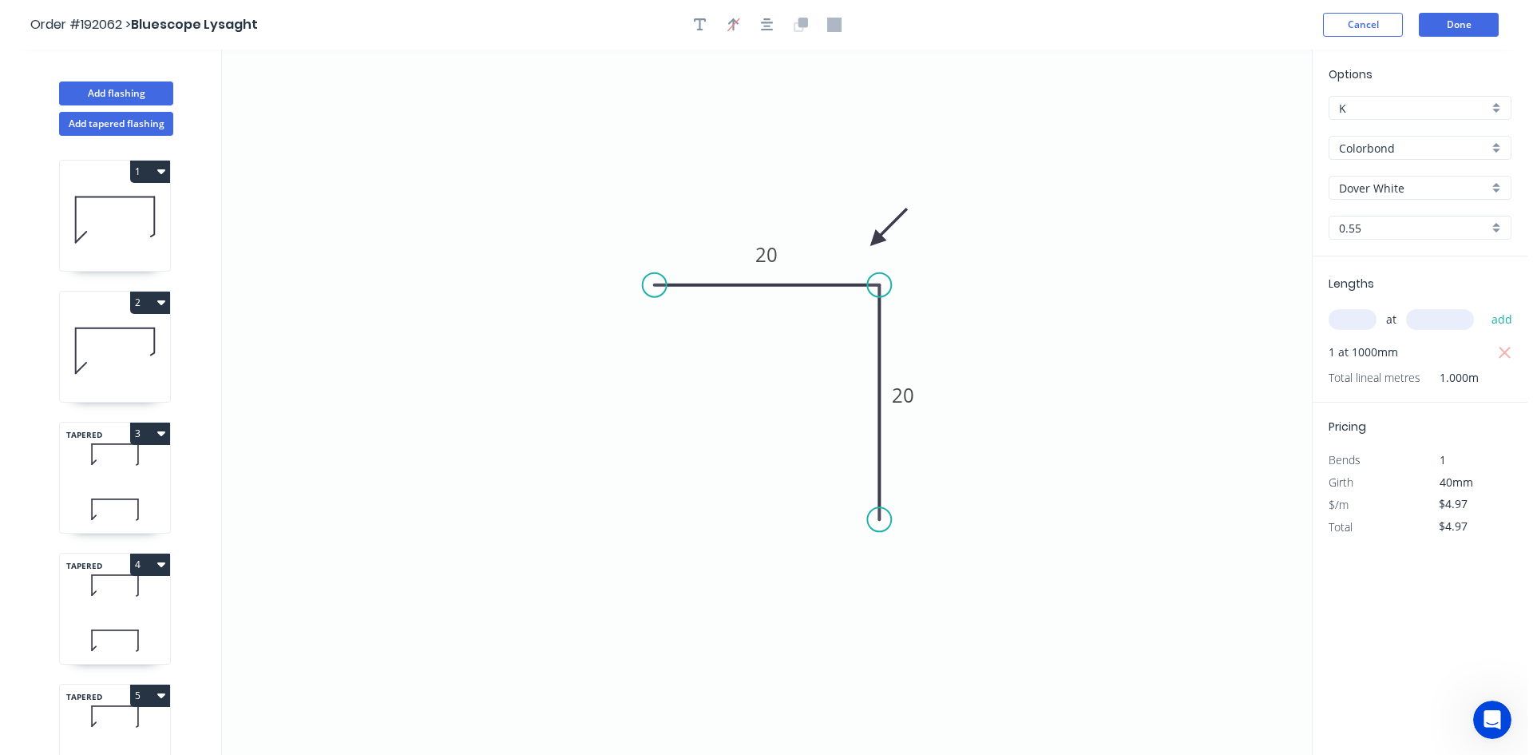
scroll to position [566, 0]
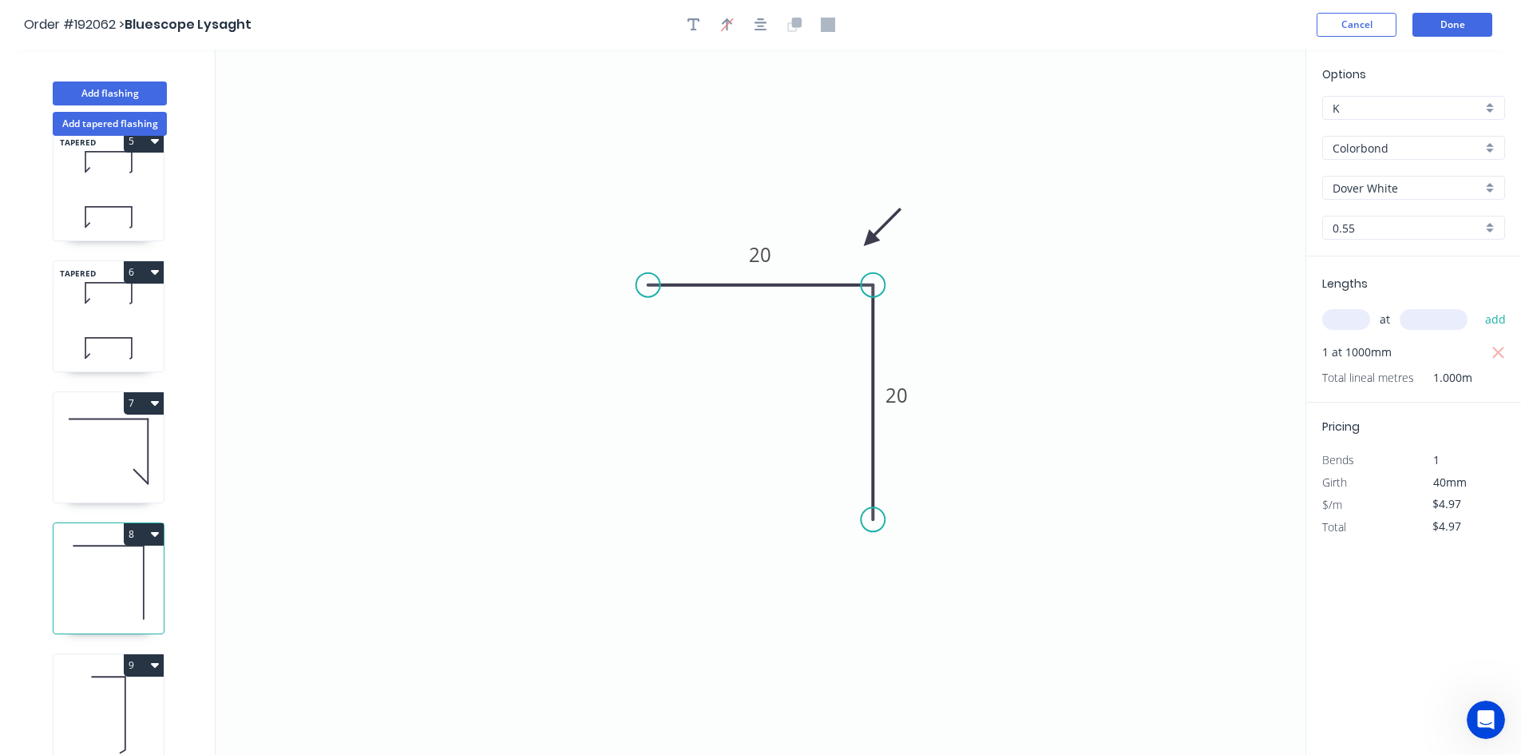
click at [113, 700] on icon at bounding box center [109, 713] width 110 height 102
type input "$5.69"
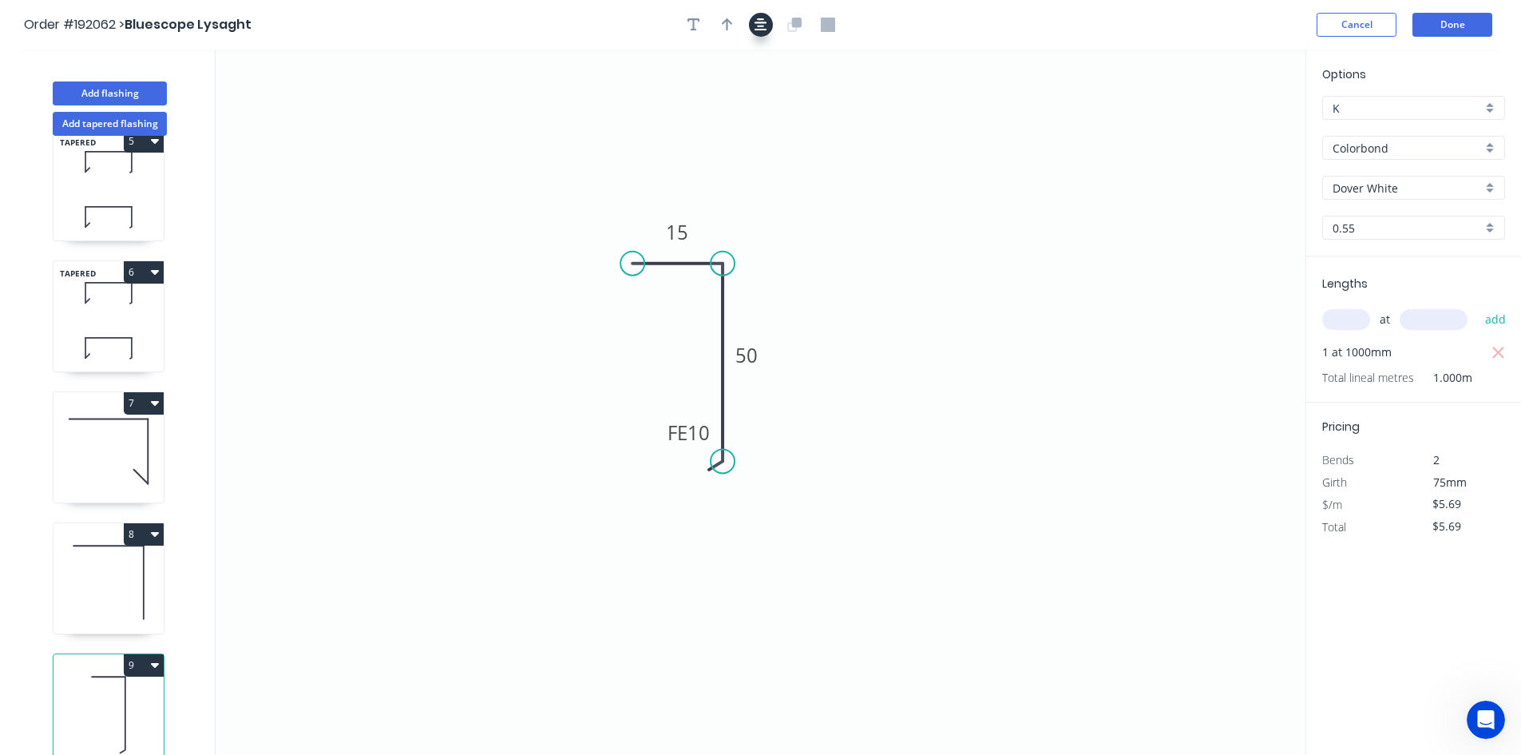
click at [759, 30] on icon "button" at bounding box center [761, 24] width 13 height 13
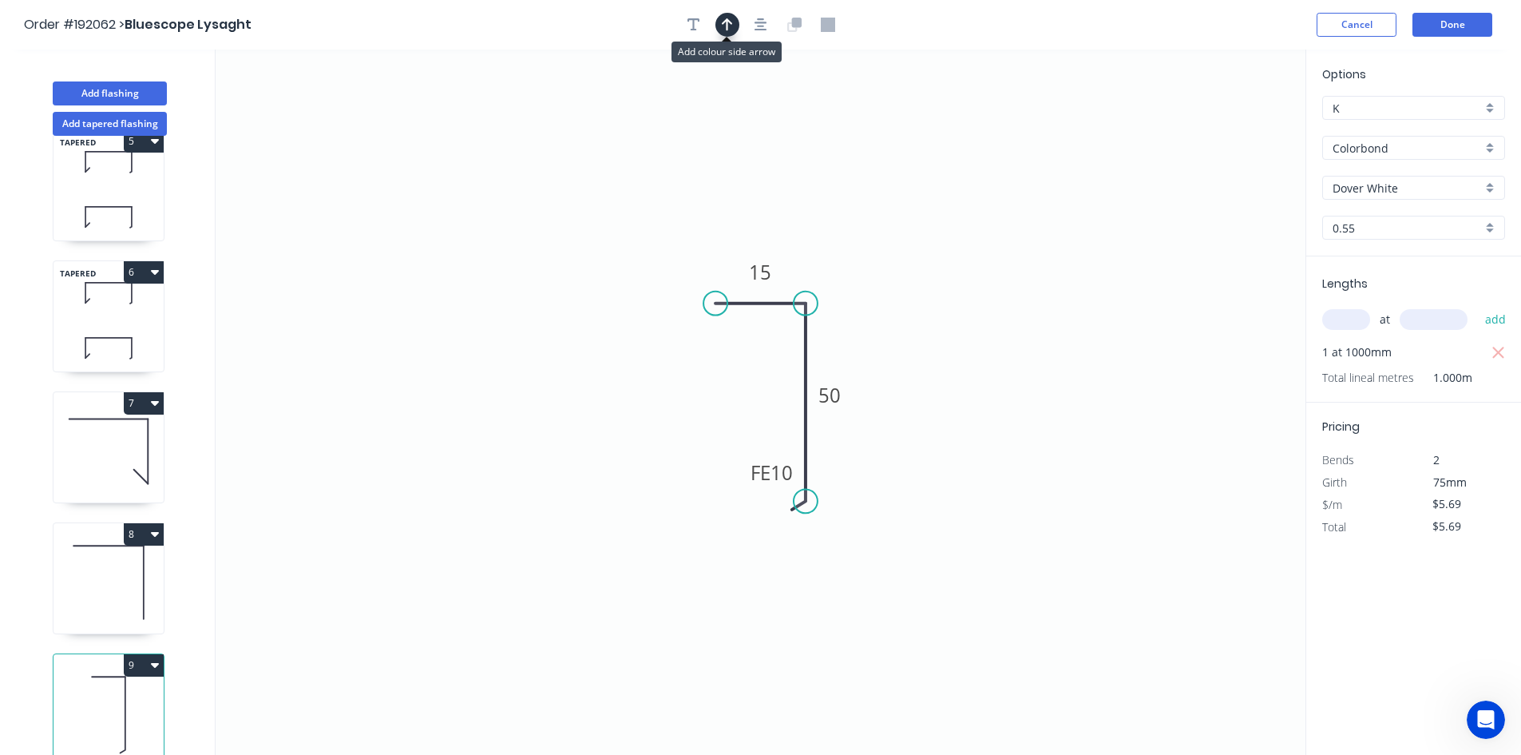
click at [720, 32] on button "button" at bounding box center [727, 25] width 24 height 24
click at [1226, 127] on icon at bounding box center [1225, 110] width 14 height 51
drag, startPoint x: 1226, startPoint y: 127, endPoint x: 869, endPoint y: 268, distance: 383.6
click at [863, 276] on icon at bounding box center [886, 265] width 46 height 46
click at [1420, 18] on button "Done" at bounding box center [1453, 25] width 80 height 24
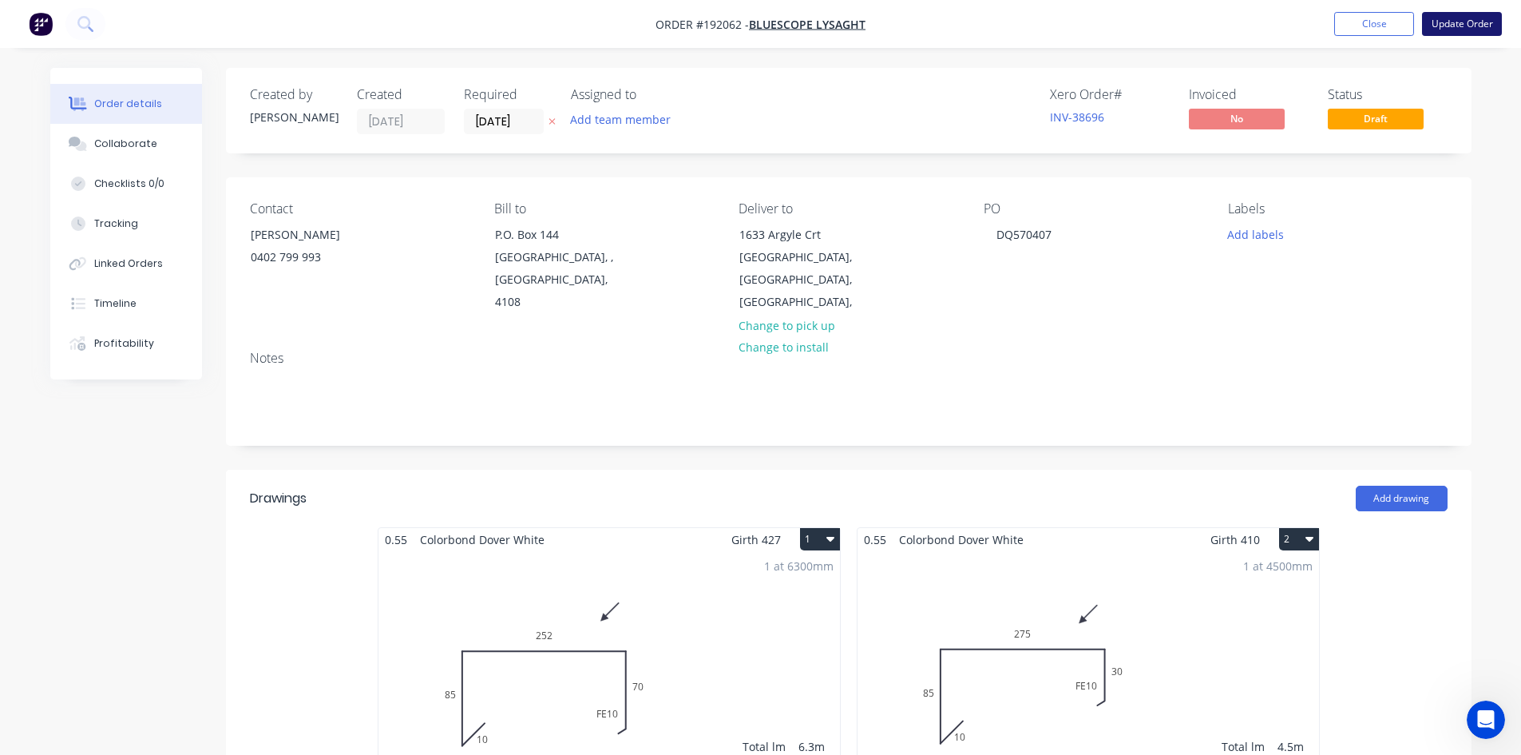
click at [1441, 20] on button "Update Order" at bounding box center [1462, 24] width 80 height 24
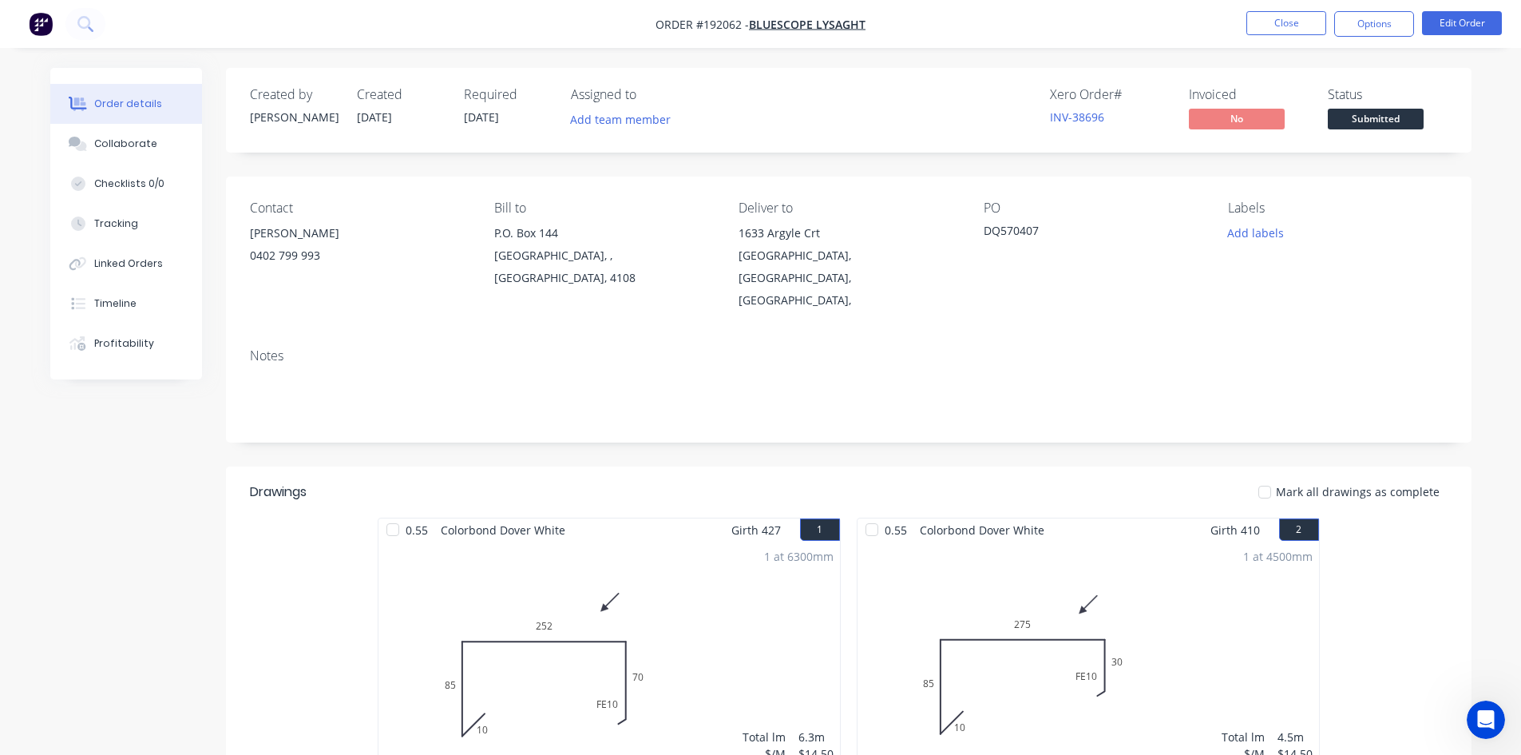
click at [1089, 29] on nav "Order #192062 - Bluescope Lysaght Close Options Edit Order" at bounding box center [760, 24] width 1521 height 48
click at [1318, 18] on button "Close" at bounding box center [1286, 23] width 80 height 24
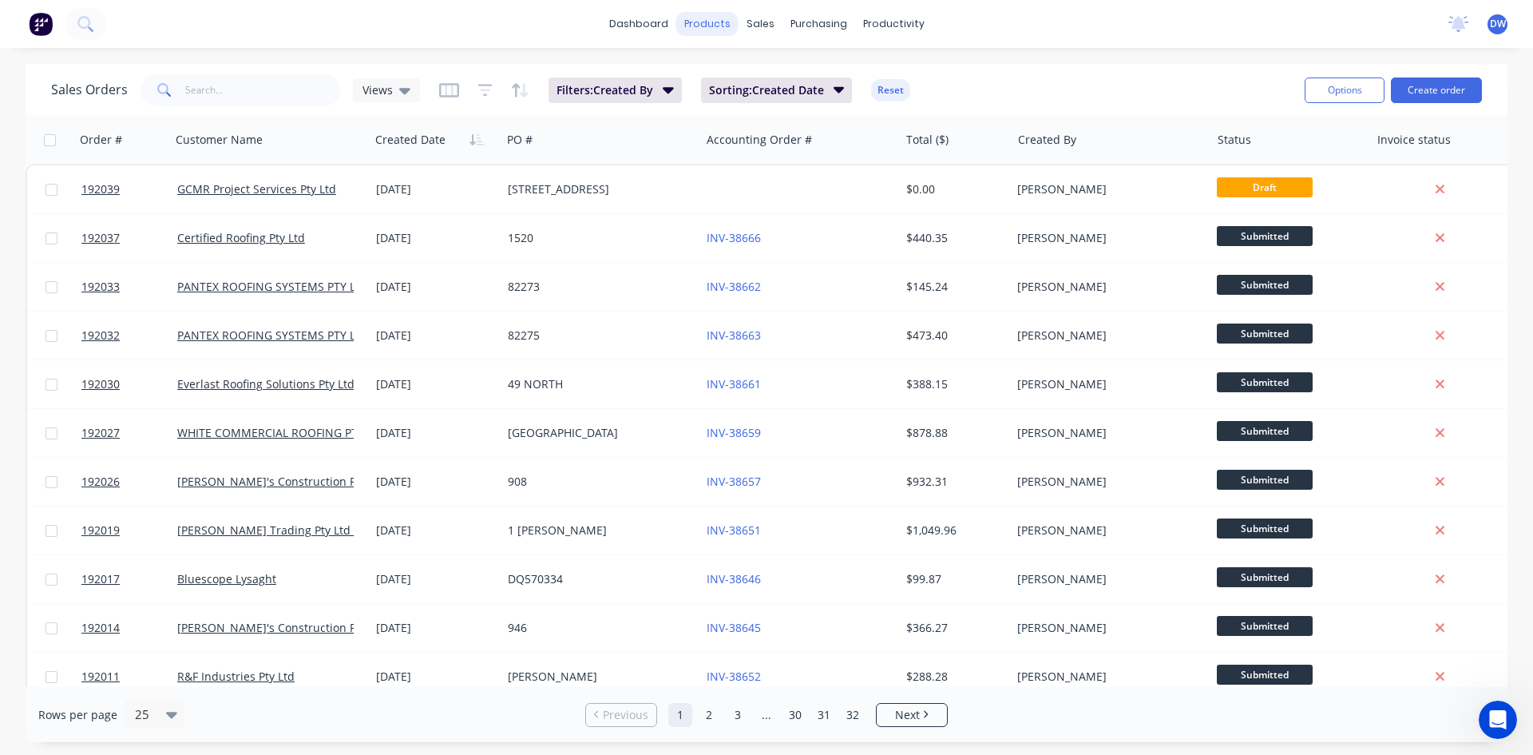
scroll to position [266, 0]
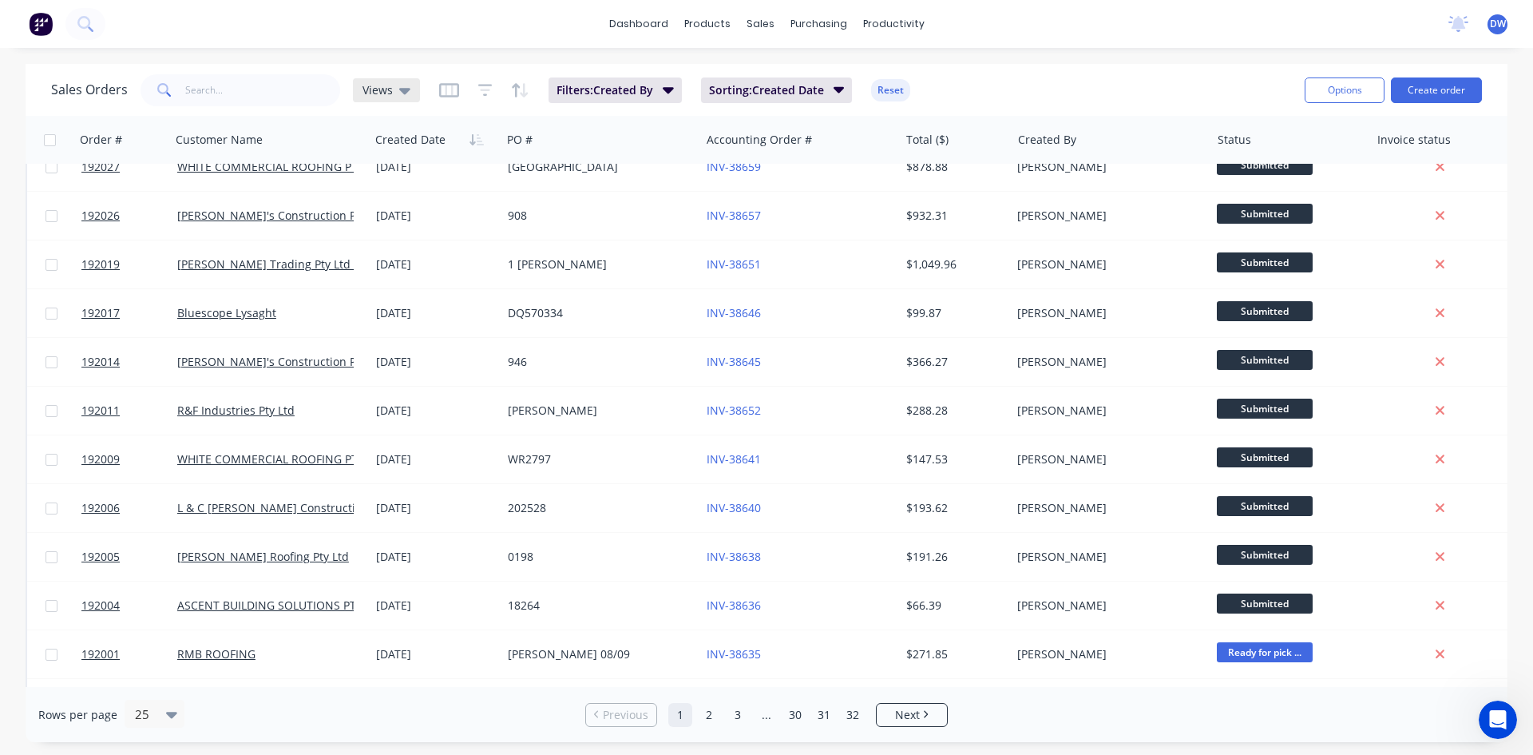
click at [410, 96] on div "Views" at bounding box center [386, 90] width 67 height 24
click at [396, 254] on button "New Hires" at bounding box center [449, 258] width 182 height 18
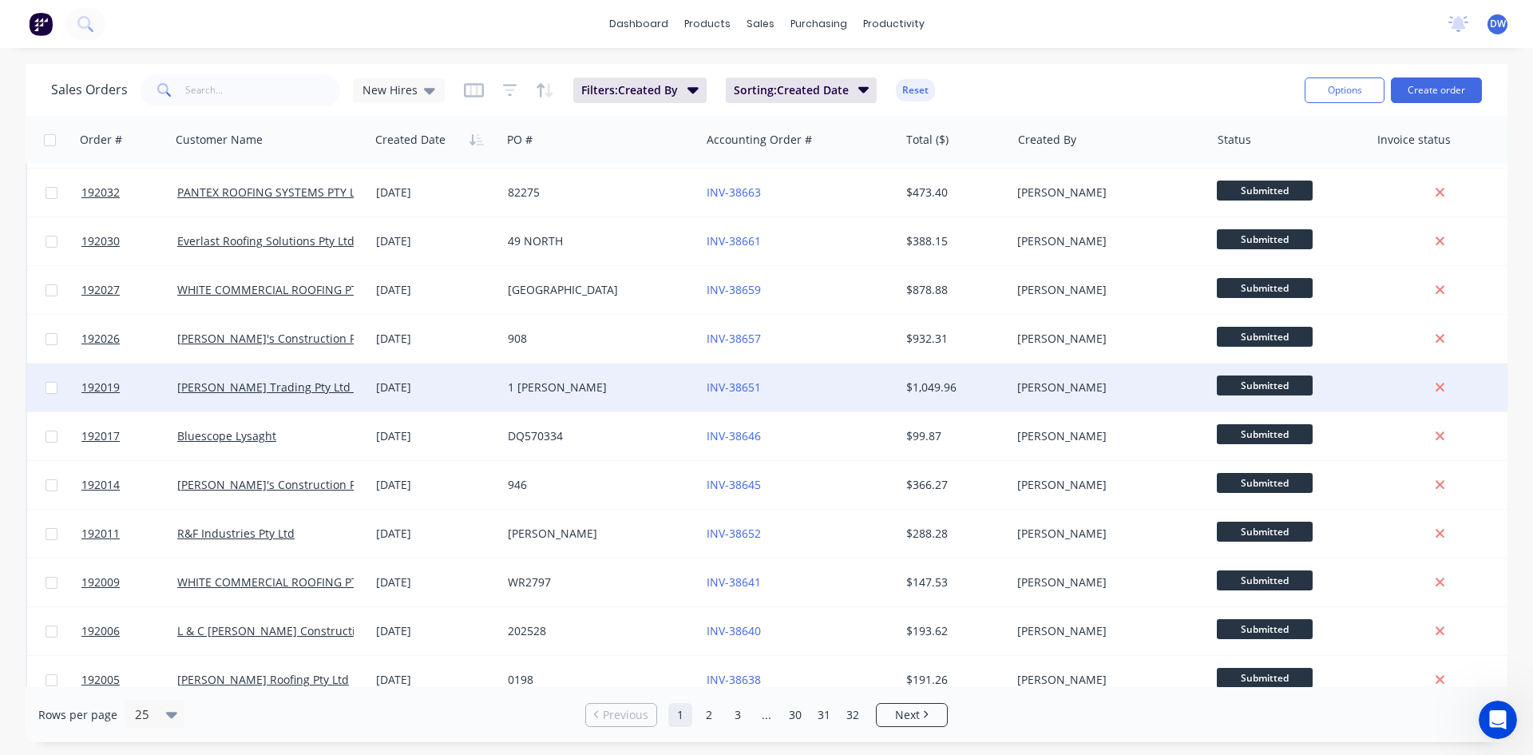
scroll to position [0, 0]
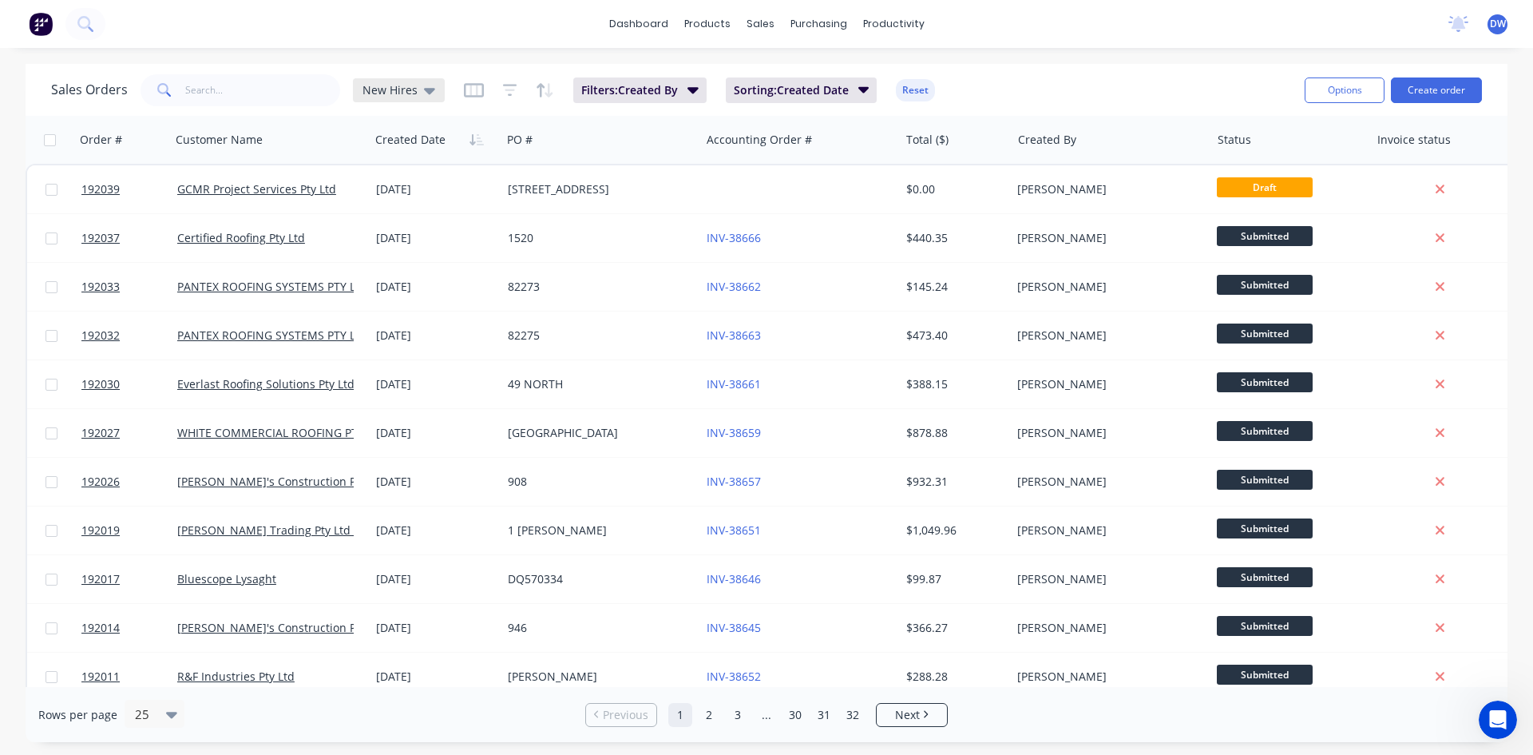
click at [424, 83] on icon at bounding box center [429, 90] width 11 height 18
click at [402, 223] on button "None (Default)" at bounding box center [449, 226] width 182 height 18
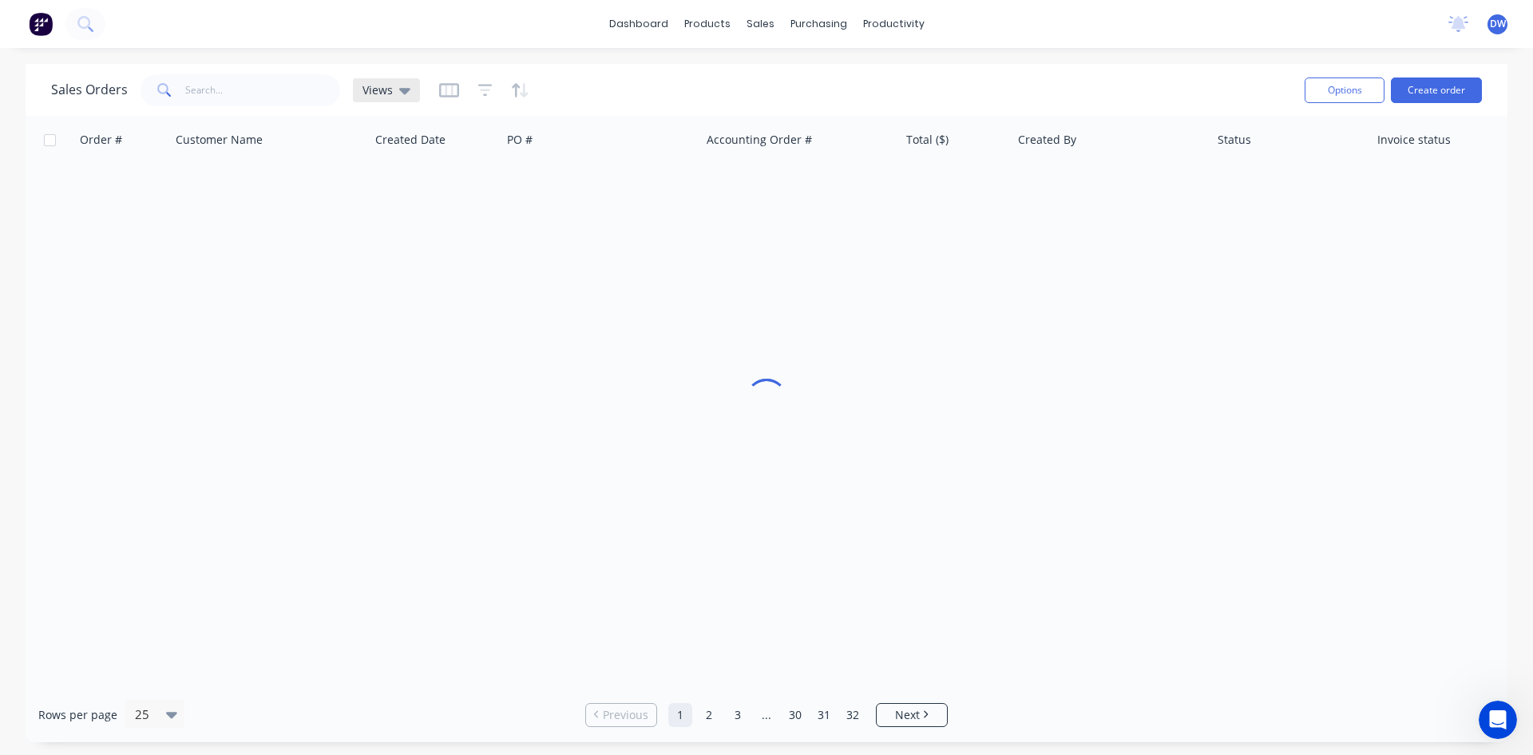
click at [416, 96] on div "Views" at bounding box center [386, 90] width 67 height 24
click at [404, 251] on button "New Hires" at bounding box center [449, 258] width 182 height 18
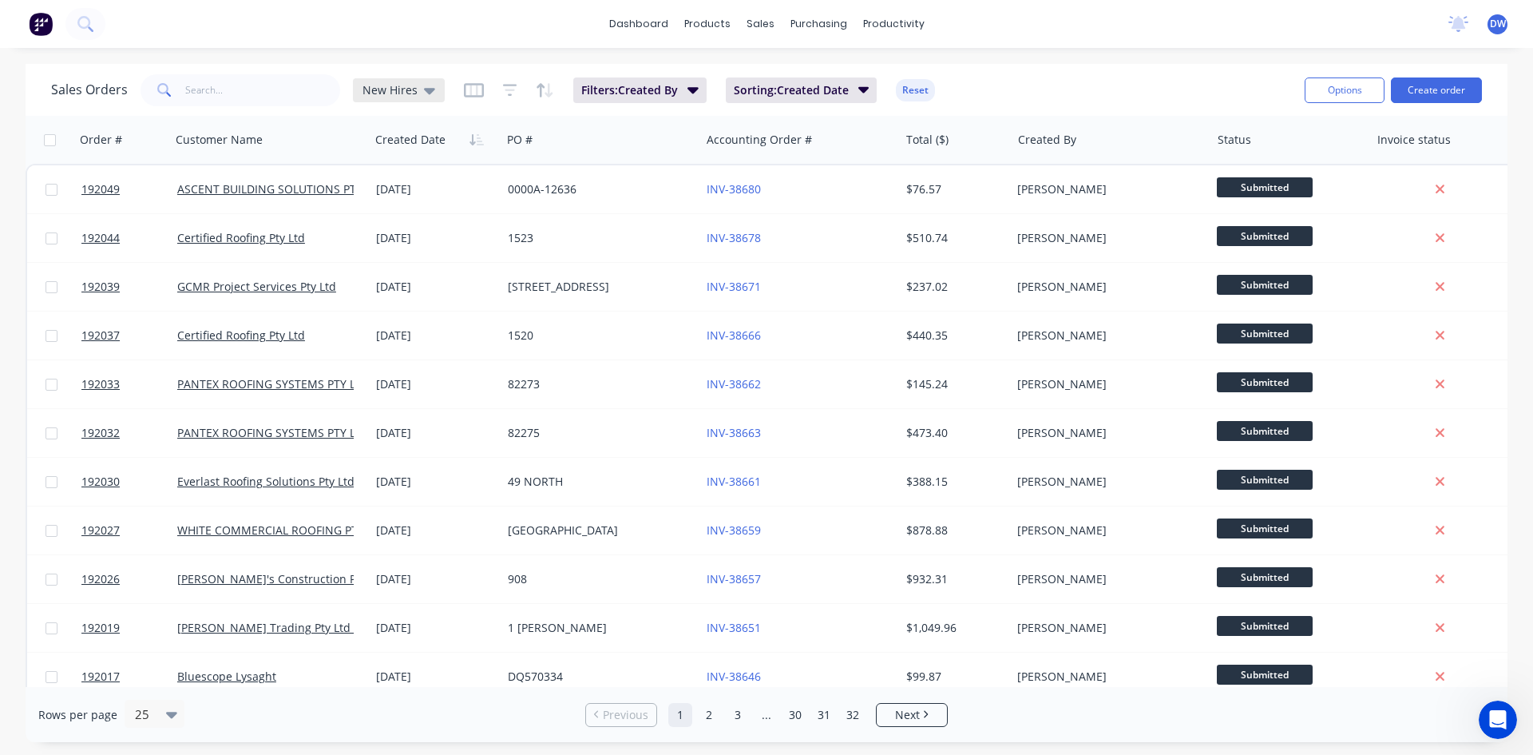
click at [424, 89] on icon at bounding box center [429, 91] width 11 height 6
click at [407, 226] on button "None (Default)" at bounding box center [449, 226] width 182 height 18
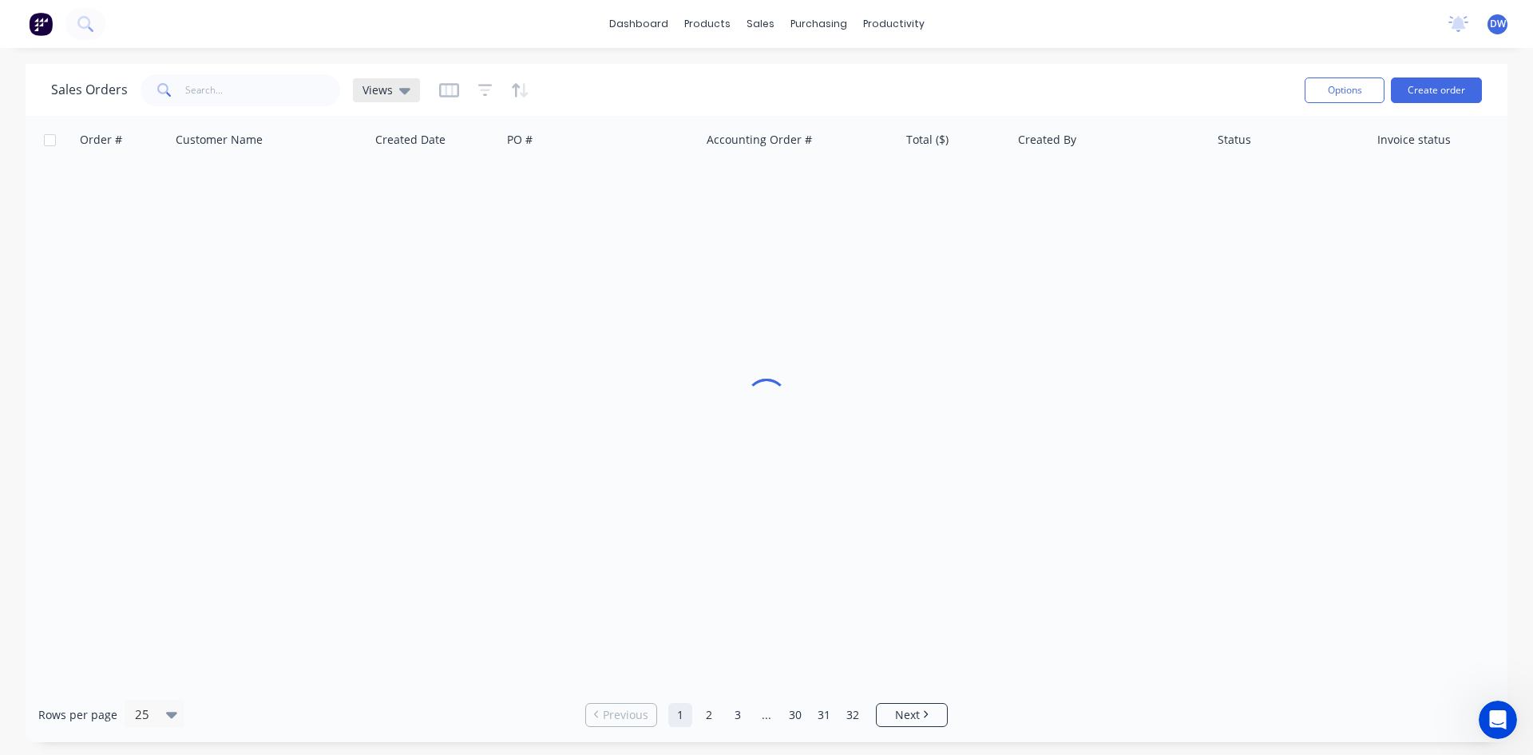
click at [399, 94] on icon at bounding box center [404, 90] width 11 height 18
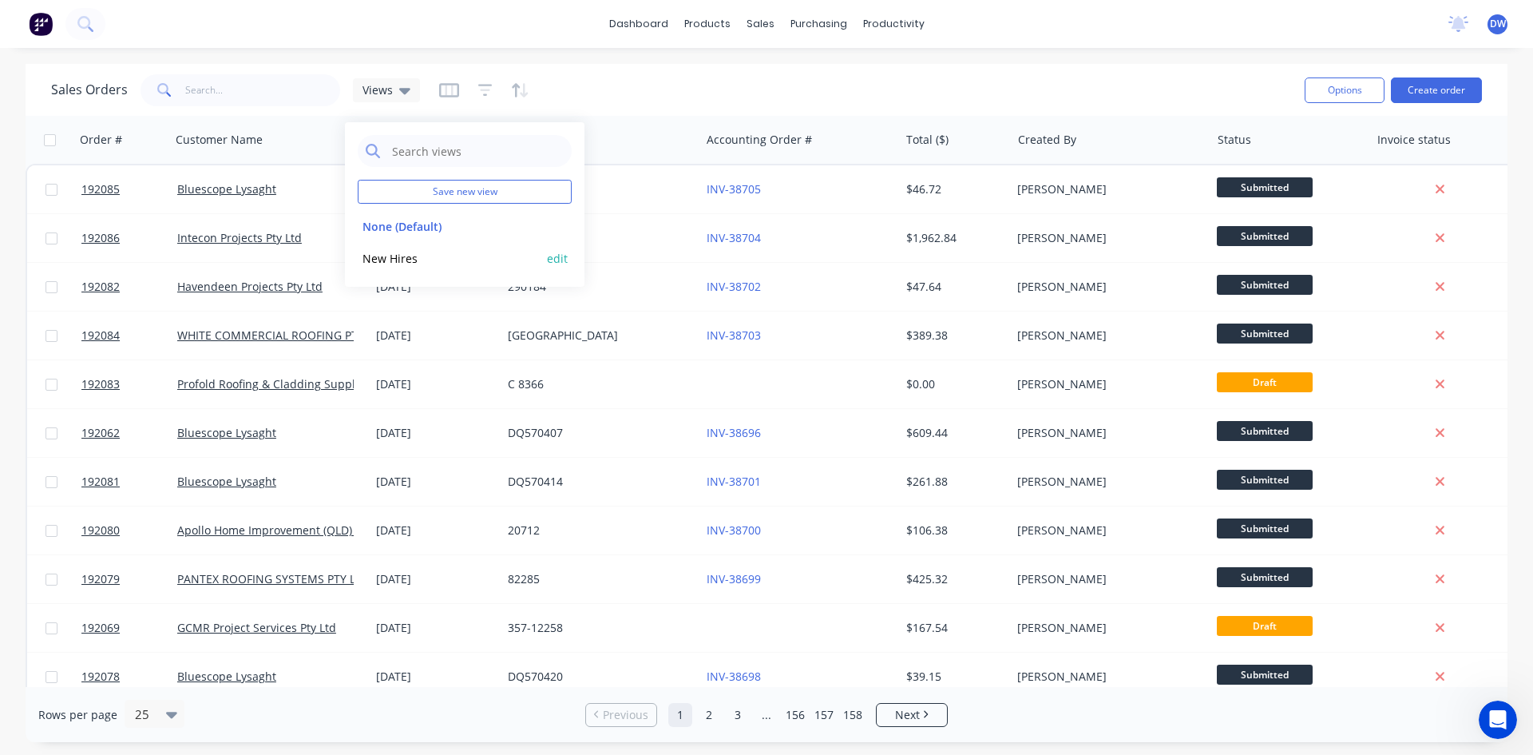
click at [413, 256] on button "New Hires" at bounding box center [449, 258] width 182 height 18
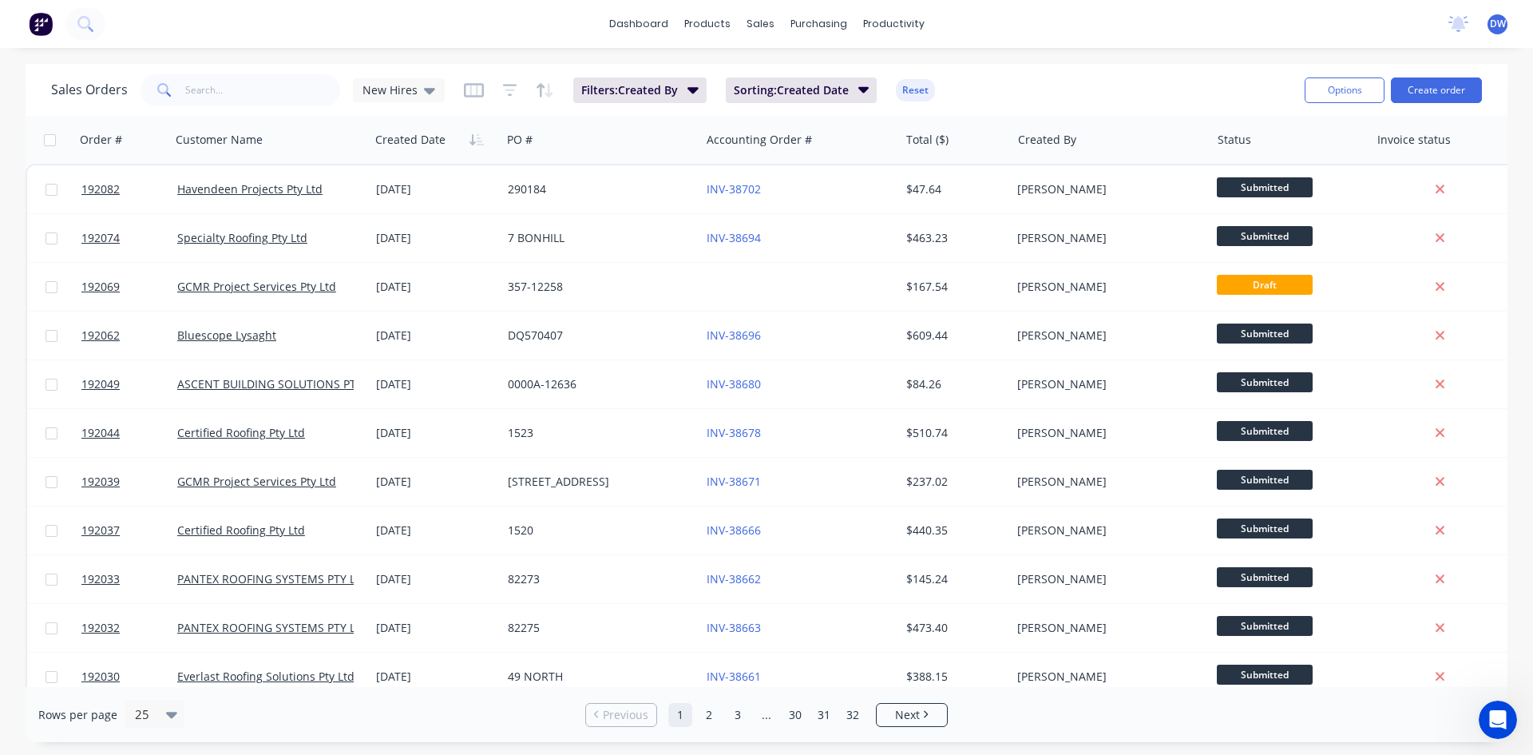
click at [1491, 27] on div "DW F&M Fabricators Pty Ltd Darryn Wong Standard User (No Invoicing) Profile Sig…" at bounding box center [1498, 24] width 20 height 20
click at [1495, 30] on span "DW" at bounding box center [1498, 24] width 16 height 14
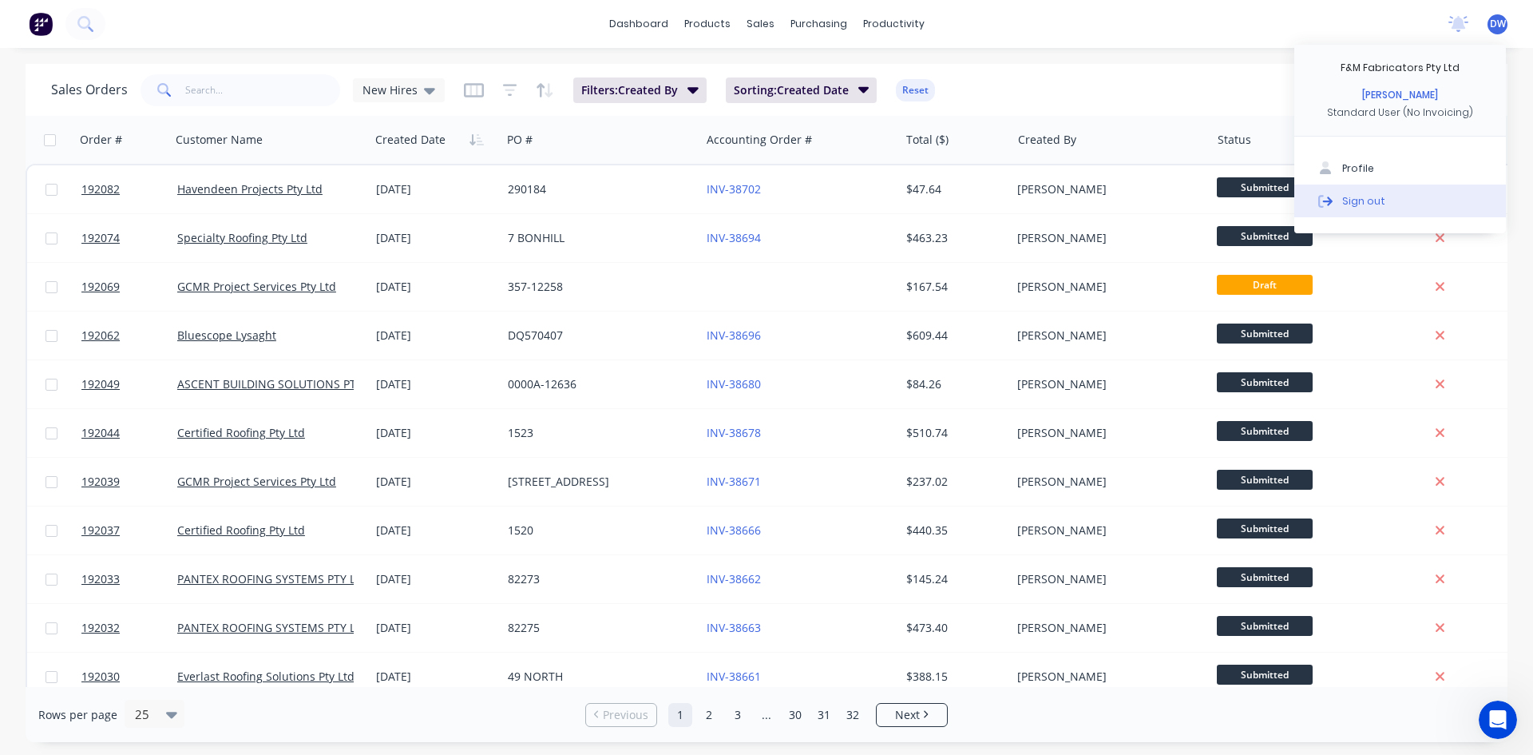
click at [1381, 197] on button "Sign out" at bounding box center [1400, 200] width 212 height 32
